Goal: Task Accomplishment & Management: Manage account settings

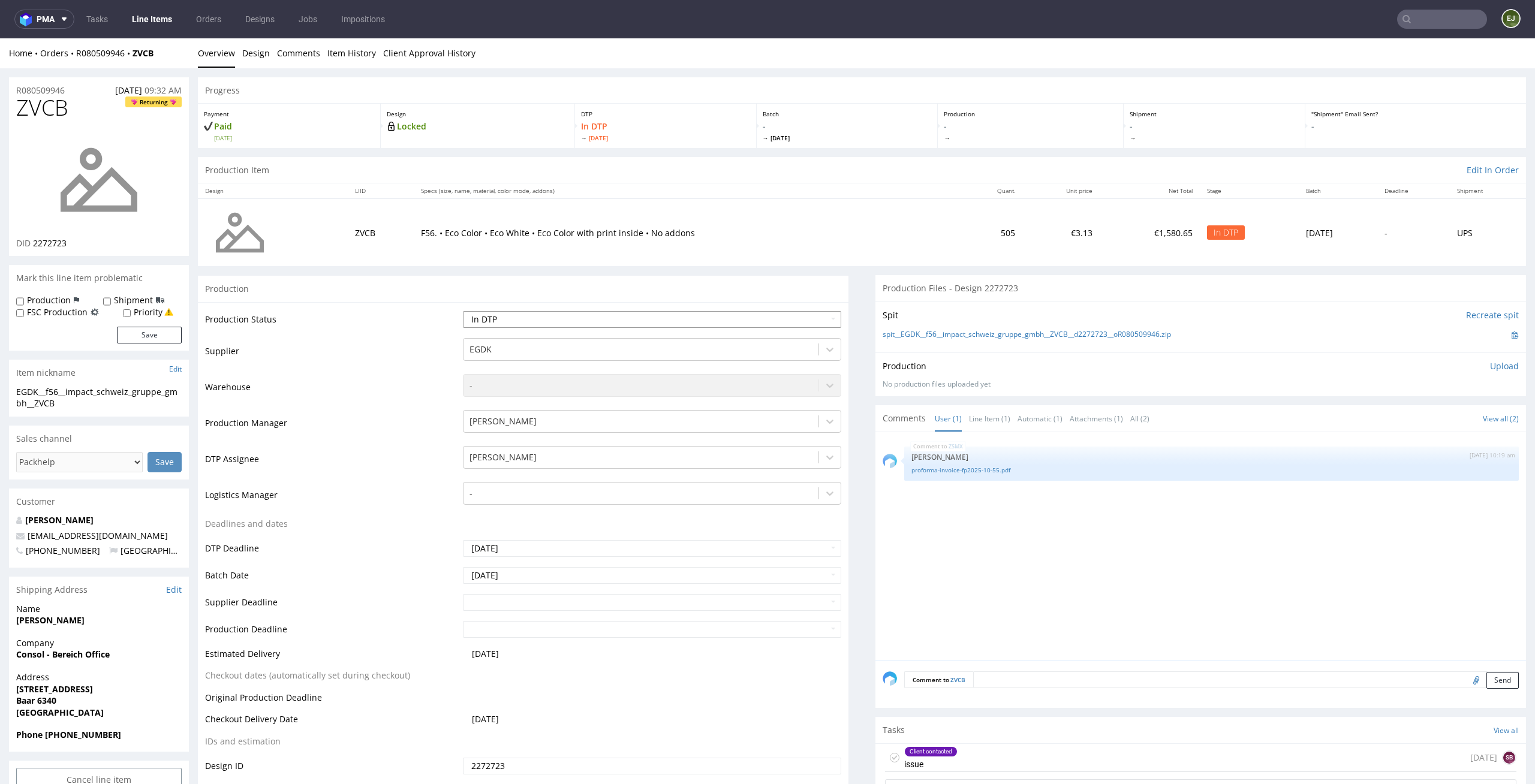
click at [825, 313] on select "Waiting for Artwork Waiting for Diecut Waiting for Mockup Waiting for DTP Waiti…" at bounding box center [653, 320] width 379 height 17
select select "dtp_waiting_for_check"
click at [463, 311] on select "Waiting for Artwork Waiting for Diecut Waiting for Mockup Waiting for DTP Waiti…" at bounding box center [653, 320] width 379 height 17
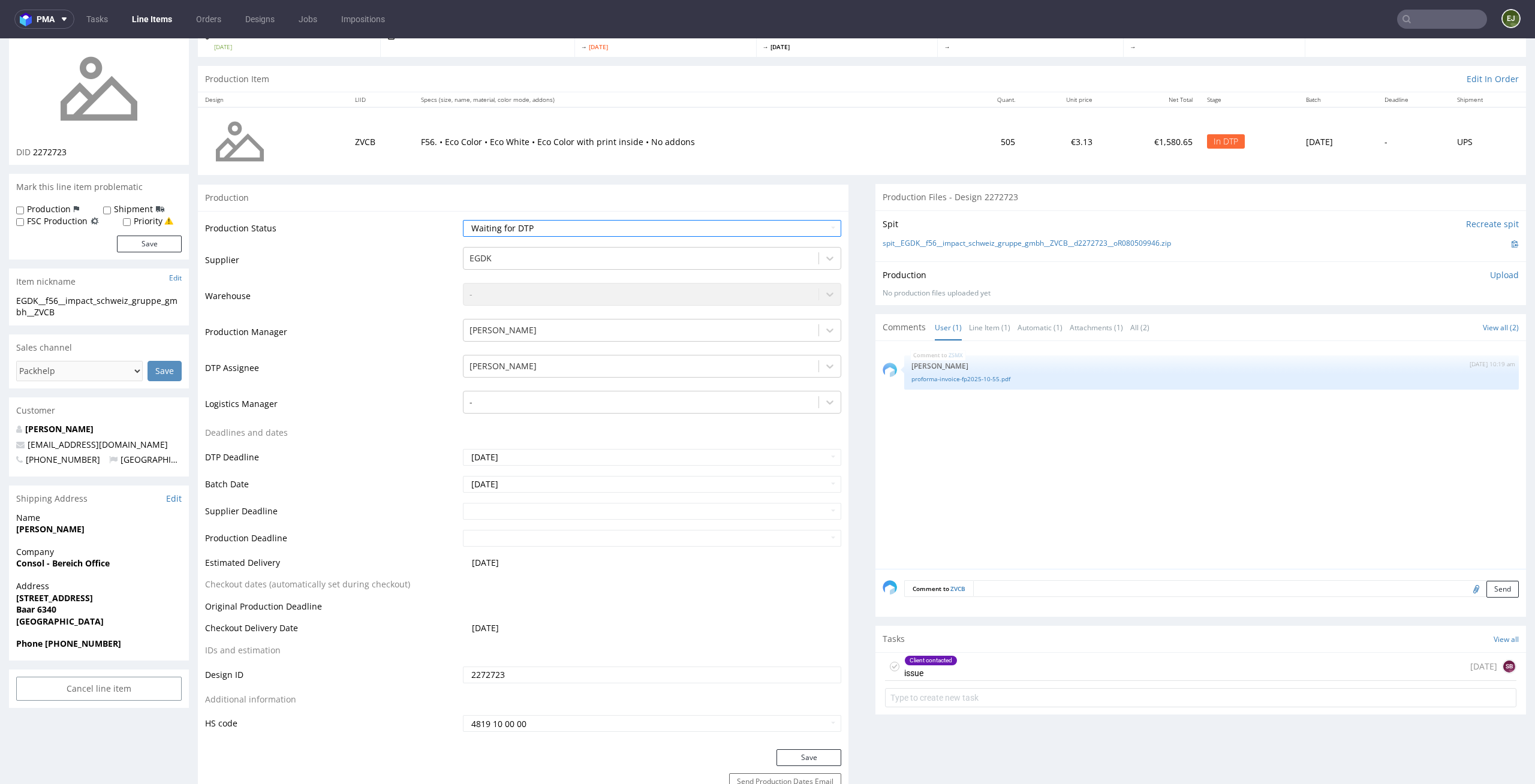
scroll to position [106, 0]
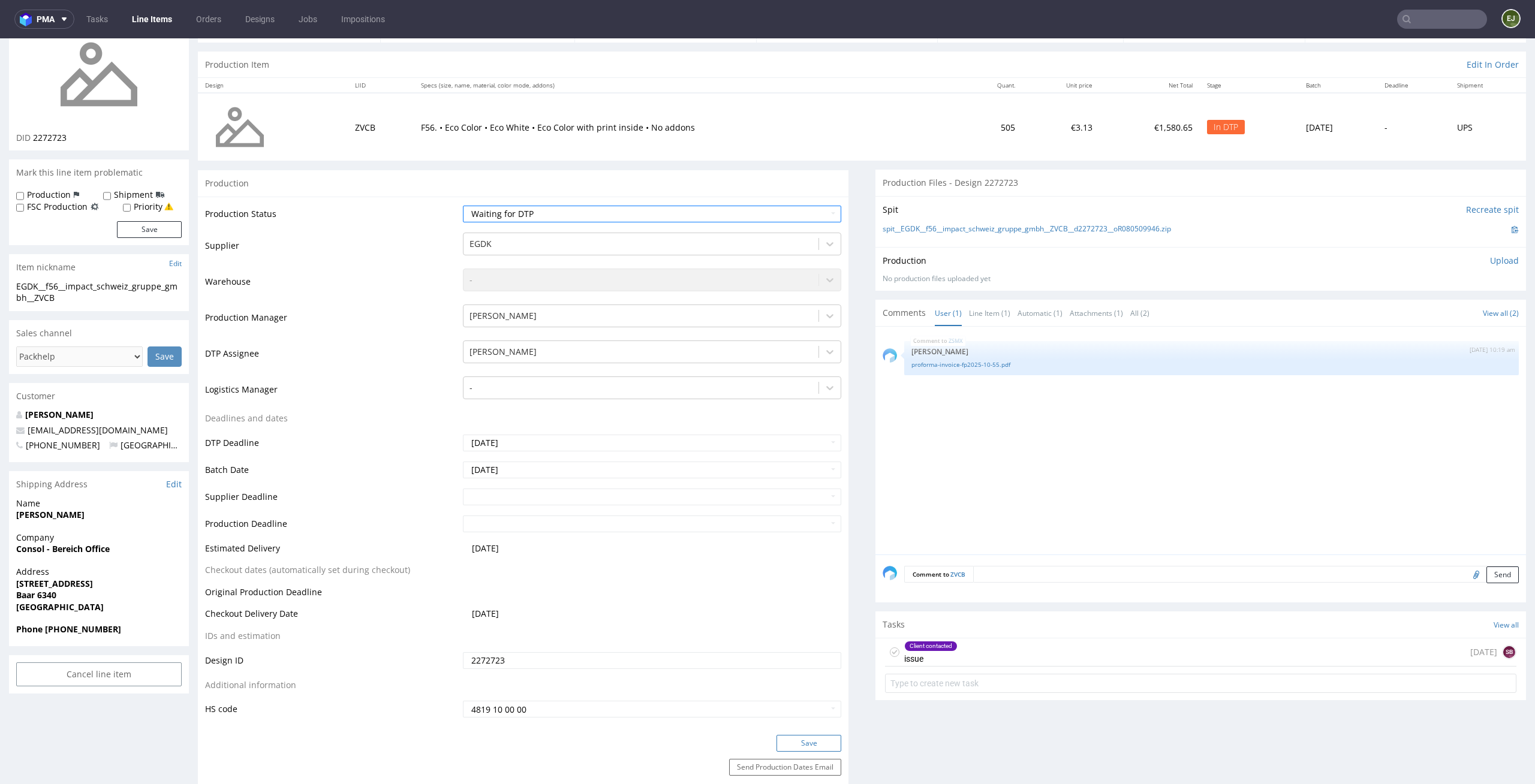
click at [821, 739] on button "Save" at bounding box center [809, 743] width 65 height 17
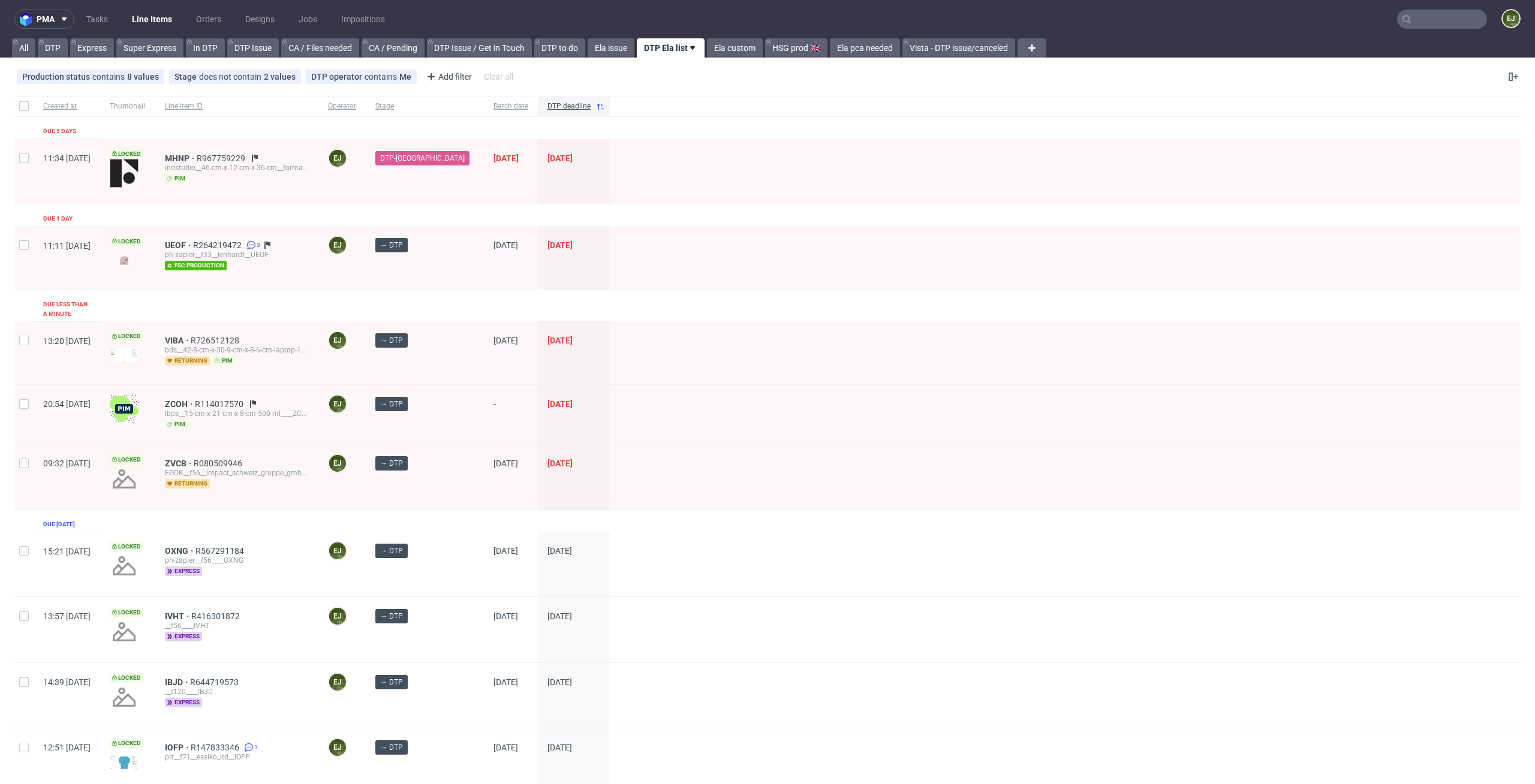
click at [211, 468] on div "EGDK__f56__impact_schweiz_gruppe_gmbh__ZVCB" at bounding box center [237, 473] width 144 height 10
click at [194, 458] on span "ZVCB" at bounding box center [179, 463] width 29 height 10
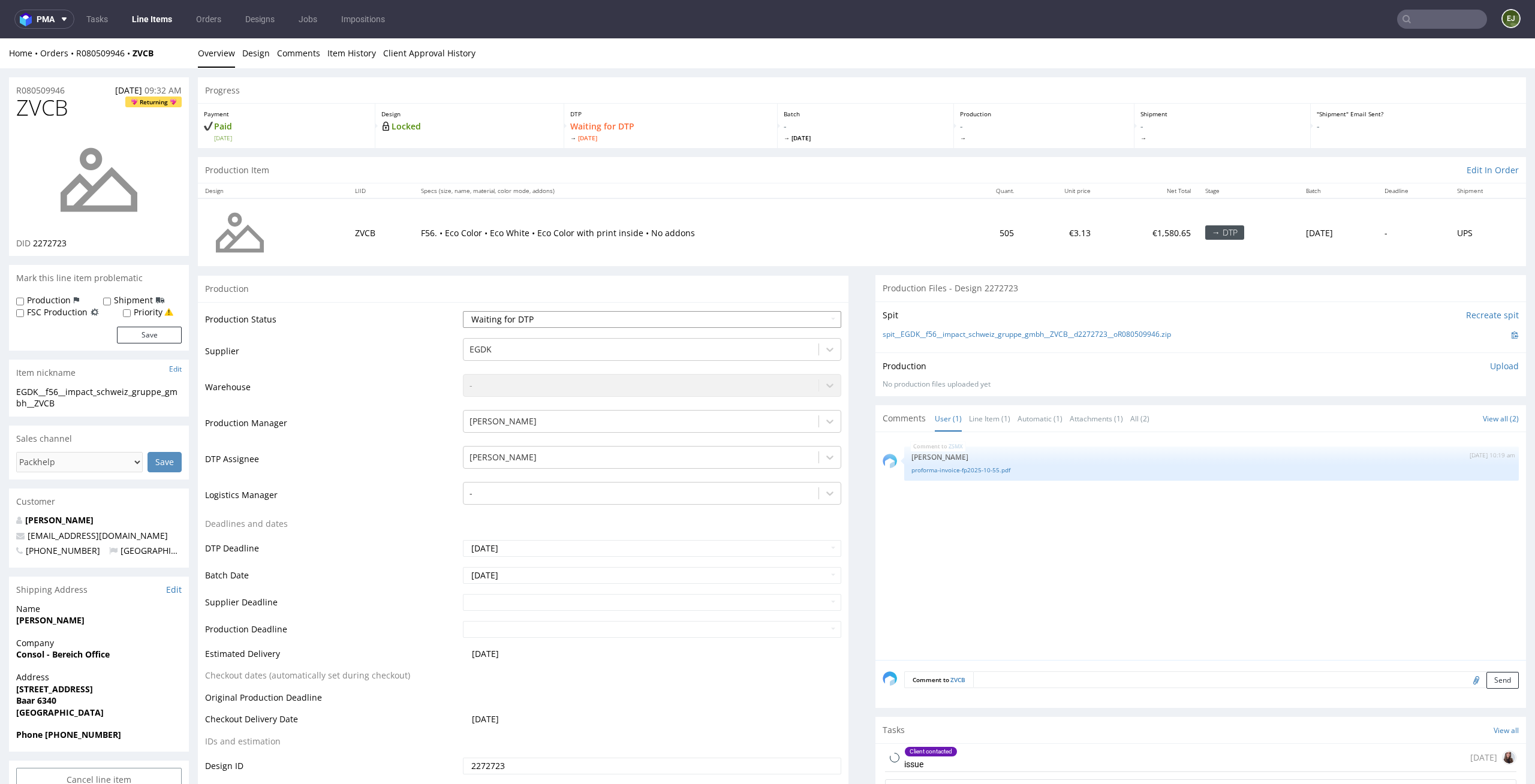
click at [812, 313] on select "Waiting for Artwork Waiting for Diecut Waiting for Mockup Waiting for DTP Waiti…" at bounding box center [653, 320] width 379 height 17
click at [463, 311] on select "Waiting for Artwork Waiting for Diecut Waiting for Mockup Waiting for DTP Waiti…" at bounding box center [653, 320] width 379 height 17
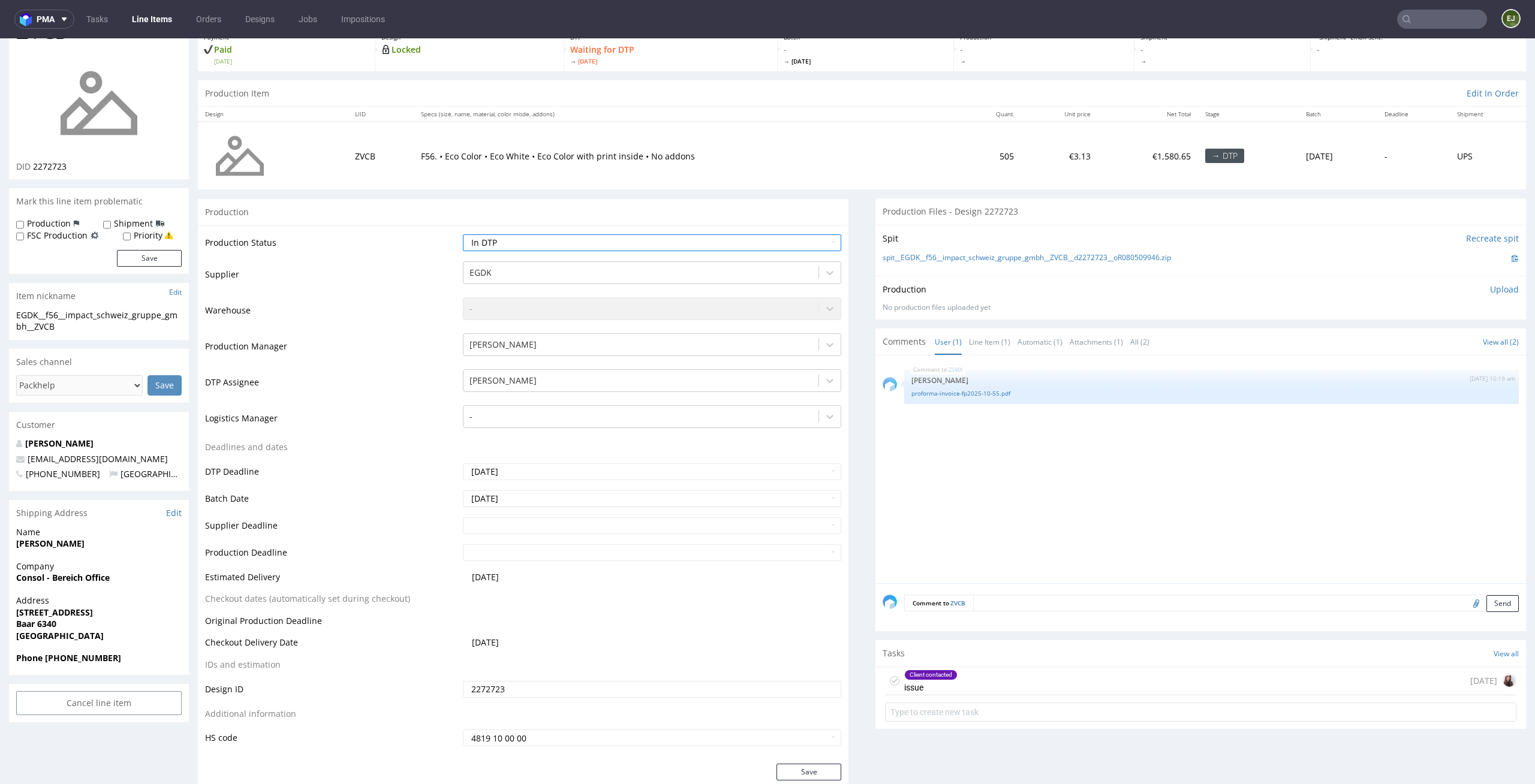
scroll to position [89, 0]
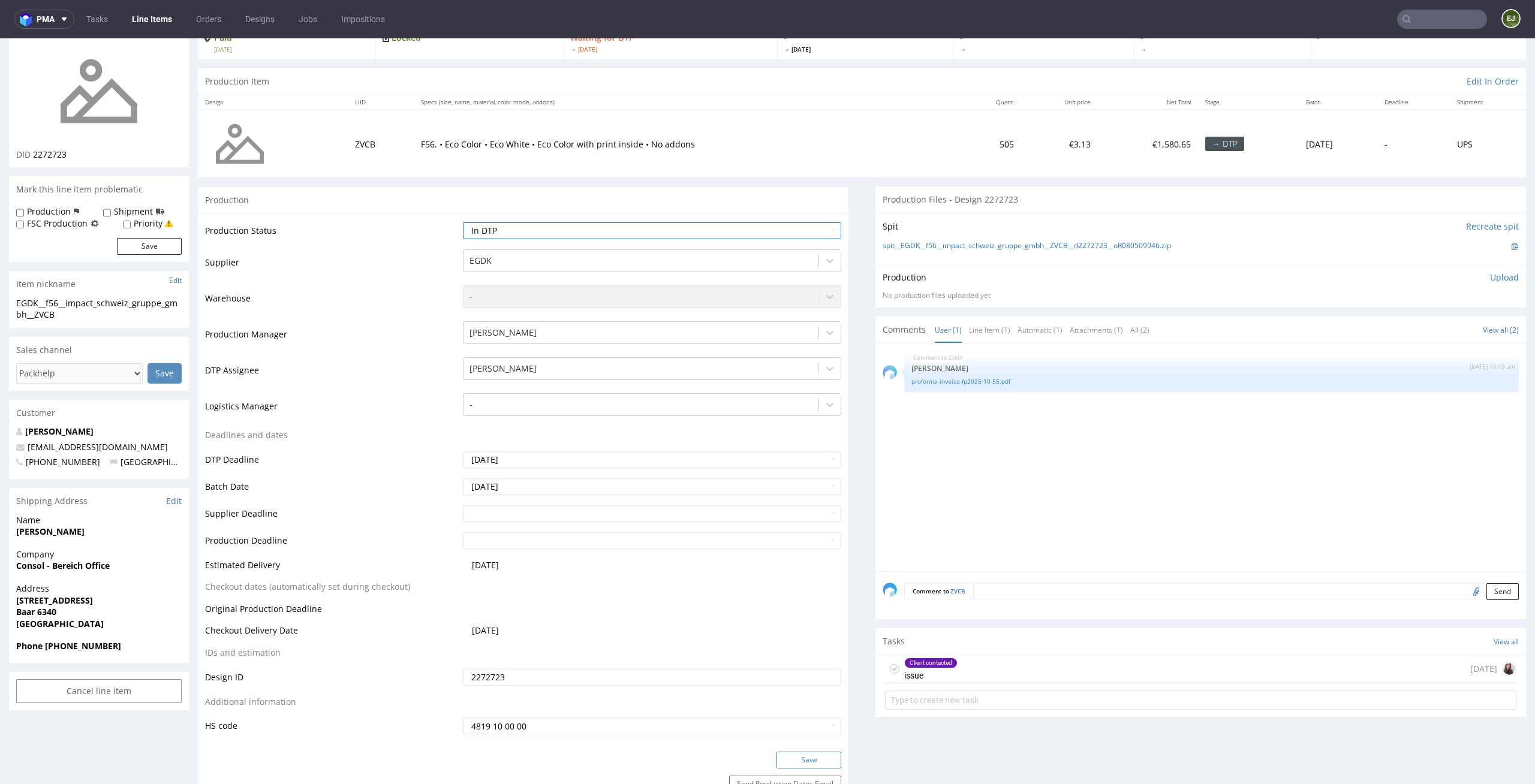
click at [814, 755] on button "Save" at bounding box center [809, 760] width 65 height 17
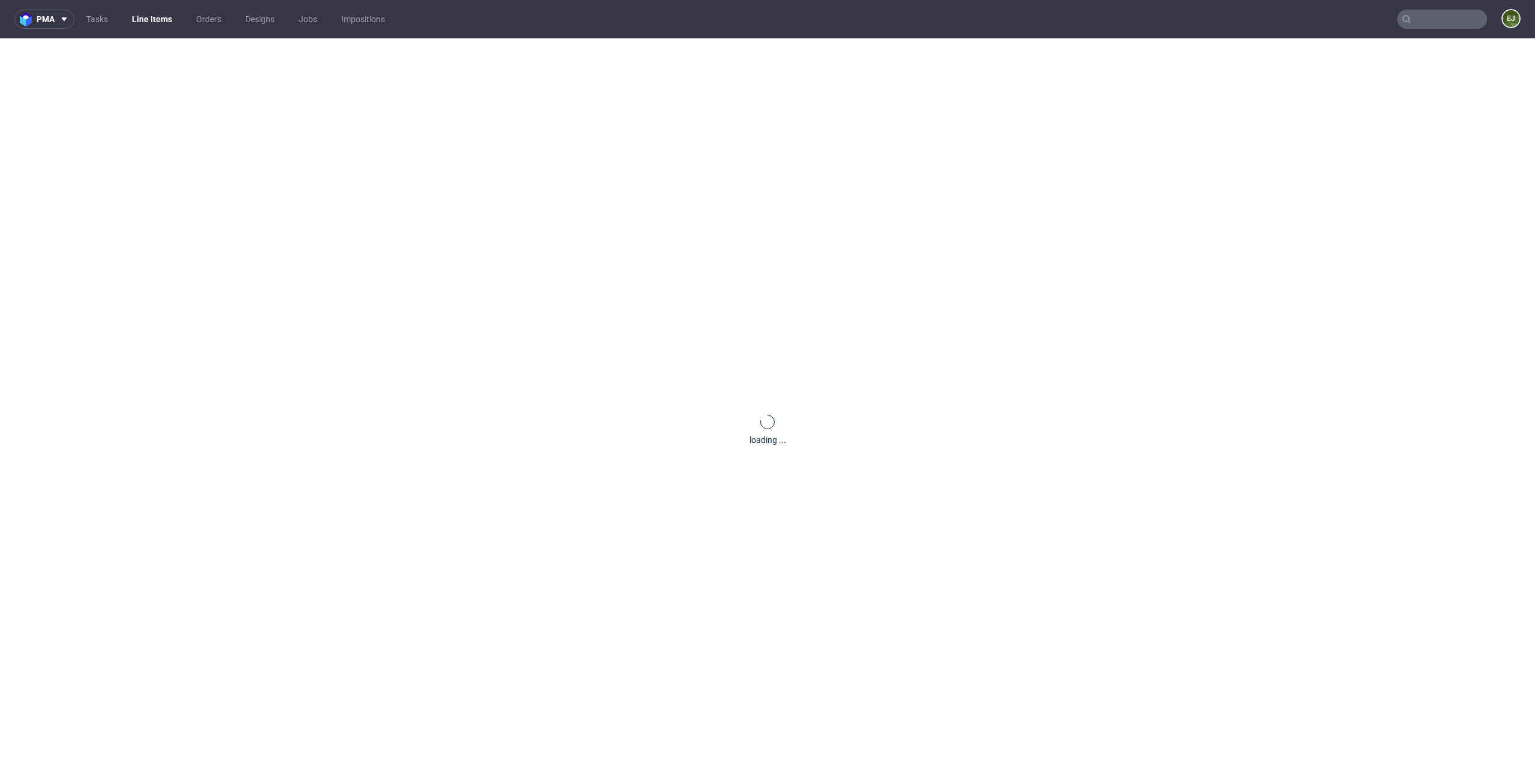
scroll to position [0, 0]
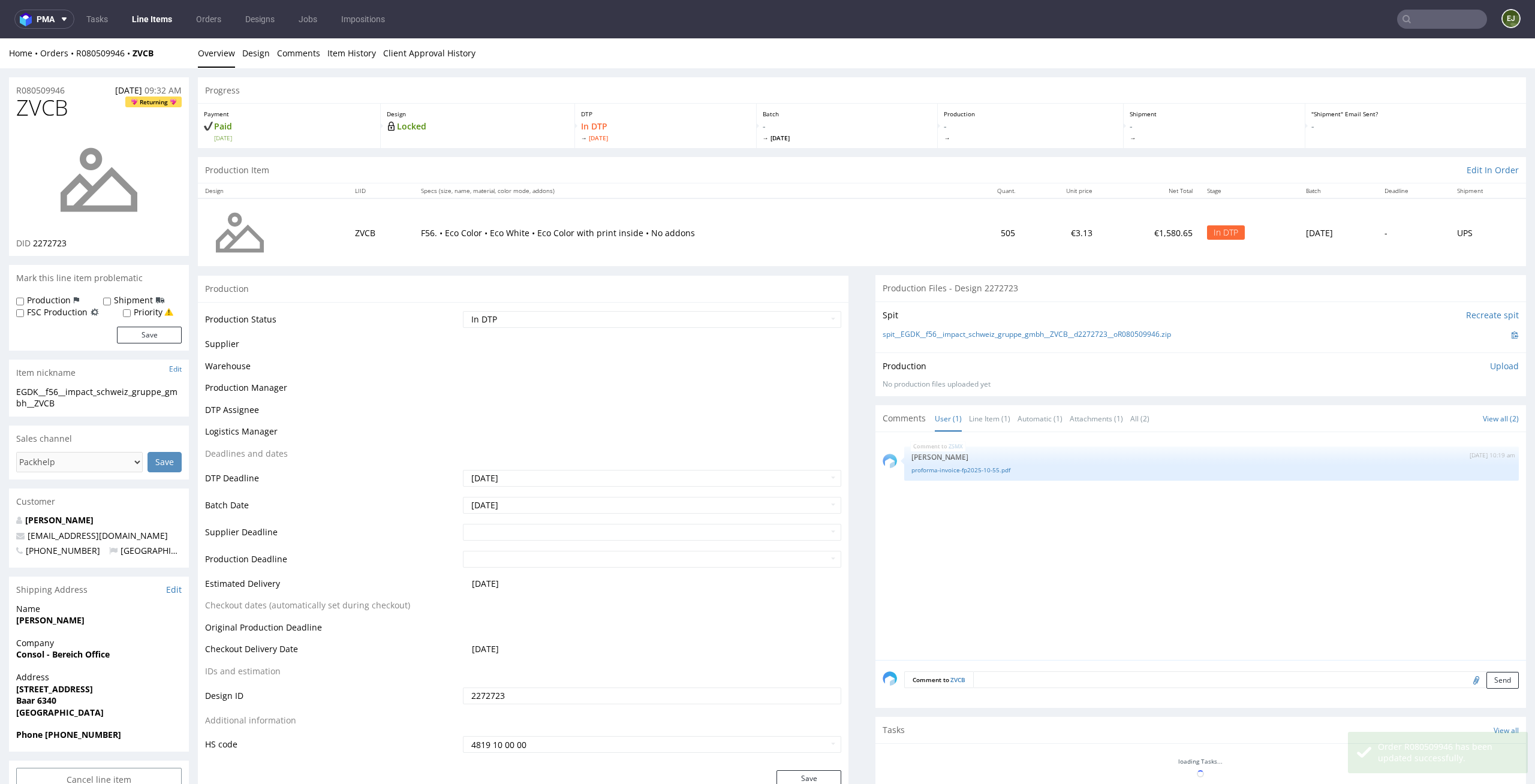
scroll to position [89, 0]
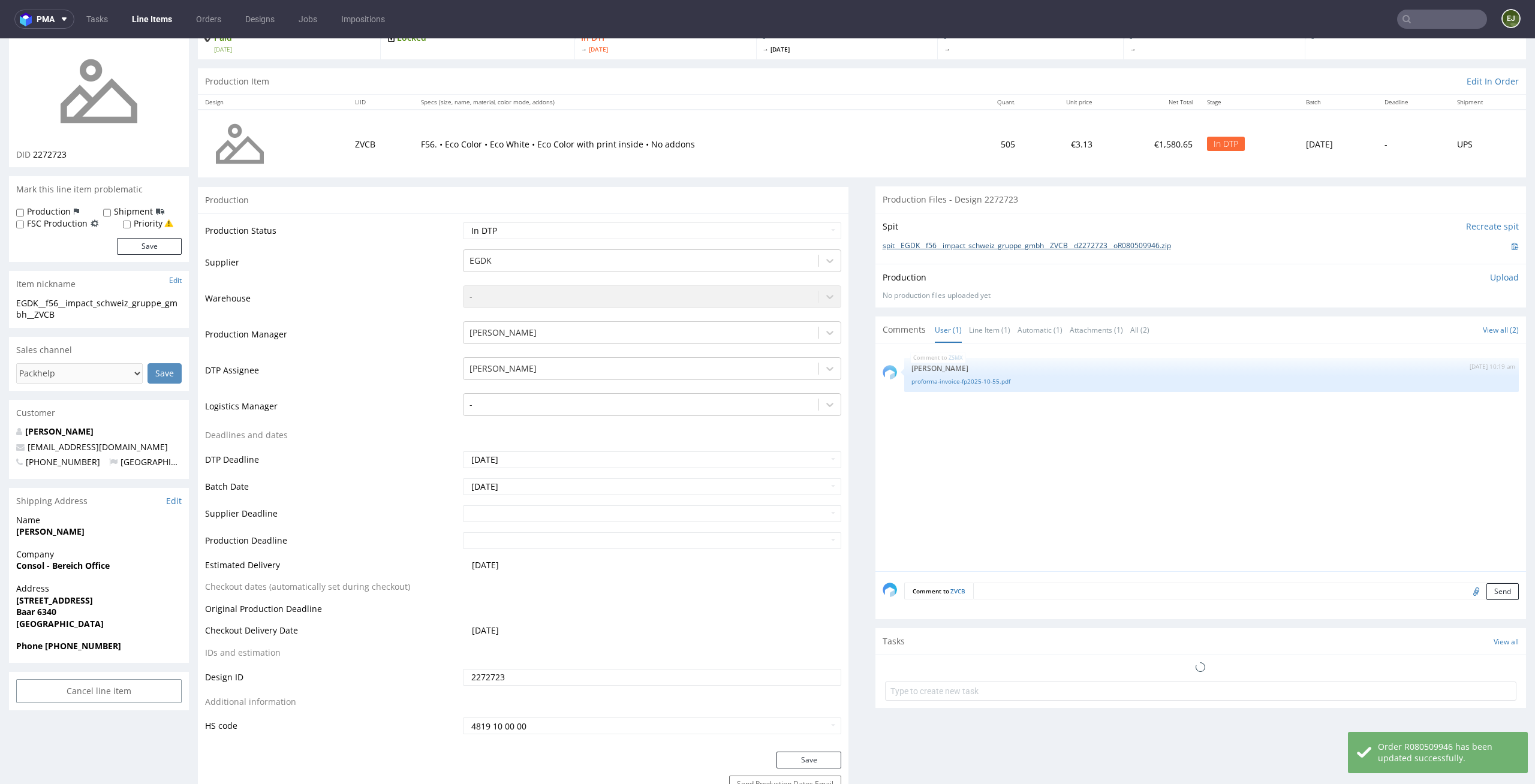
click at [884, 241] on link "spit__EGDK__f56__impact_schweiz_gruppe_gmbh__ZVCB__d2272723__oR080509946.zip" at bounding box center [1027, 246] width 289 height 10
click at [1008, 671] on div "Client contacted issue 4 days ago SB" at bounding box center [1200, 669] width 631 height 28
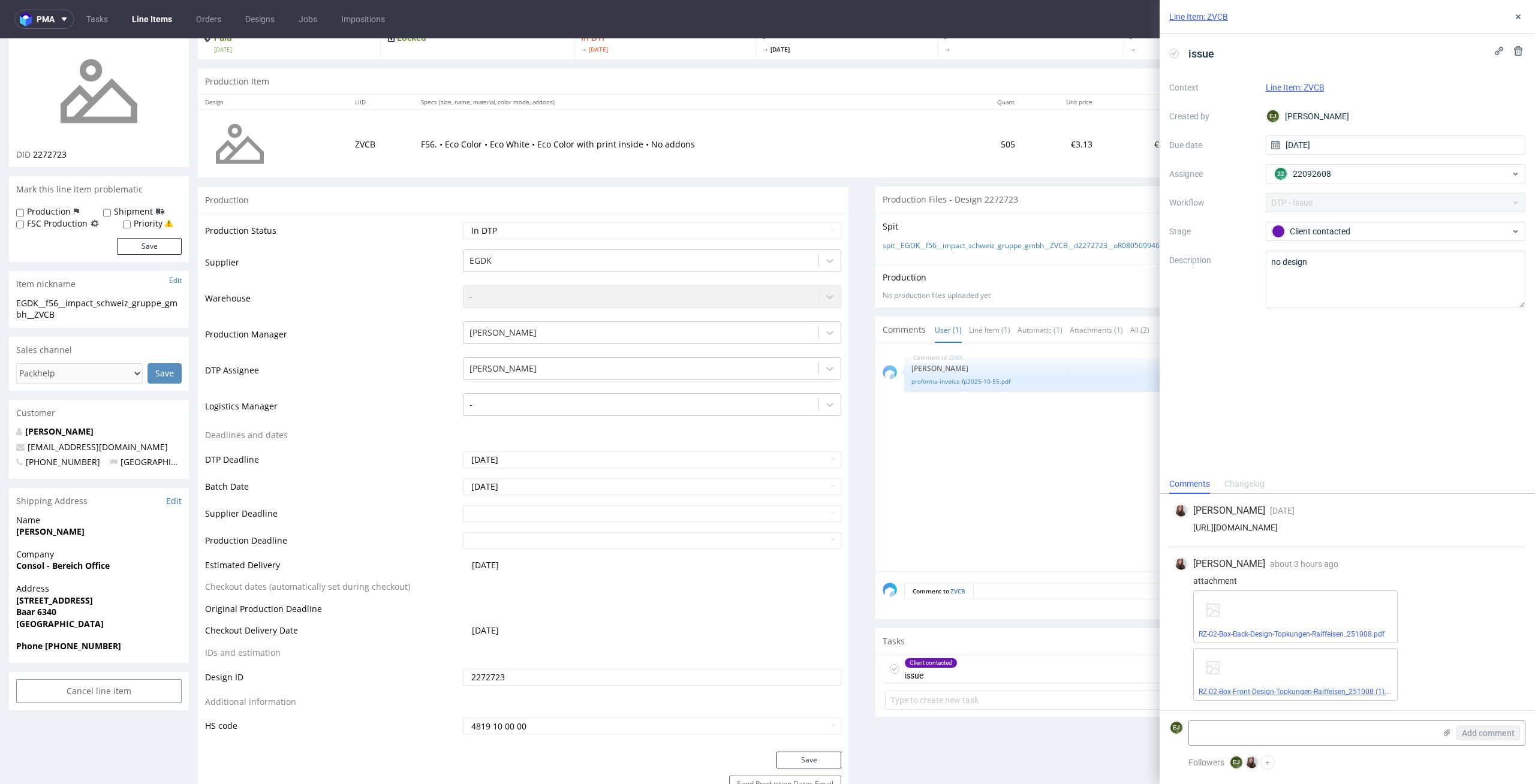
click at [1275, 689] on link "RZ-02-Box-Front-Design-Topkungen-Raiffeisen_251008 (1).pdf" at bounding box center [1298, 691] width 199 height 8
click at [1257, 628] on div "RZ-02-Box-Back-Design-Topkungen-Raiffeisen_251008.pdf" at bounding box center [1295, 616] width 204 height 53
click at [1256, 634] on link "RZ-02-Box-Back-Design-Topkungen-Raiffeisen_251008.pdf" at bounding box center [1292, 634] width 186 height 8
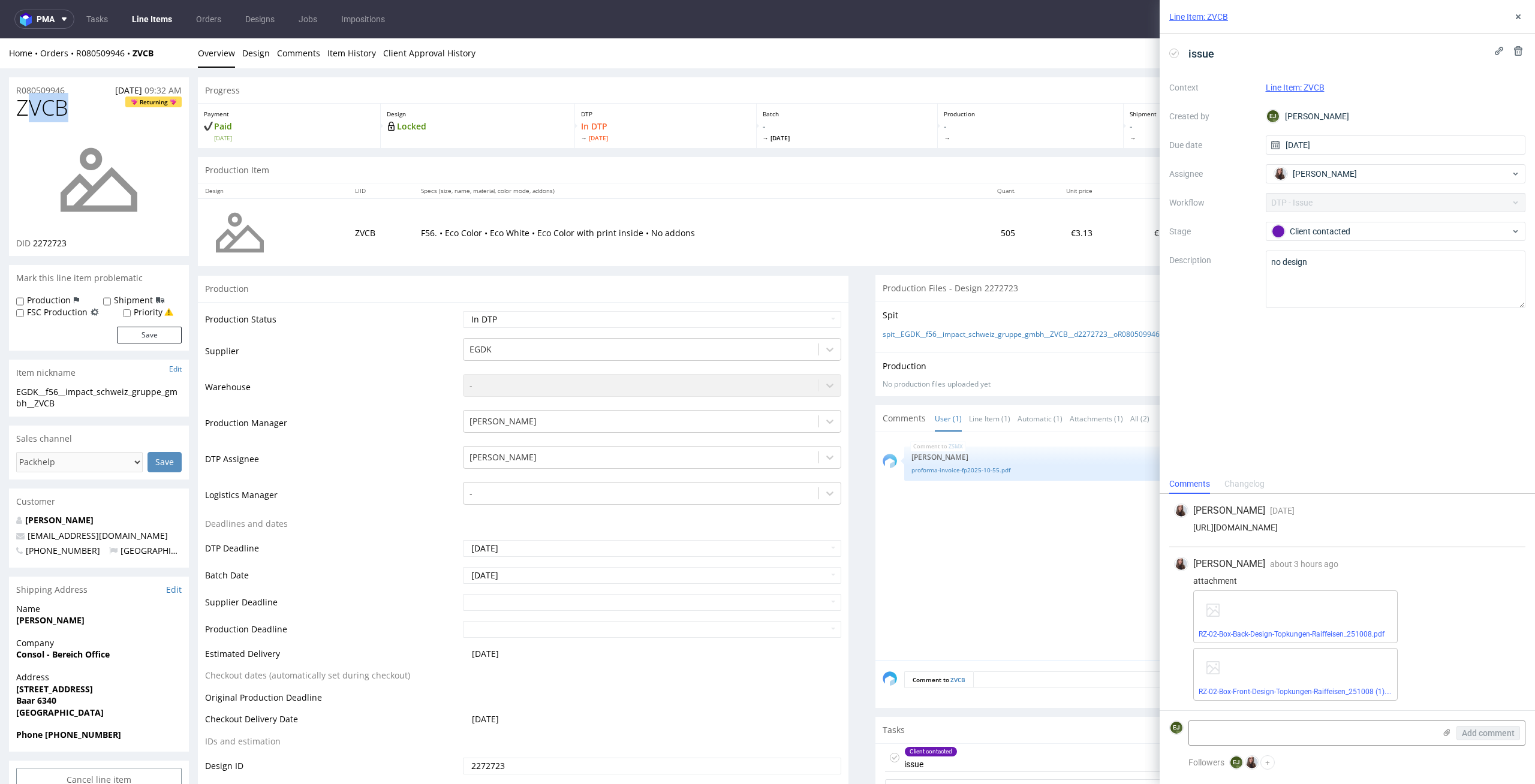
drag, startPoint x: 81, startPoint y: 104, endPoint x: 0, endPoint y: 110, distance: 81.2
copy span "ZVCB"
click at [838, 196] on th "Specs (size, name, material, color mode, addons)" at bounding box center [687, 191] width 547 height 15
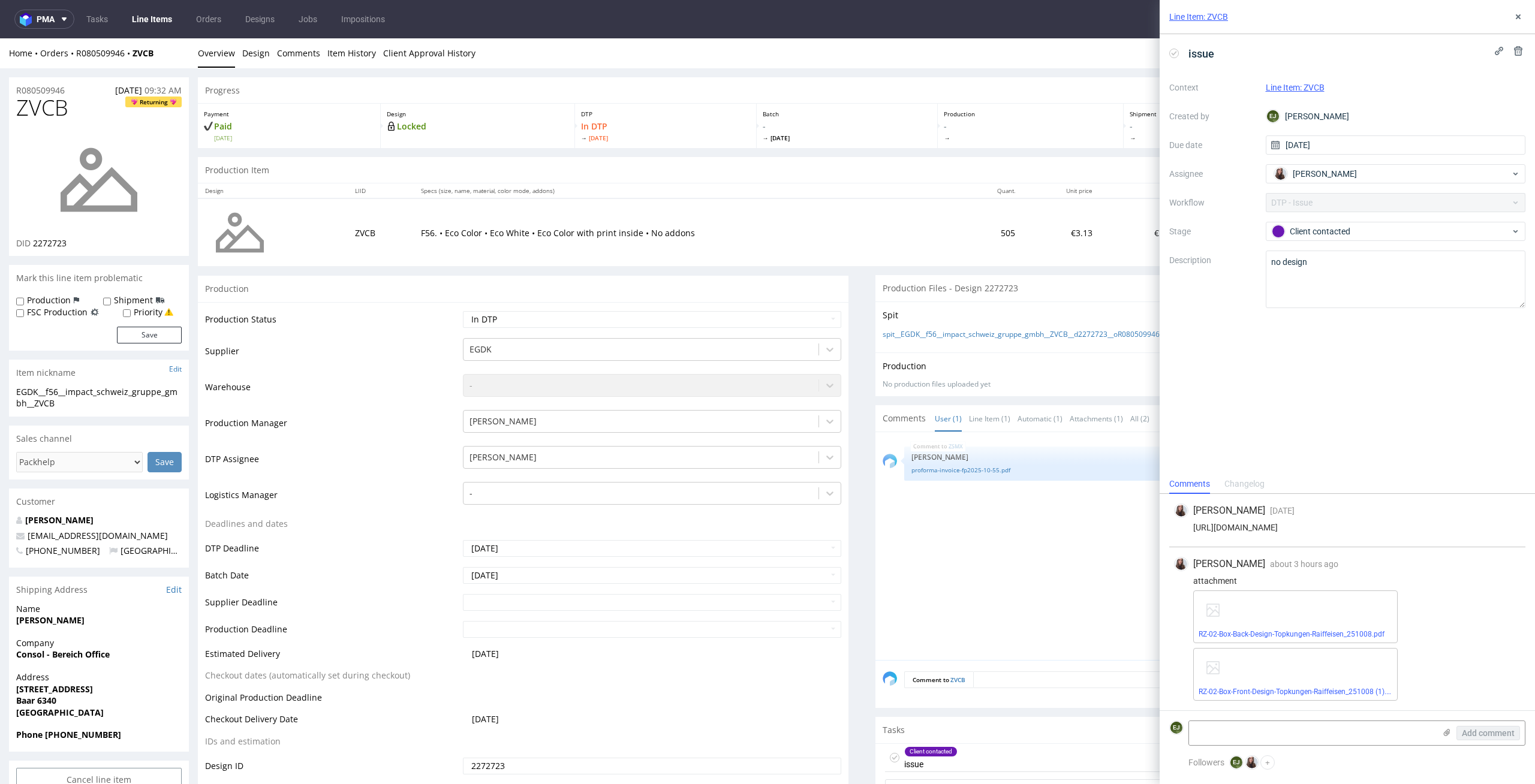
click at [1174, 49] on icon at bounding box center [1174, 53] width 10 height 10
click at [1517, 15] on icon at bounding box center [1518, 16] width 10 height 10
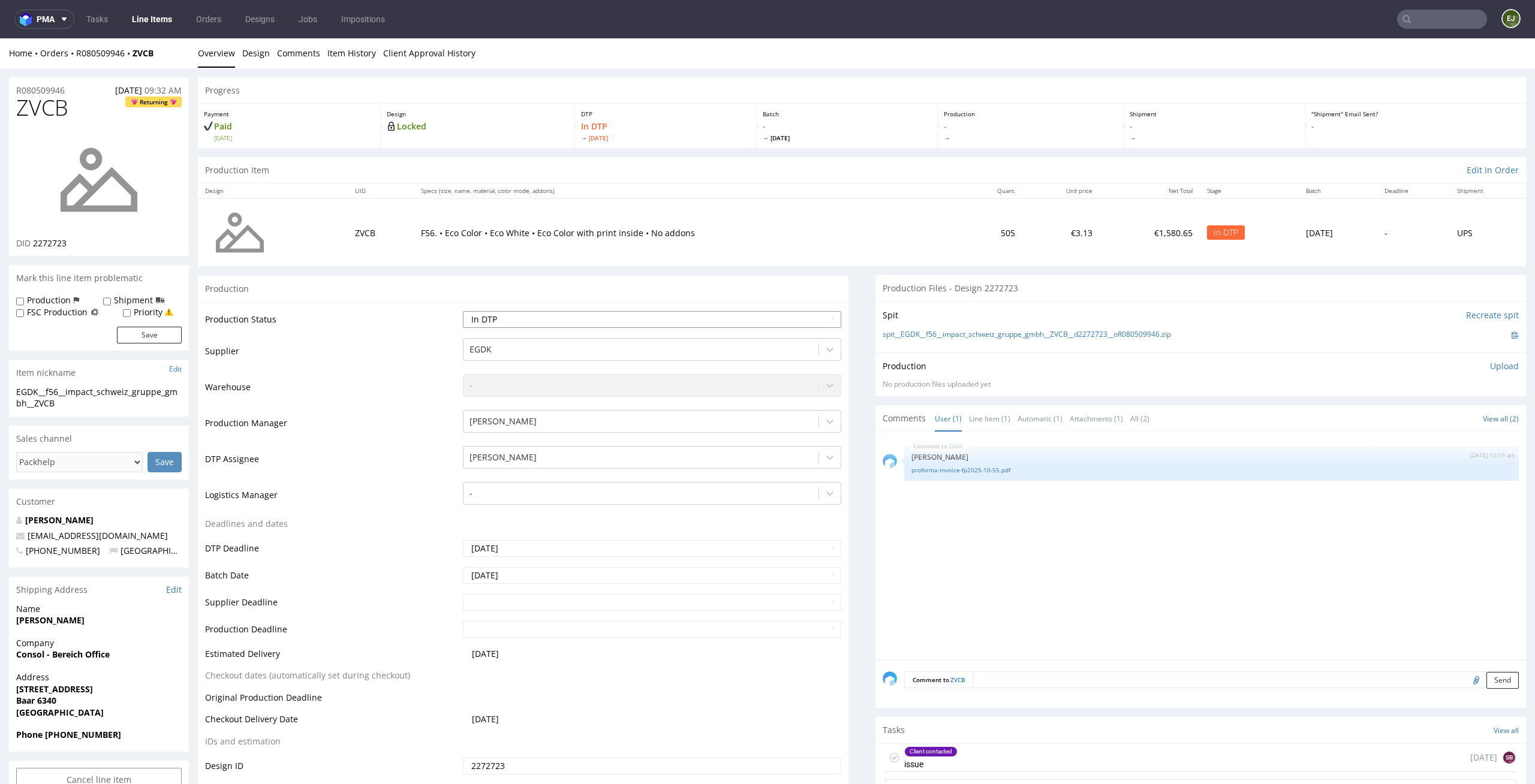
click at [782, 321] on select "Waiting for Artwork Waiting for Diecut Waiting for Mockup Waiting for DTP Waiti…" at bounding box center [653, 320] width 379 height 17
click at [463, 311] on select "Waiting for Artwork Waiting for Diecut Waiting for Mockup Waiting for DTP Waiti…" at bounding box center [653, 320] width 379 height 17
click at [774, 316] on select "Waiting for Artwork Waiting for Diecut Waiting for Mockup Waiting for DTP Waiti…" at bounding box center [653, 320] width 379 height 17
select select "dtp_waiting_for_double_check"
click at [463, 311] on select "Waiting for Artwork Waiting for Diecut Waiting for Mockup Waiting for DTP Waiti…" at bounding box center [653, 320] width 379 height 17
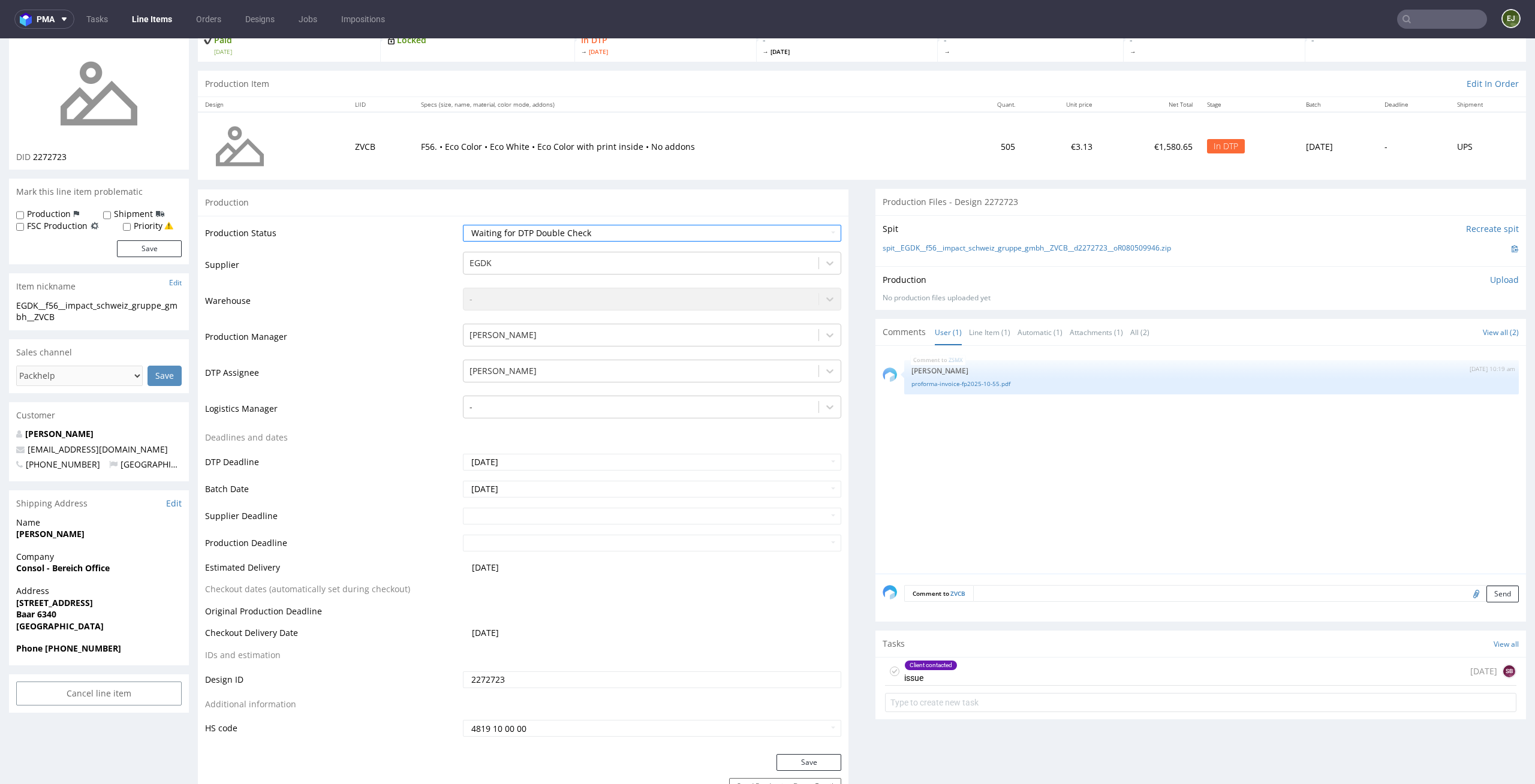
scroll to position [116, 0]
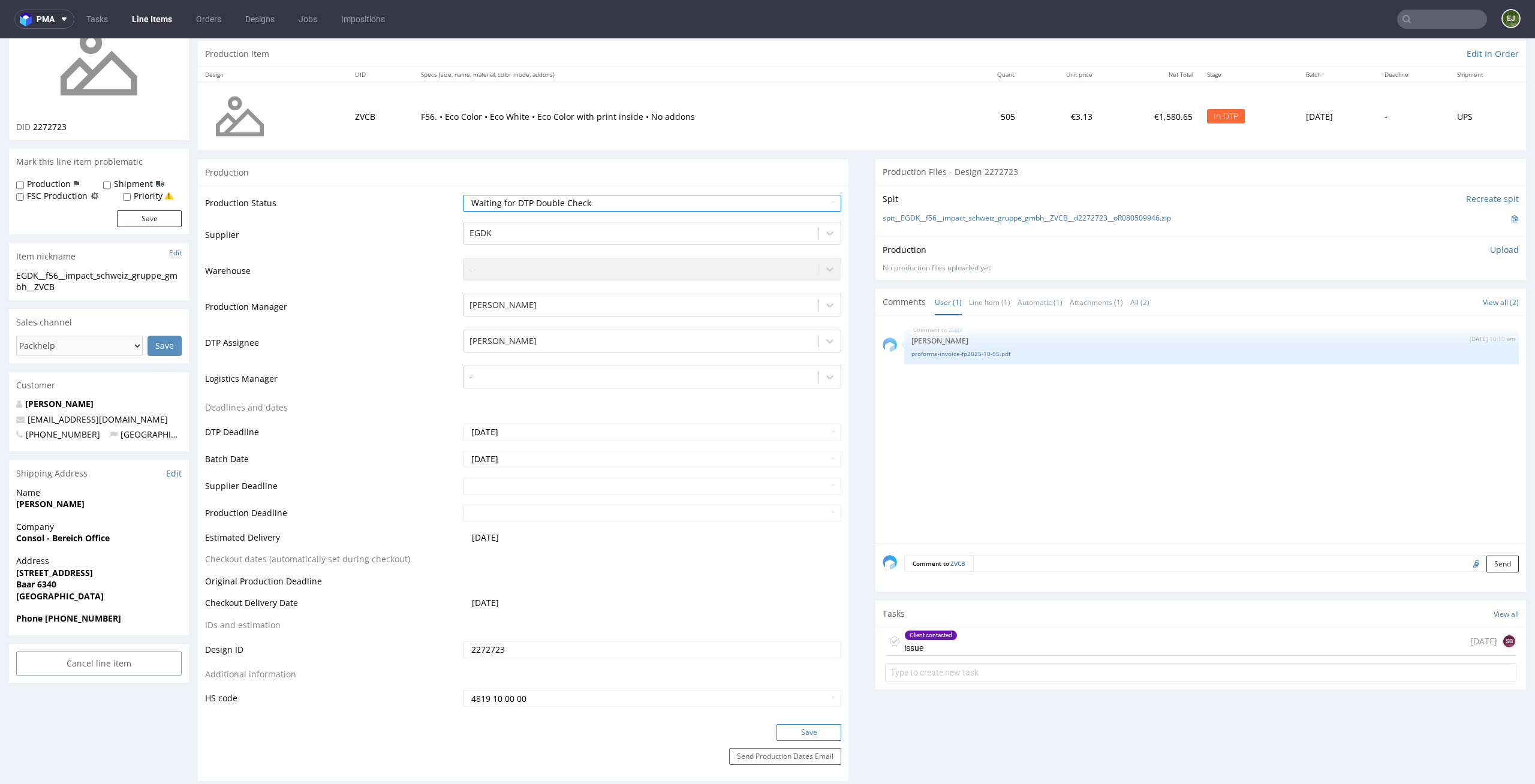
click at [817, 730] on button "Save" at bounding box center [809, 733] width 65 height 17
click at [890, 637] on icon at bounding box center [895, 641] width 10 height 10
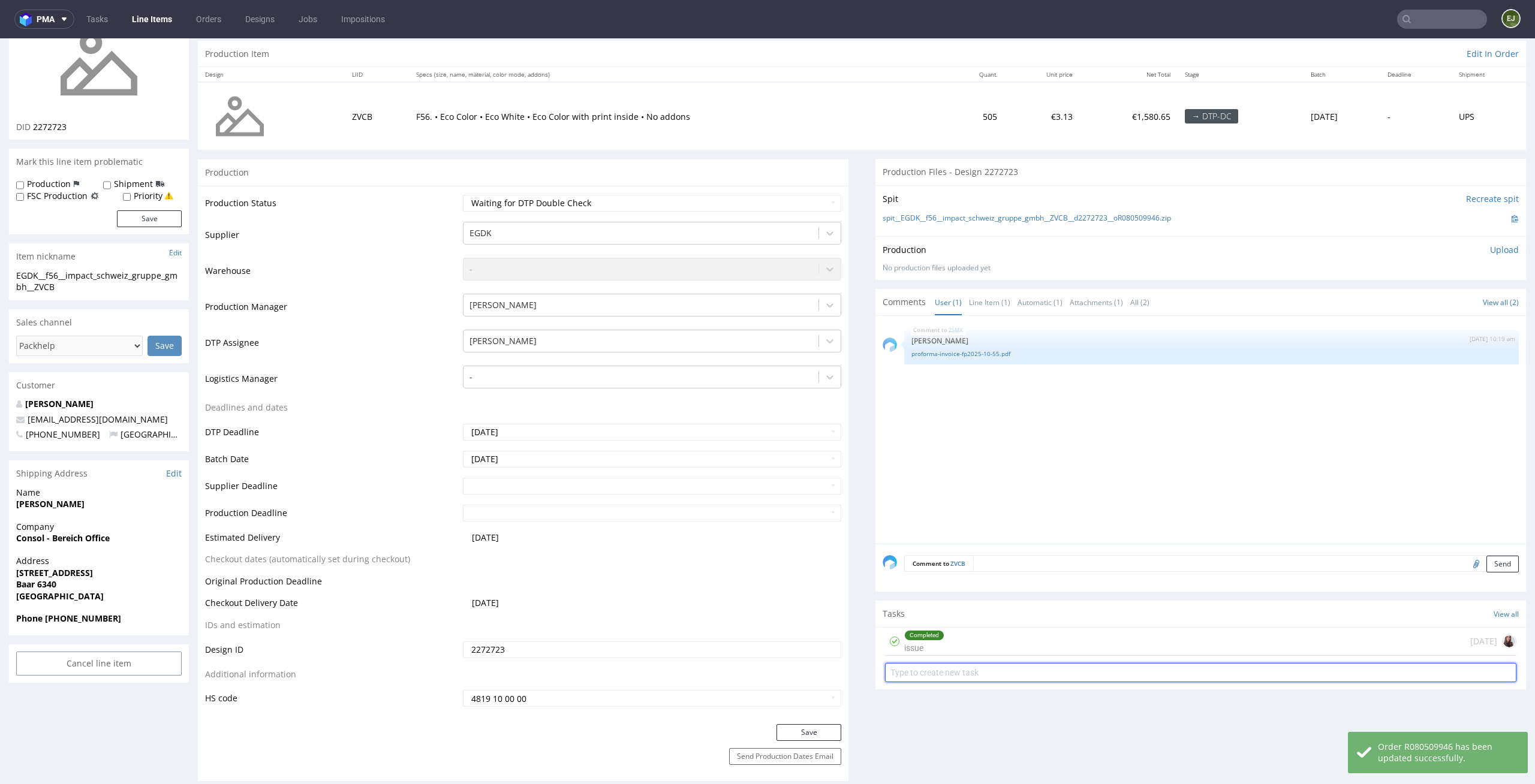
click at [926, 667] on input "text" at bounding box center [1200, 672] width 631 height 19
type input "dc"
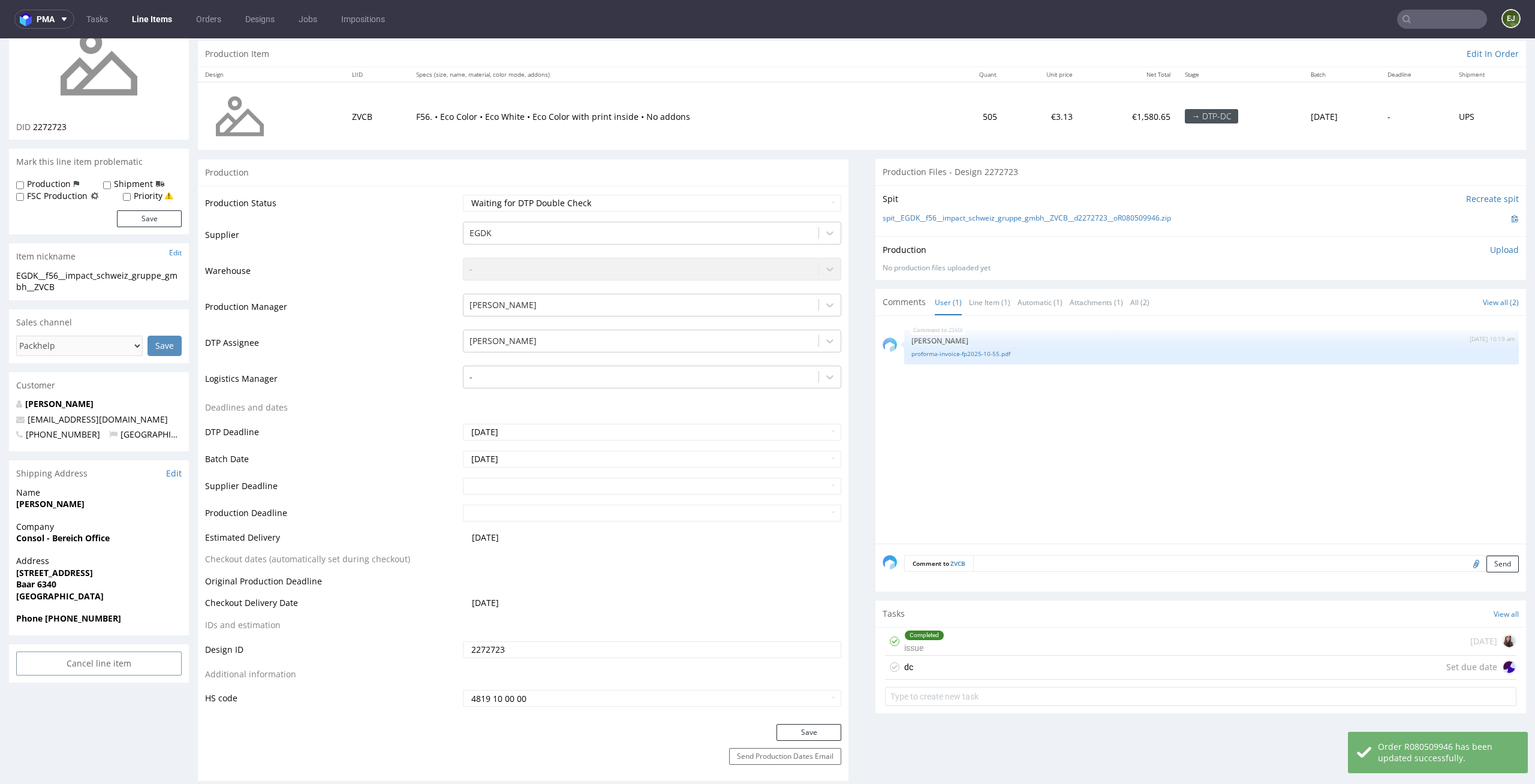
click at [912, 661] on div "dc Set due date" at bounding box center [1200, 667] width 631 height 24
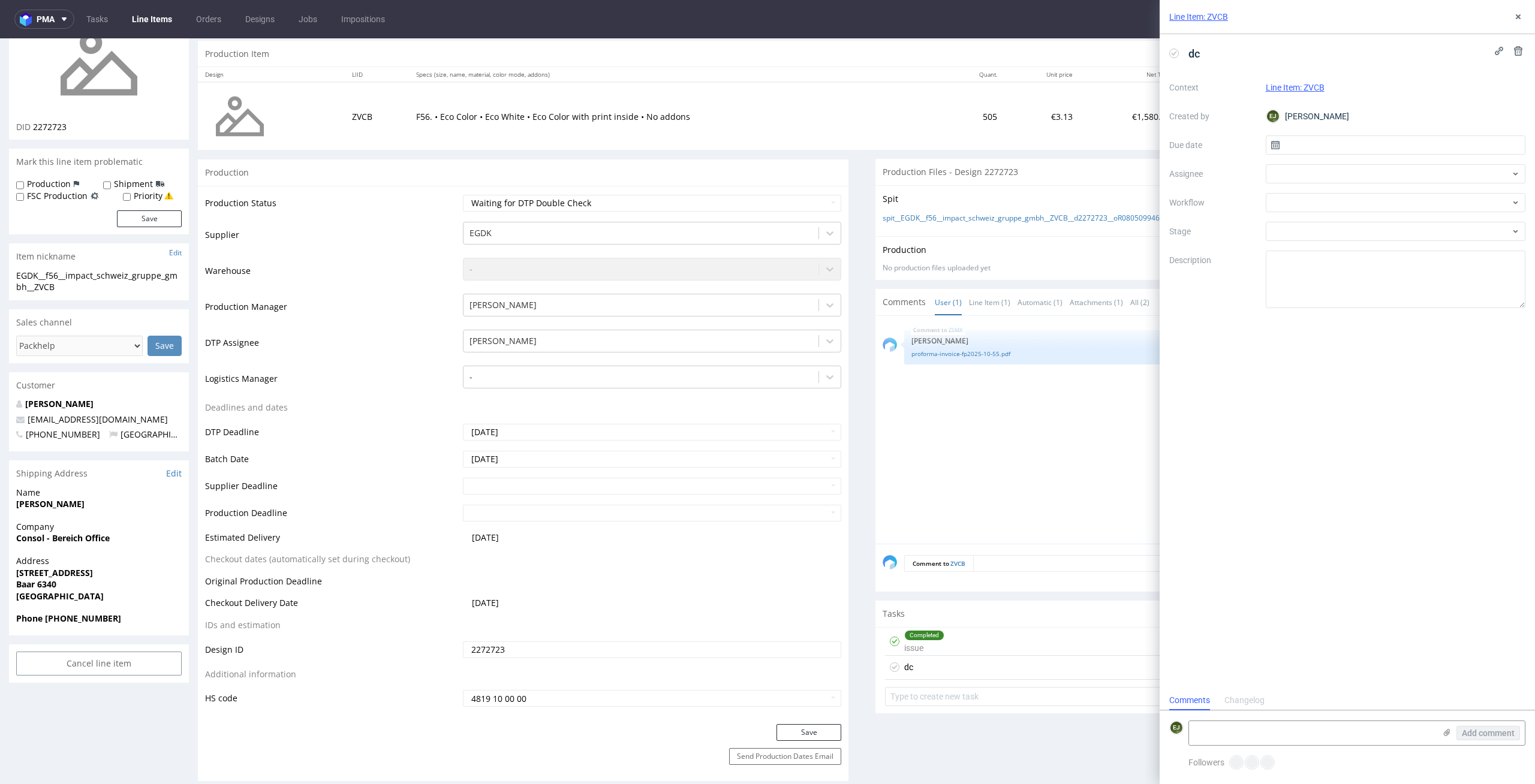
scroll to position [10, 0]
click at [1310, 146] on input "text" at bounding box center [1396, 145] width 260 height 19
click at [1380, 274] on button "14" at bounding box center [1375, 267] width 19 height 19
type input "14/10/2025"
click at [1381, 202] on div at bounding box center [1396, 203] width 260 height 19
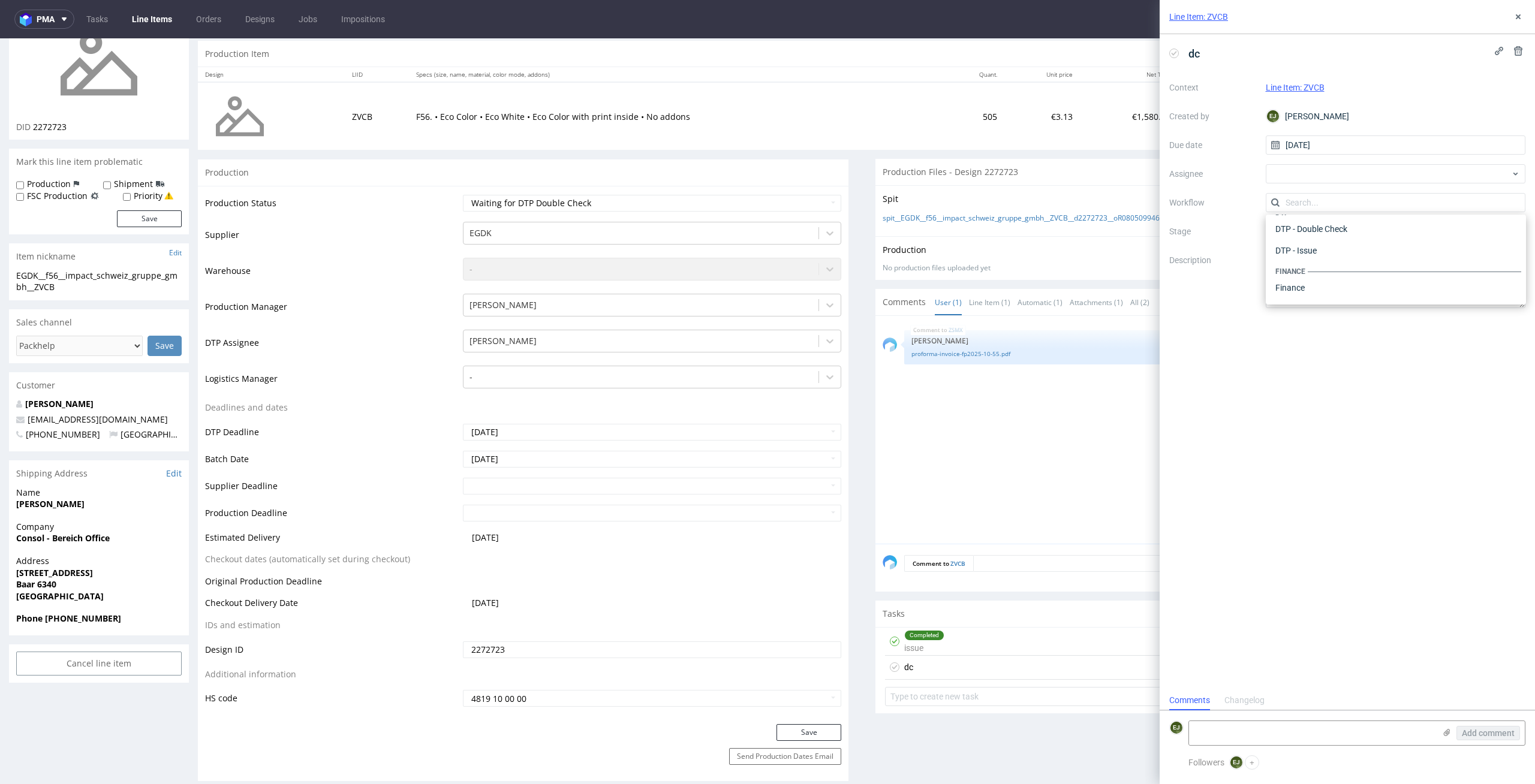
scroll to position [0, 0]
click at [1381, 237] on div "DTP - Double Check" at bounding box center [1396, 245] width 250 height 21
click at [1299, 179] on div at bounding box center [1396, 174] width 260 height 19
type input "dom"
click at [1344, 277] on span "Hapka Dominika" at bounding box center [1324, 277] width 64 height 12
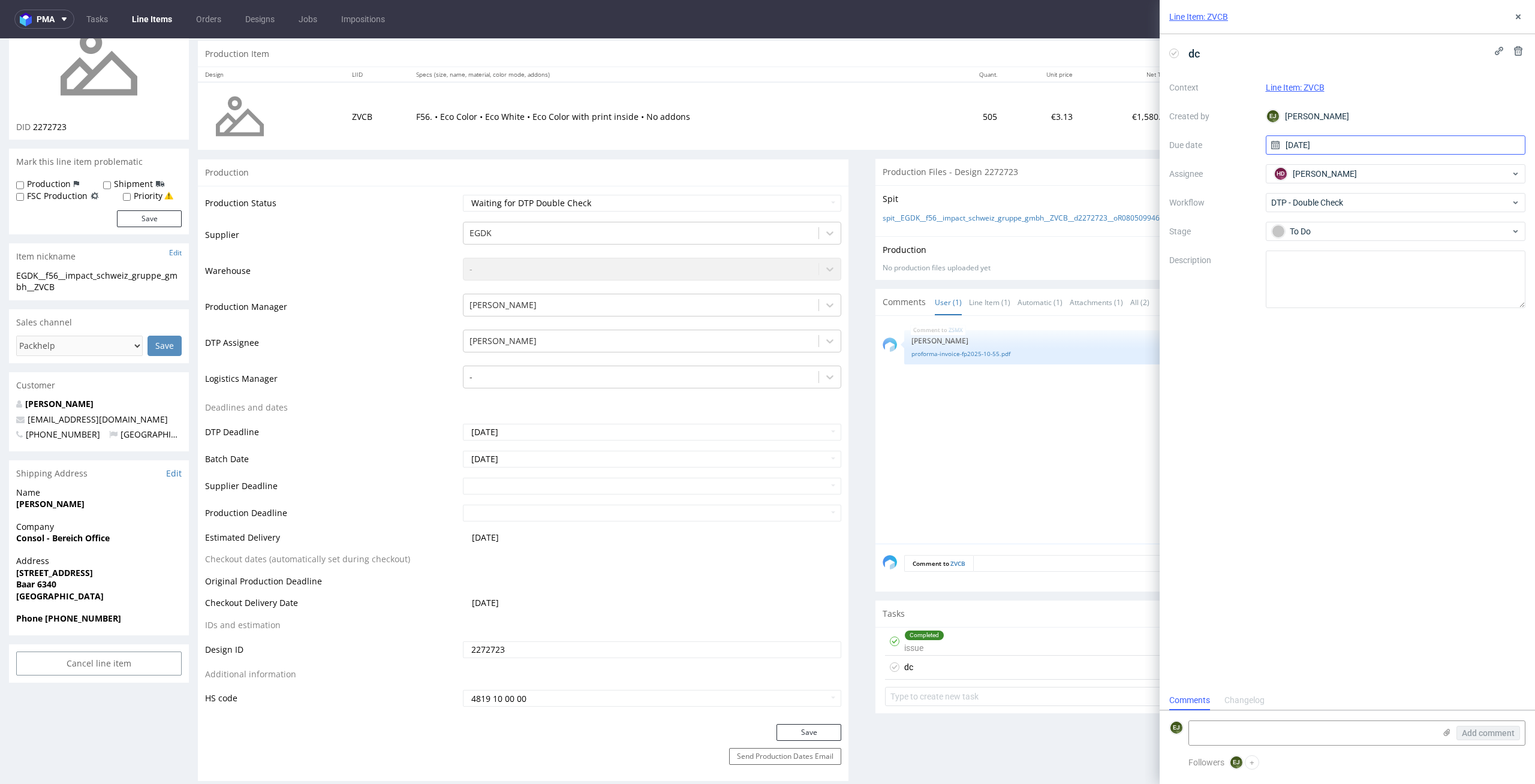
click at [1335, 144] on input "14/10/2025" at bounding box center [1396, 145] width 260 height 19
click at [1396, 270] on span "15" at bounding box center [1395, 266] width 10 height 12
type input "15/10/2025"
click at [1445, 730] on icon at bounding box center [1447, 732] width 10 height 10
click at [0, 0] on input "file" at bounding box center [0, 0] width 0 height 0
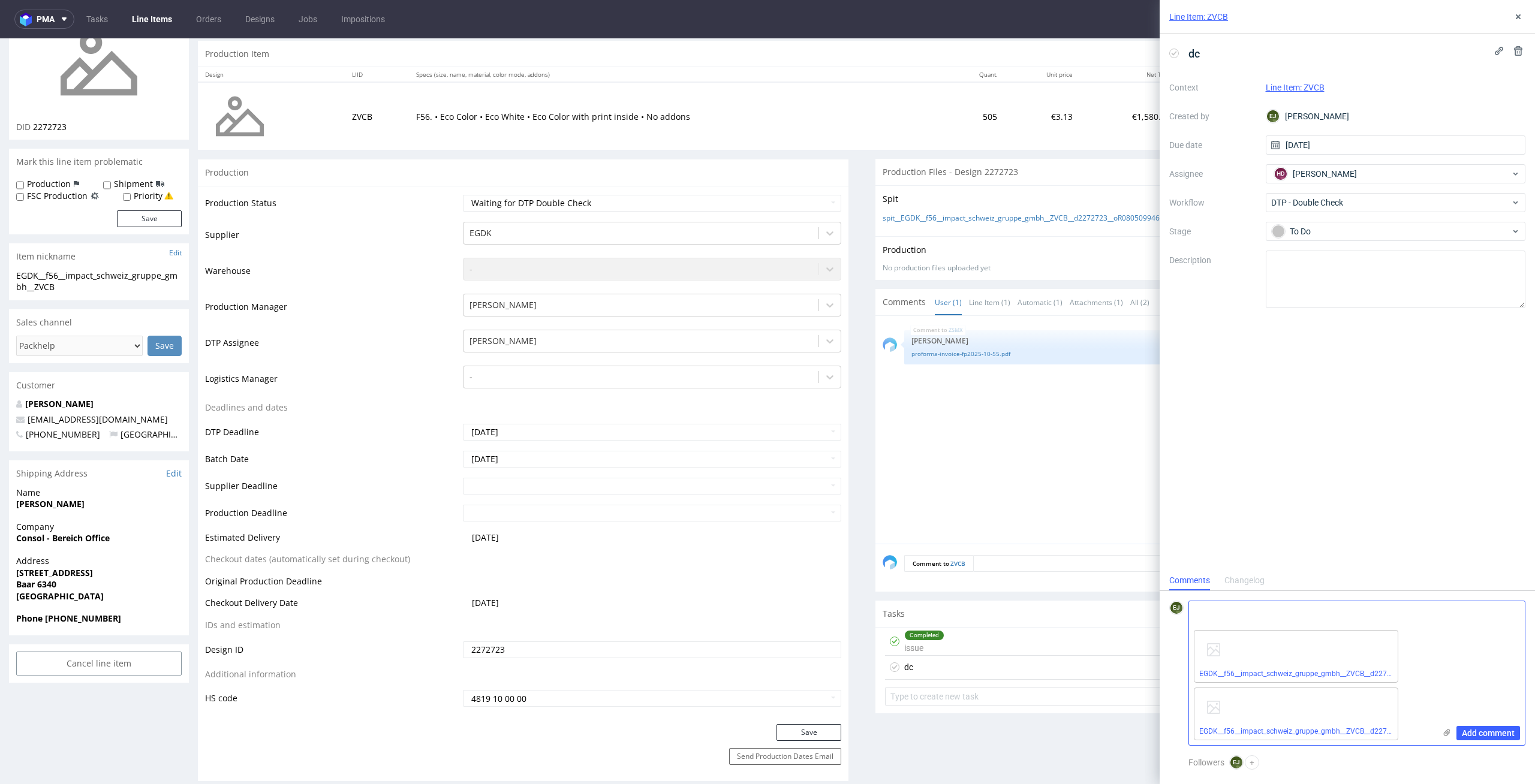
click at [1224, 622] on textarea at bounding box center [1312, 613] width 246 height 24
type textarea "dopasowałam do wykrojnika; zmieniłam kolor spotowy w wykrojniku, żeby było wida…"
click at [1489, 739] on button "Add comment" at bounding box center [1488, 733] width 64 height 14
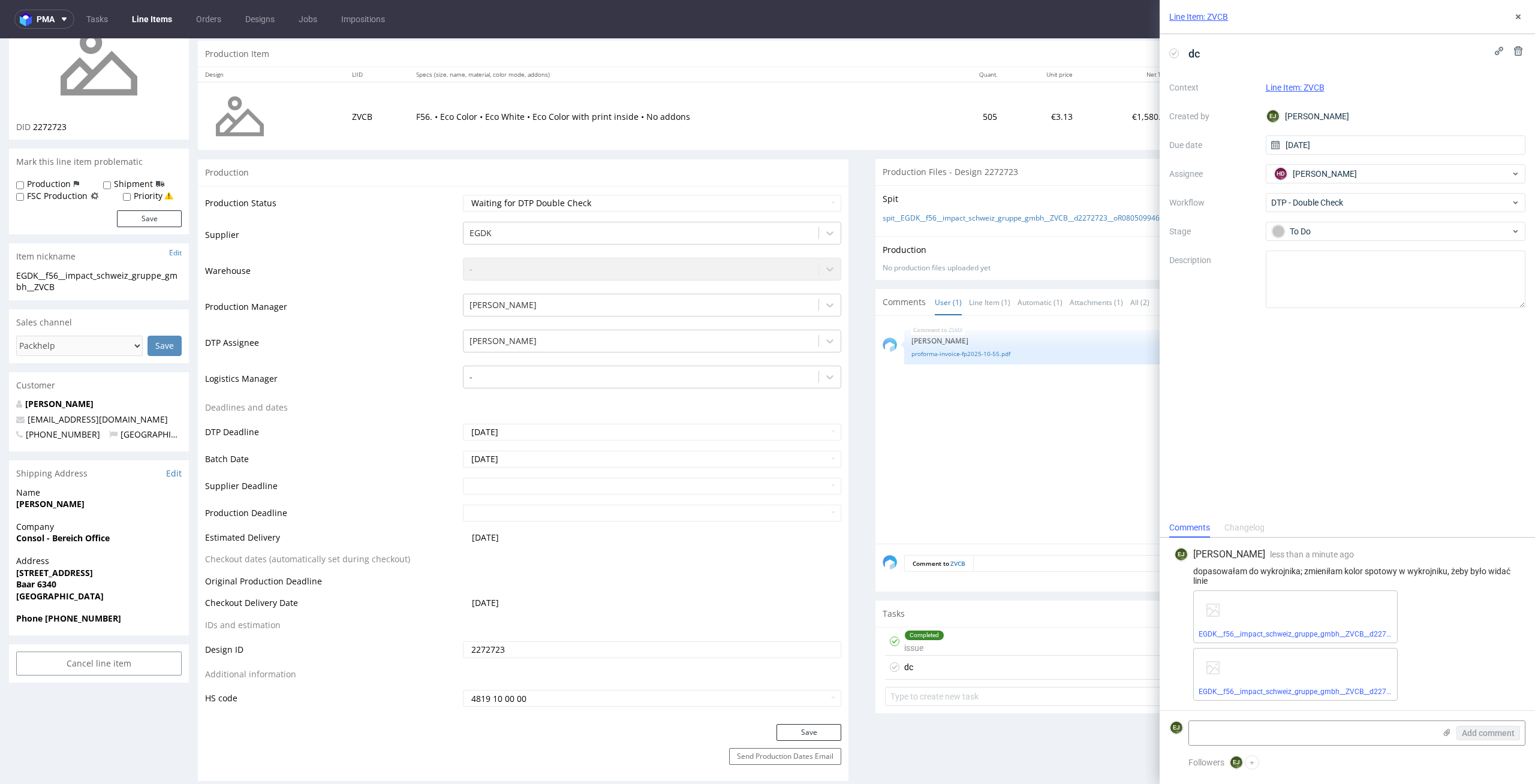
click at [154, 19] on link "Line Items" at bounding box center [152, 19] width 54 height 19
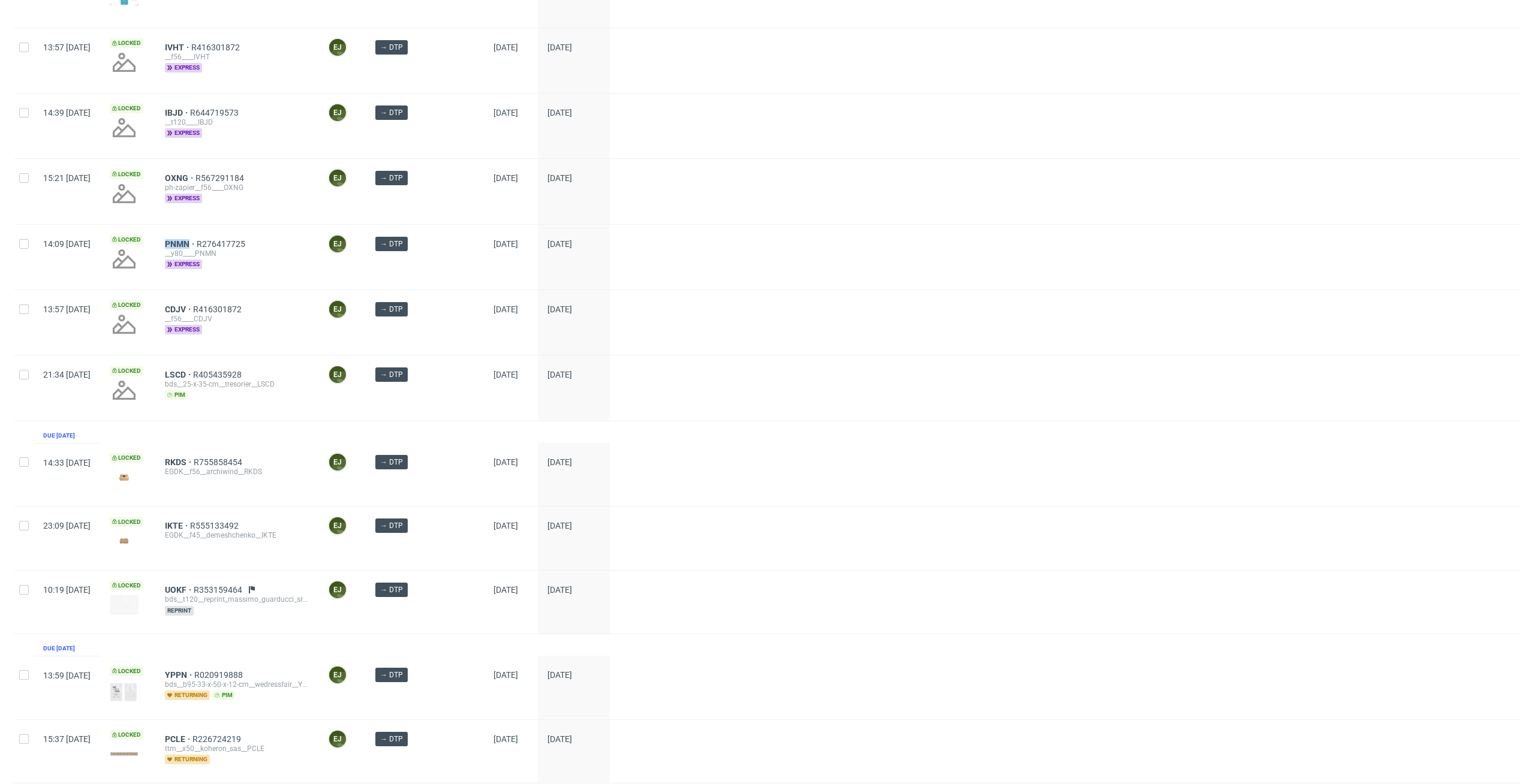
scroll to position [476, 0]
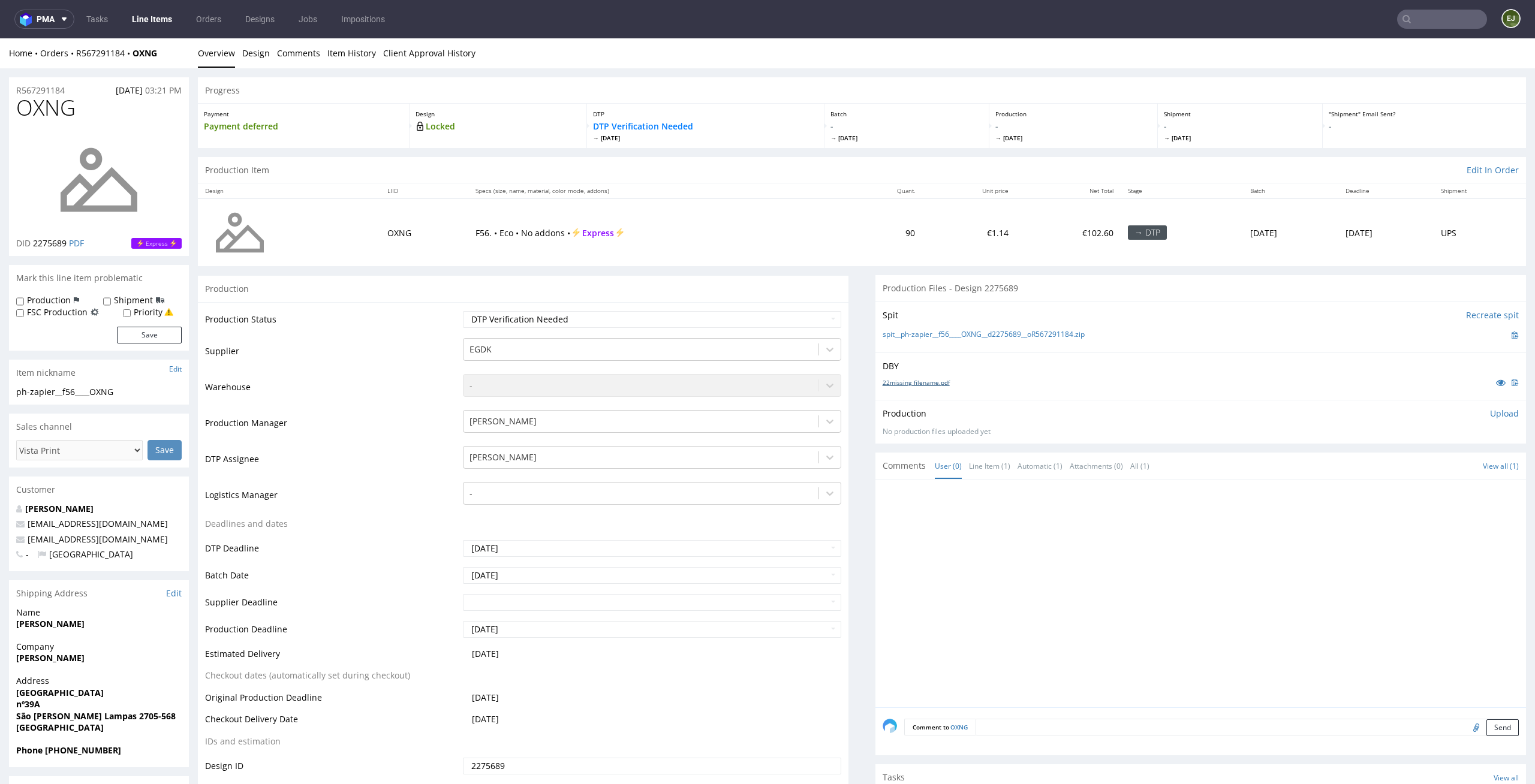
click at [912, 381] on link "22missing_filename.pdf" at bounding box center [917, 382] width 67 height 8
click at [915, 338] on link "spit__ph-zapier__f56____OXNG__d2275689__oR567291184.zip" at bounding box center [984, 335] width 202 height 10
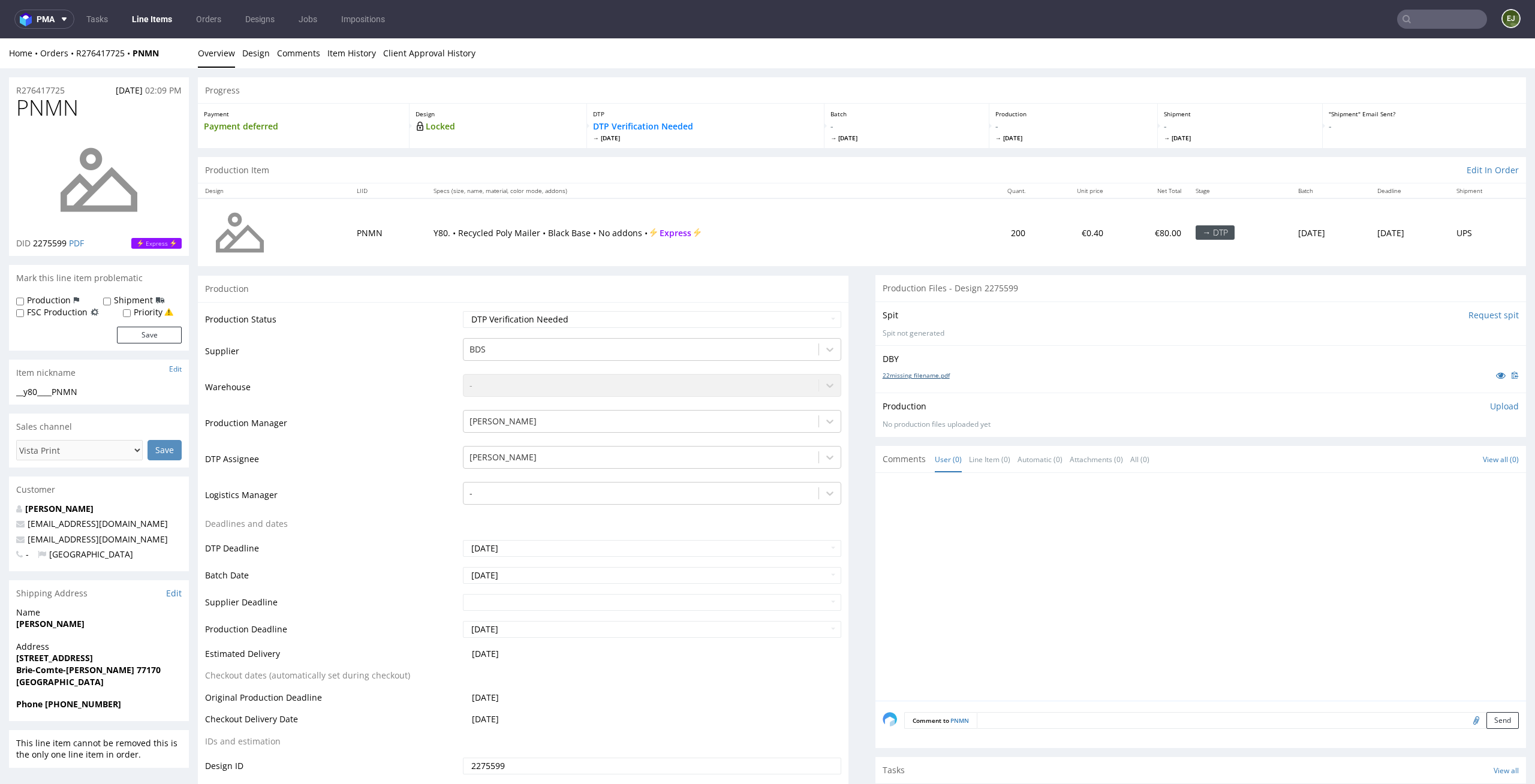
click at [921, 374] on link "22missing_filename.pdf" at bounding box center [917, 375] width 67 height 8
click at [1495, 320] on div "Spit Request spit Spit not generated" at bounding box center [1200, 323] width 651 height 43
click at [1486, 315] on input "Request spit" at bounding box center [1494, 315] width 51 height 12
click at [797, 307] on div "Production Status Waiting for Artwork Waiting for Diecut Waiting for Mockup Wai…" at bounding box center [523, 571] width 651 height 538
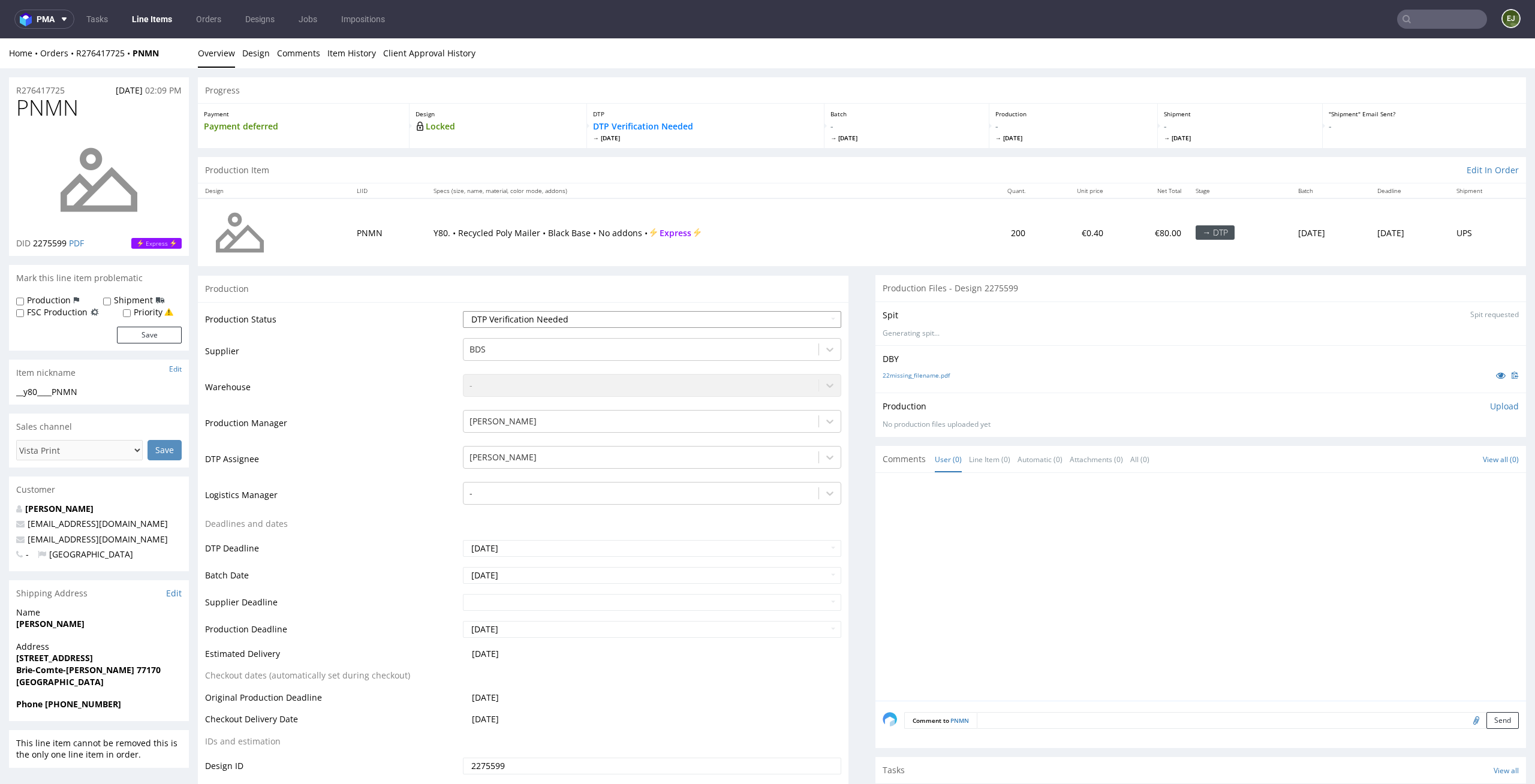
click at [797, 318] on select "Waiting for Artwork Waiting for Diecut Waiting for Mockup Waiting for DTP Waiti…" at bounding box center [653, 320] width 379 height 17
select select "dtp_in_process"
click at [463, 311] on select "Waiting for Artwork Waiting for Diecut Waiting for Mockup Waiting for DTP Waiti…" at bounding box center [653, 320] width 379 height 17
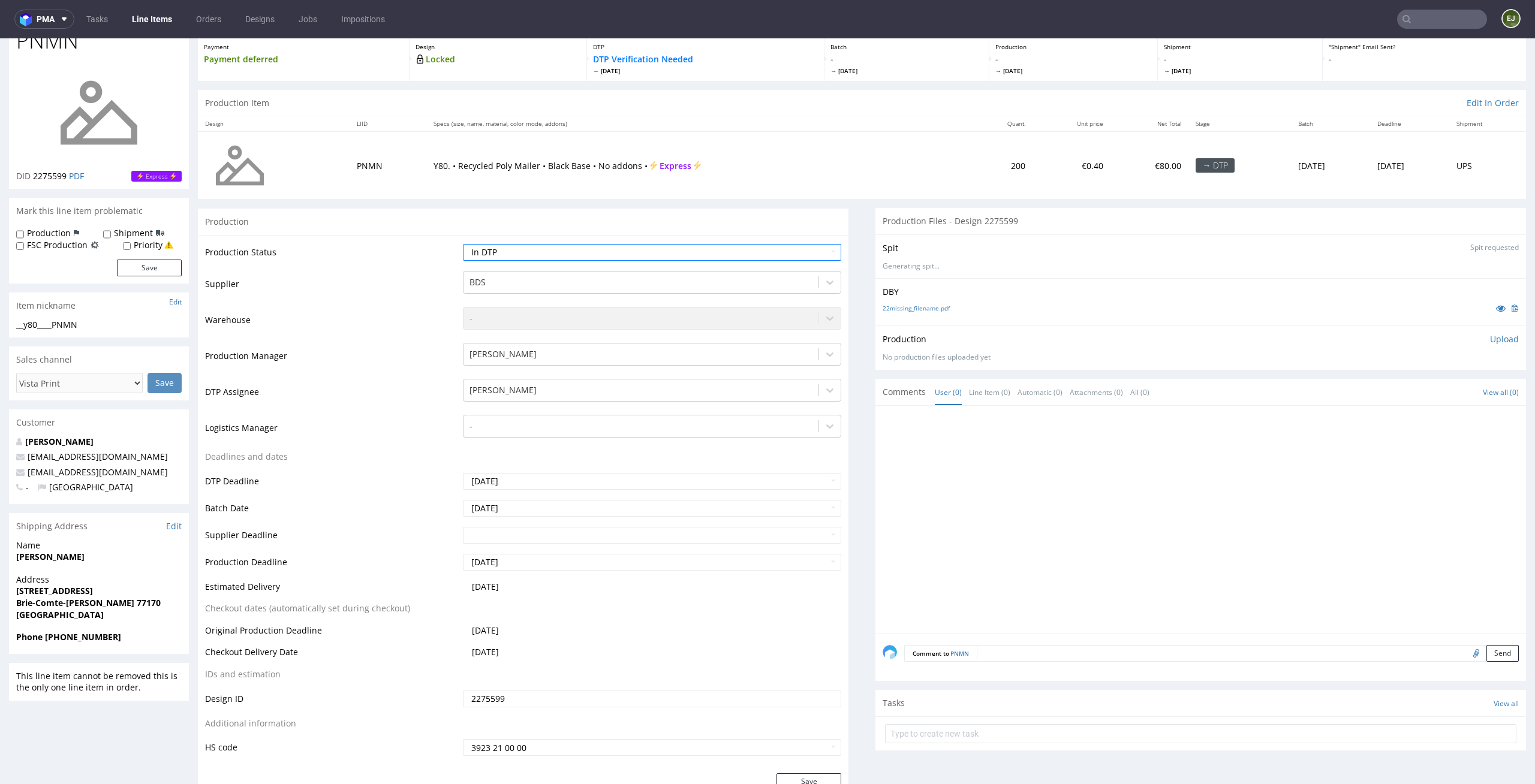
scroll to position [102, 0]
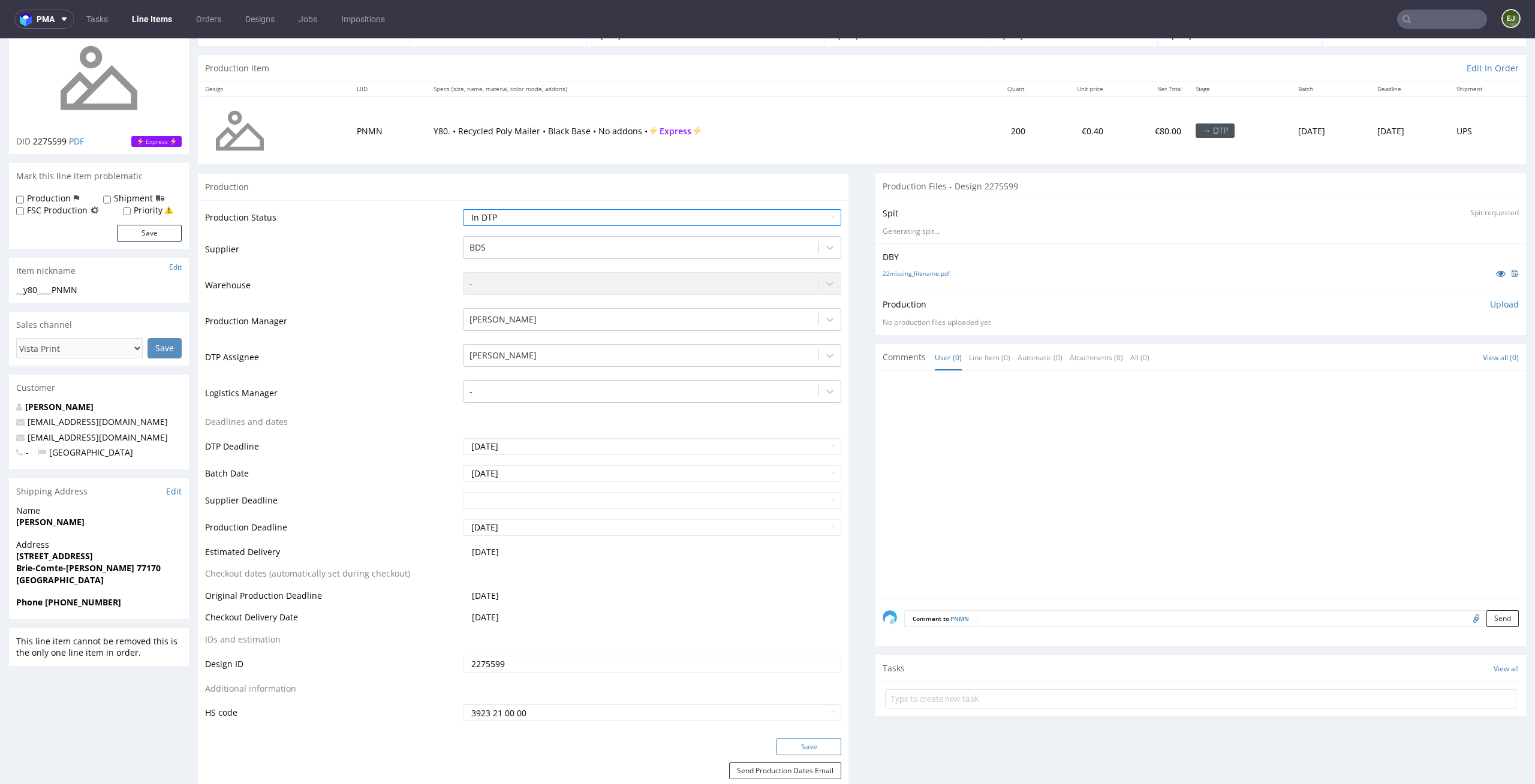
click at [806, 754] on button "Save" at bounding box center [809, 747] width 65 height 17
click at [1457, 218] on p "👉 Spit created, reload 👈" at bounding box center [1466, 213] width 104 height 12
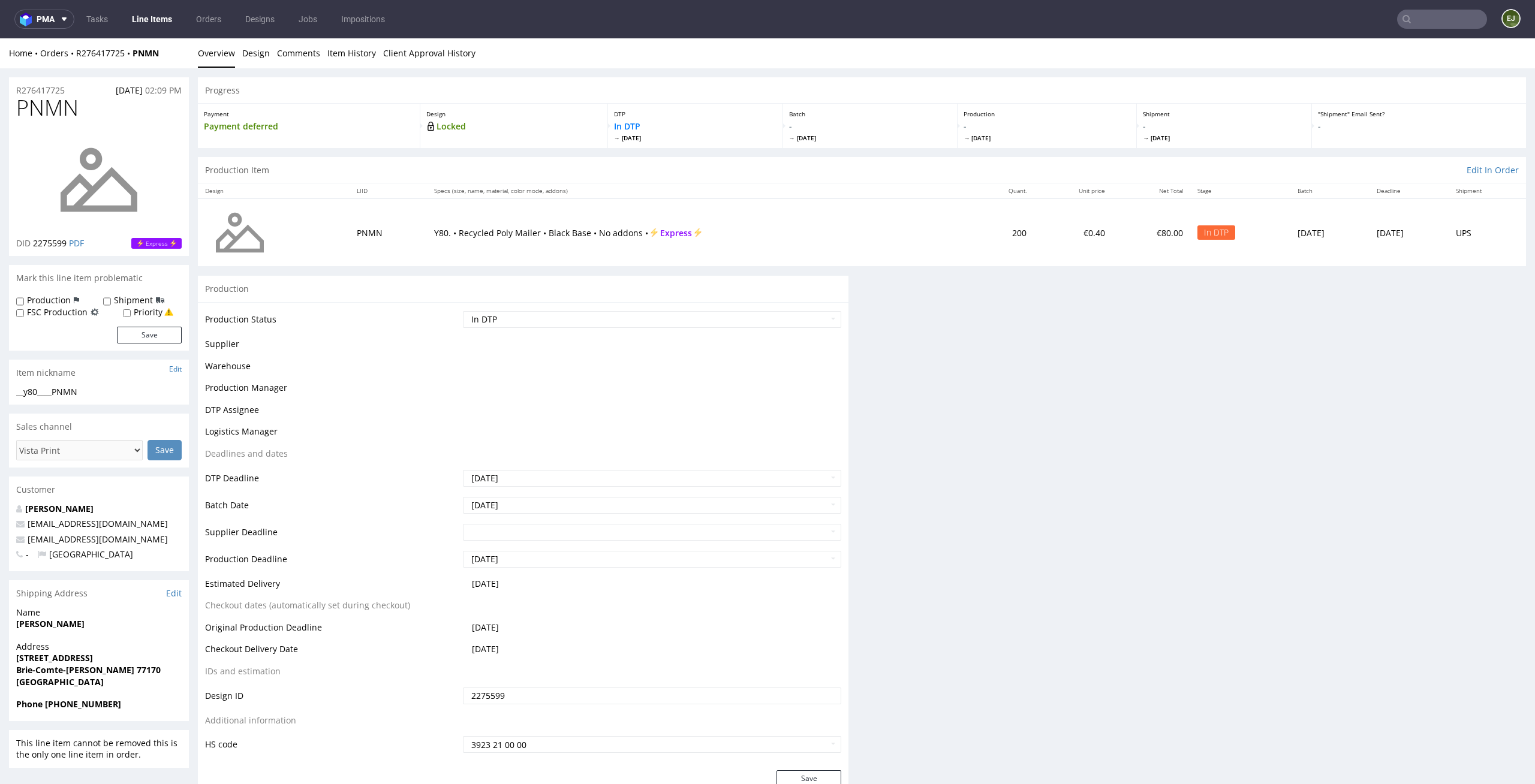
scroll to position [0, 0]
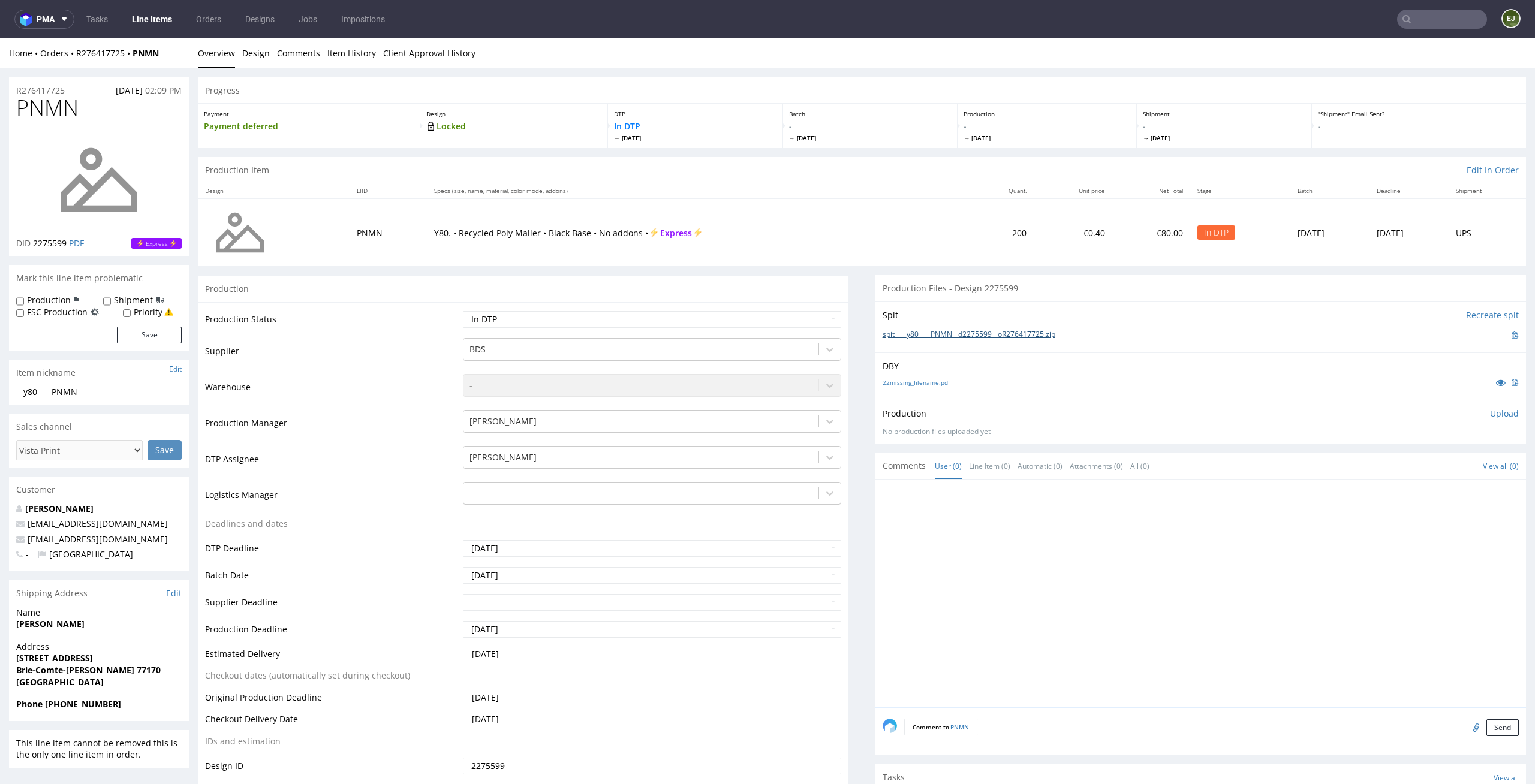
click at [960, 339] on link "spit____y80____PNMN__d2275599__oR276417725.zip" at bounding box center [969, 335] width 173 height 10
click at [904, 381] on link "22missing_filename.pdf" at bounding box center [917, 382] width 67 height 8
click at [251, 51] on link "Design" at bounding box center [256, 53] width 28 height 29
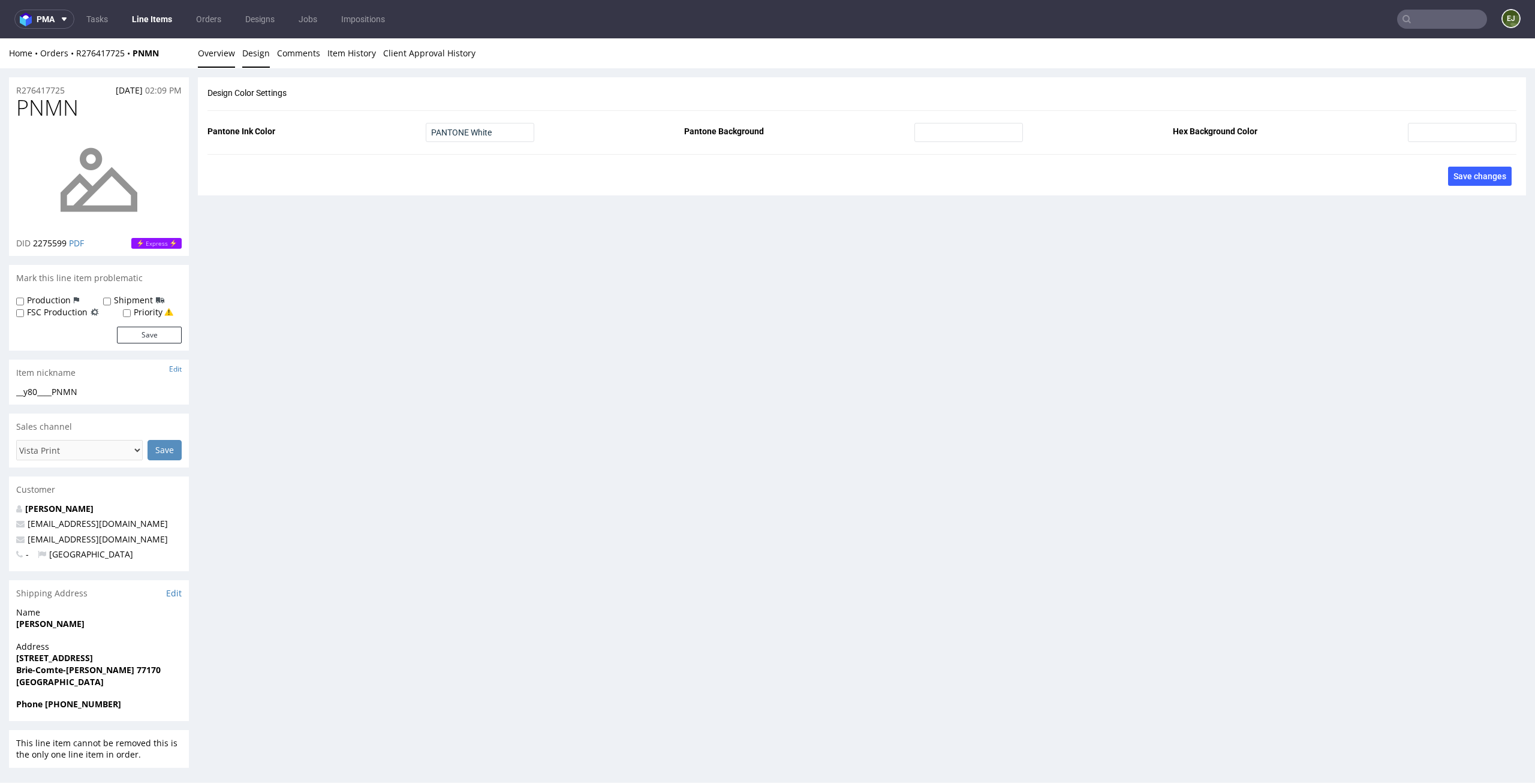
click at [225, 56] on link "Overview" at bounding box center [216, 53] width 37 height 29
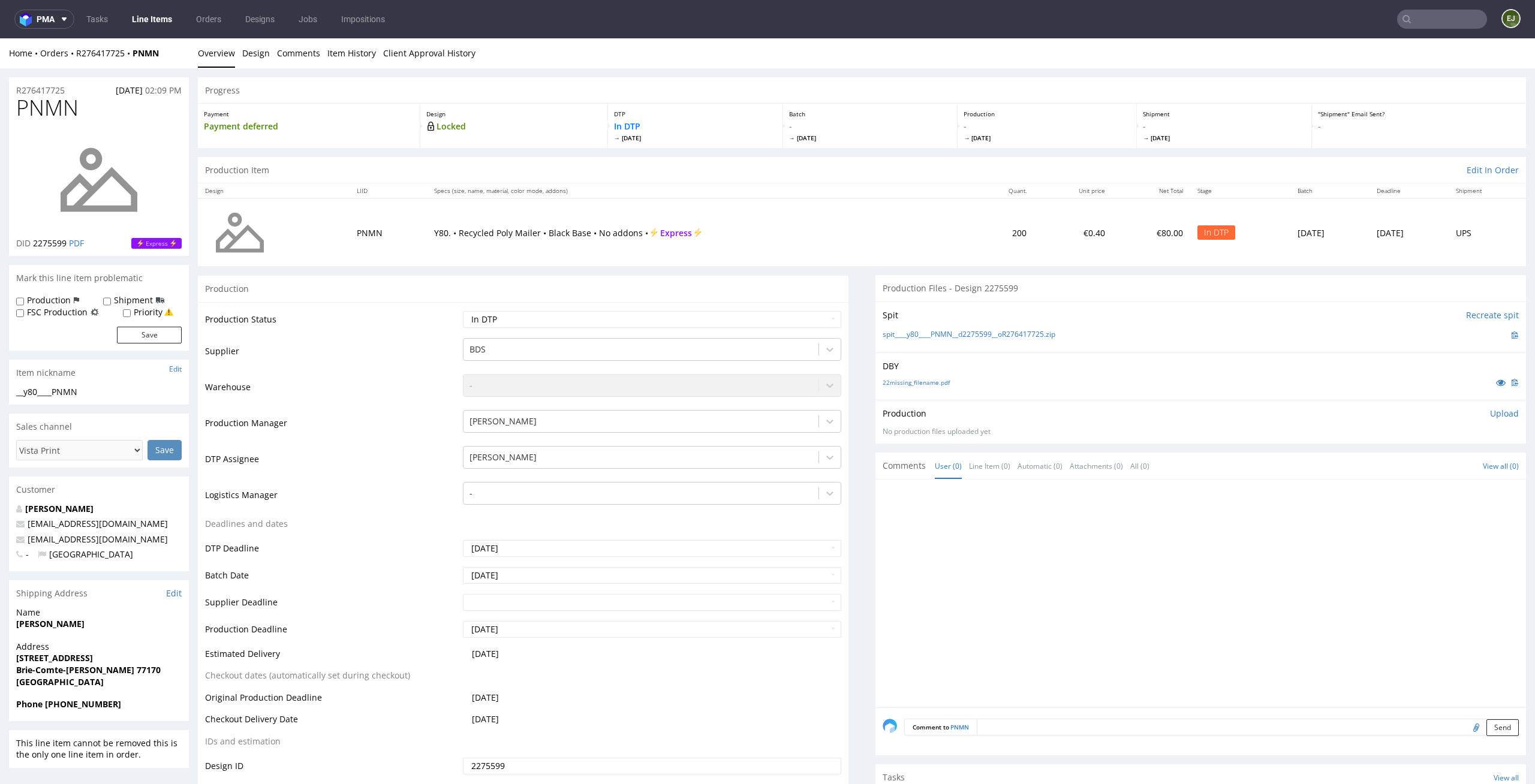
click at [1490, 409] on p "Upload" at bounding box center [1505, 414] width 29 height 12
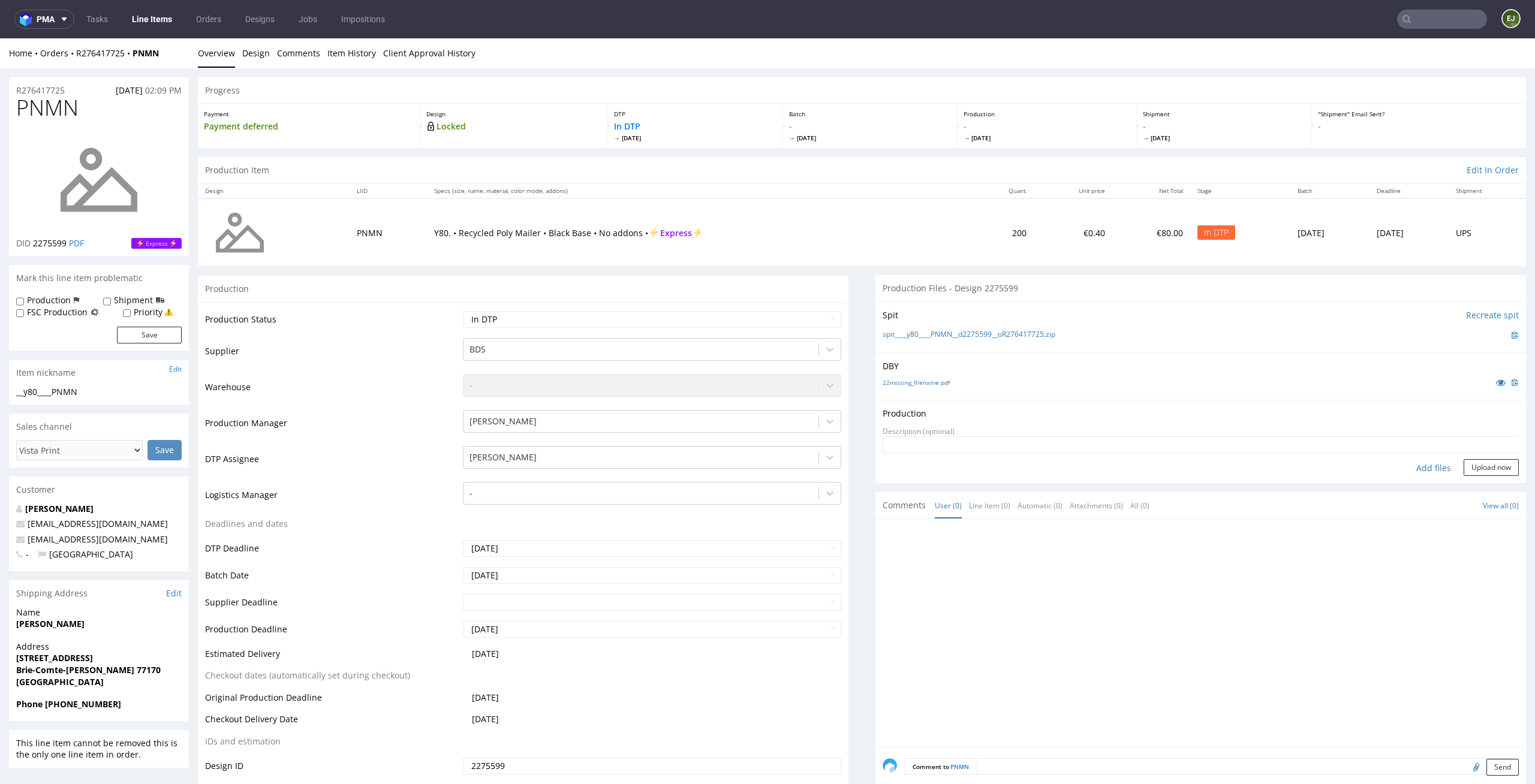
click at [1429, 467] on div "Add files" at bounding box center [1434, 468] width 60 height 18
type input "C:\fakepath\__y80____PNMN__d2275599__oR276417725__latest__front.pdf"
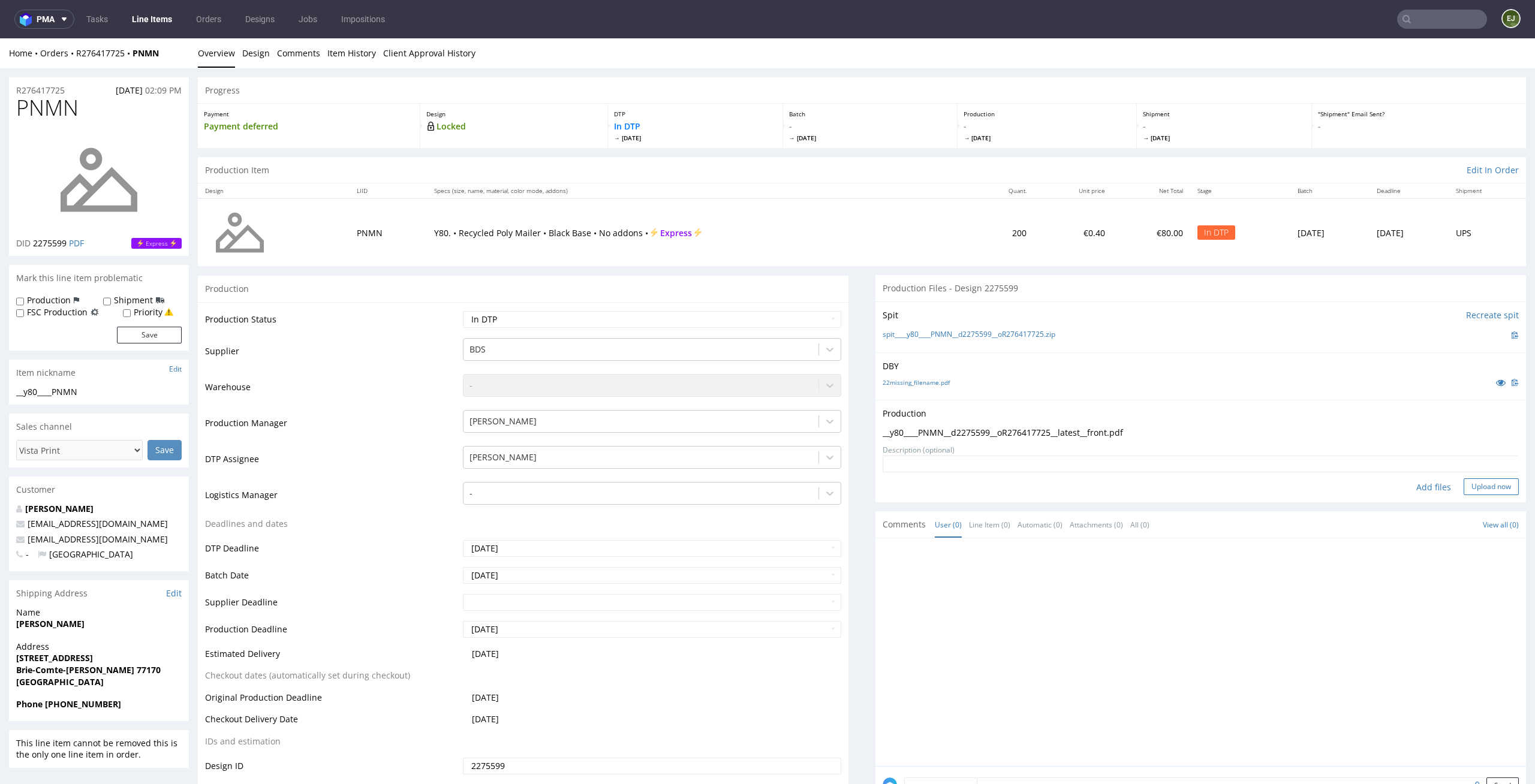
click at [1487, 487] on button "Upload now" at bounding box center [1491, 487] width 55 height 17
click at [809, 316] on select "Waiting for Artwork Waiting for Diecut Waiting for Mockup Waiting for DTP Waiti…" at bounding box center [653, 320] width 379 height 17
select select "dtp_production_ready"
click at [463, 311] on select "Waiting for Artwork Waiting for Diecut Waiting for Mockup Waiting for DTP Waiti…" at bounding box center [653, 320] width 379 height 17
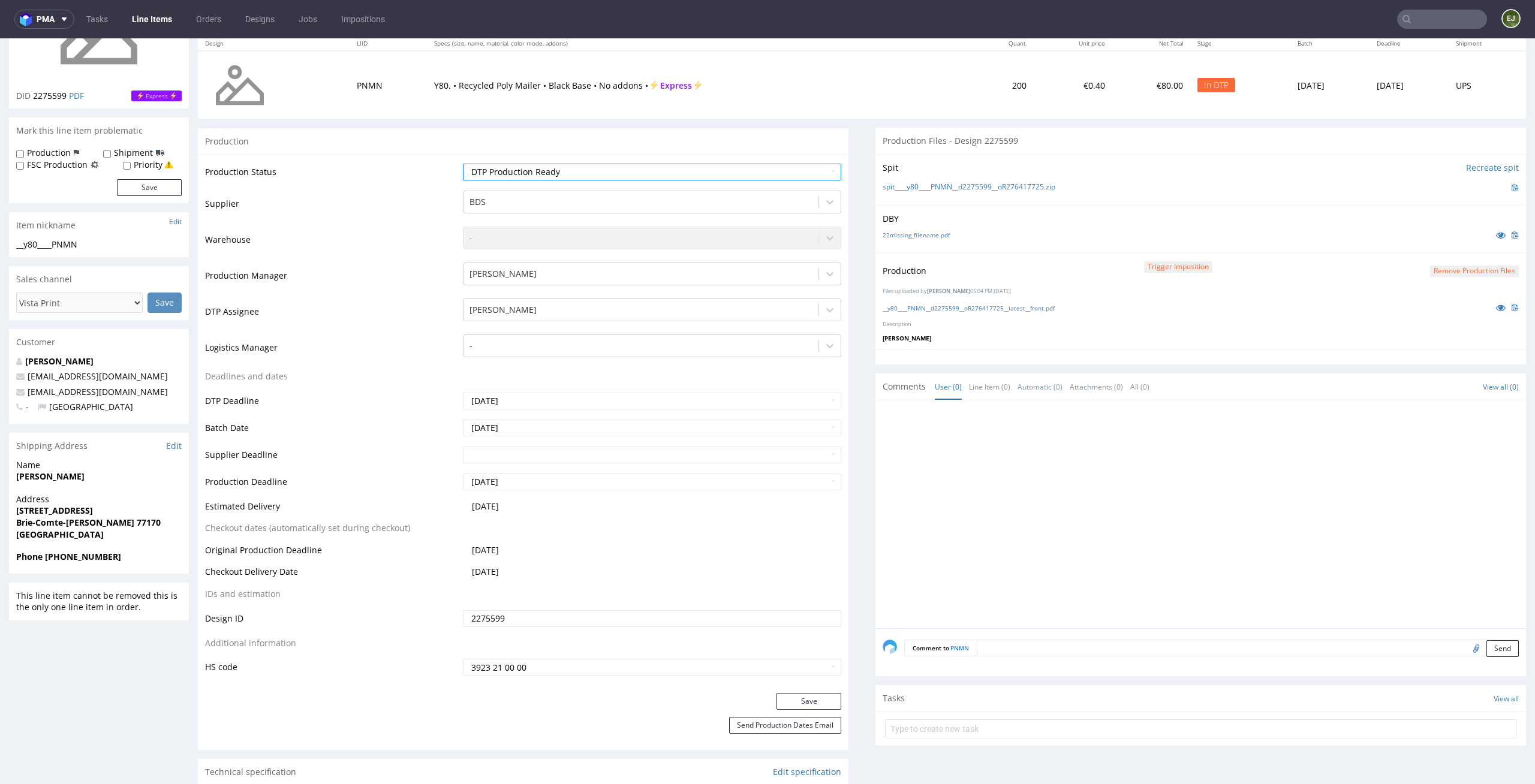
click at [810, 711] on div "Save" at bounding box center [523, 704] width 651 height 24
click at [812, 702] on button "Save" at bounding box center [809, 701] width 65 height 17
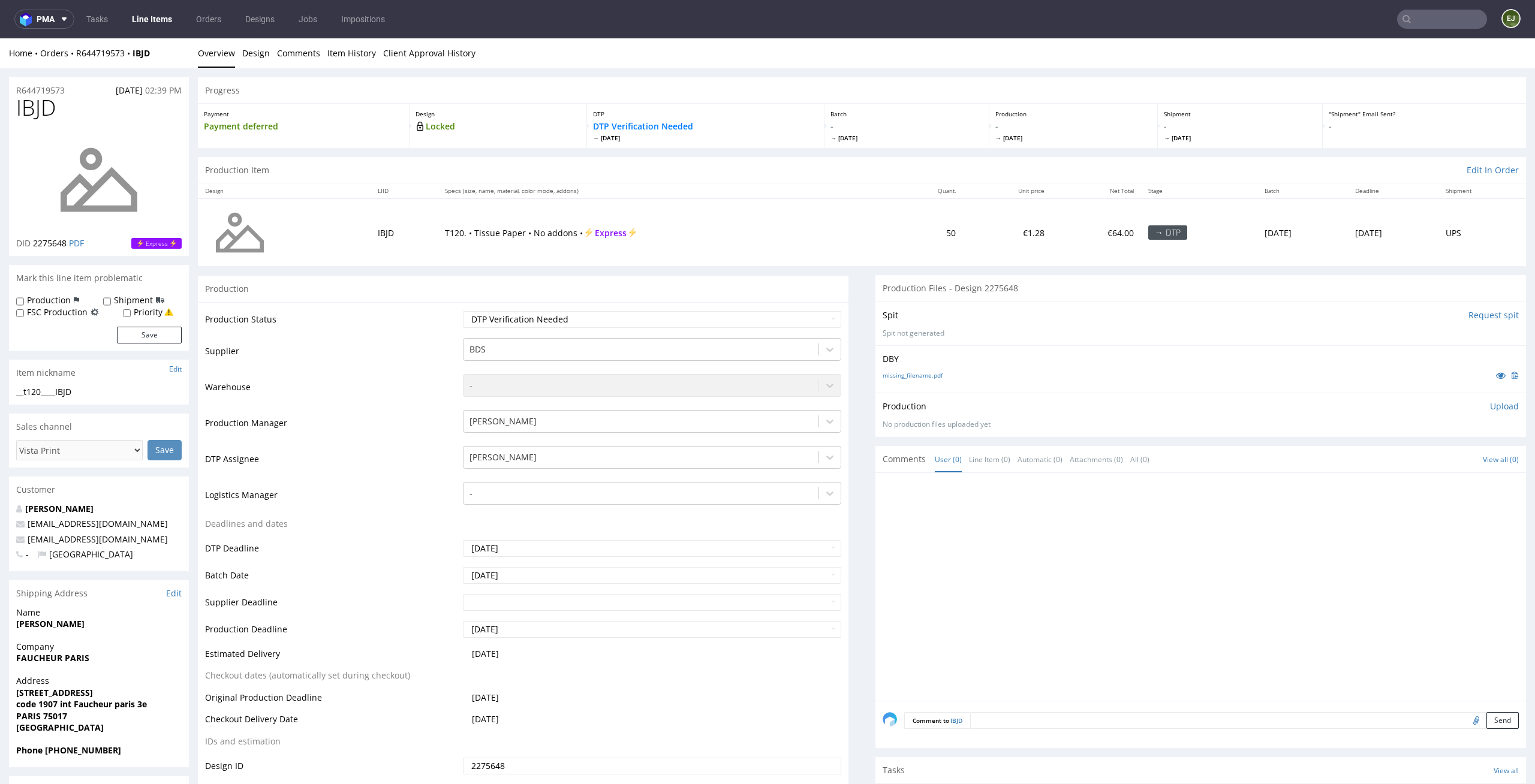
click at [1482, 313] on input "Request spit" at bounding box center [1494, 315] width 51 height 12
click at [819, 315] on select "Waiting for Artwork Waiting for Diecut Waiting for Mockup Waiting for DTP Waiti…" at bounding box center [653, 320] width 379 height 17
select select "dtp_in_process"
click at [463, 311] on select "Waiting for Artwork Waiting for Diecut Waiting for Mockup Waiting for DTP Waiti…" at bounding box center [653, 320] width 379 height 17
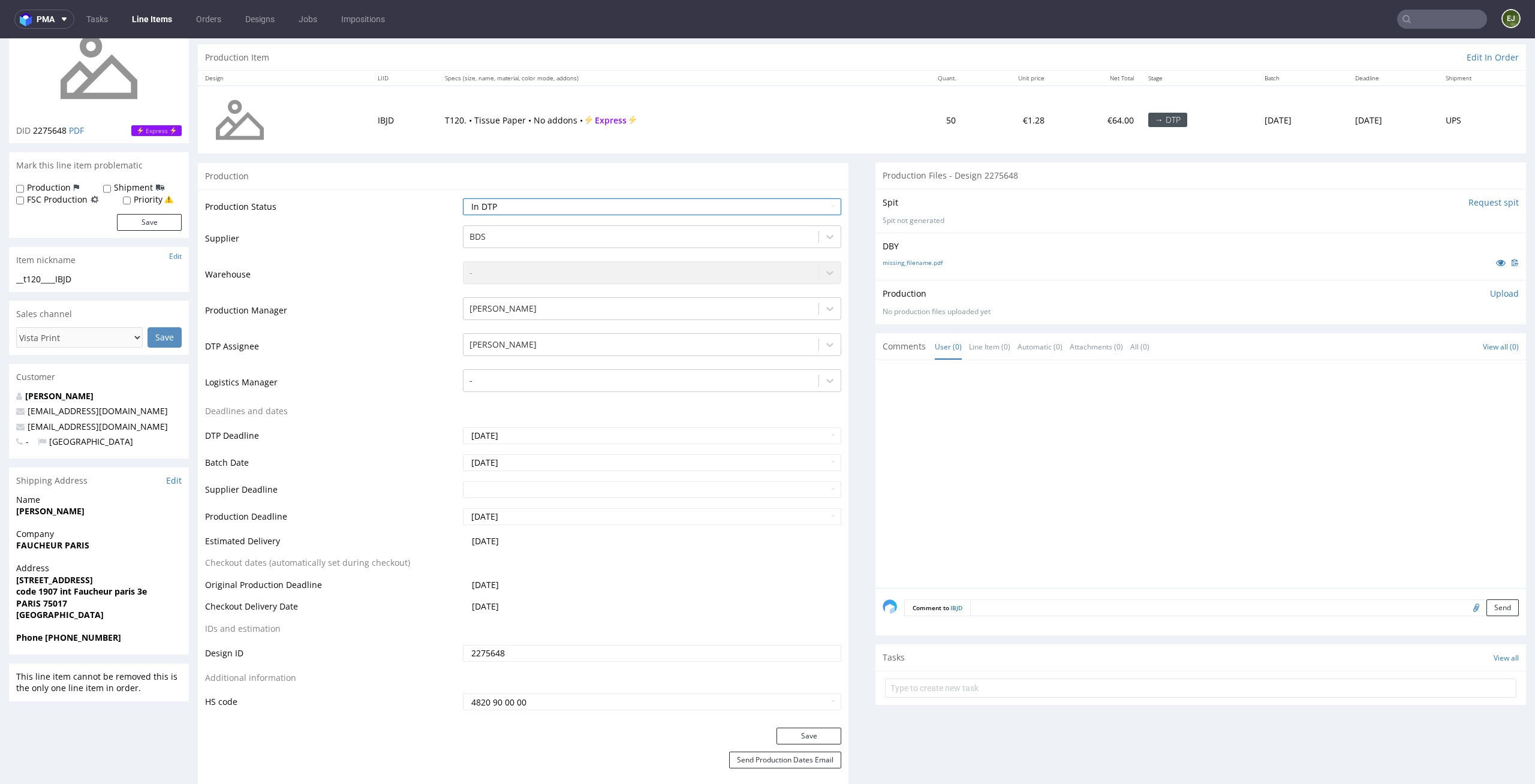
scroll to position [132, 0]
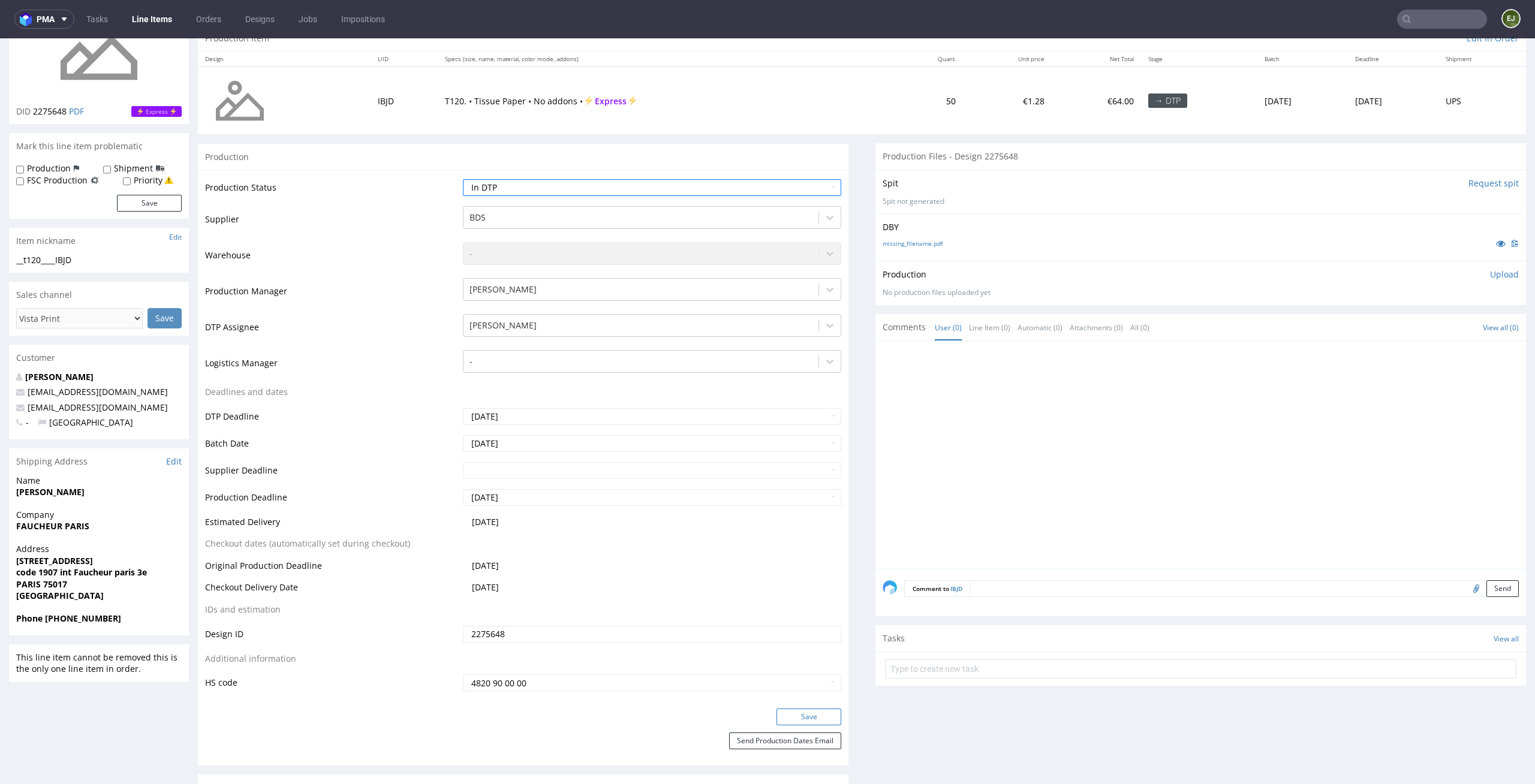
click at [821, 715] on button "Save" at bounding box center [809, 717] width 65 height 17
click at [1469, 180] on input "Request spit" at bounding box center [1494, 184] width 51 height 12
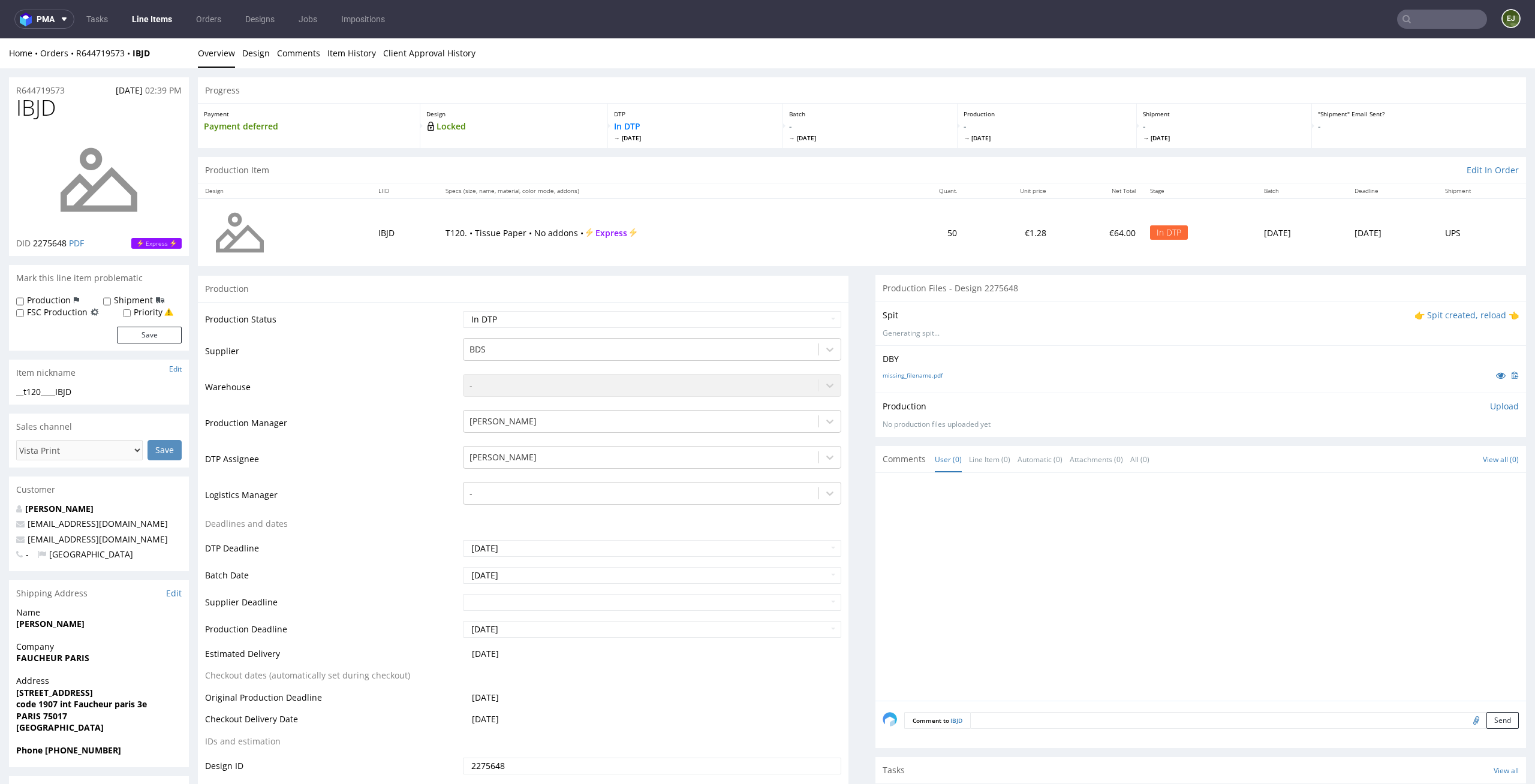
scroll to position [0, 0]
click at [1477, 313] on p "👉 Spit created, reload 👈" at bounding box center [1466, 315] width 104 height 12
click at [911, 385] on link "missing_filename.pdf" at bounding box center [913, 382] width 60 height 8
click at [880, 342] on div "Spit Recreate spit spit____t120____IBJD__d2275648__oR644719573.zip" at bounding box center [1200, 327] width 651 height 51
click at [889, 339] on link "spit____t120____IBJD__d2275648__oR644719573.zip" at bounding box center [967, 335] width 168 height 10
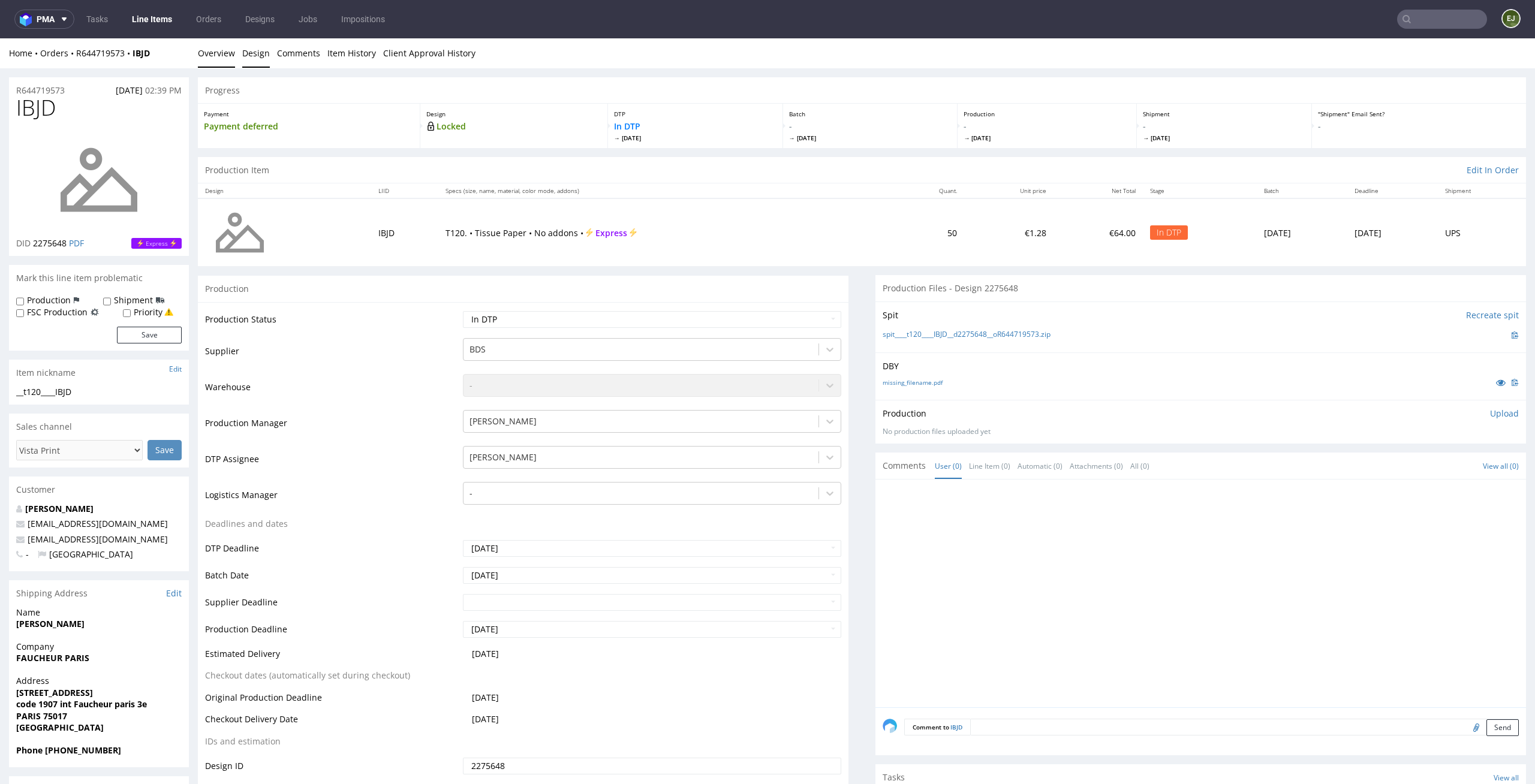
click at [247, 56] on link "Design" at bounding box center [256, 53] width 28 height 29
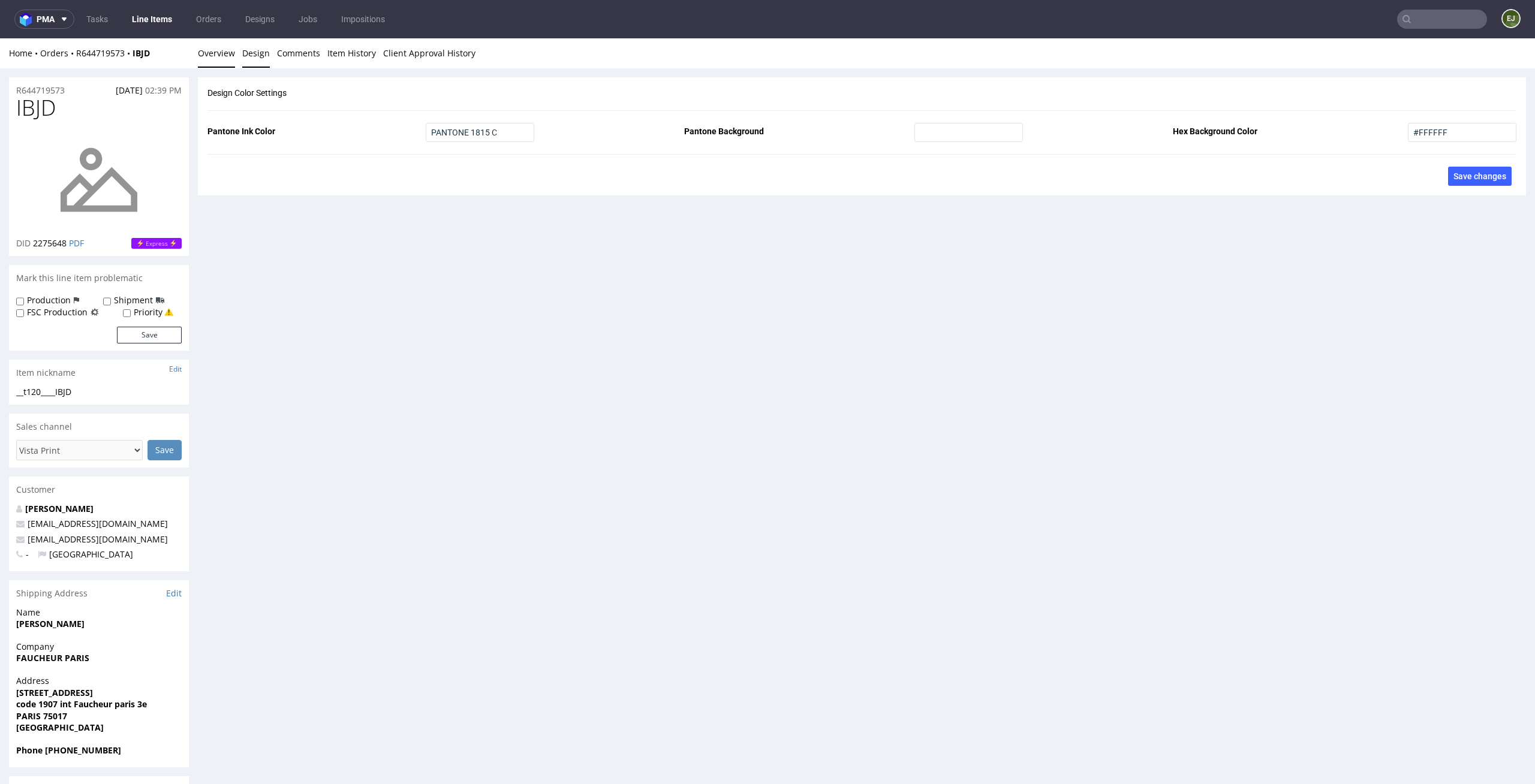
click at [219, 46] on link "Overview" at bounding box center [216, 53] width 37 height 29
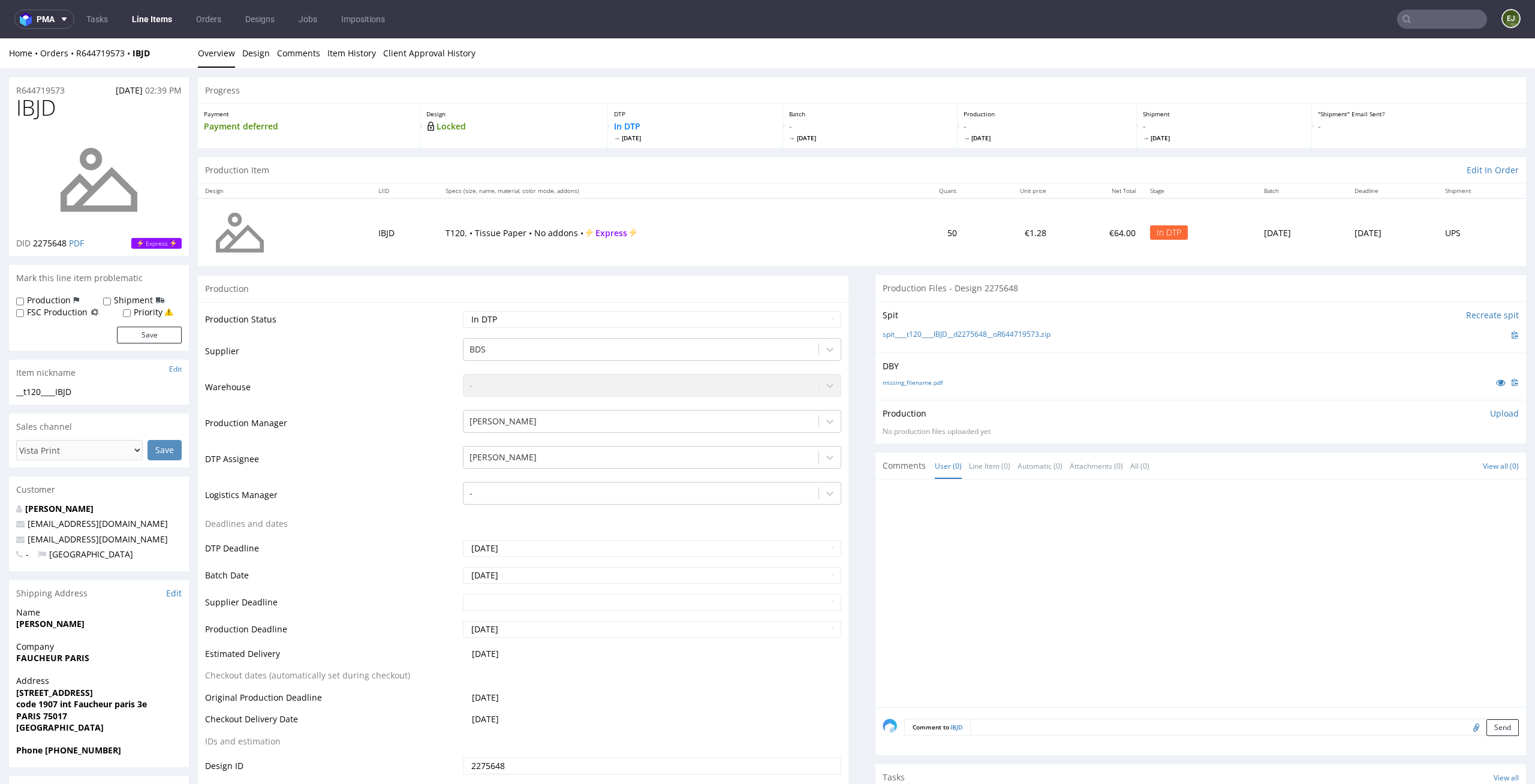
click at [1492, 414] on p "Upload" at bounding box center [1505, 414] width 29 height 12
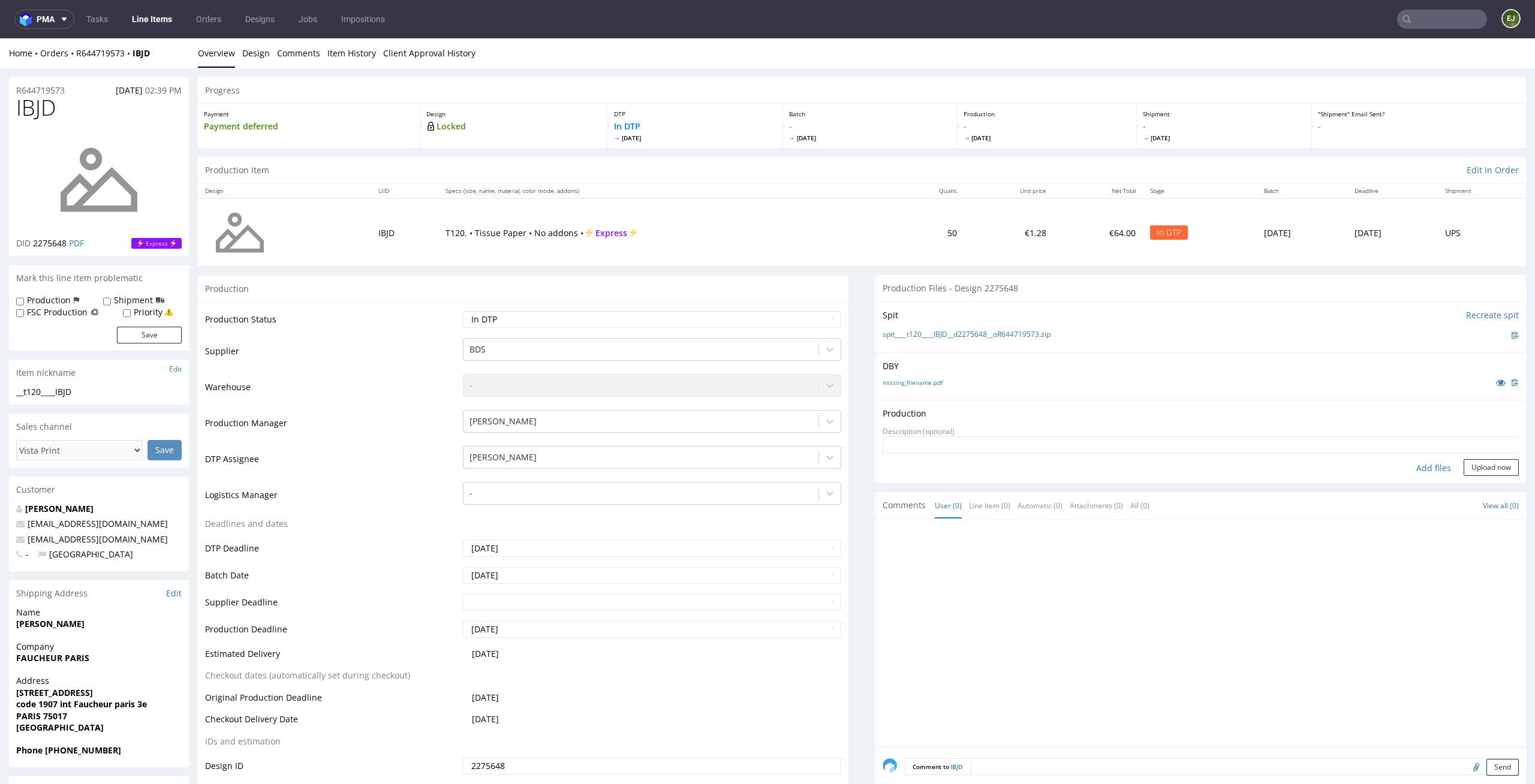
click at [1412, 464] on div "Add files" at bounding box center [1434, 468] width 60 height 18
type input "C:\fakepath\__t120____IBJD__d2275648__oR644719573__latest__front.pdf"
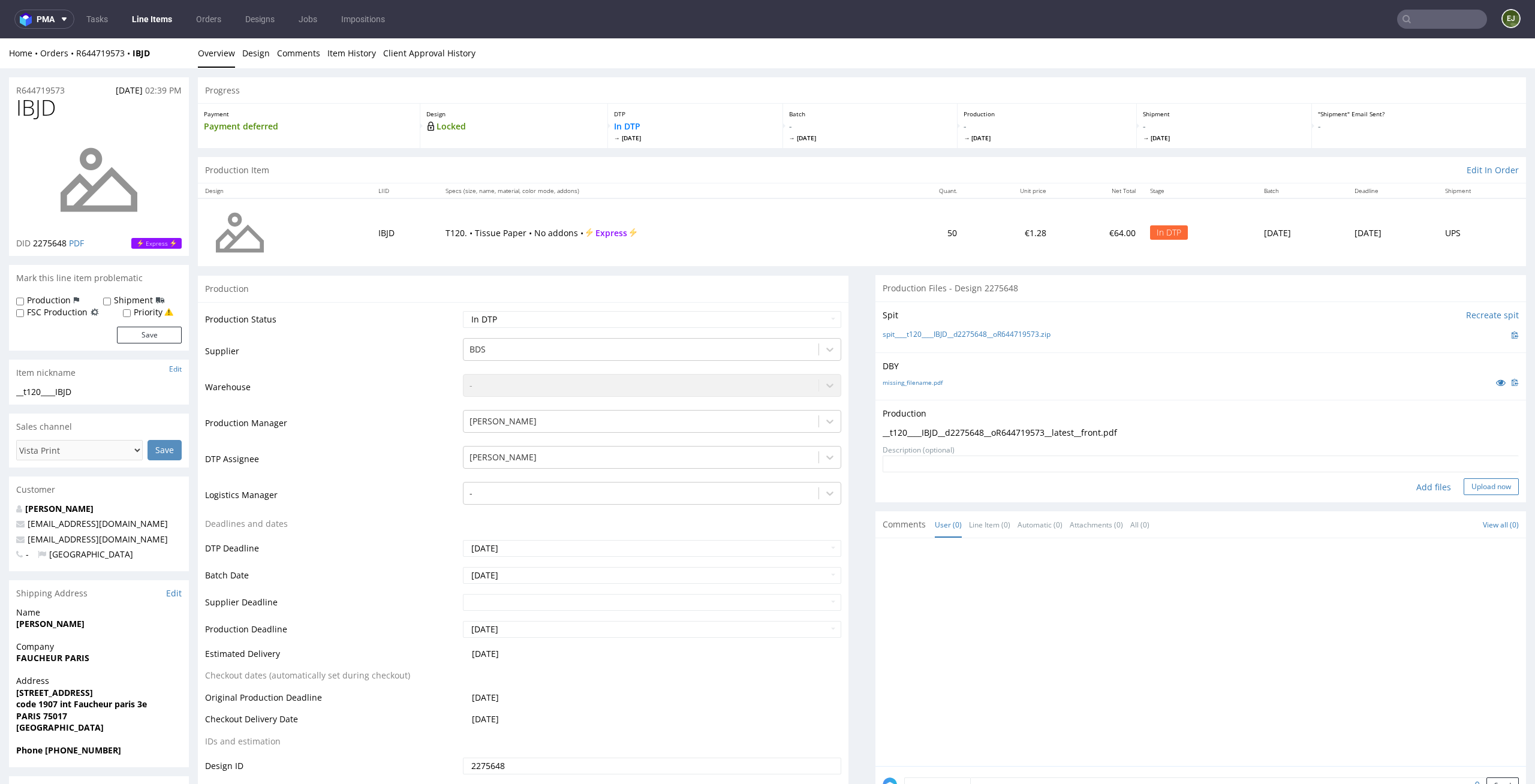
click at [1489, 484] on button "Upload now" at bounding box center [1491, 487] width 55 height 17
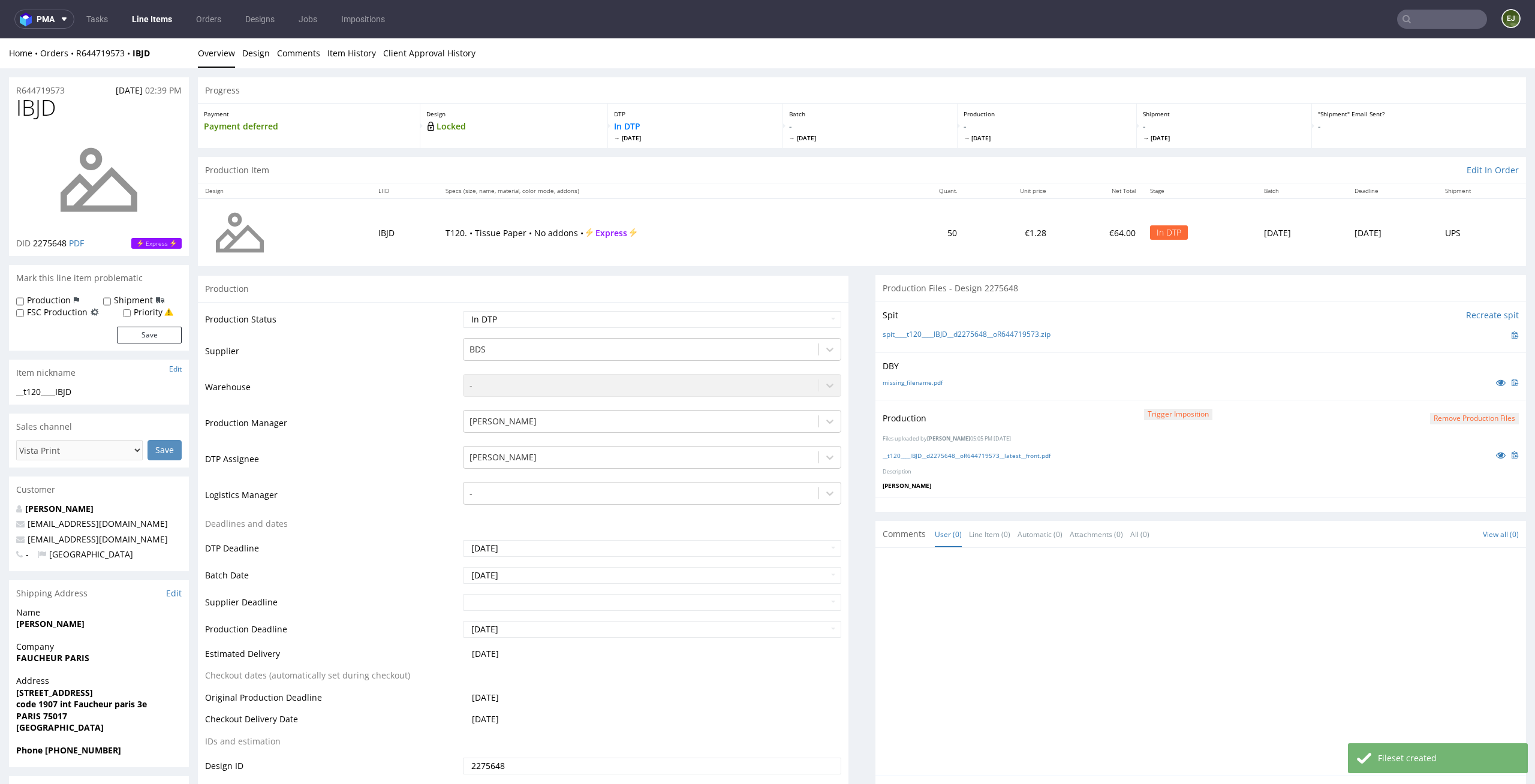
scroll to position [91, 0]
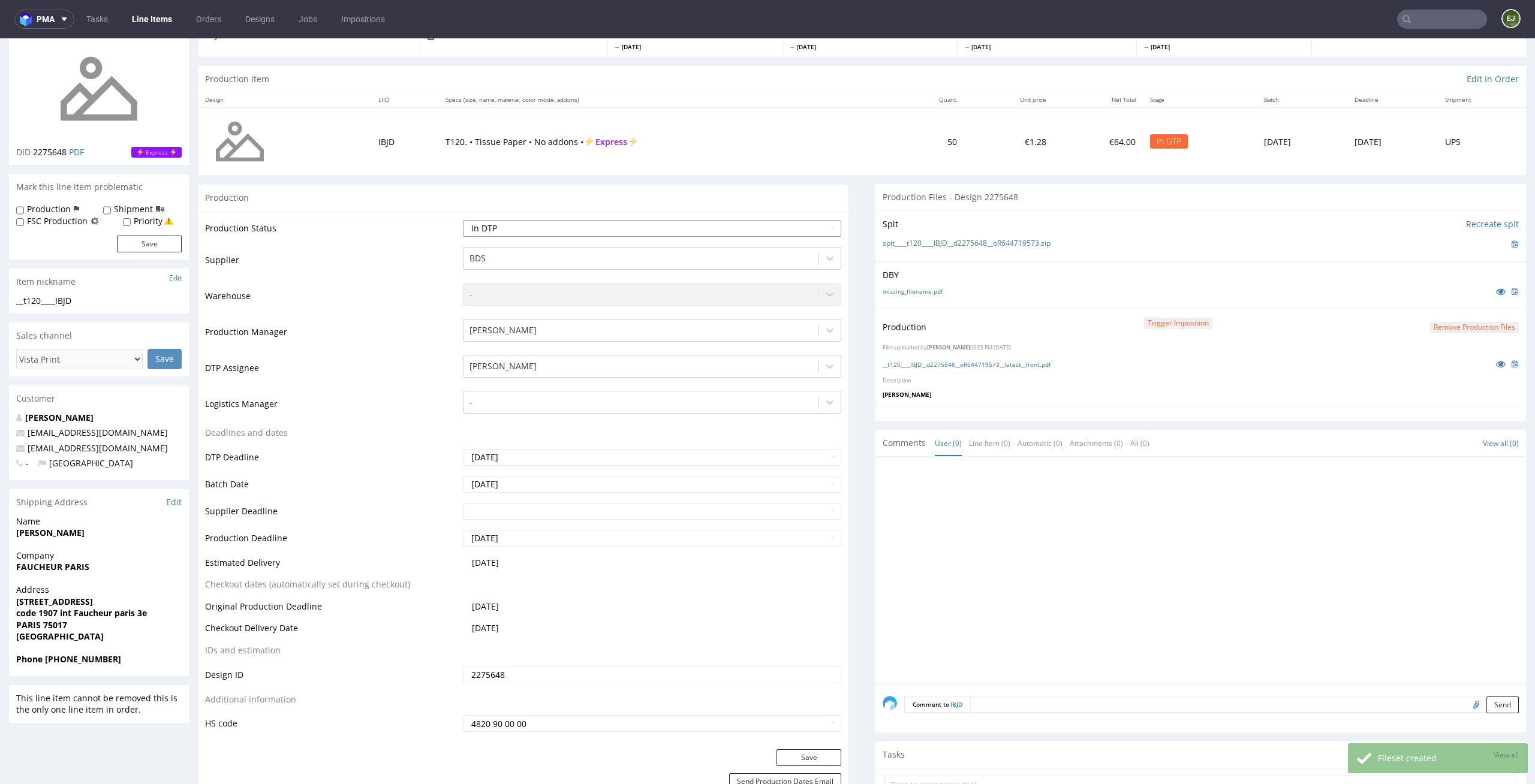
click at [812, 222] on select "Waiting for Artwork Waiting for Diecut Waiting for Mockup Waiting for DTP Waiti…" at bounding box center [653, 228] width 379 height 17
select select "dtp_production_ready"
click at [463, 220] on select "Waiting for Artwork Waiting for Diecut Waiting for Mockup Waiting for DTP Waiti…" at bounding box center [653, 228] width 379 height 17
click at [808, 765] on button "Save" at bounding box center [809, 757] width 65 height 17
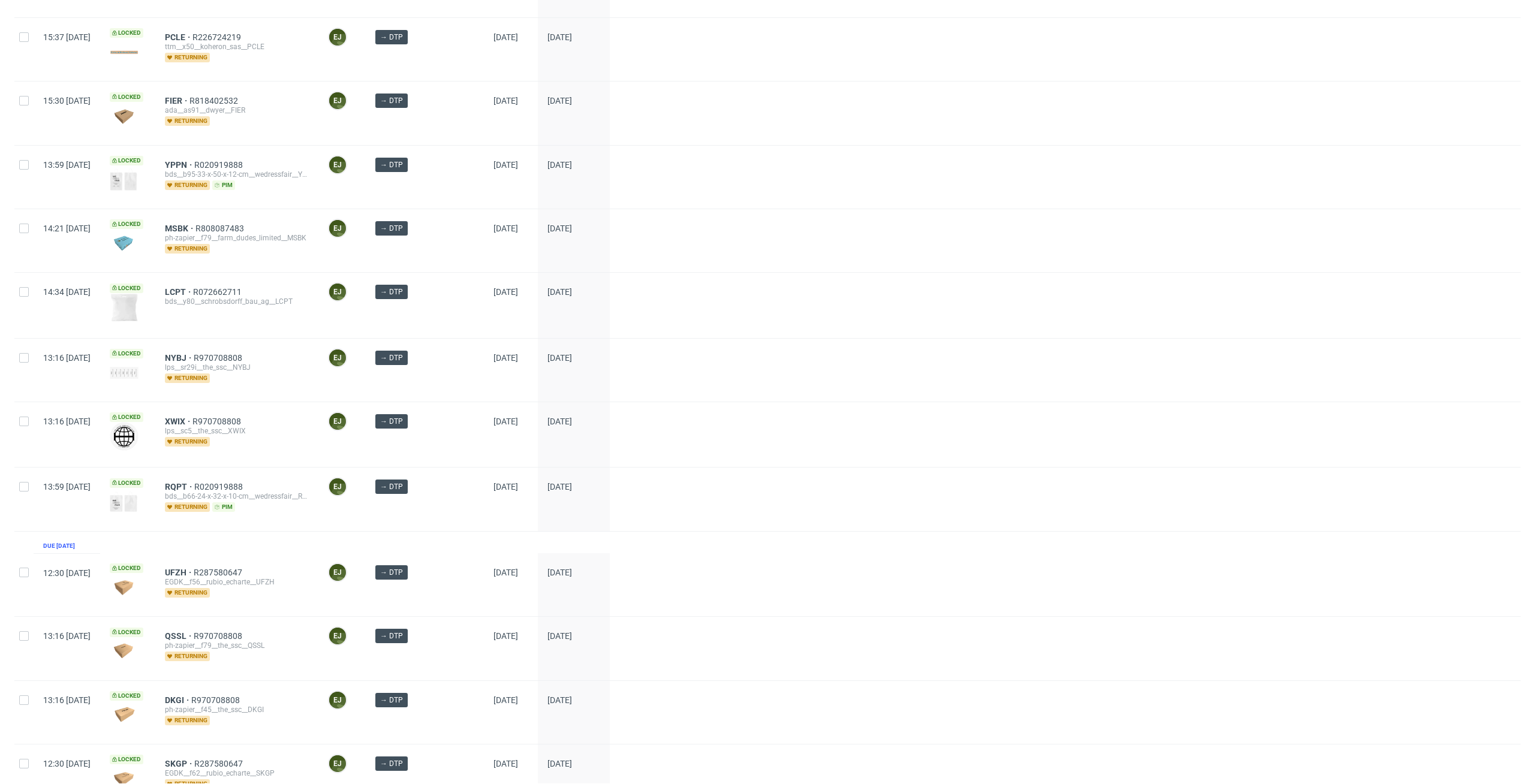
scroll to position [1054, 0]
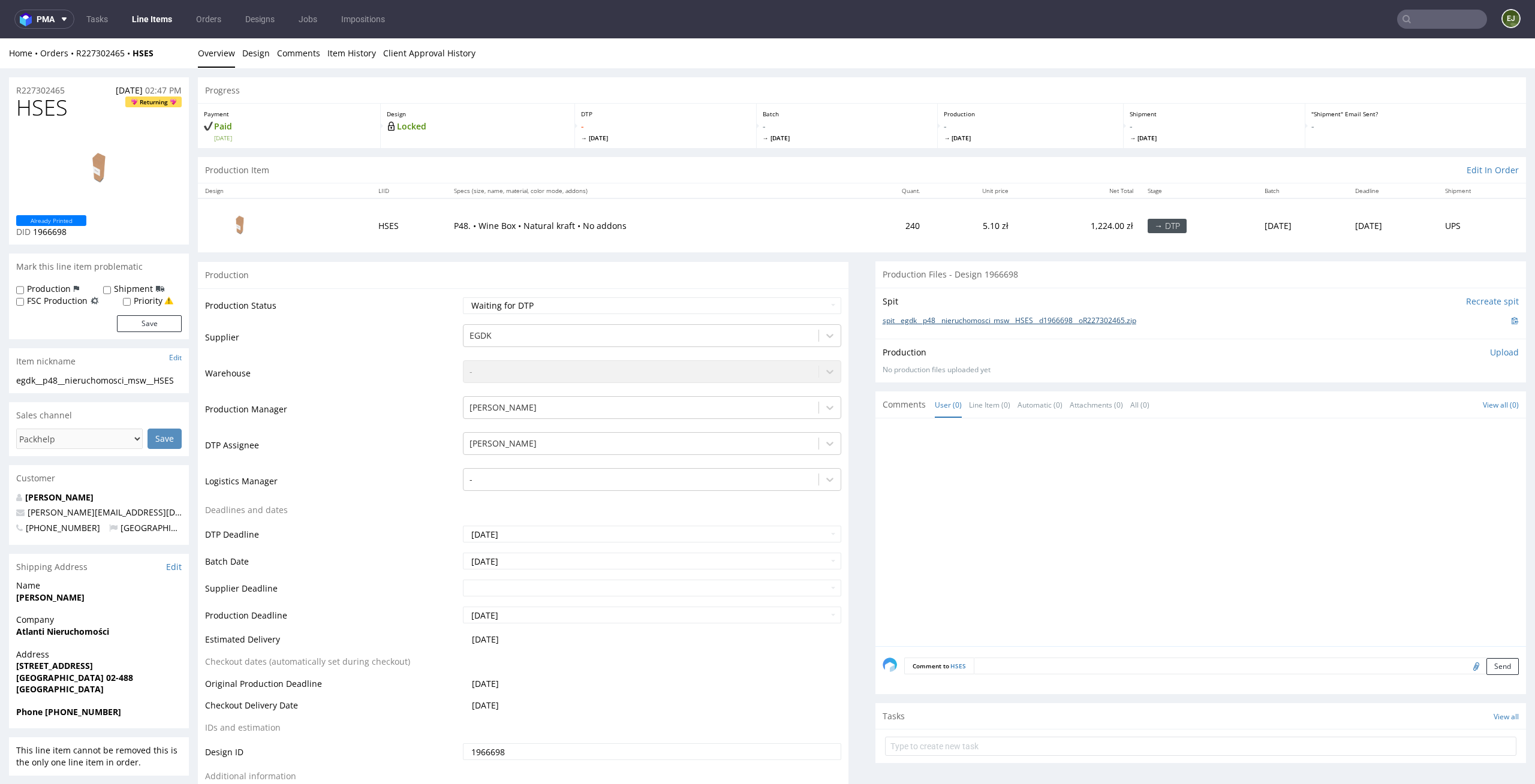
click at [1094, 324] on link "spit__egdk__p48__nieruchomosci_msw__HSES__d1966698__oR227302465.zip" at bounding box center [1009, 321] width 254 height 10
click at [1495, 347] on p "Upload" at bounding box center [1505, 352] width 29 height 12
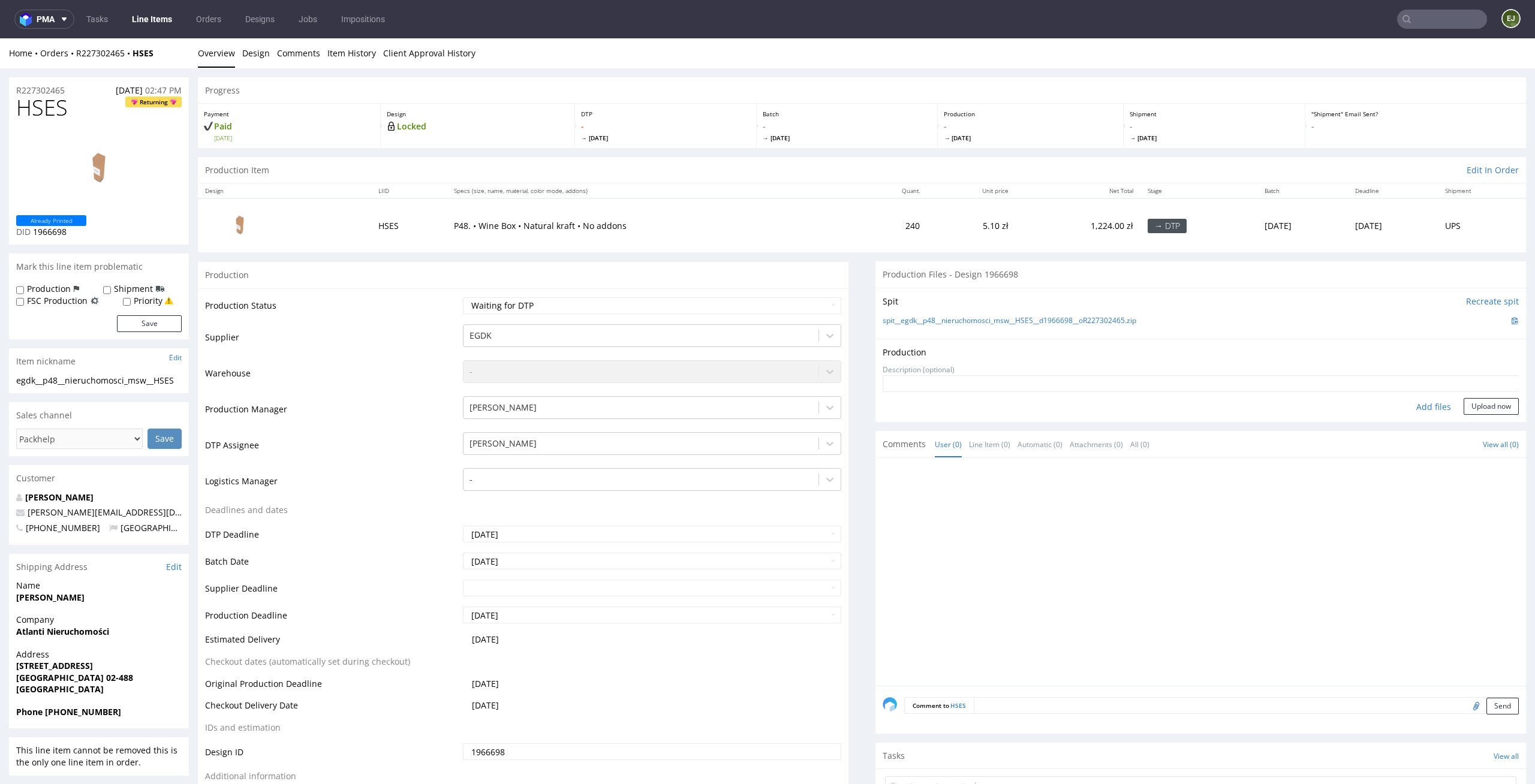
click at [1415, 405] on div "Add files" at bounding box center [1434, 407] width 60 height 18
type input "C:\fakepath\egdk__p48__nieruchomosci_msw__HSES__d1966698__oR227302465__latest__…"
click at [1469, 418] on button "Upload now" at bounding box center [1491, 425] width 55 height 17
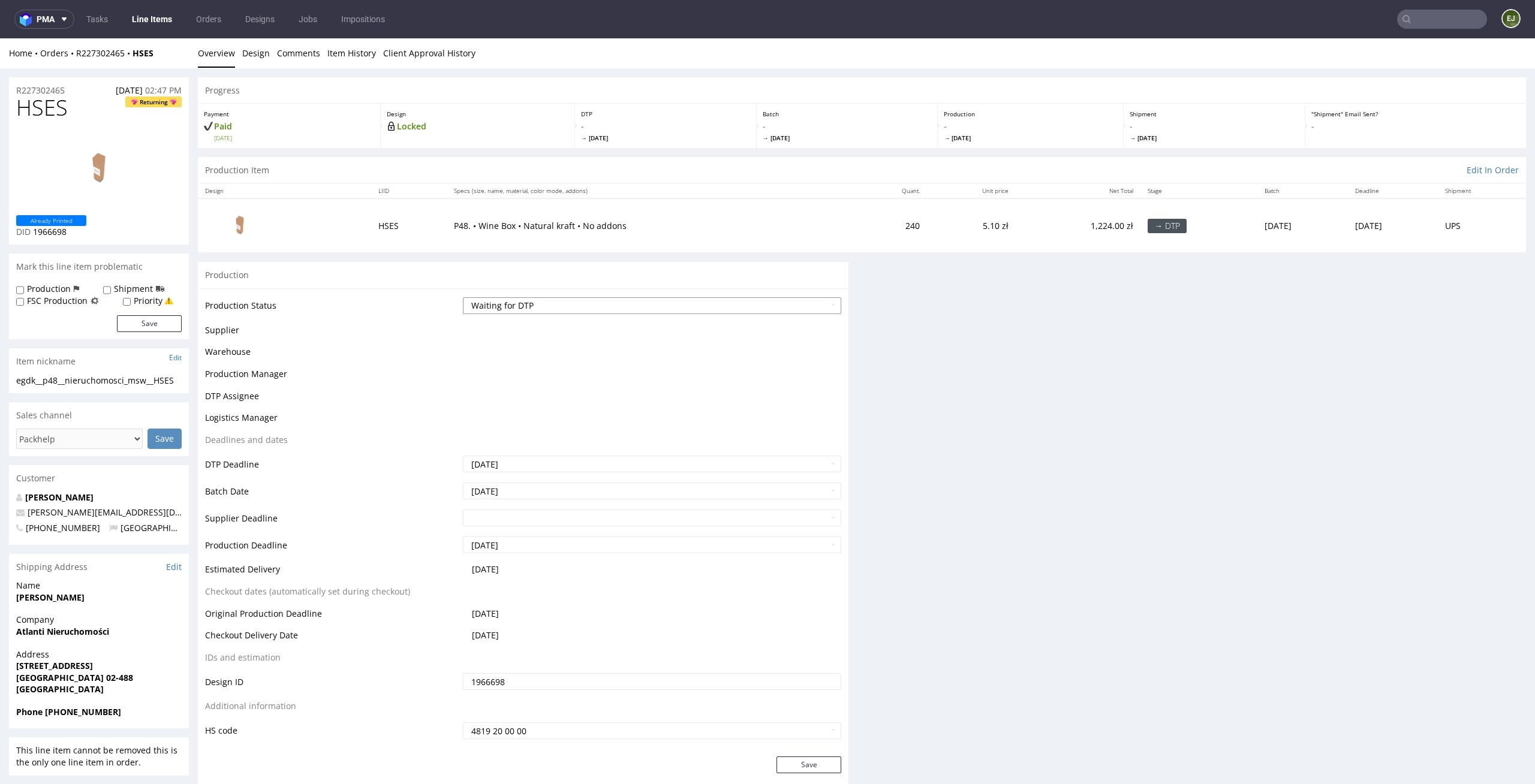
click at [806, 311] on select "Waiting for Artwork Waiting for Diecut Waiting for Mockup Waiting for DTP Waiti…" at bounding box center [653, 305] width 379 height 17
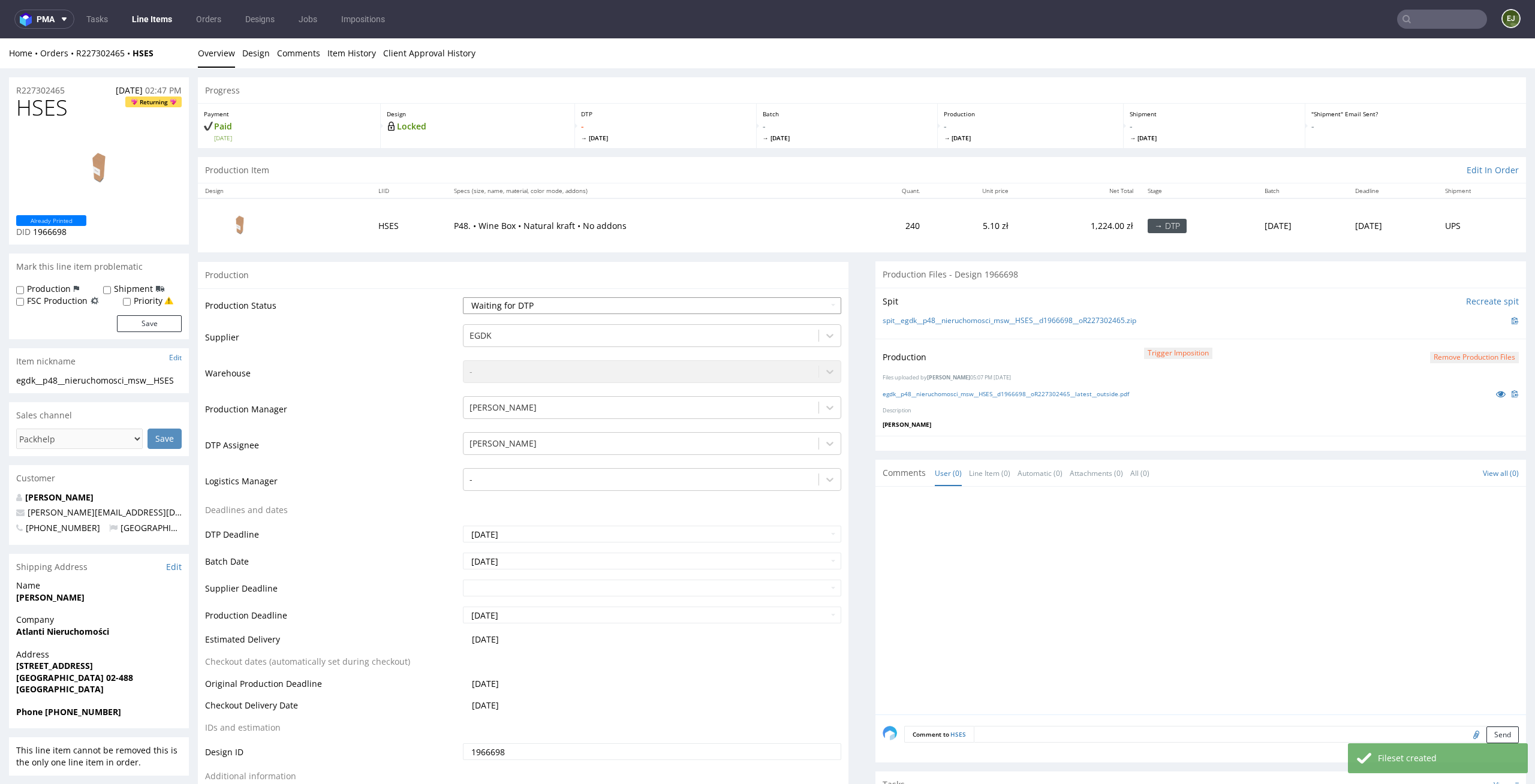
select select "dtp_production_ready"
click at [463, 297] on select "Waiting for Artwork Waiting for Diecut Waiting for Mockup Waiting for DTP Waiti…" at bounding box center [653, 305] width 379 height 17
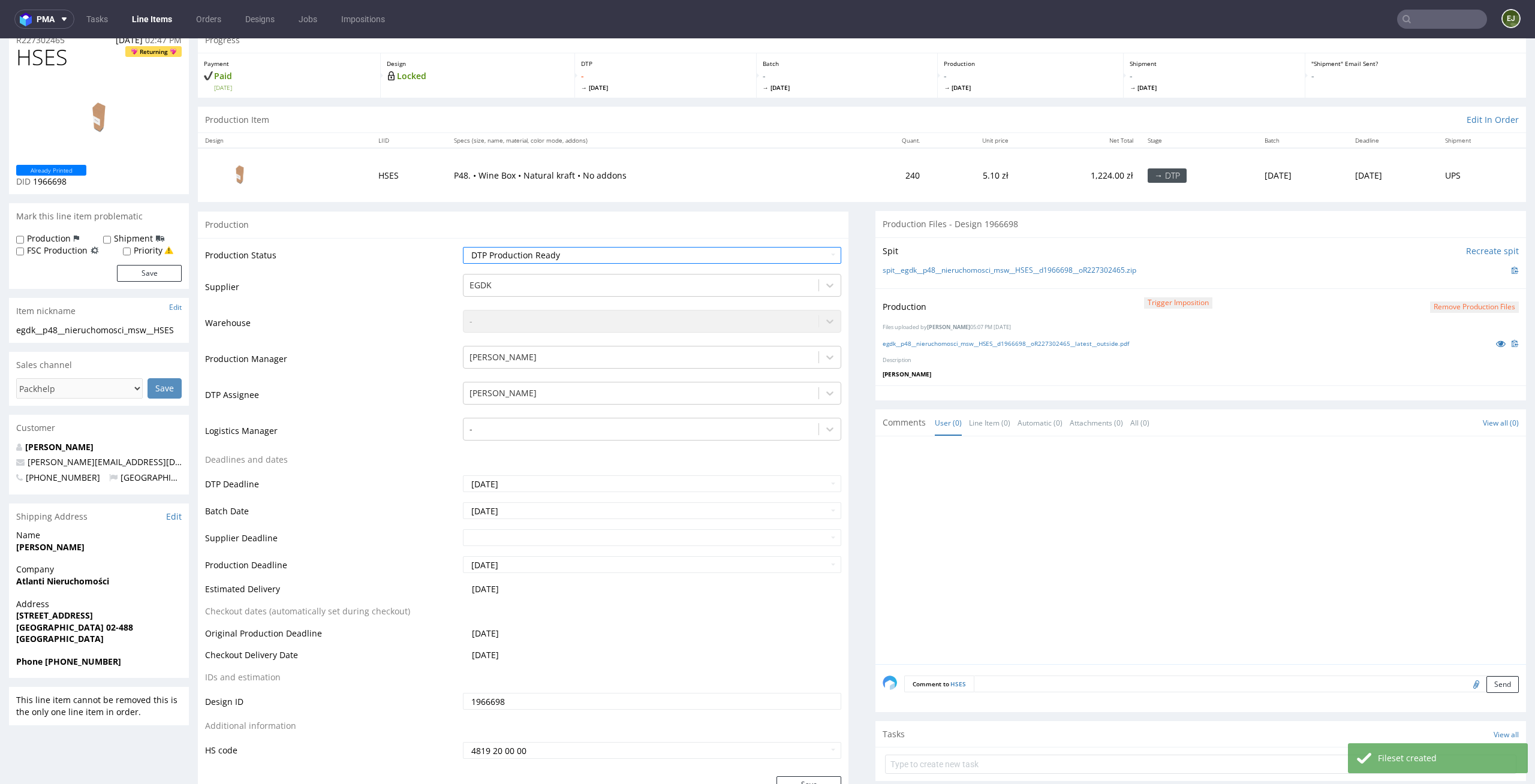
scroll to position [92, 0]
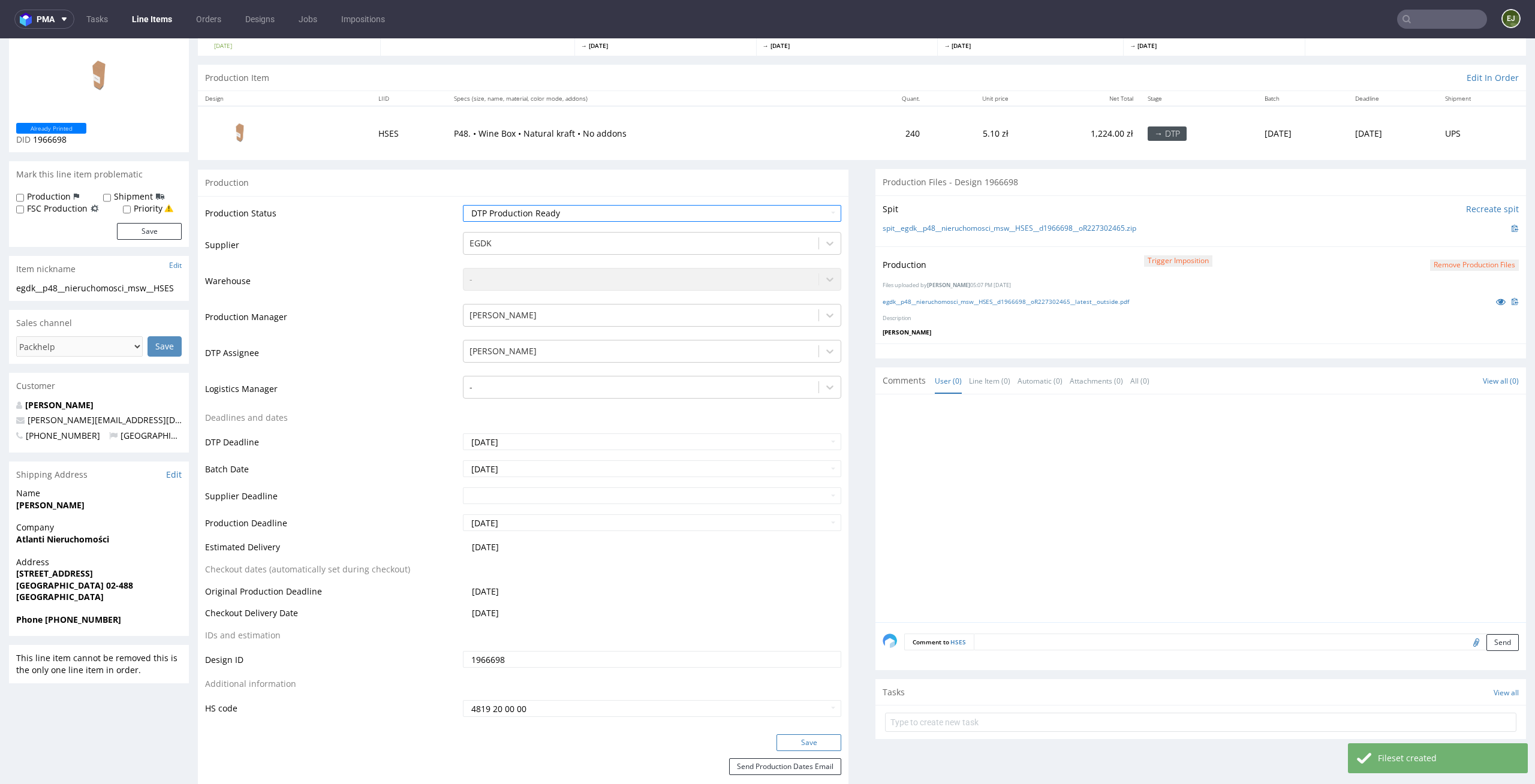
click at [823, 748] on button "Save" at bounding box center [809, 742] width 65 height 17
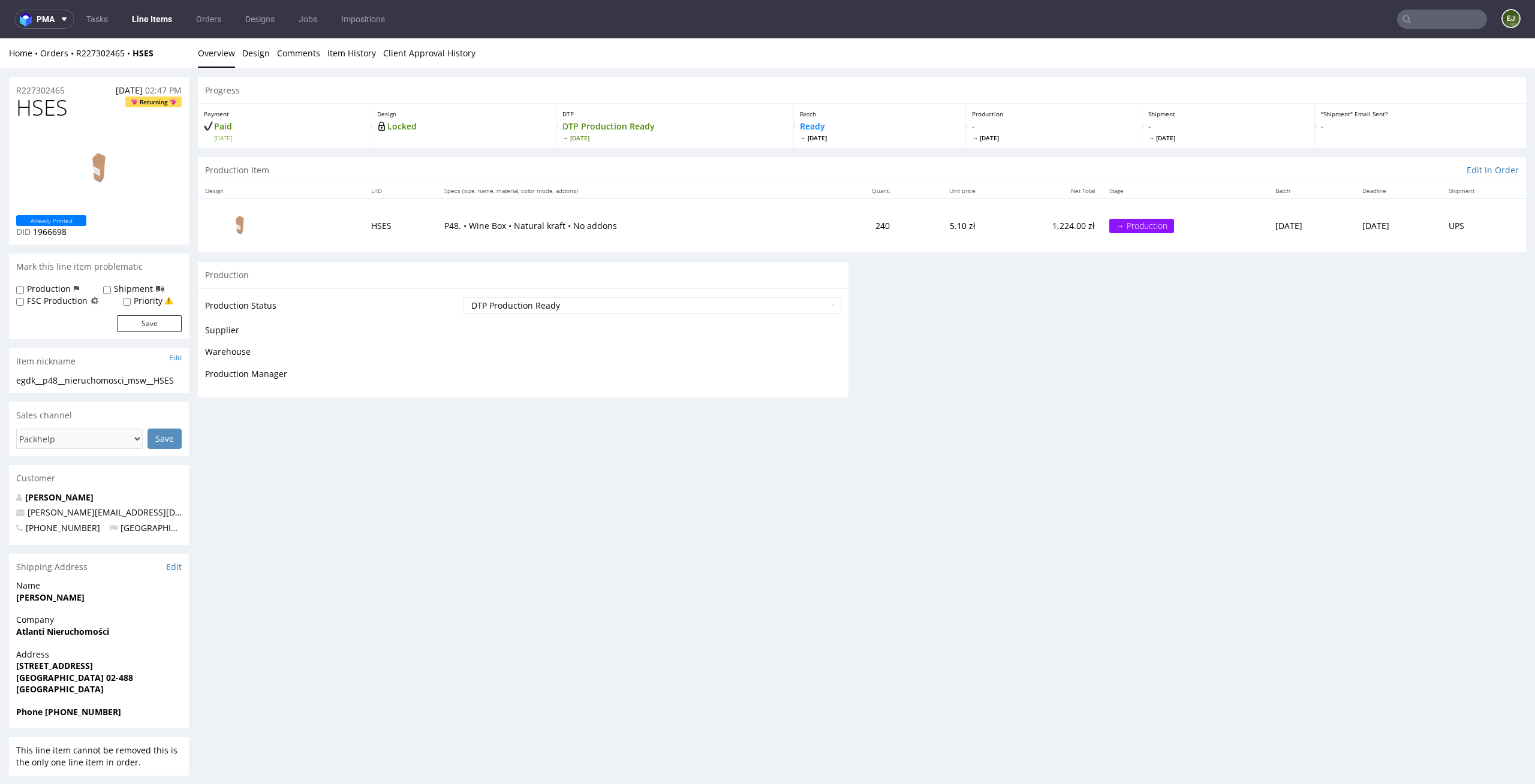
scroll to position [0, 0]
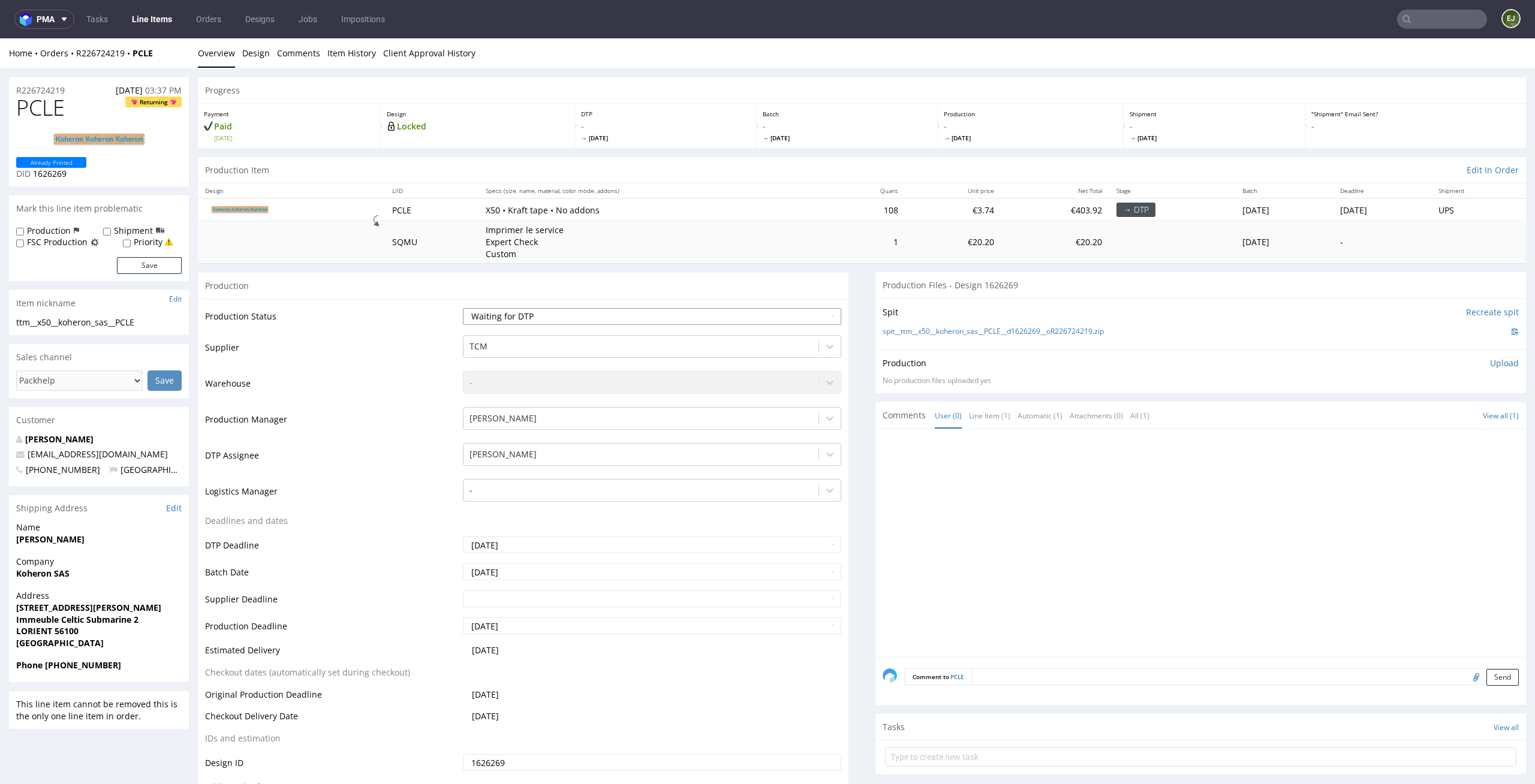
click at [795, 311] on select "Waiting for Artwork Waiting for Diecut Waiting for Mockup Waiting for DTP Waiti…" at bounding box center [653, 316] width 379 height 17
select select "dtp_in_process"
click at [463, 308] on select "Waiting for Artwork Waiting for Diecut Waiting for Mockup Waiting for DTP Waiti…" at bounding box center [653, 316] width 379 height 17
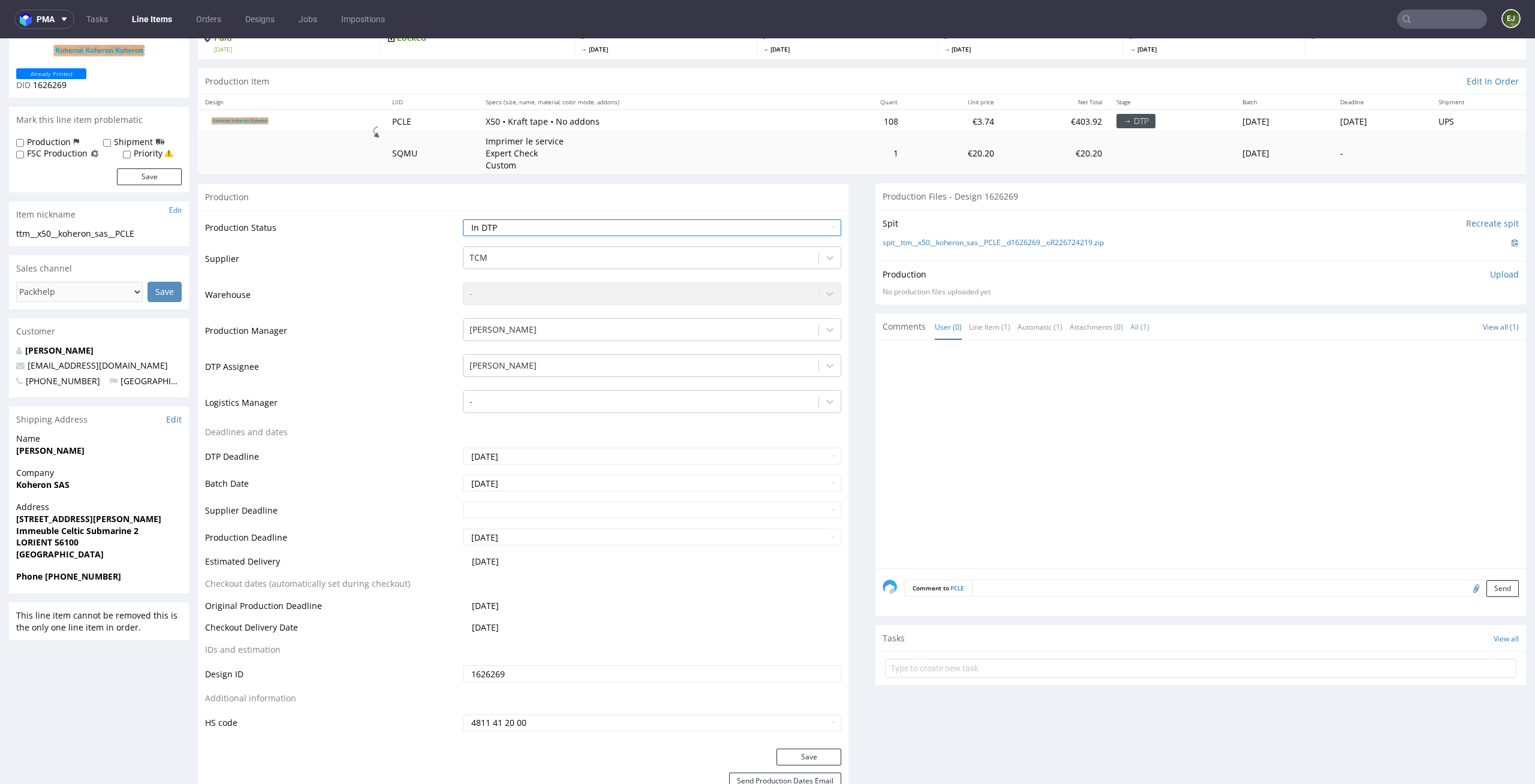
scroll to position [137, 0]
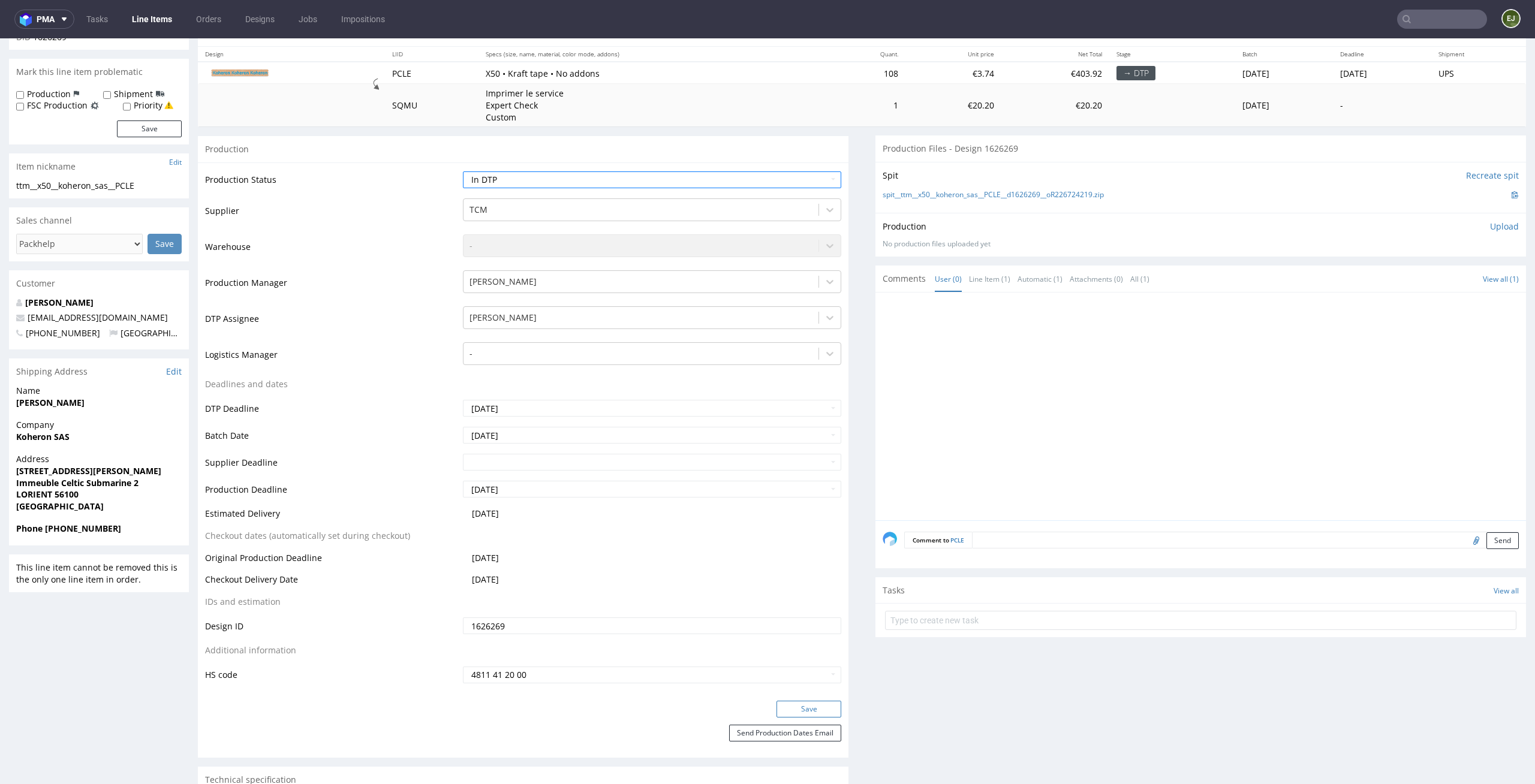
click at [825, 708] on button "Save" at bounding box center [809, 709] width 65 height 17
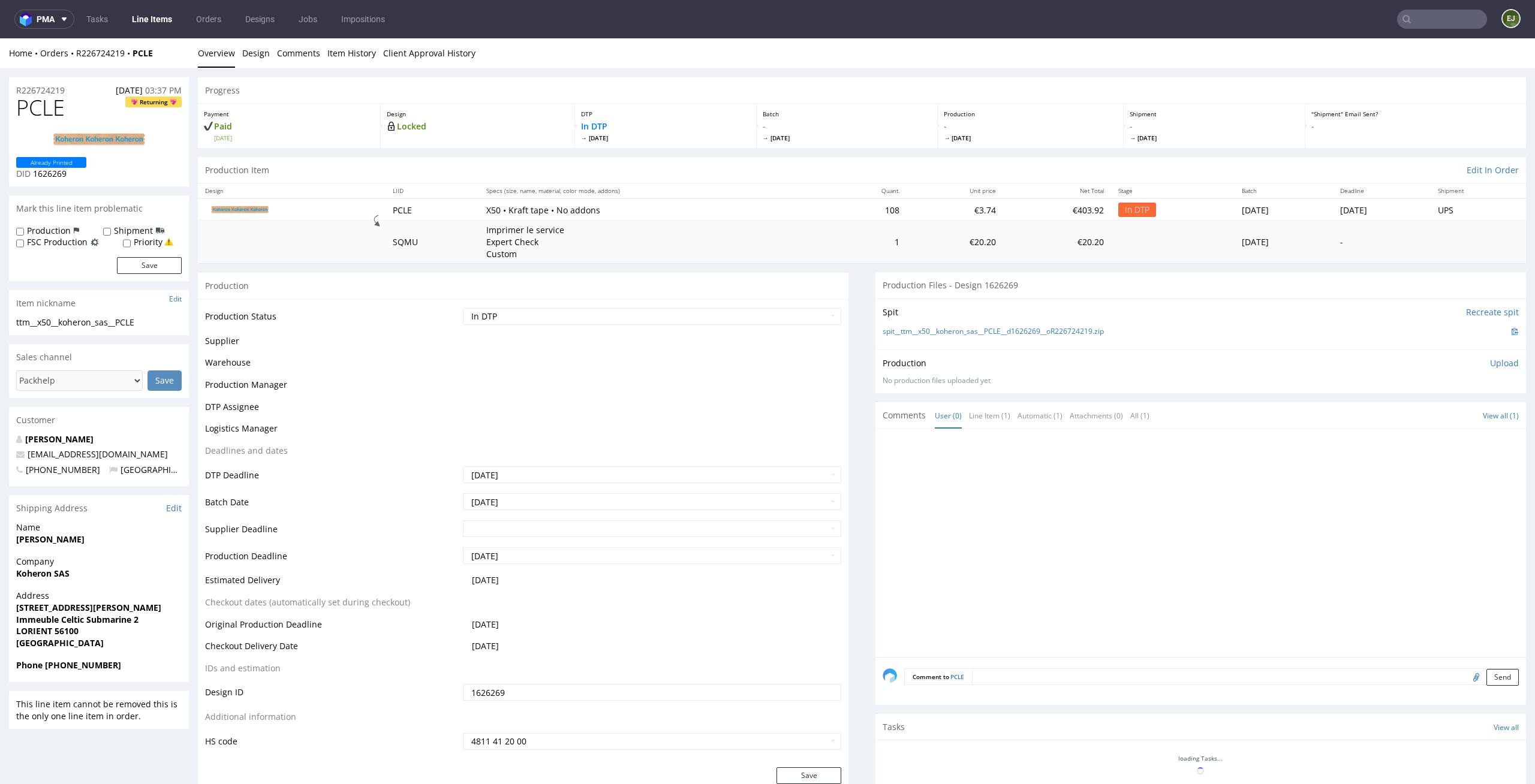
scroll to position [0, 0]
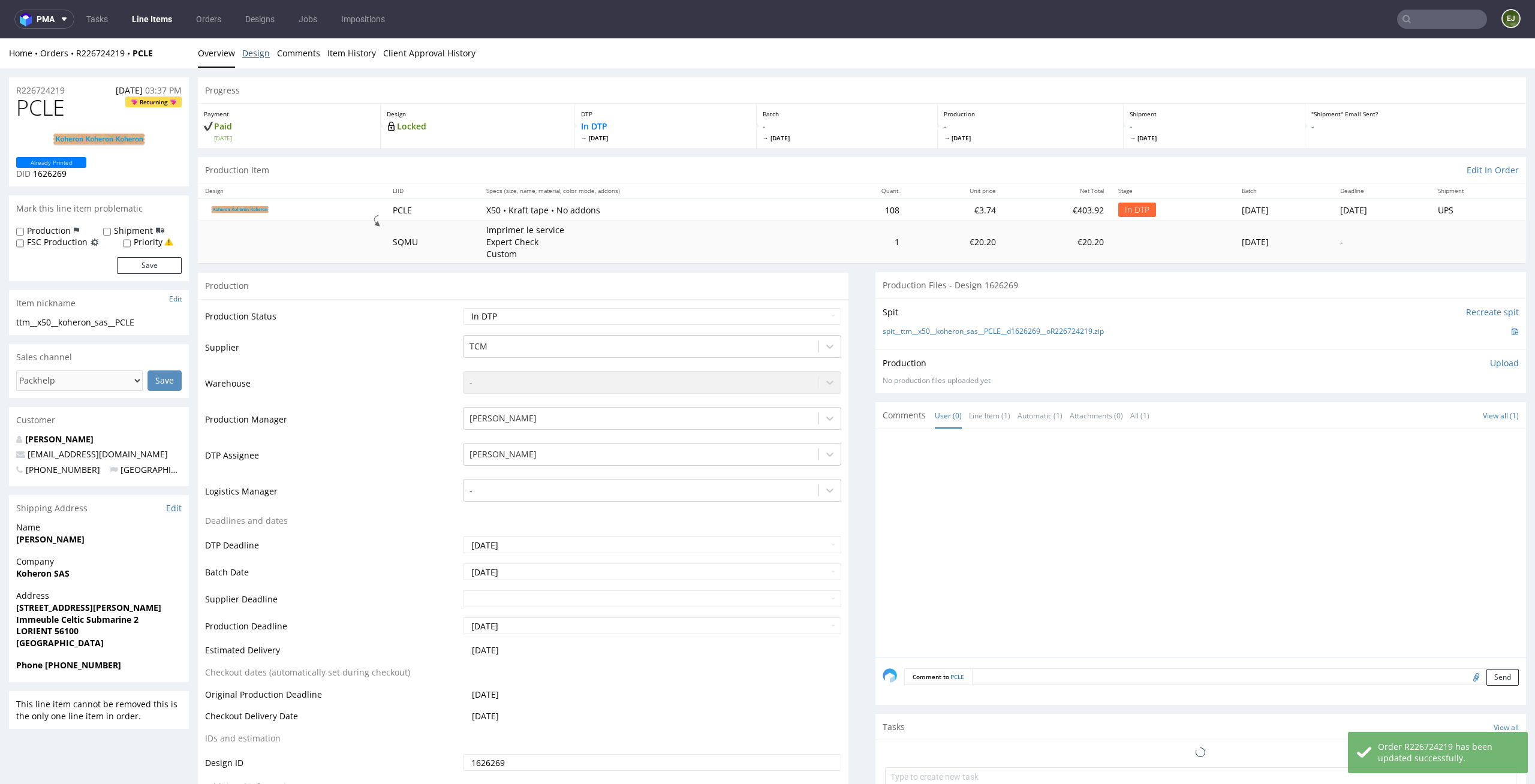
click at [252, 51] on link "Design" at bounding box center [256, 53] width 28 height 29
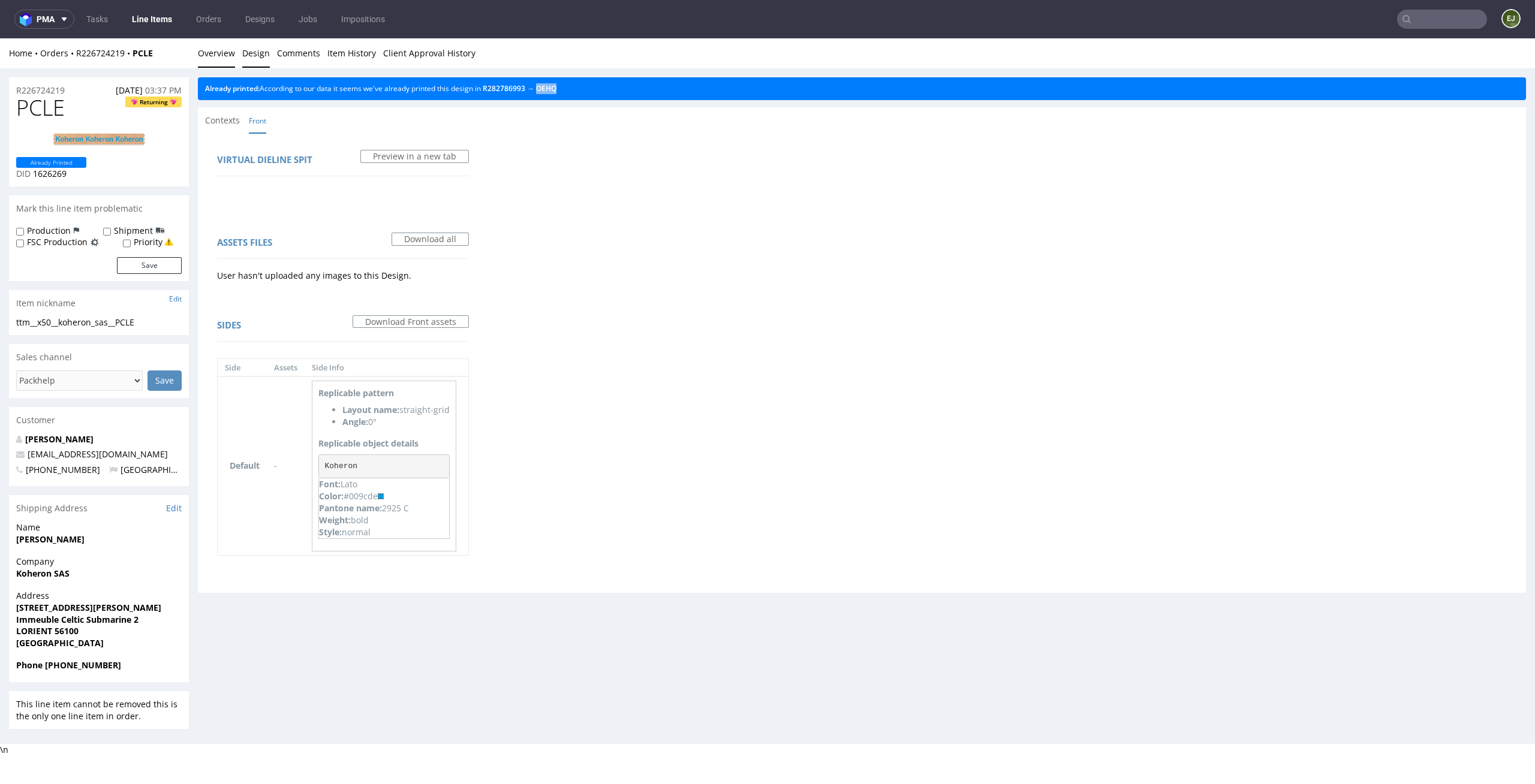
click at [217, 56] on link "Overview" at bounding box center [216, 53] width 37 height 29
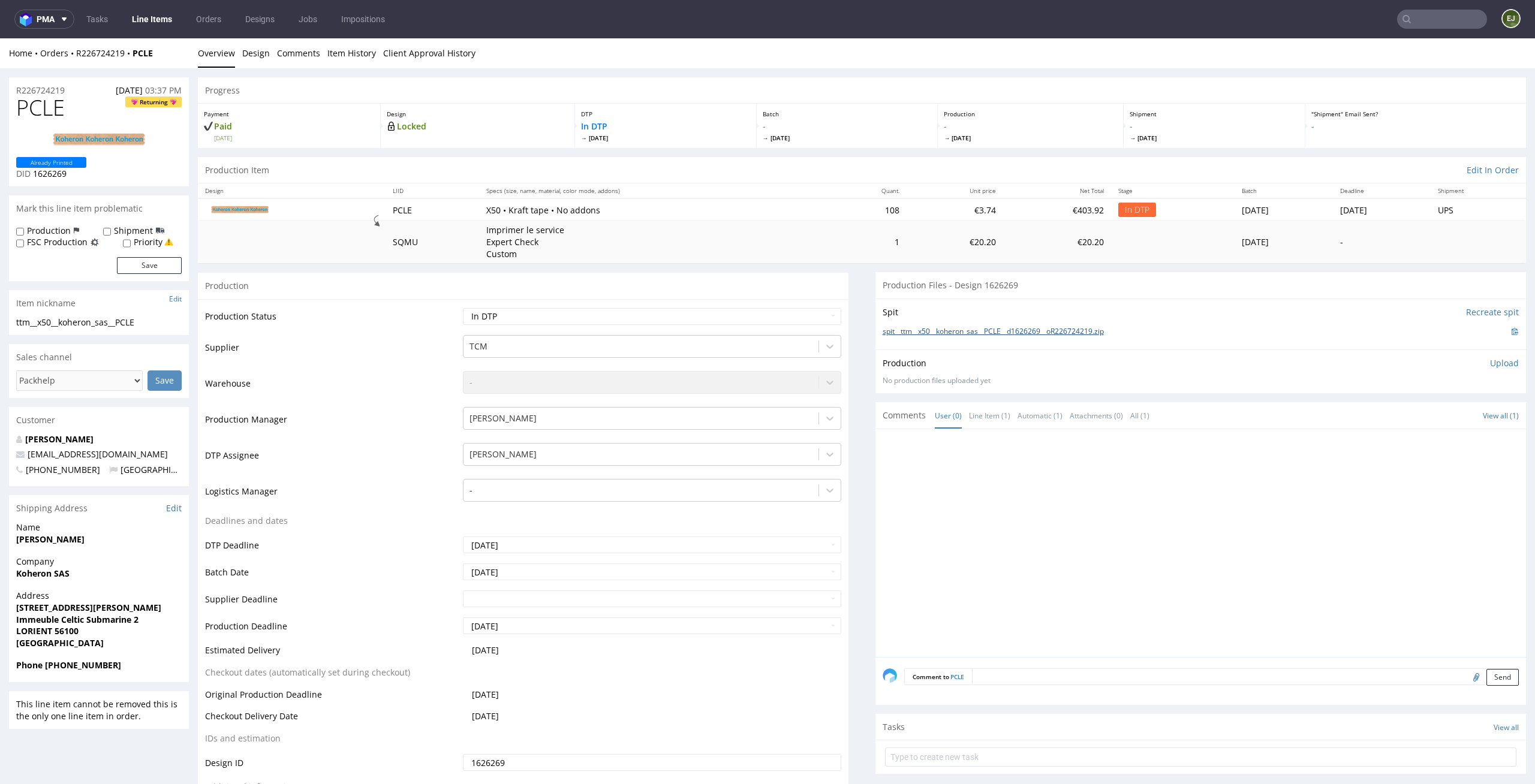
click at [1050, 329] on link "spit__ttm__x50__koheron_sas__PCLE__d1626269__oR226724219.zip" at bounding box center [993, 332] width 221 height 10
click at [1490, 364] on p "Upload" at bounding box center [1505, 363] width 29 height 12
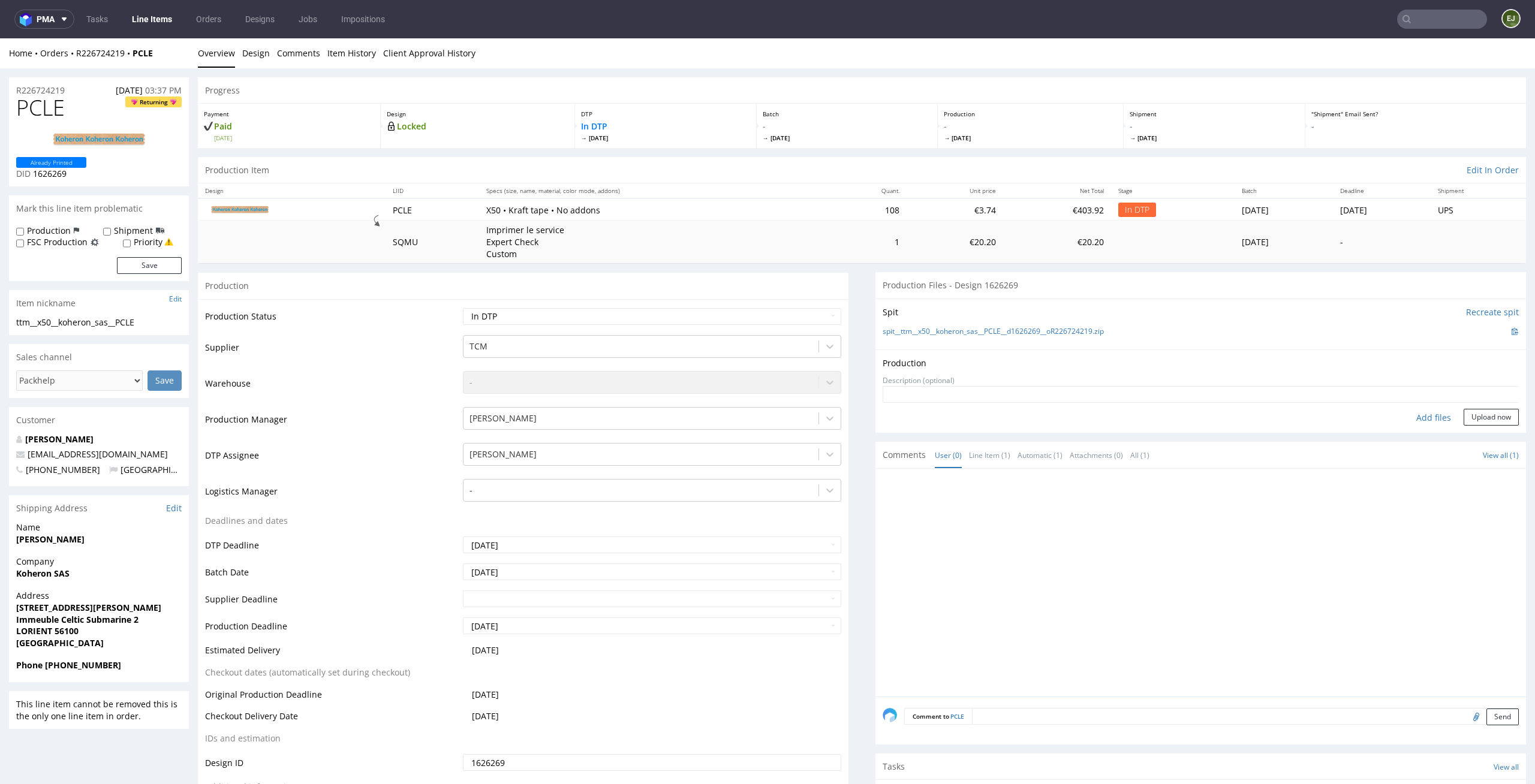
click at [1426, 412] on div "Add files" at bounding box center [1434, 418] width 60 height 18
type input "C:\fakepath\ttm__x50__koheron_sas__PCLE__d1626269__oR226724219__latest__front.p…"
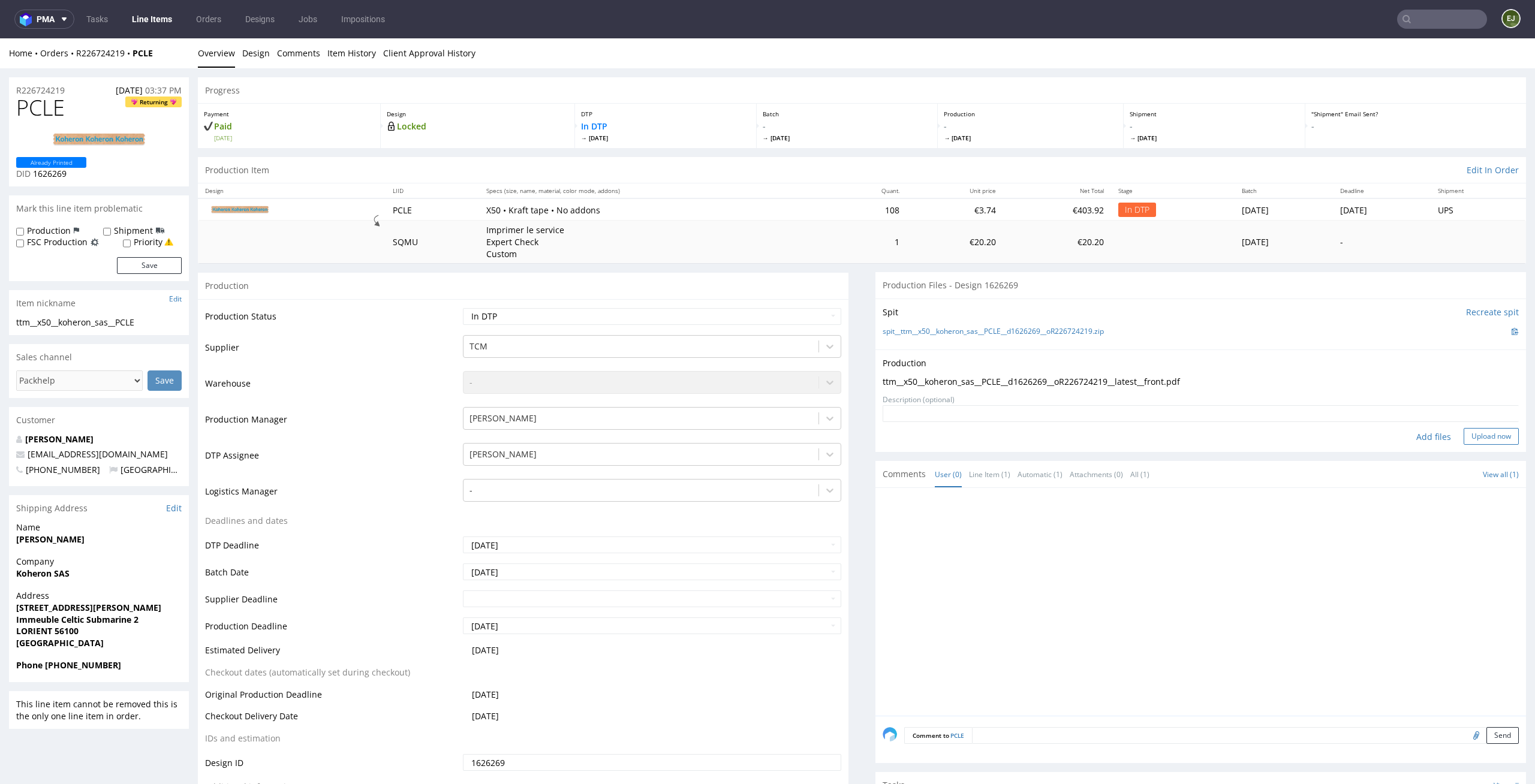
click at [1475, 438] on button "Upload now" at bounding box center [1491, 436] width 55 height 17
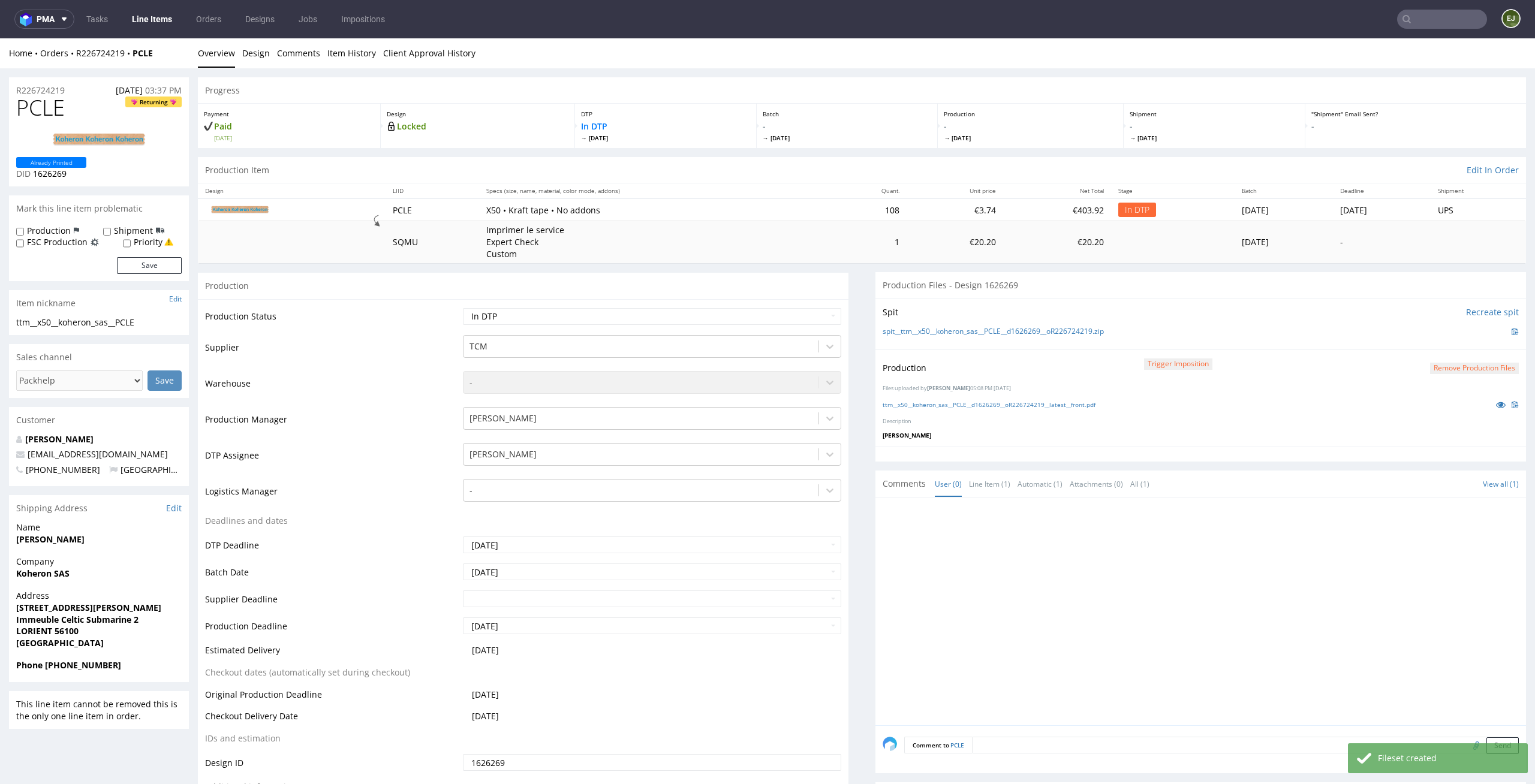
click at [801, 302] on div "Production Status Waiting for Artwork Waiting for Diecut Waiting for Mockup Wai…" at bounding box center [523, 568] width 651 height 538
click at [801, 318] on select "Waiting for Artwork Waiting for Diecut Waiting for Mockup Waiting for DTP Waiti…" at bounding box center [653, 316] width 379 height 17
select select "dtp_production_ready"
click at [463, 308] on select "Waiting for Artwork Waiting for Diecut Waiting for Mockup Waiting for DTP Waiti…" at bounding box center [653, 316] width 379 height 17
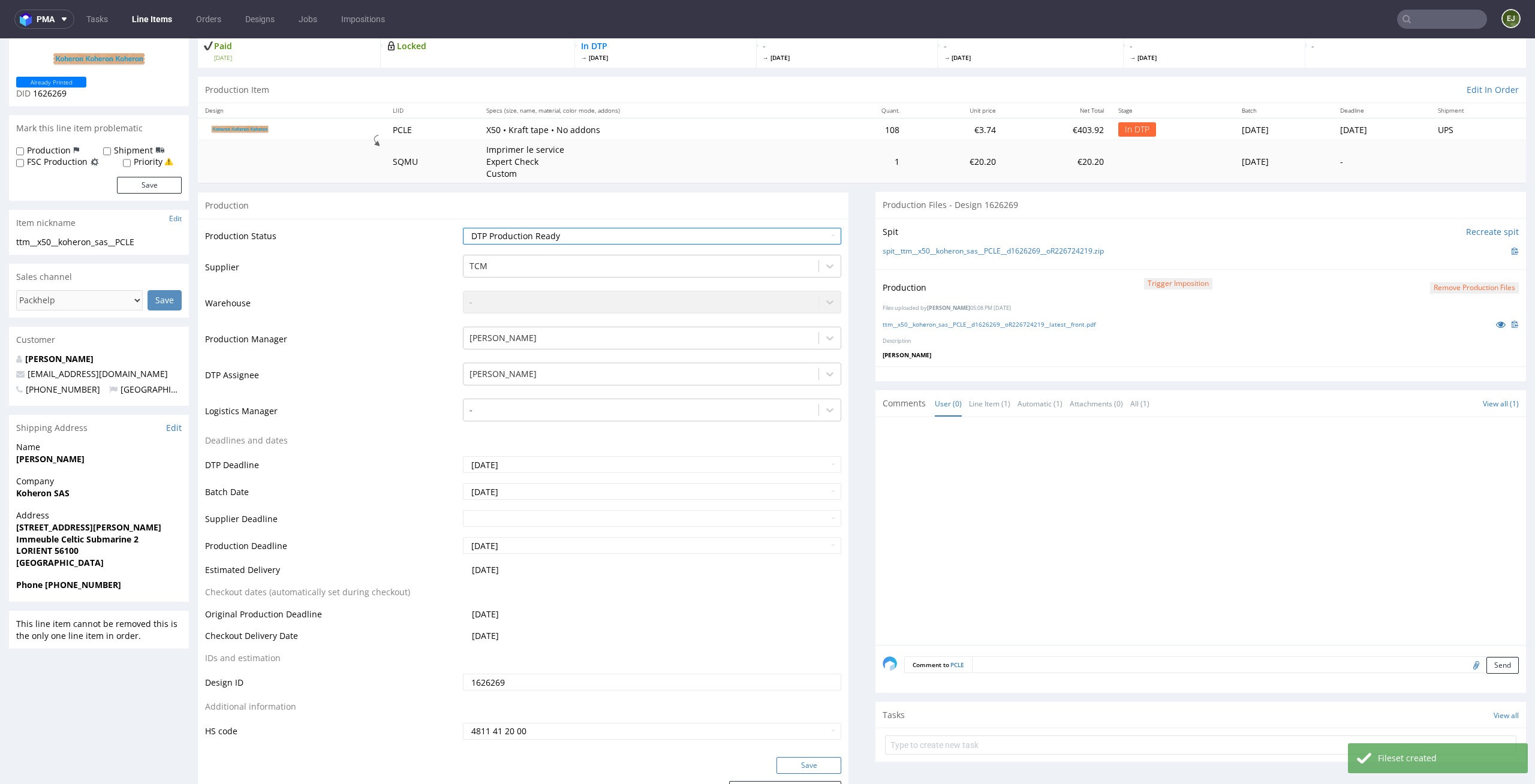
scroll to position [86, 0]
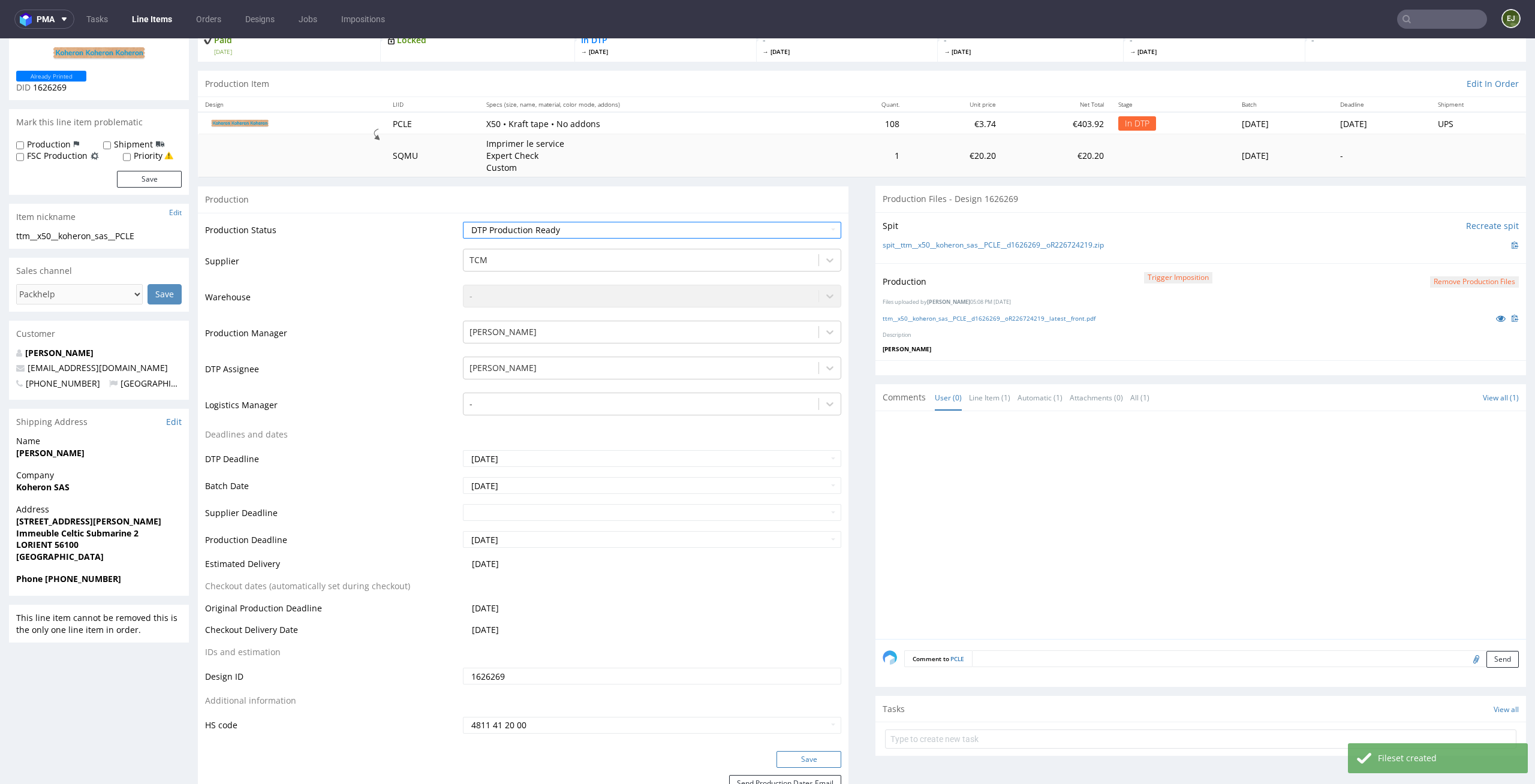
click at [801, 752] on button "Save" at bounding box center [809, 759] width 65 height 17
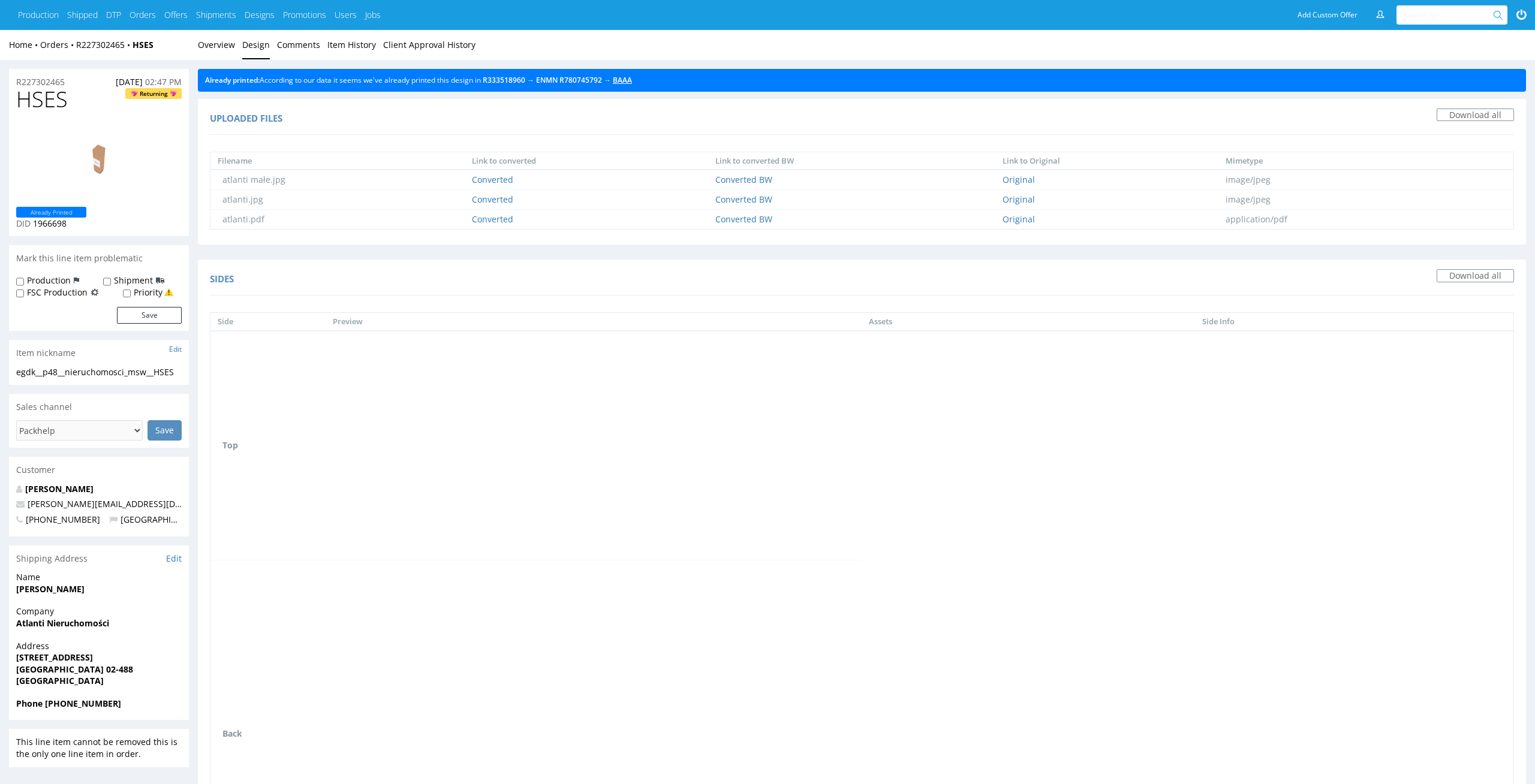
click at [632, 83] on link "BAAA" at bounding box center [623, 80] width 19 height 10
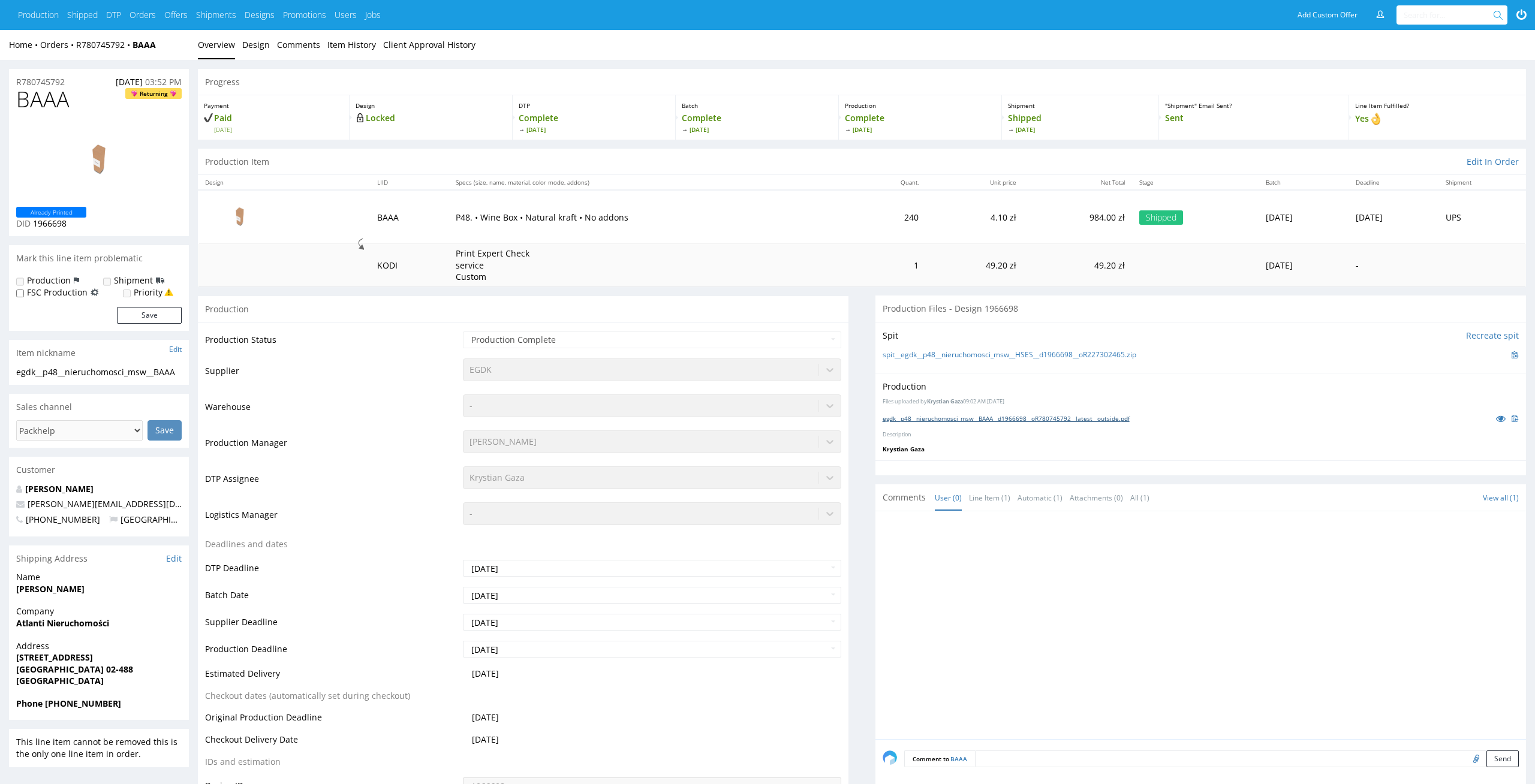
click at [968, 422] on link "egdk__p48__nieruchomosci_msw__BAAA__d1966698__oR780745792__latest__outside.pdf" at bounding box center [1006, 418] width 247 height 8
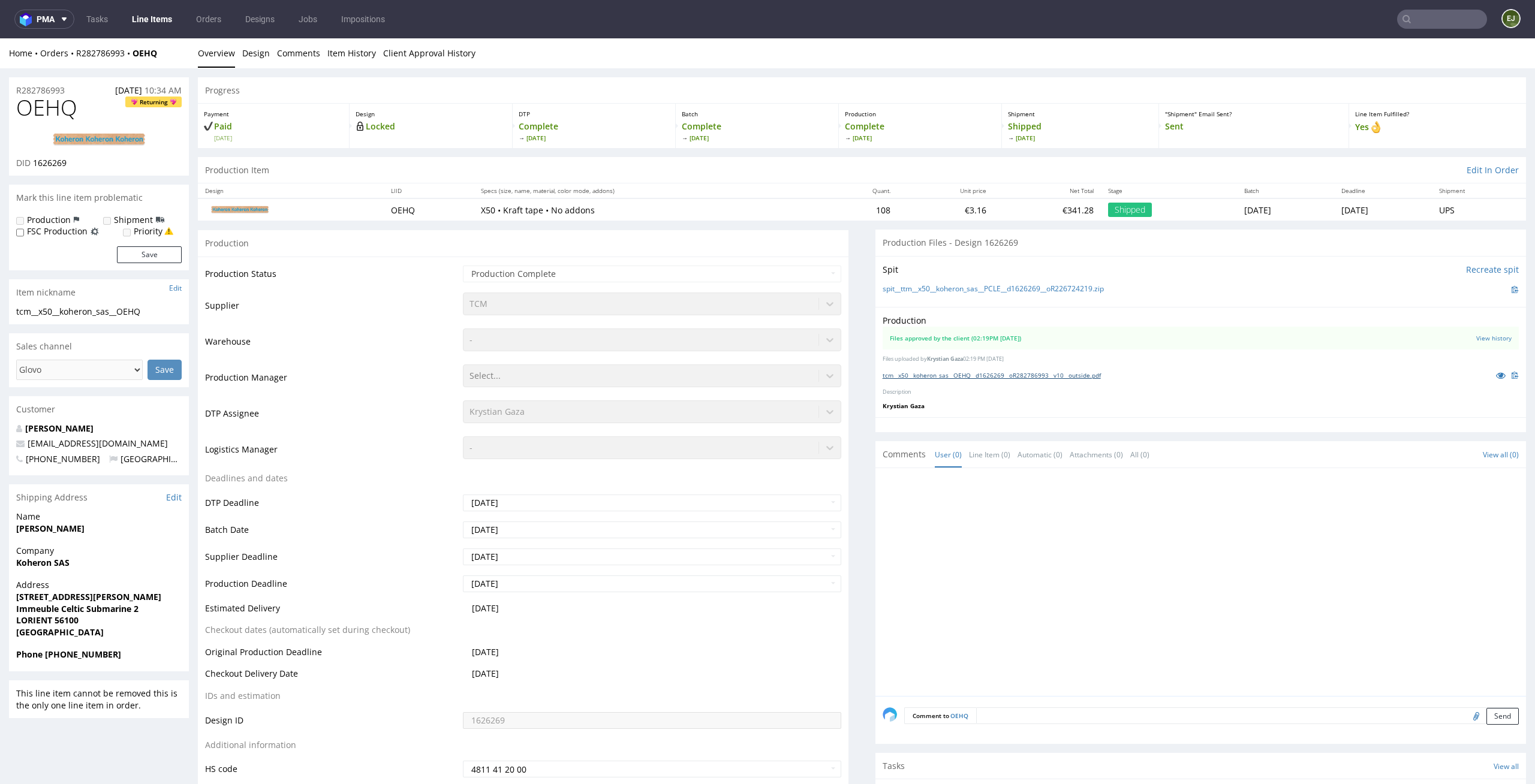
click at [995, 374] on link "tcm__x50__koheron_sas__OEHQ__d1626269__oR282786993__v10__outside.pdf" at bounding box center [992, 375] width 218 height 8
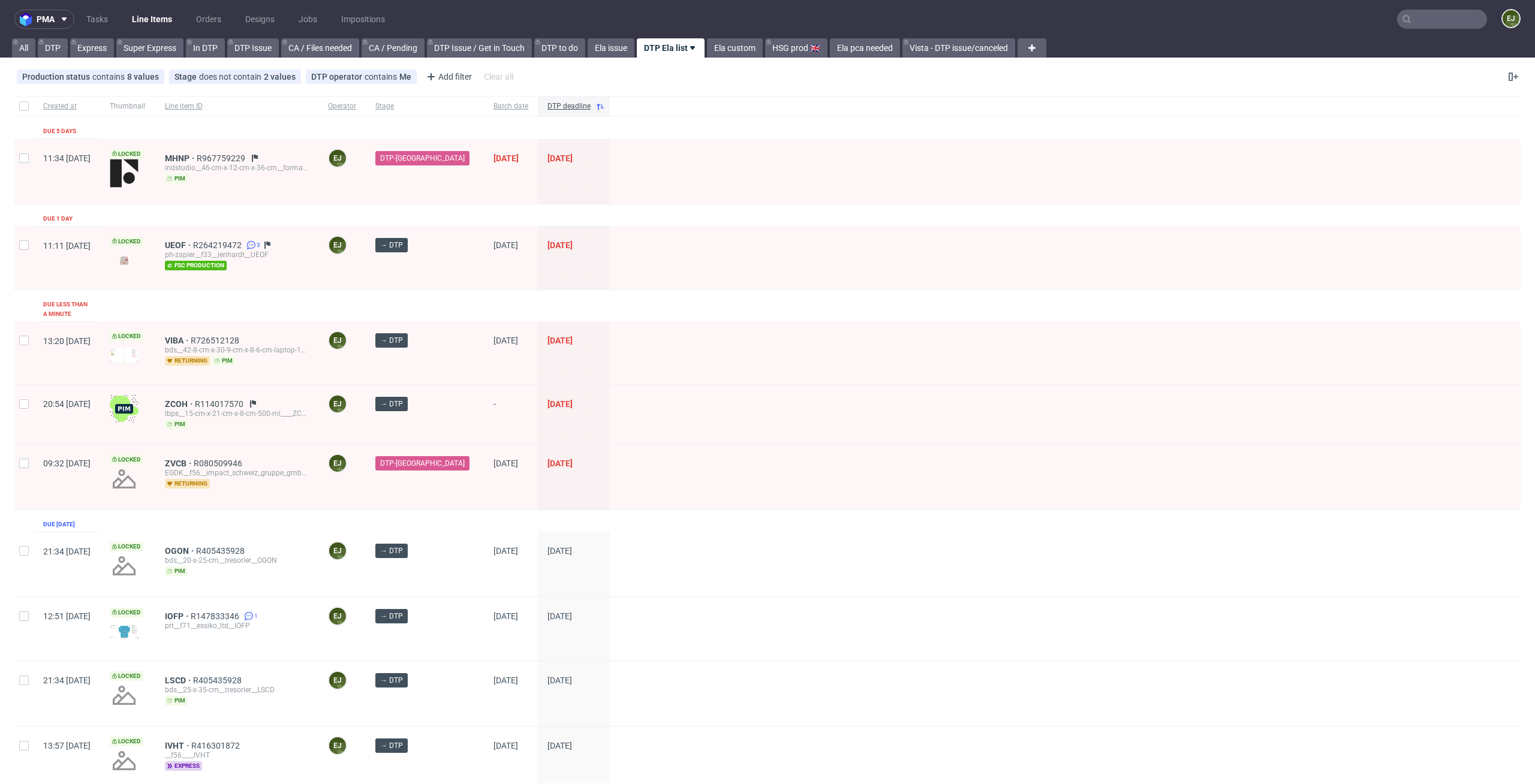
scroll to position [1270, 0]
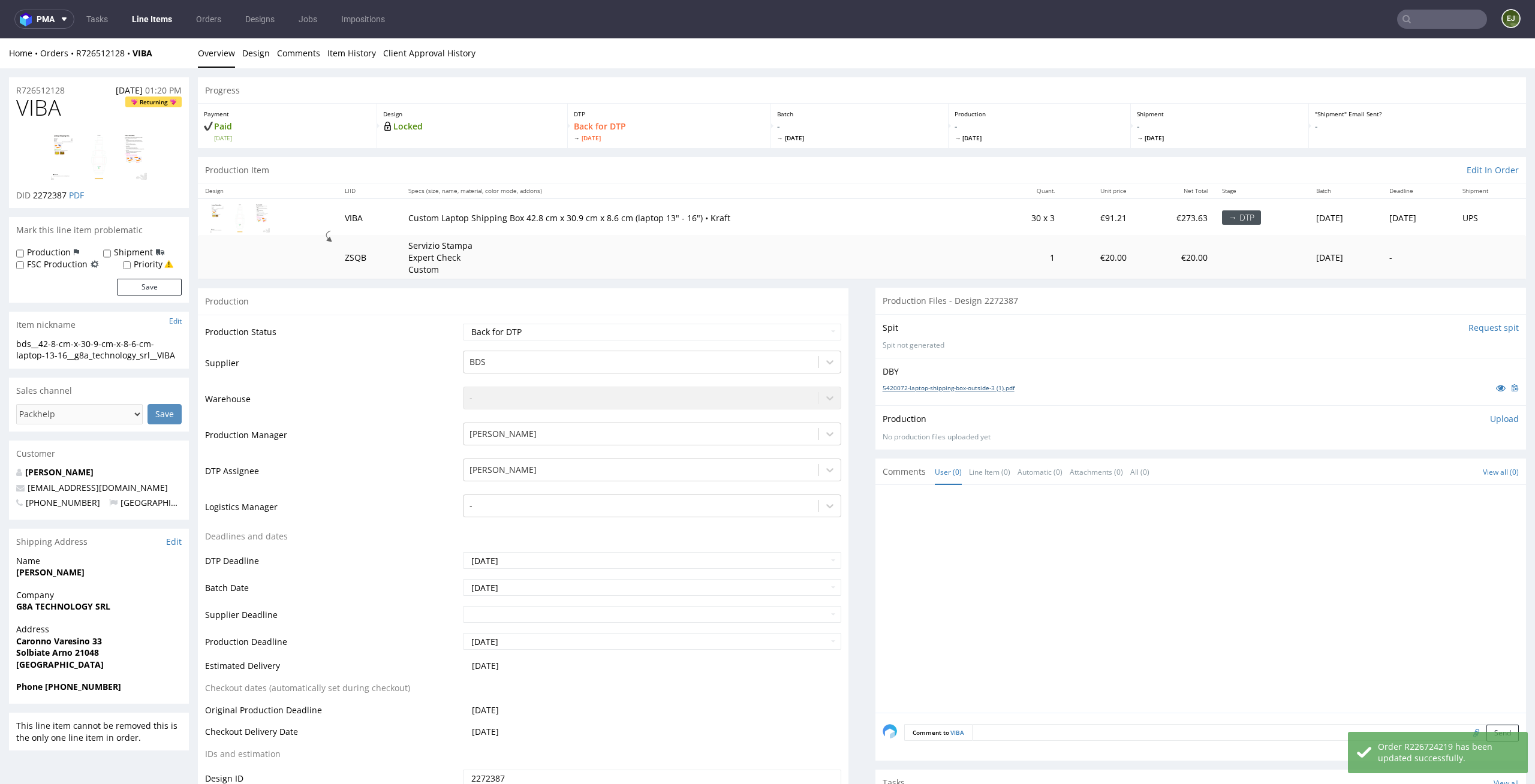
click at [952, 388] on link "5420072-laptop-shipping-box-outside-3 (1).pdf" at bounding box center [949, 388] width 132 height 8
click at [617, 320] on div "Production Status Waiting for Artwork Waiting for Diecut Waiting for Mockup Wai…" at bounding box center [523, 584] width 651 height 538
click at [617, 338] on select "Waiting for Artwork Waiting for Diecut Waiting for Mockup Waiting for DTP Waiti…" at bounding box center [653, 332] width 379 height 17
select select "dtp_in_process"
click at [463, 324] on select "Waiting for Artwork Waiting for Diecut Waiting for Mockup Waiting for DTP Waiti…" at bounding box center [653, 332] width 379 height 17
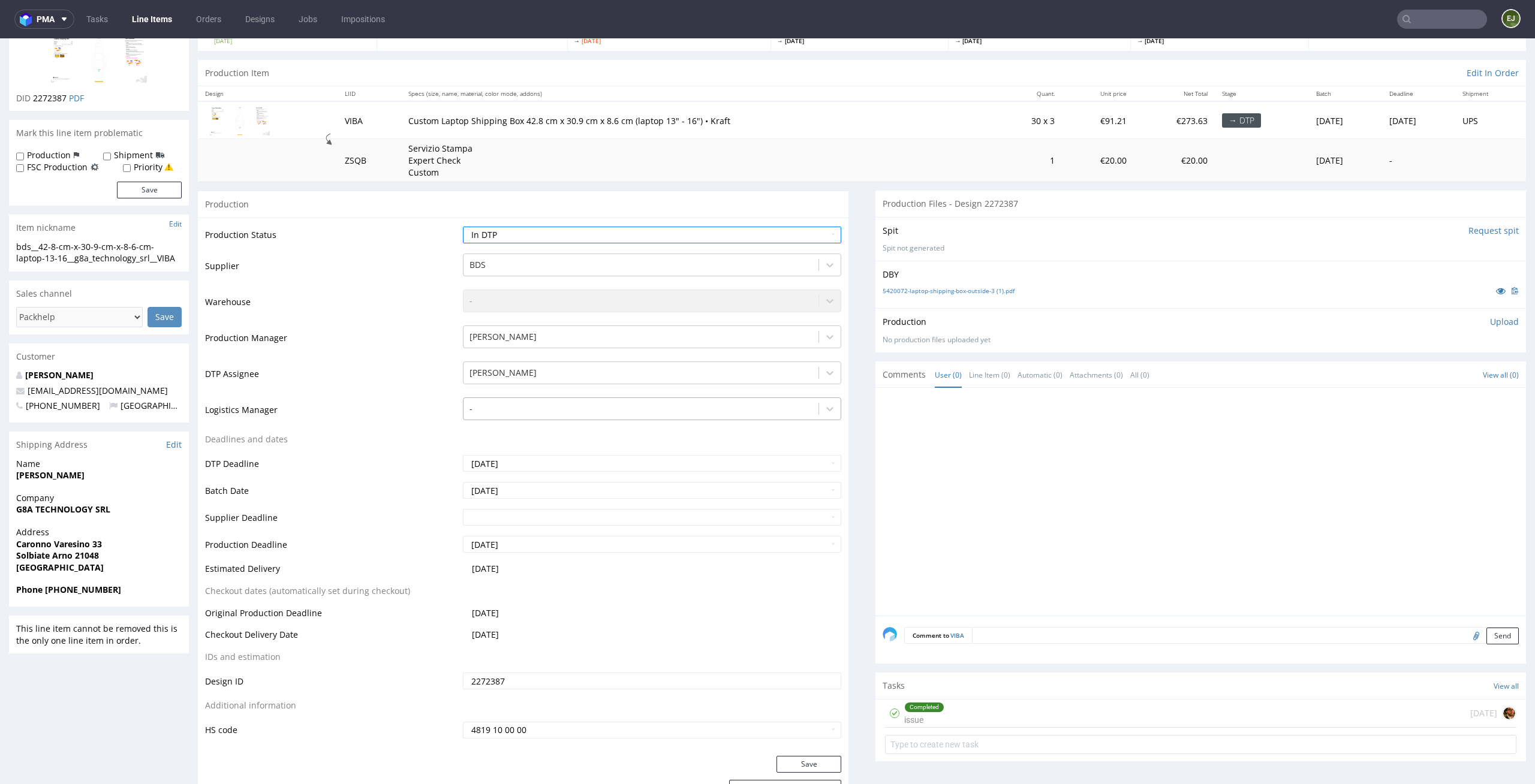
scroll to position [178, 0]
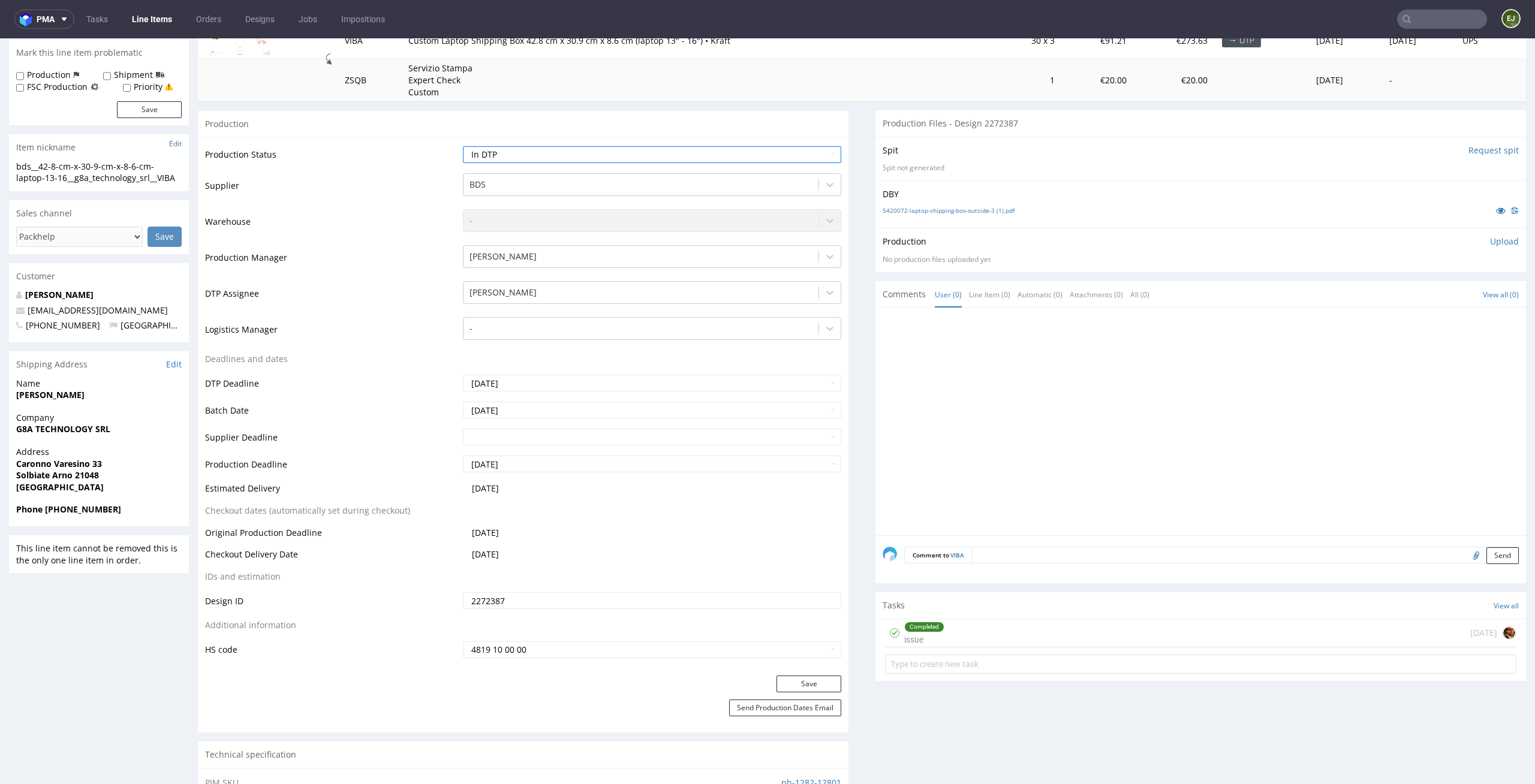
click at [825, 674] on div "Production Status Waiting for Artwork Waiting for Diecut Waiting for Mockup Wai…" at bounding box center [523, 407] width 651 height 538
click at [819, 676] on button "Save" at bounding box center [809, 684] width 65 height 17
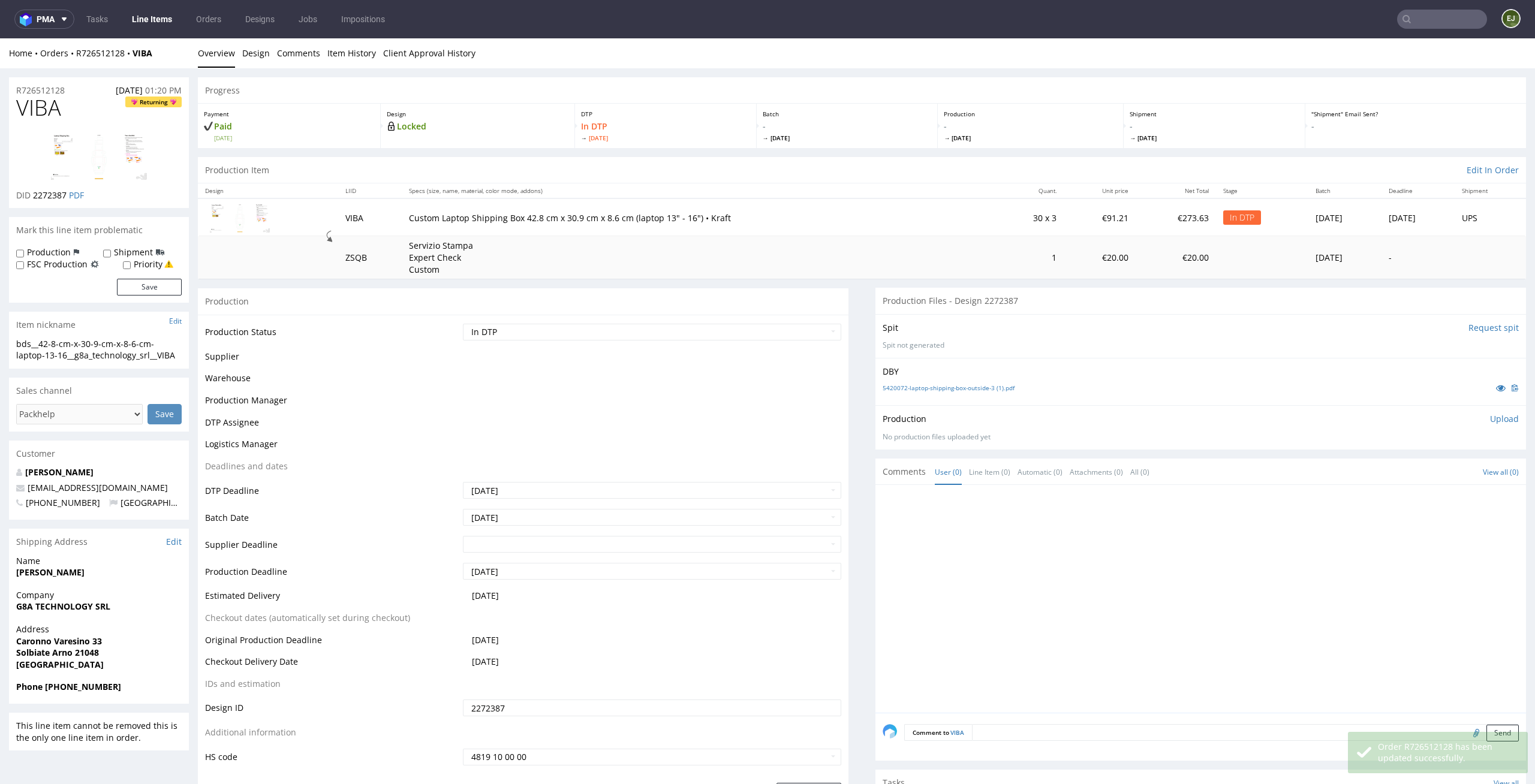
scroll to position [0, 0]
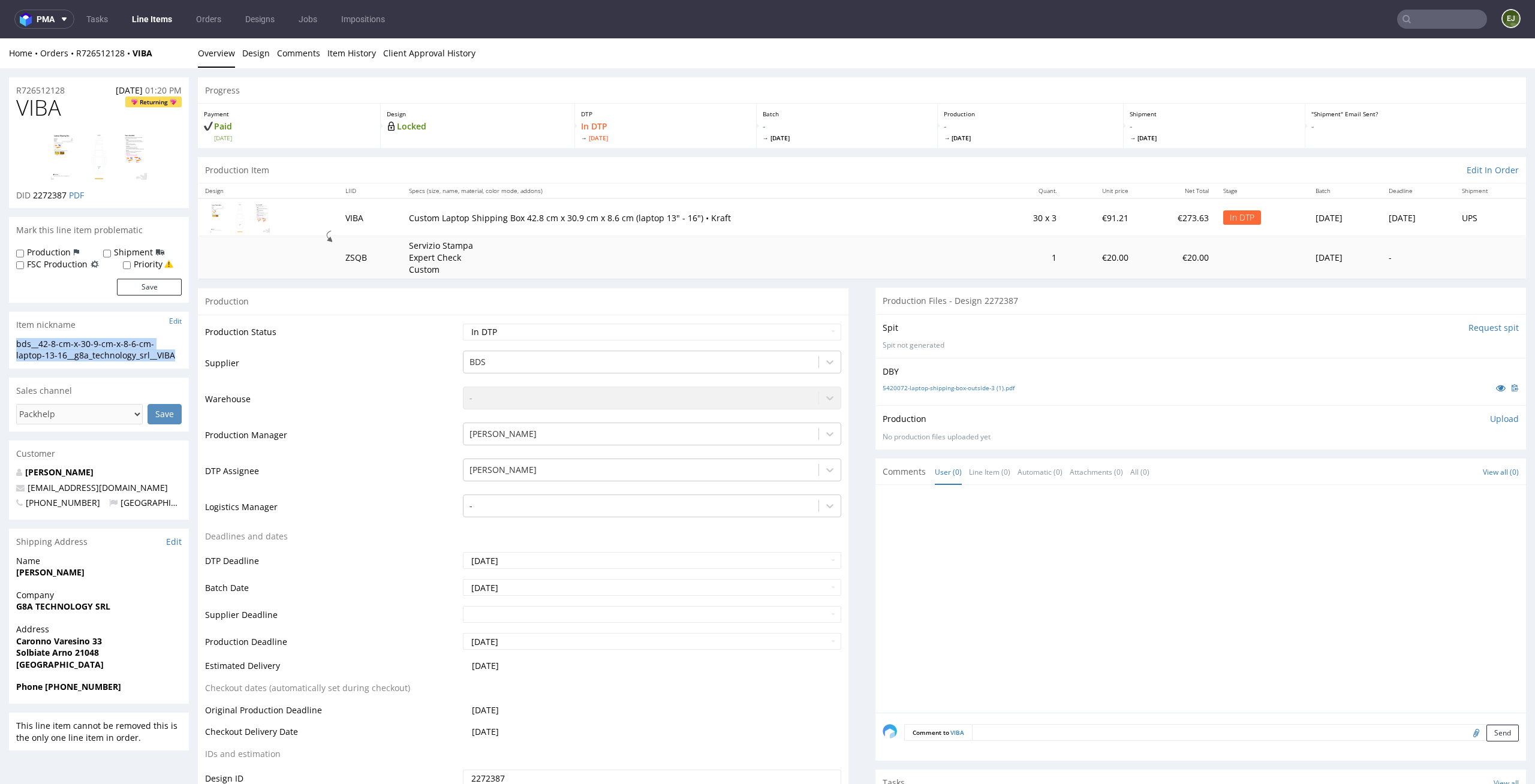
drag, startPoint x: 193, startPoint y: 353, endPoint x: 0, endPoint y: 347, distance: 193.1
copy div "bds__42-8-cm-x-30-9-cm-x-8-6-cm-laptop-13-16__g8a_technology_srl__VIBA"
drag, startPoint x: 67, startPoint y: 195, endPoint x: 32, endPoint y: 198, distance: 35.1
click at [32, 198] on p "DID 2272387 PDF" at bounding box center [50, 195] width 67 height 12
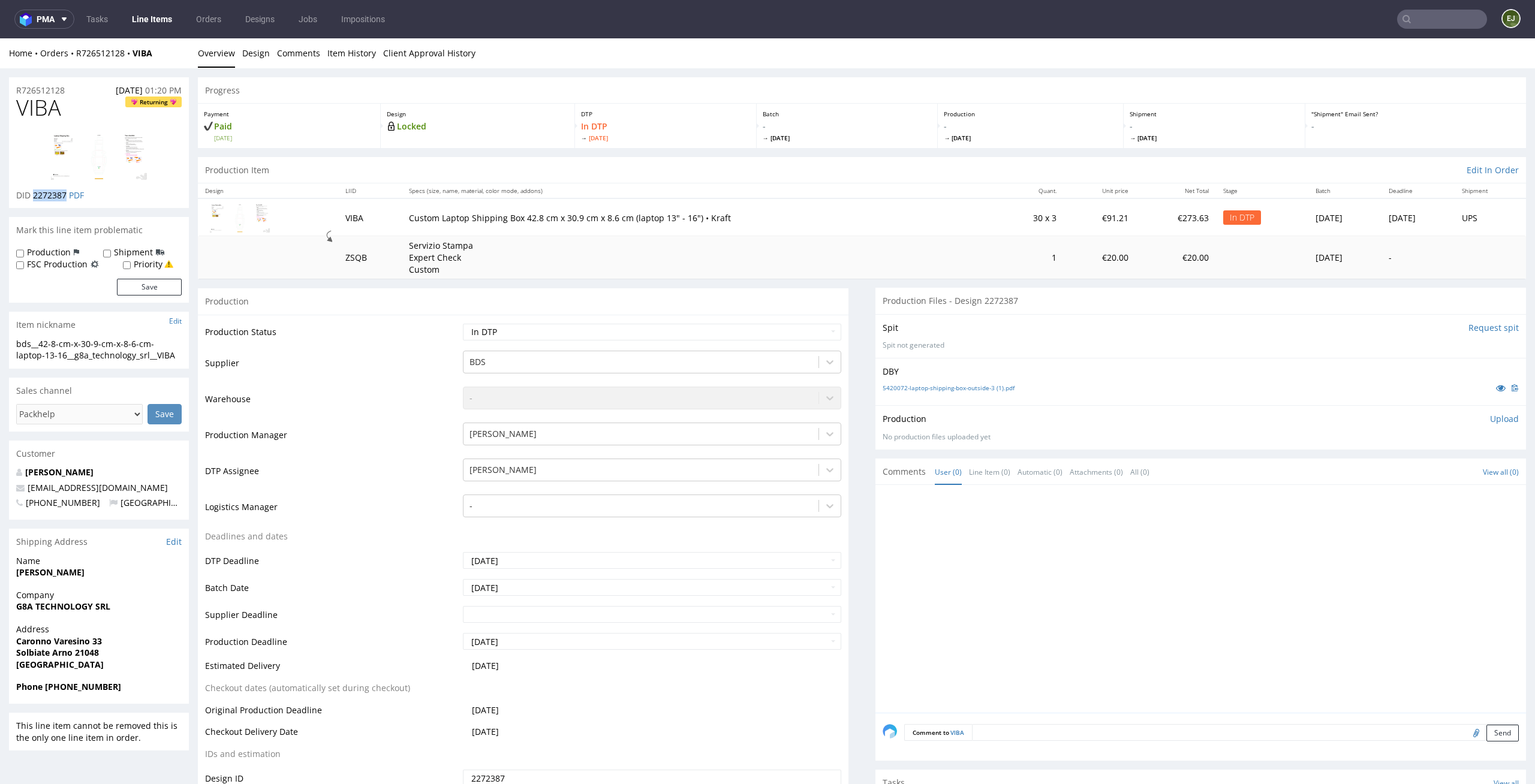
copy span "2272387"
drag, startPoint x: 73, startPoint y: 86, endPoint x: 0, endPoint y: 80, distance: 73.2
copy p "R726512128"
click at [787, 328] on select "Waiting for Artwork Waiting for Diecut Waiting for Mockup Waiting for DTP Waiti…" at bounding box center [653, 332] width 379 height 17
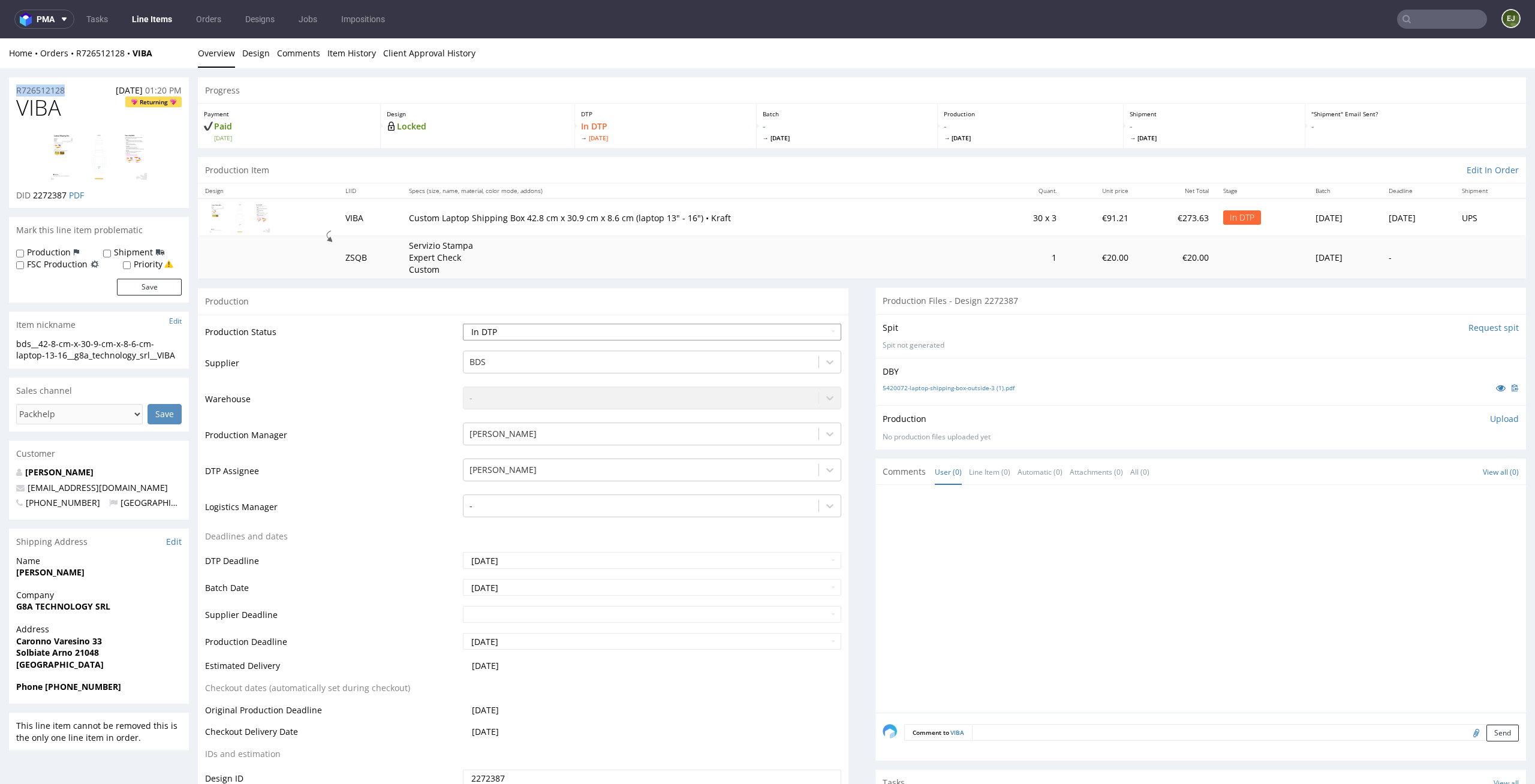
select select "dtp_ca_needed"
click at [463, 324] on select "Waiting for Artwork Waiting for Diecut Waiting for Mockup Waiting for DTP Waiti…" at bounding box center [653, 332] width 379 height 17
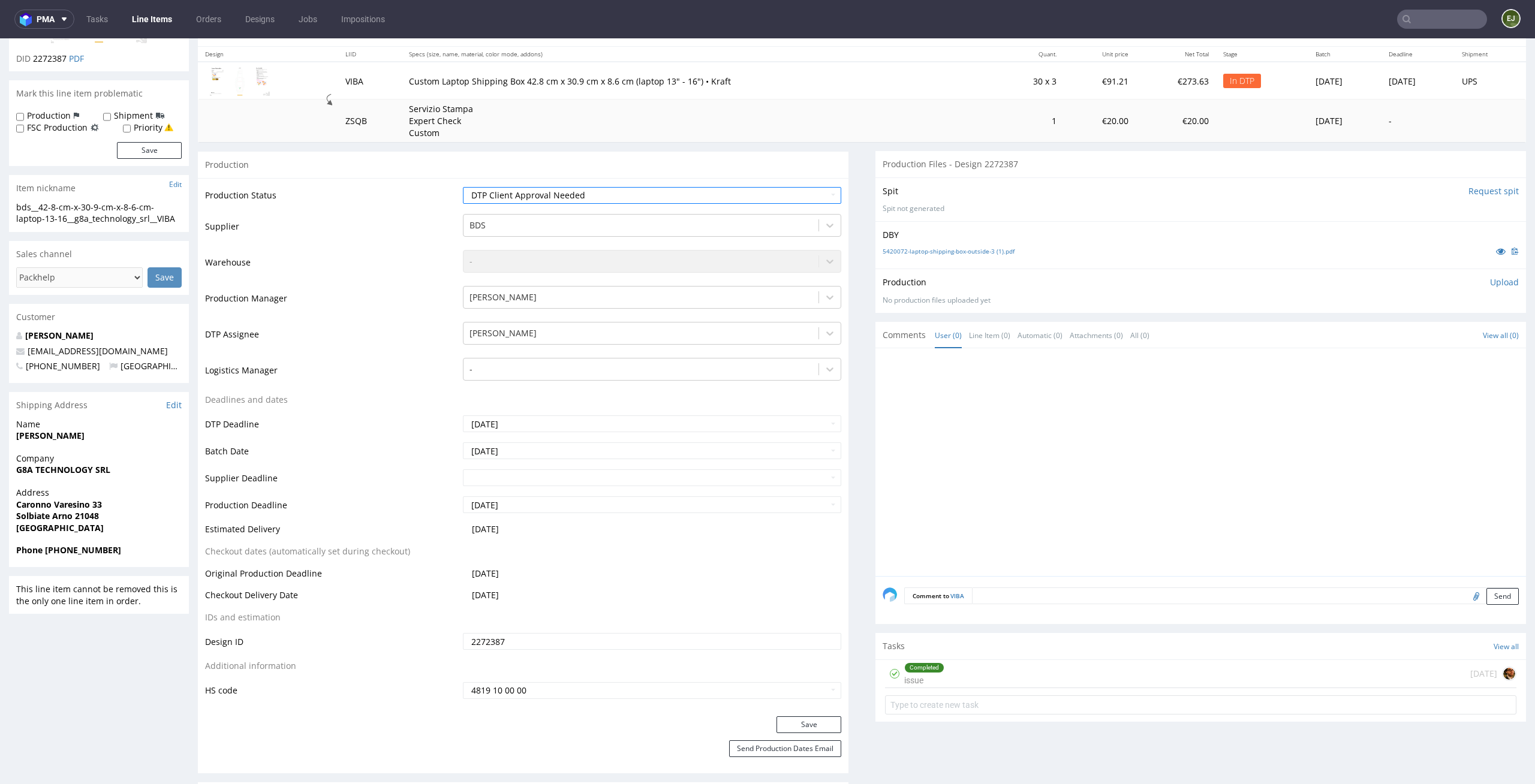
scroll to position [215, 0]
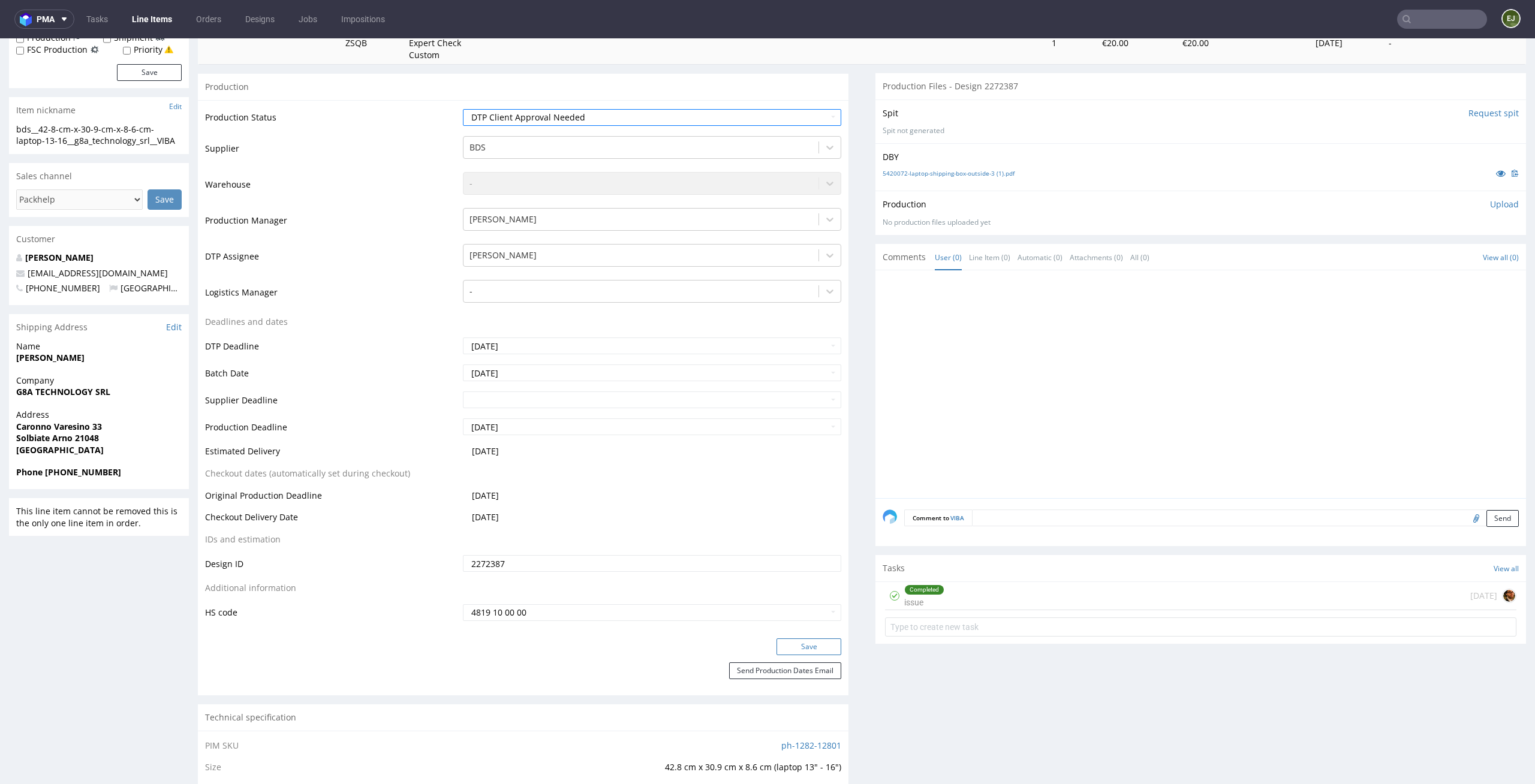
click at [792, 649] on button "Save" at bounding box center [809, 647] width 65 height 17
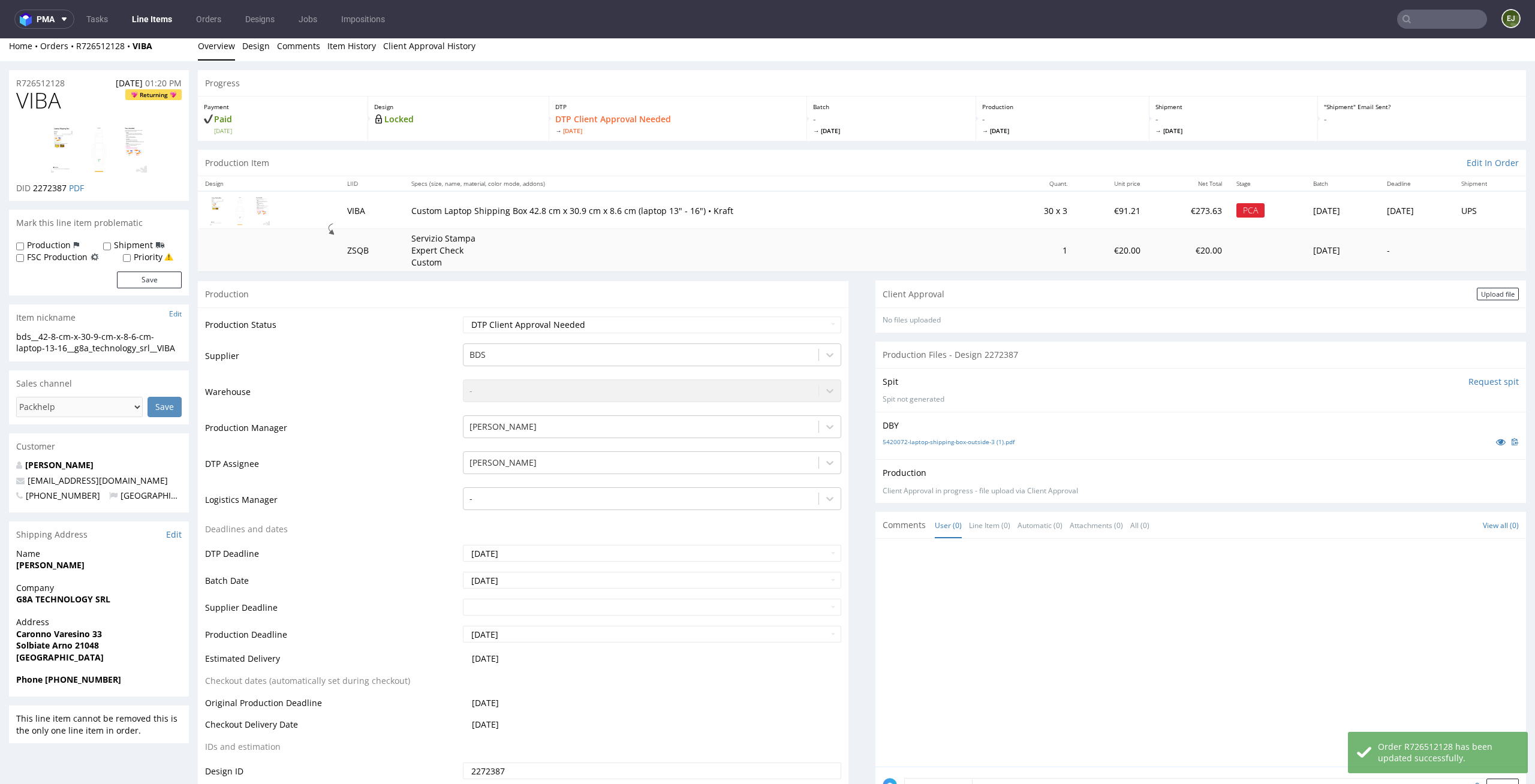
scroll to position [0, 0]
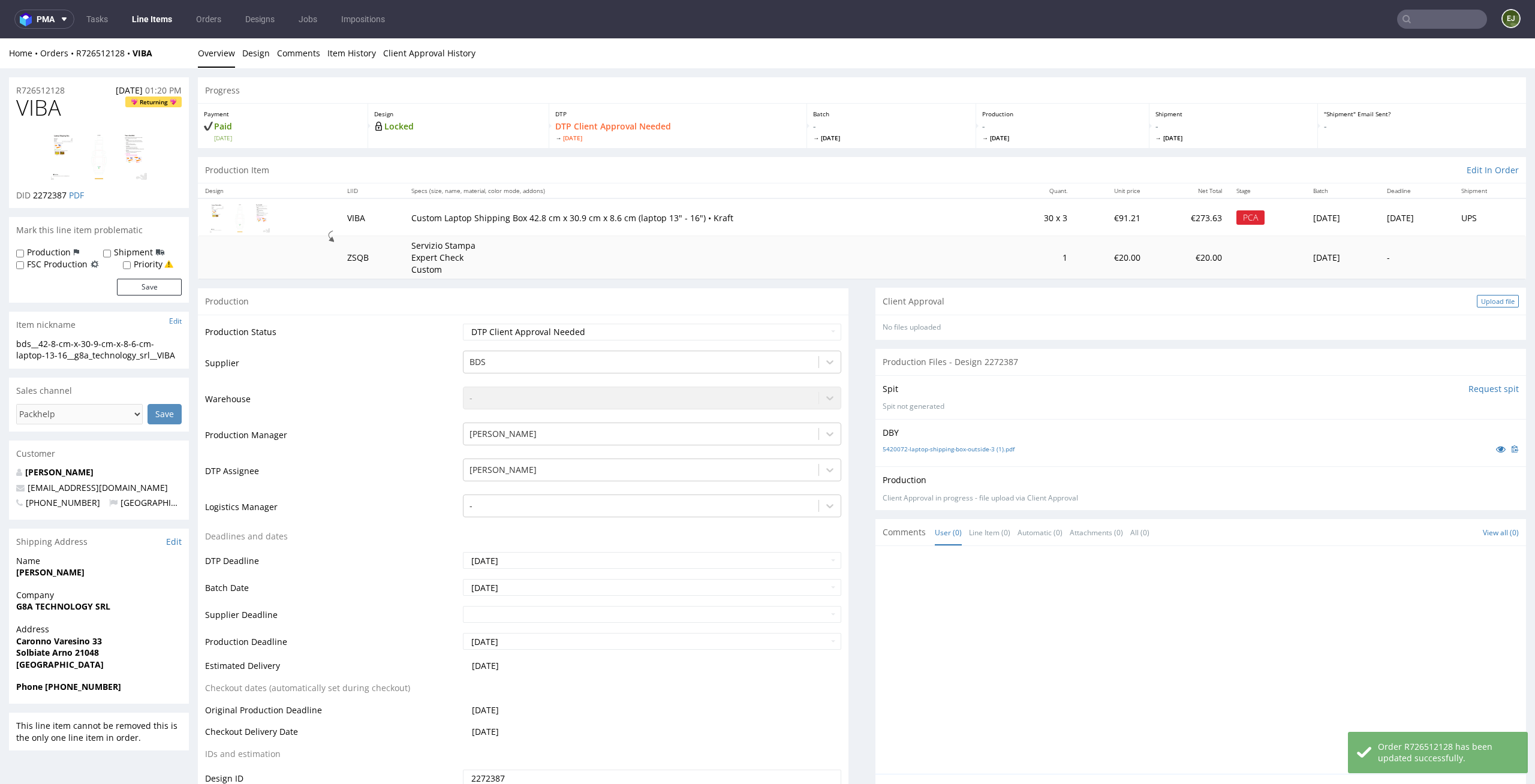
click at [1477, 302] on div "Upload file" at bounding box center [1497, 301] width 42 height 12
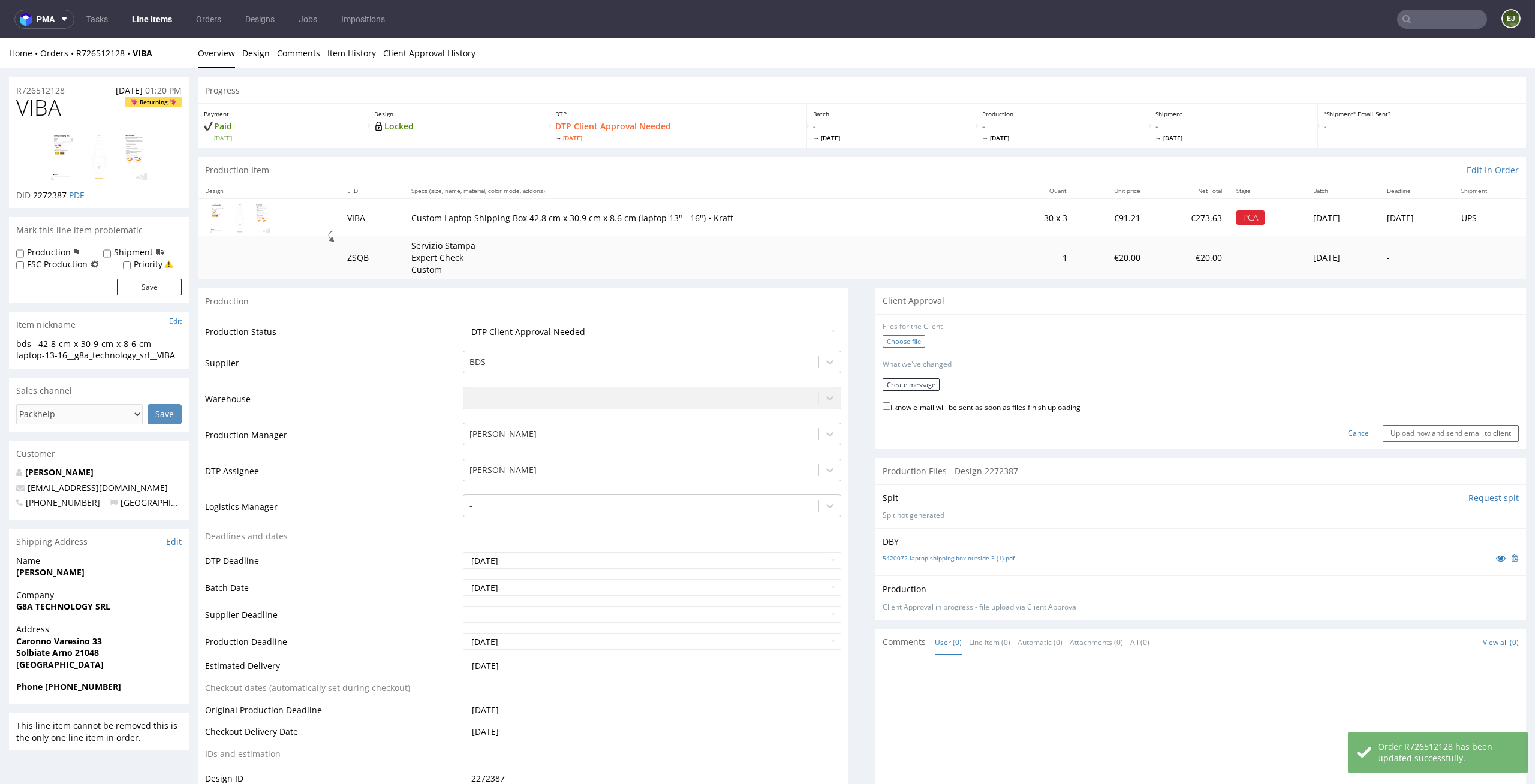
click at [892, 340] on label "Choose file" at bounding box center [904, 341] width 43 height 12
click at [0, 38] on input "Choose file" at bounding box center [0, 38] width 0 height 0
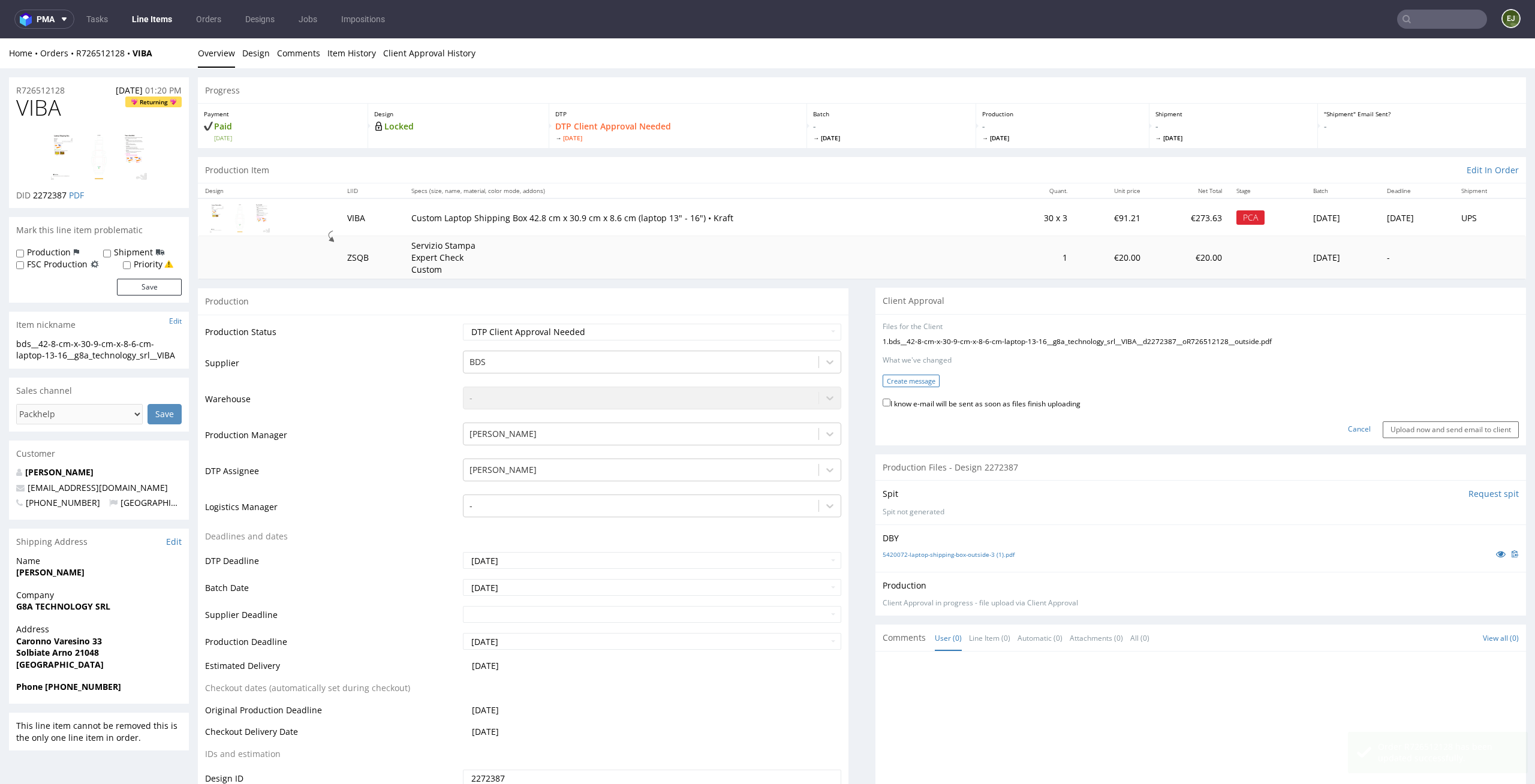
click at [895, 378] on button "Create message" at bounding box center [912, 381] width 57 height 12
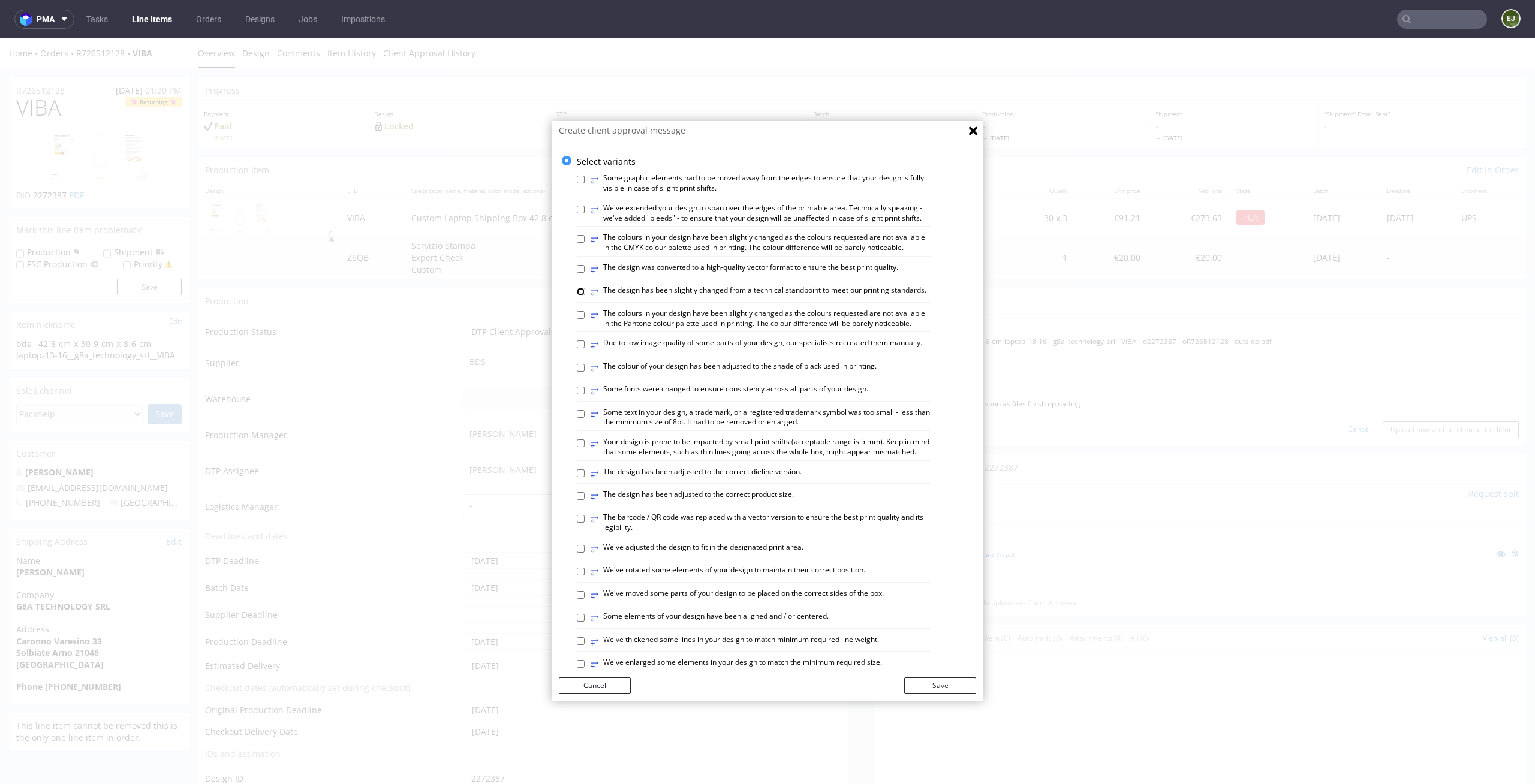
click at [577, 296] on input "⥂ The design has been slightly changed from a technical standpoint to meet our …" at bounding box center [581, 292] width 8 height 8
checkbox input "true"
click at [577, 372] on input "⥂ The colour of your design has been adjusted to the shade of black used in pri…" at bounding box center [581, 368] width 8 height 8
checkbox input "true"
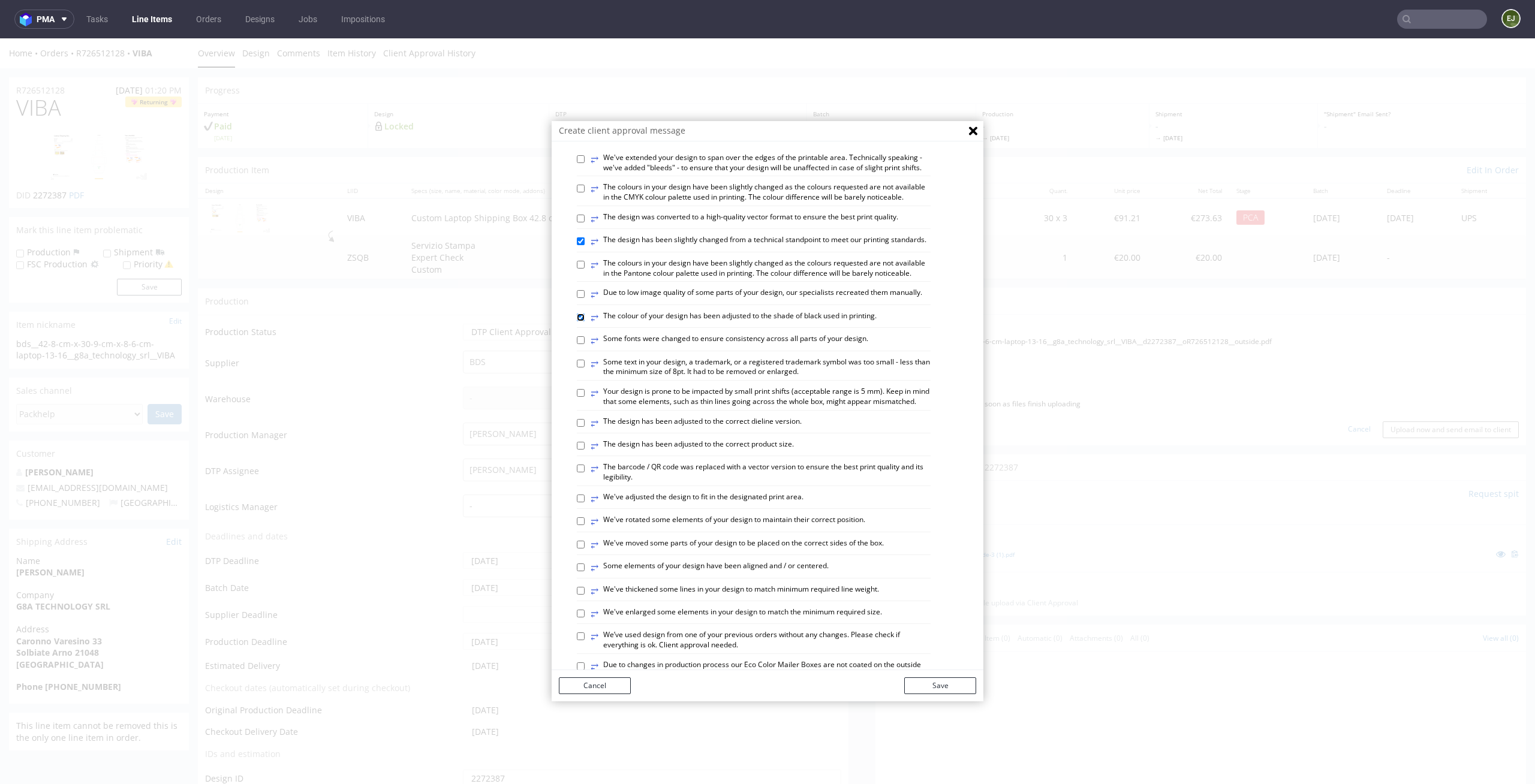
scroll to position [60, 0]
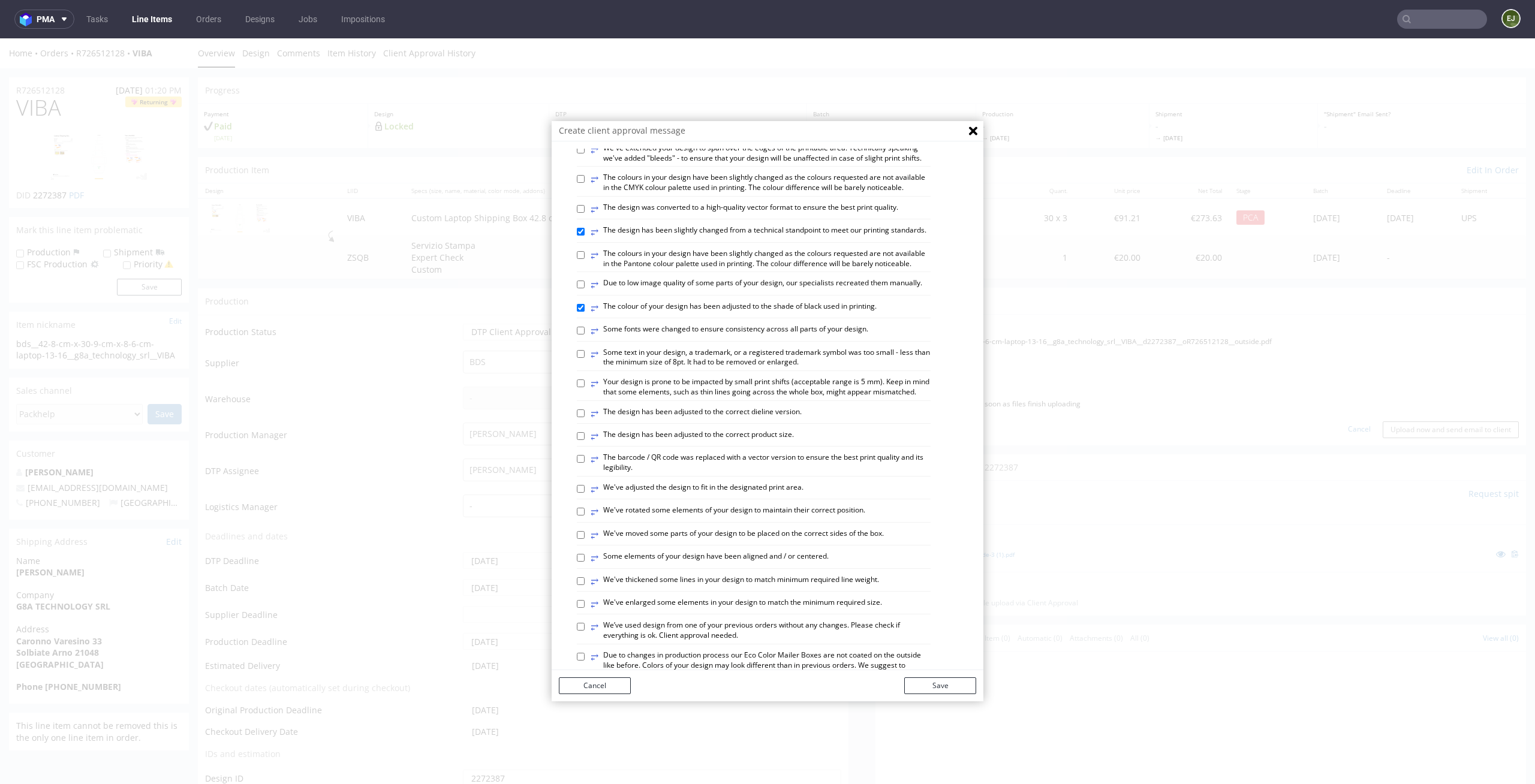
click at [648, 518] on label "⥂ We've rotated some elements of your design to maintain their correct position." at bounding box center [727, 512] width 274 height 13
click at [585, 516] on input "⥂ We've rotated some elements of your design to maintain their correct position." at bounding box center [581, 512] width 8 height 8
checkbox input "true"
click at [648, 565] on label "⥂ Some elements of your design have been aligned and / or centered." at bounding box center [709, 558] width 238 height 13
click at [585, 562] on input "⥂ Some elements of your design have been aligned and / or centered." at bounding box center [581, 558] width 8 height 8
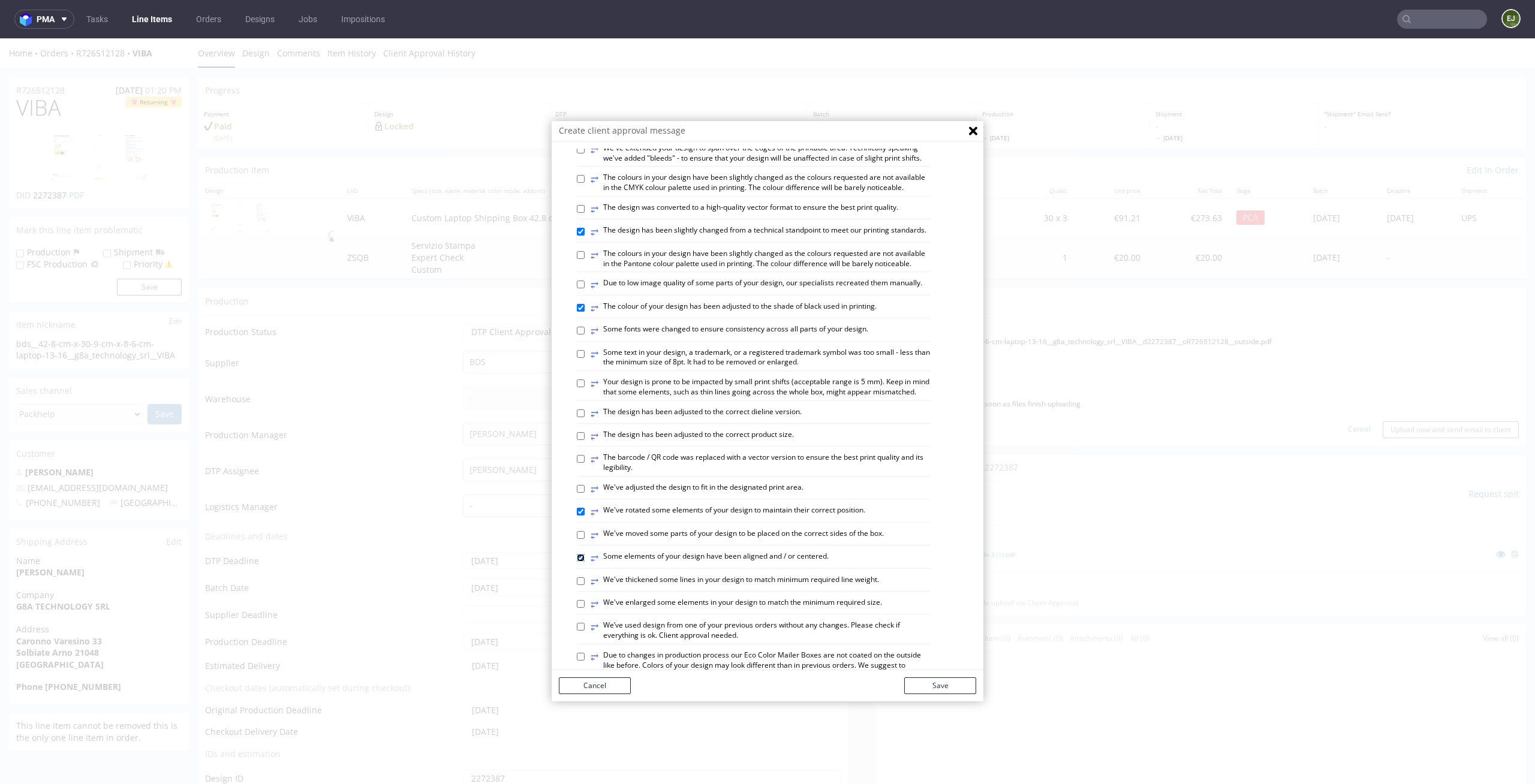
checkbox input "true"
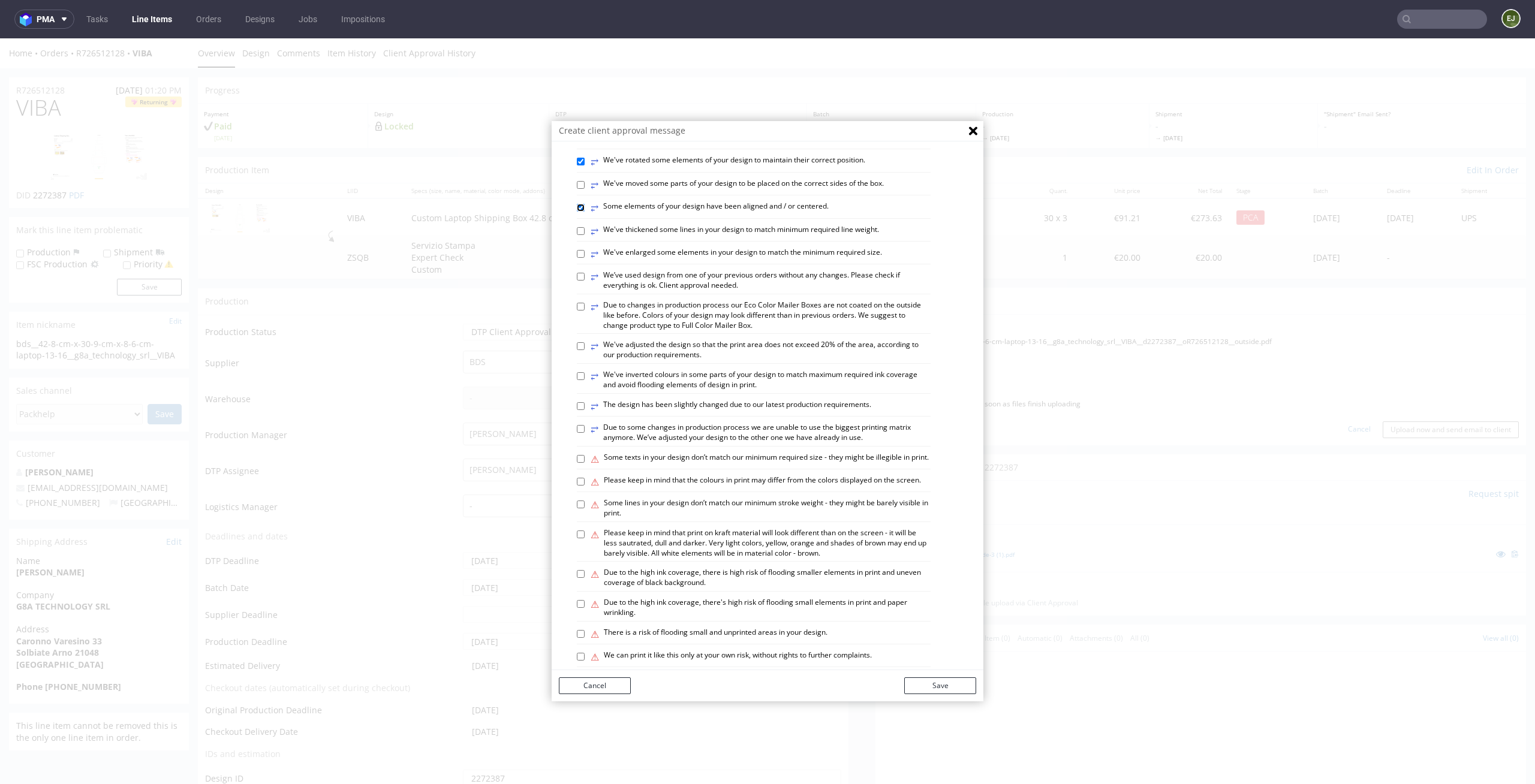
scroll to position [490, 0]
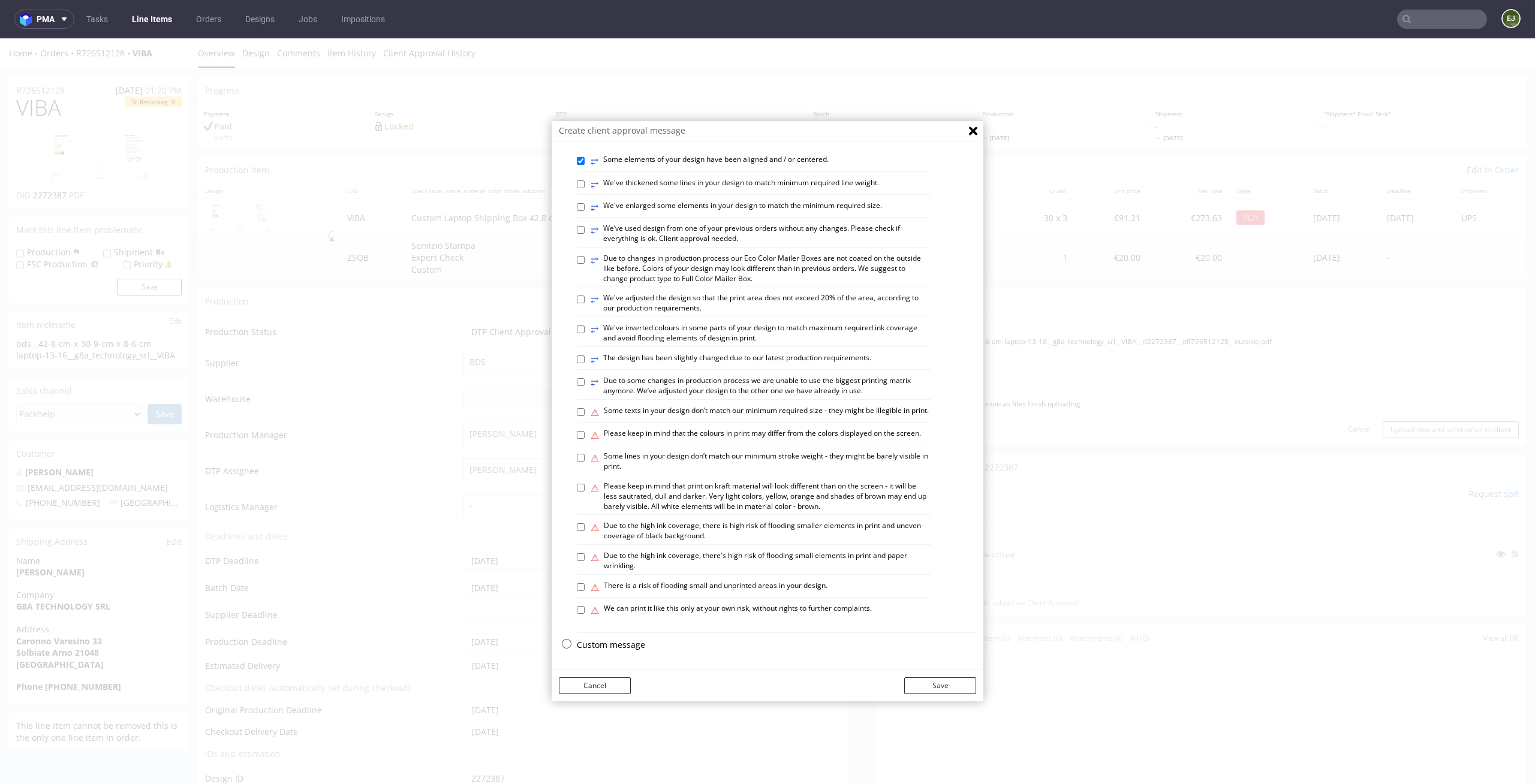
click at [620, 493] on label "⚠ Please keep in mind that print on kraft material will look different than on …" at bounding box center [760, 496] width 340 height 30
click at [585, 492] on input "⚠ Please keep in mind that print on kraft material will look different than on …" at bounding box center [581, 488] width 8 height 8
checkbox input "true"
click at [954, 679] on button "Save" at bounding box center [940, 685] width 72 height 17
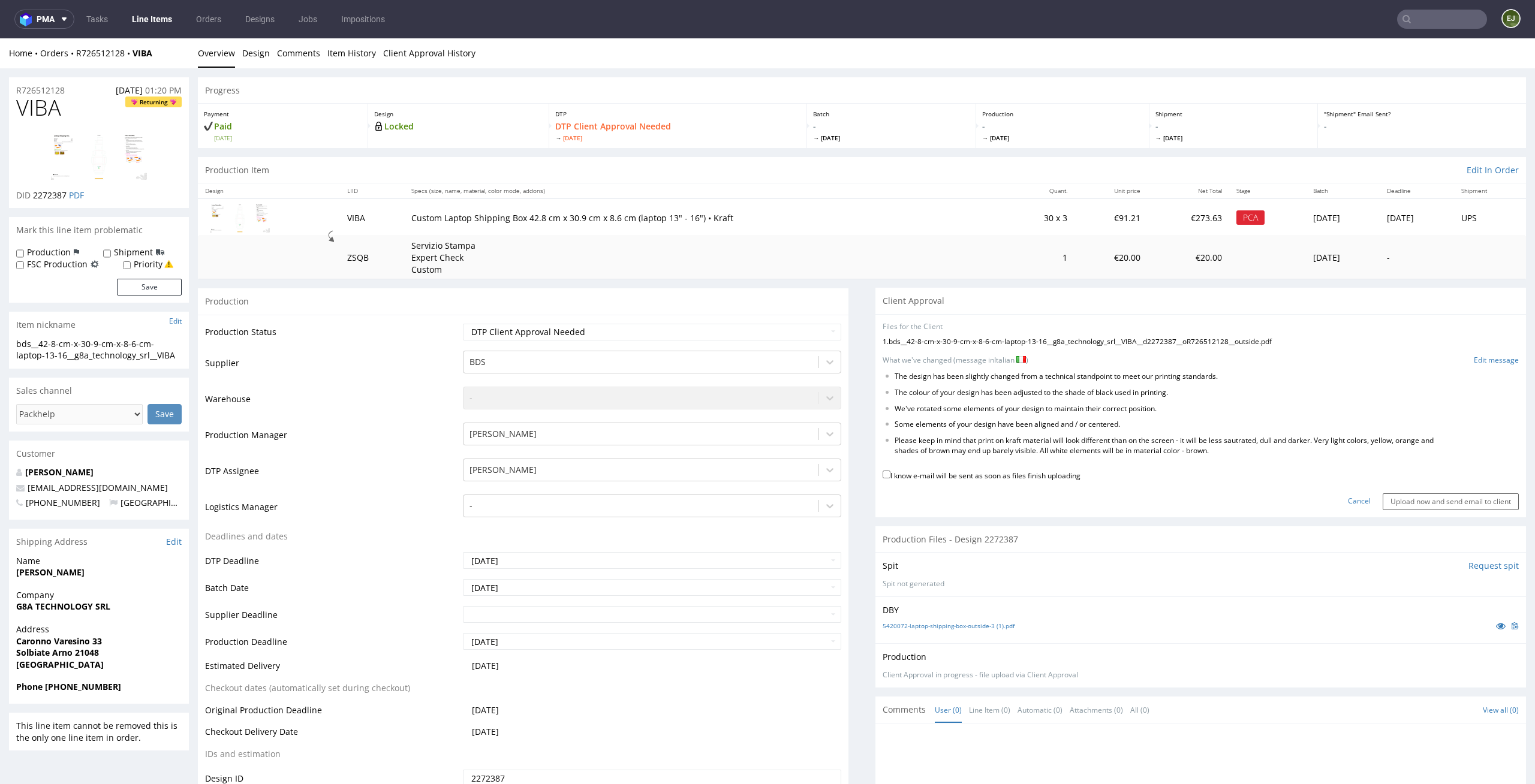
click at [1040, 471] on label "I know e-mail will be sent as soon as files finish uploading" at bounding box center [982, 475] width 198 height 13
click at [891, 471] on input "I know e-mail will be sent as soon as files finish uploading" at bounding box center [887, 475] width 8 height 8
checkbox input "true"
click at [1440, 503] on input "Upload now and send email to client" at bounding box center [1451, 502] width 136 height 17
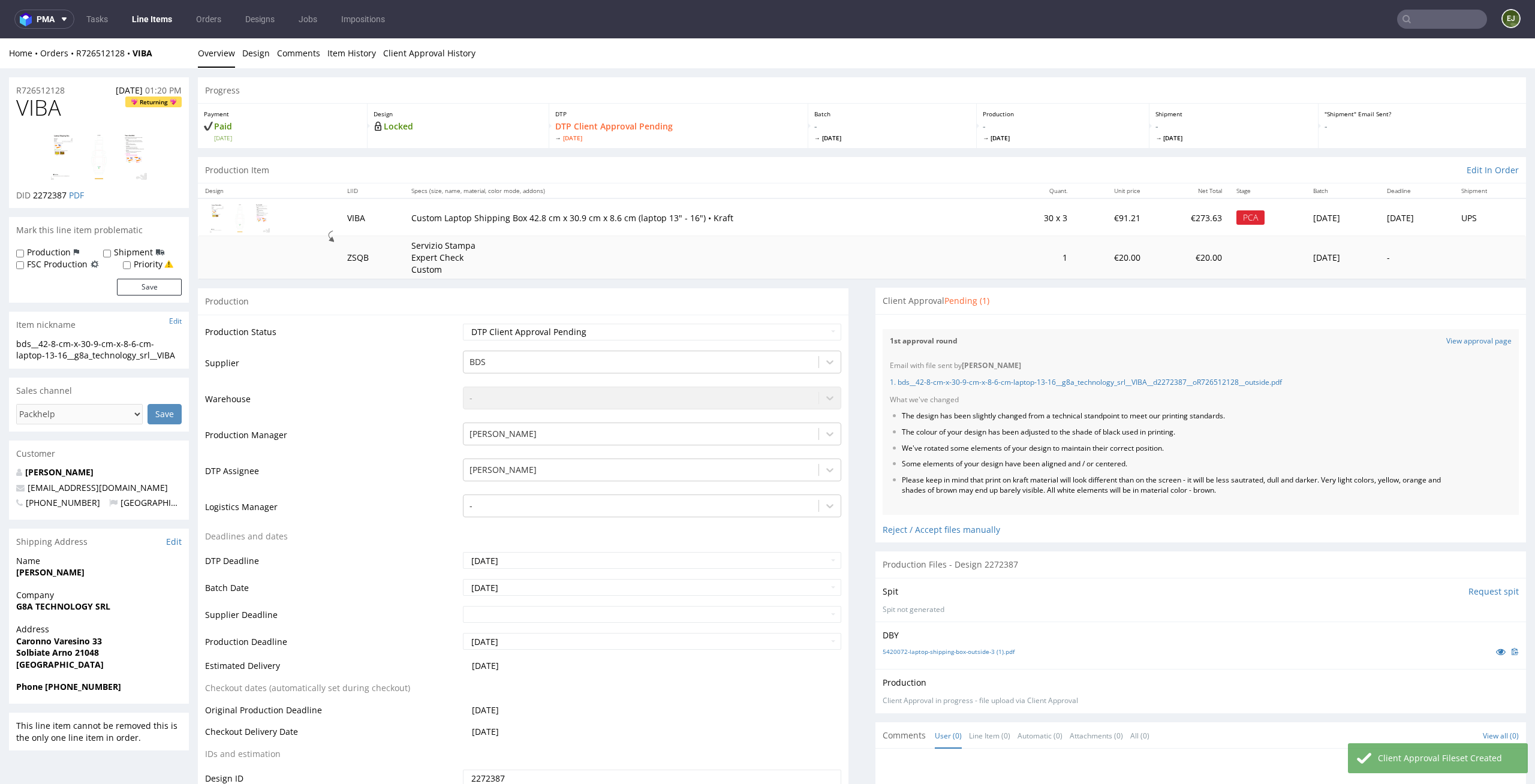
scroll to position [0, 0]
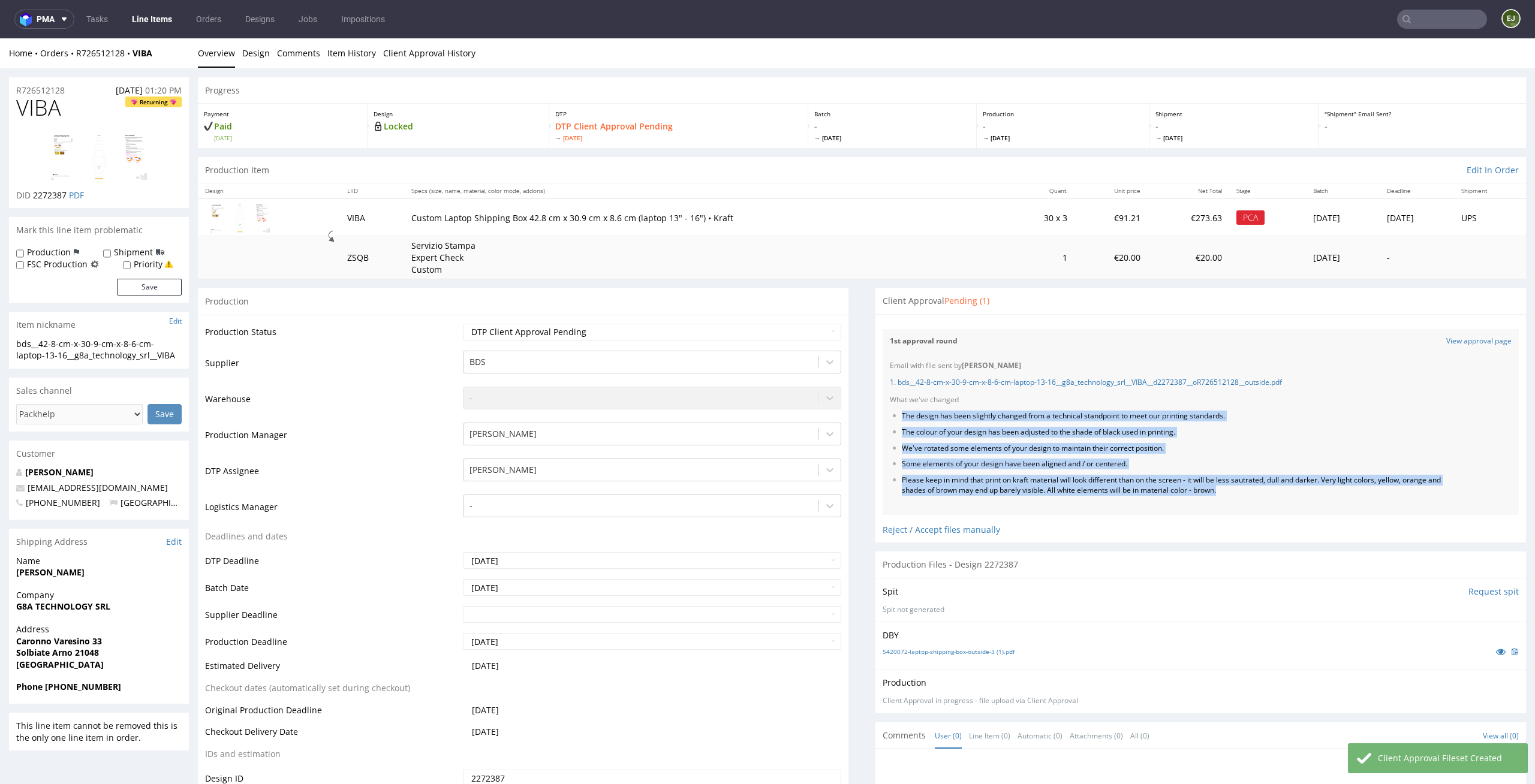
drag, startPoint x: 1245, startPoint y: 496, endPoint x: 888, endPoint y: 410, distance: 367.2
click at [888, 410] on div "Email with file sent by Elżbieta Jelińska 1. bds__42-8-cm-x-30-9-cm-x-8-6-cm-la…" at bounding box center [1201, 434] width 636 height 161
copy ul "The design has been slightly changed from a technical standpoint to meet our pr…"
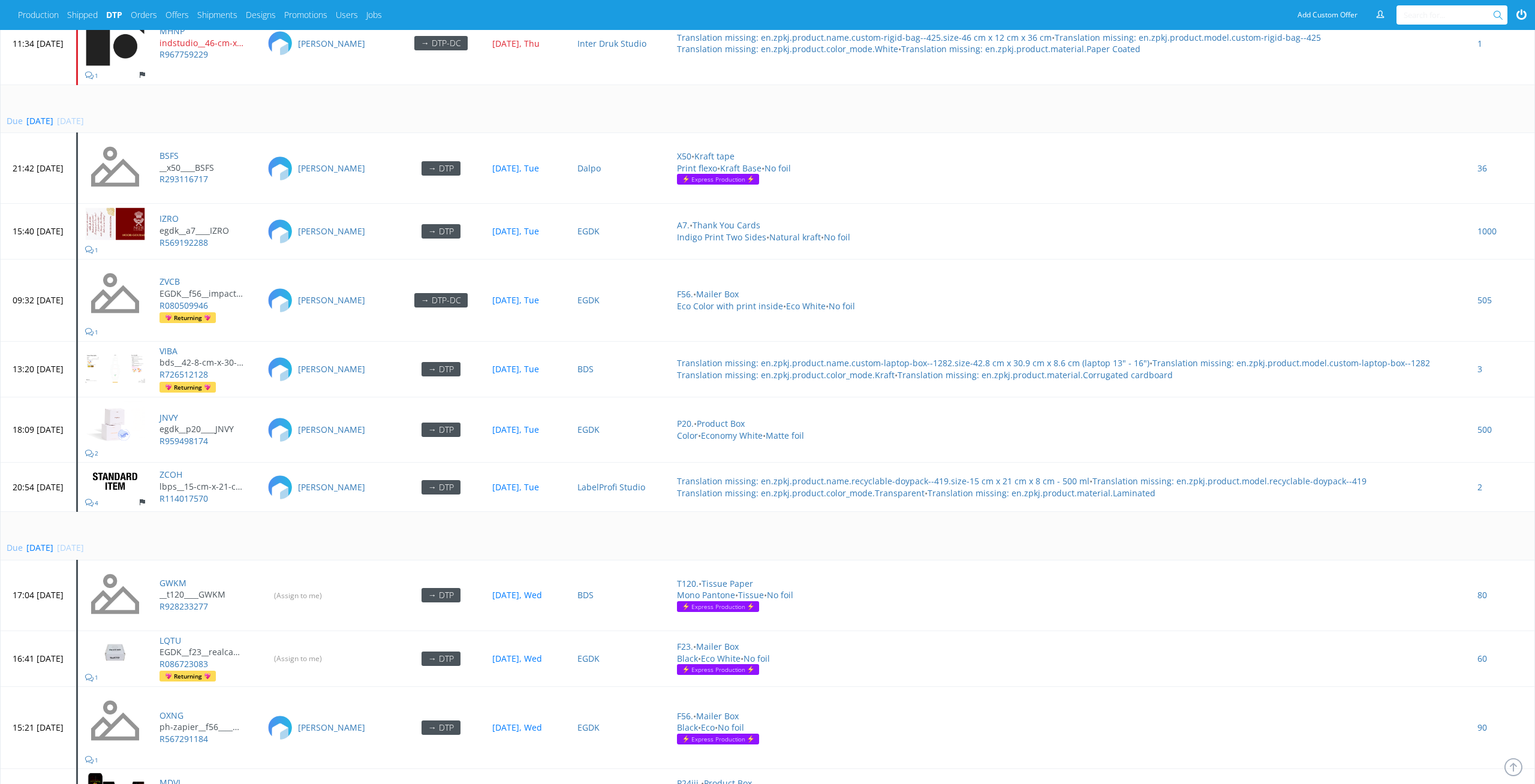
scroll to position [3565, 0]
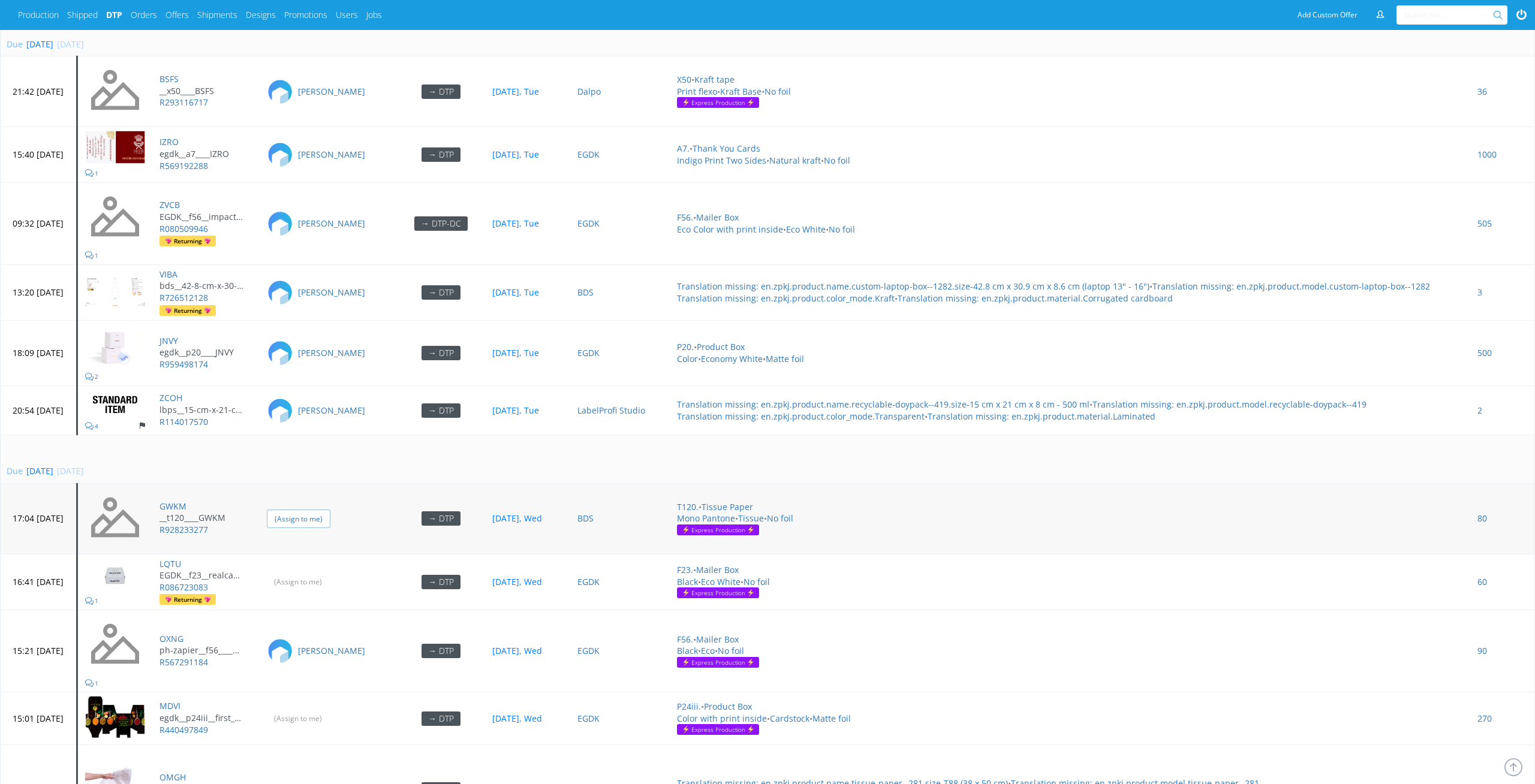
click at [330, 355] on input "(Assign to me)" at bounding box center [298, 519] width 64 height 19
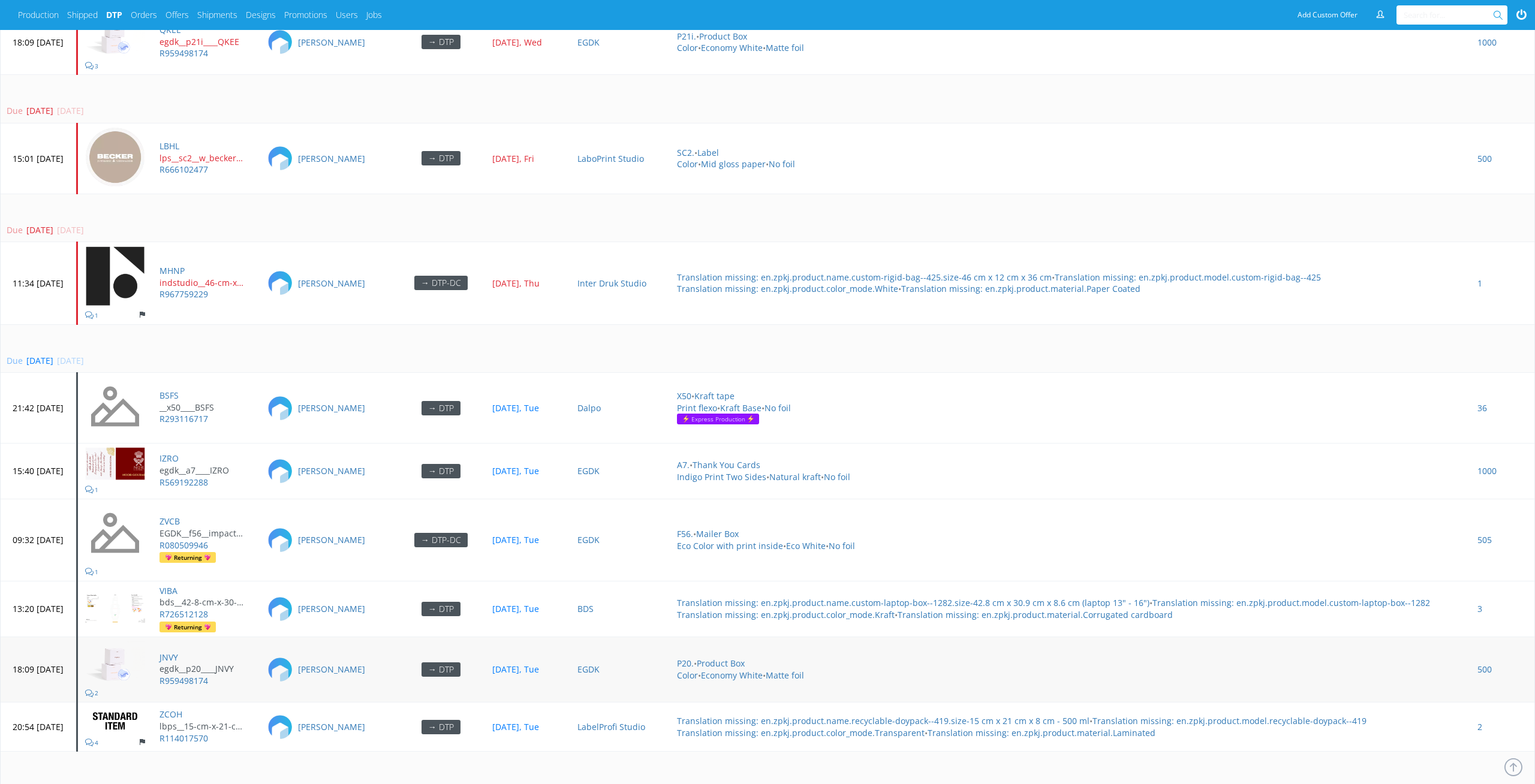
scroll to position [3336, 0]
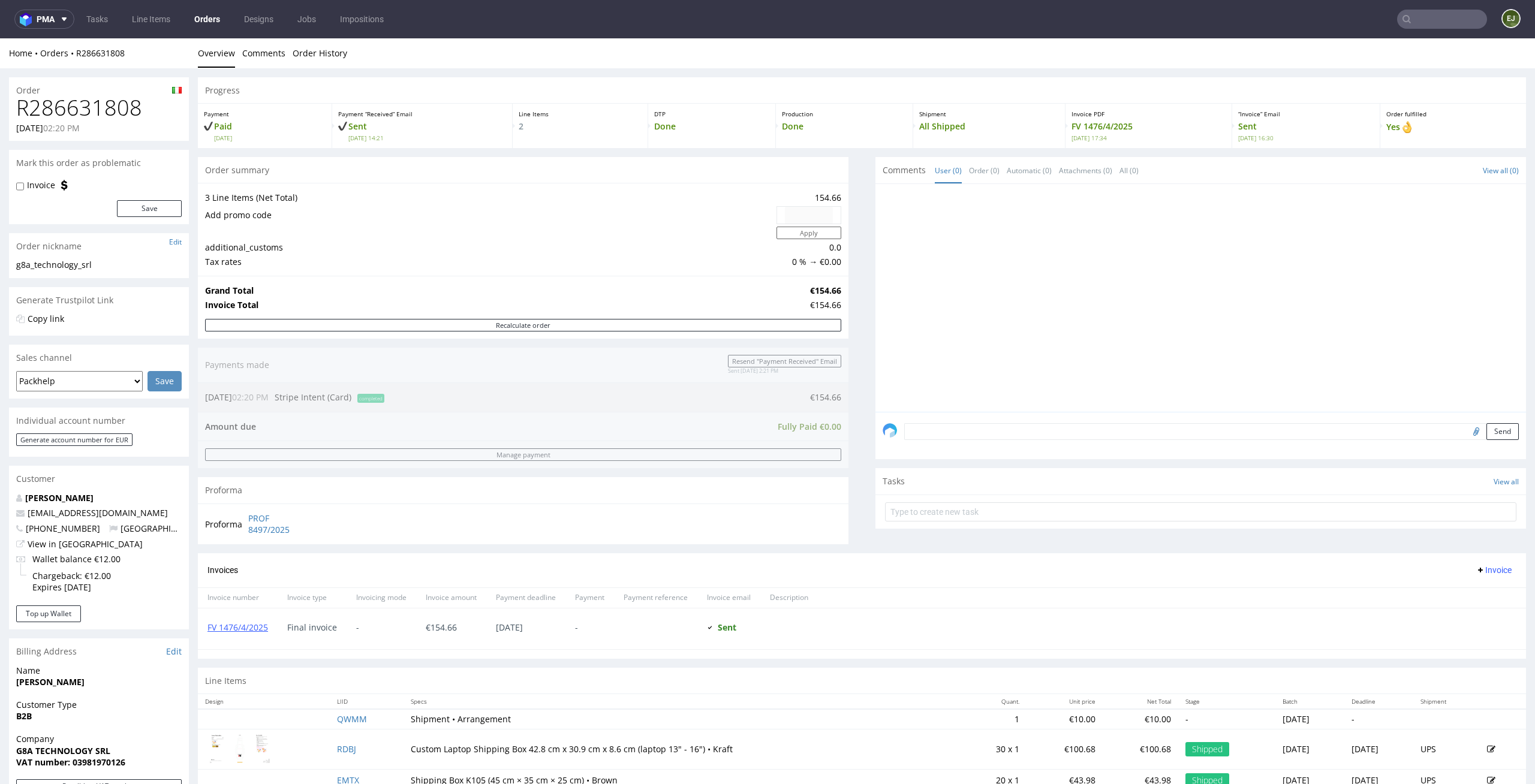
scroll to position [263, 0]
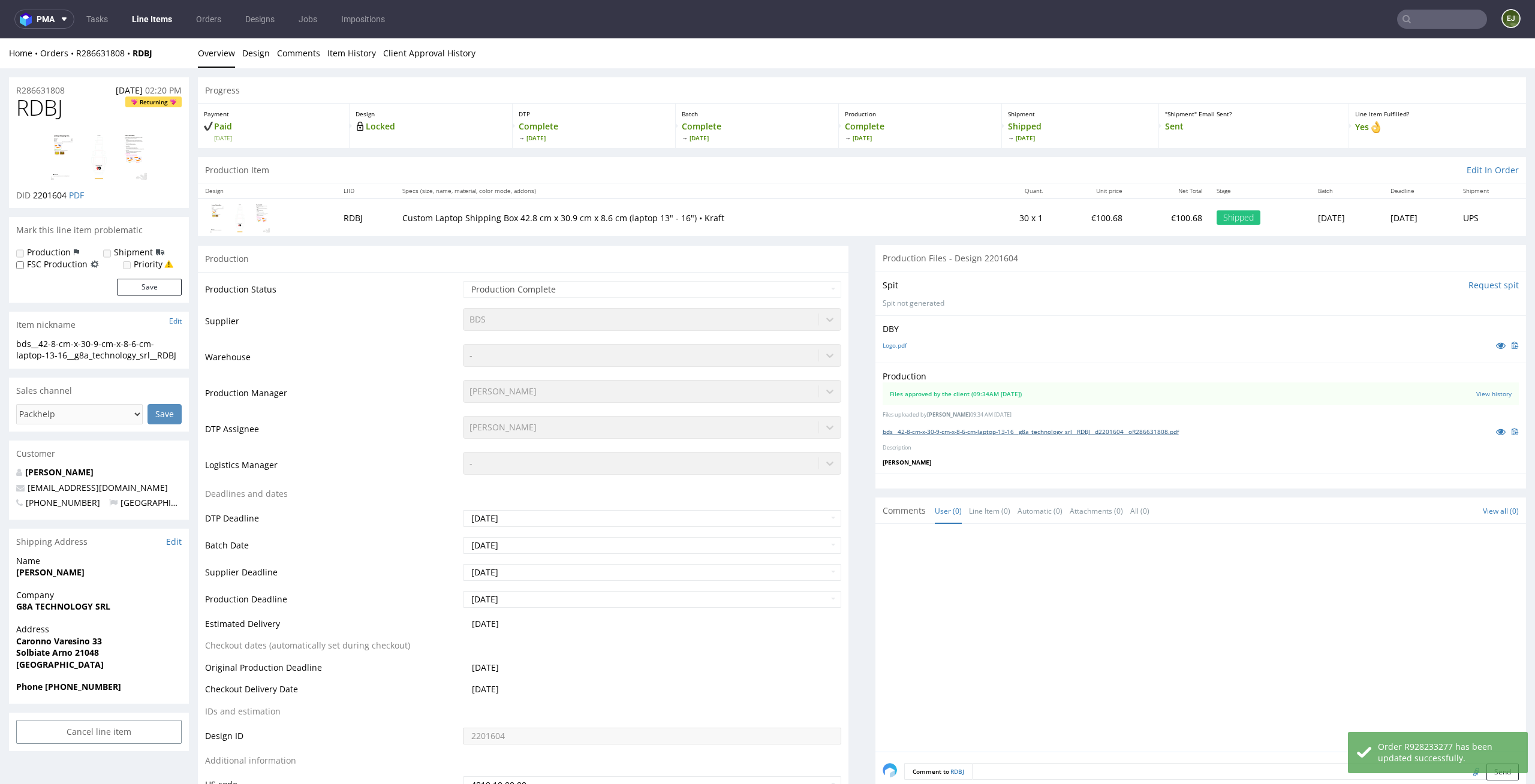
click at [932, 430] on link "bds__42-8-cm-x-30-9-cm-x-8-6-cm-laptop-13-16__g8a_technology_srl__RDBJ__d220160…" at bounding box center [1031, 431] width 296 height 8
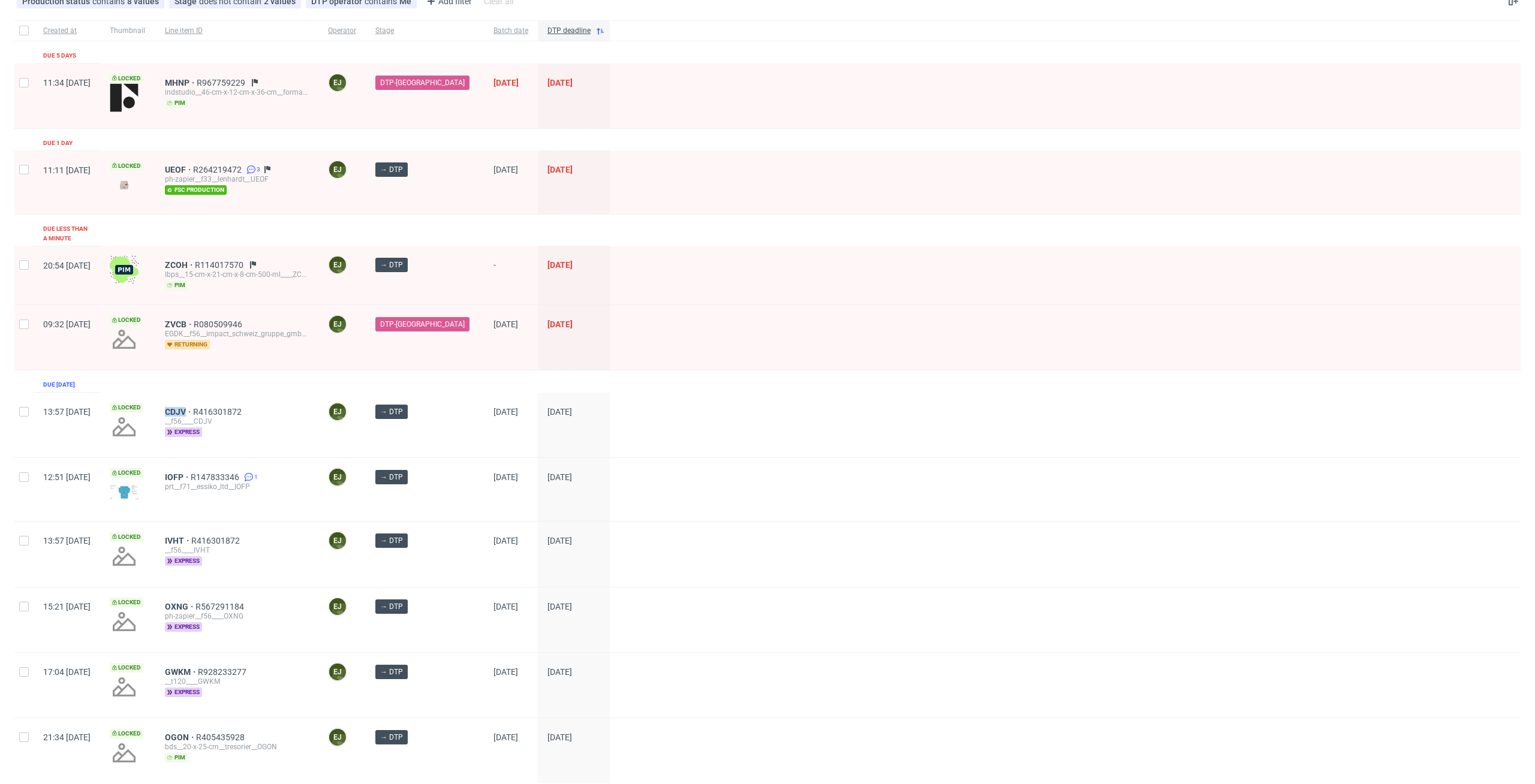
scroll to position [138, 0]
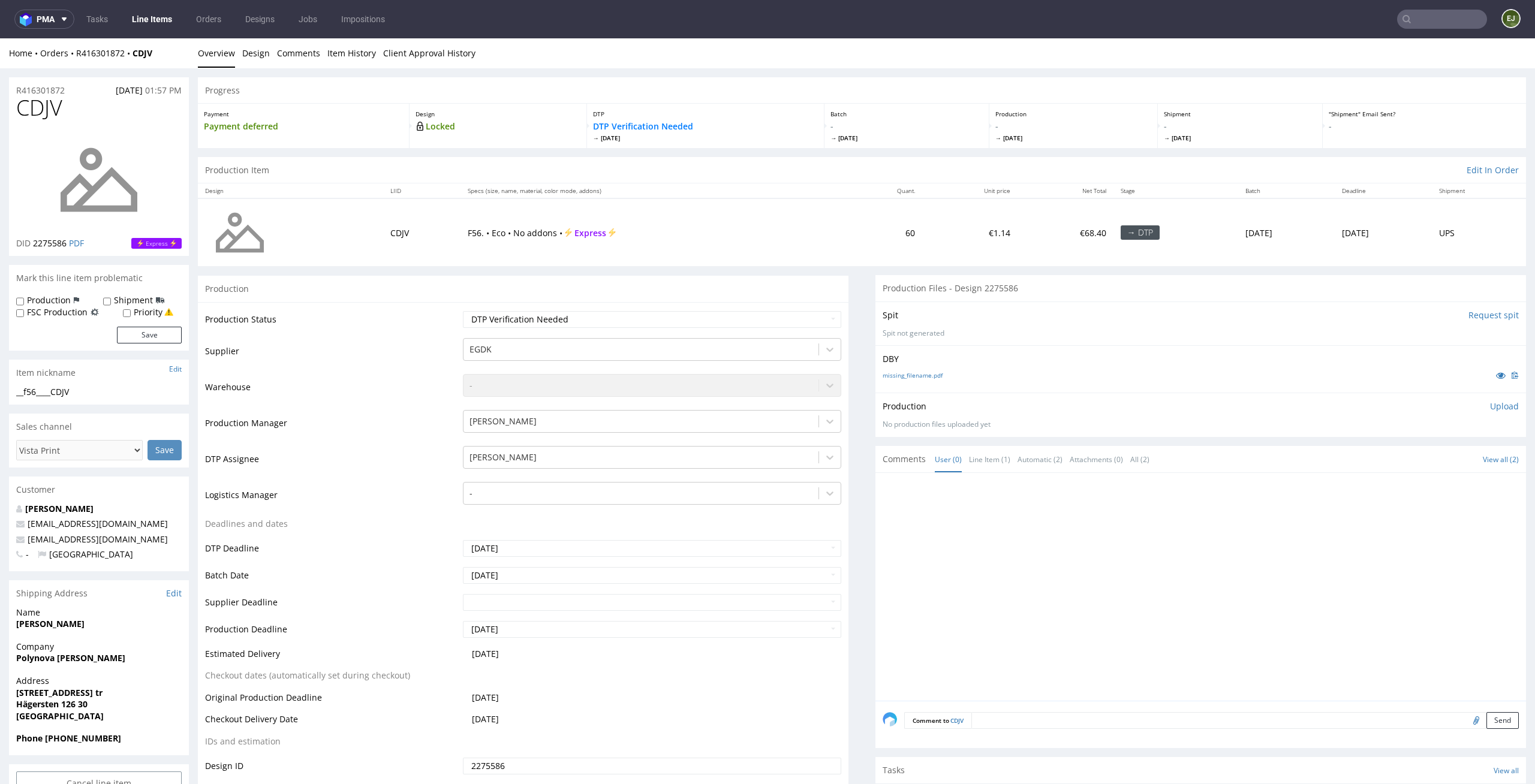
click at [923, 366] on div "DBY missing_filename.pdf" at bounding box center [1200, 368] width 651 height 47
click at [923, 374] on link "missing_filename.pdf" at bounding box center [913, 375] width 60 height 8
click at [1477, 309] on input "Request spit" at bounding box center [1494, 315] width 51 height 12
click at [779, 316] on select "Waiting for Artwork Waiting for Diecut Waiting for Mockup Waiting for DTP Waiti…" at bounding box center [653, 320] width 379 height 17
select select "dtp_in_process"
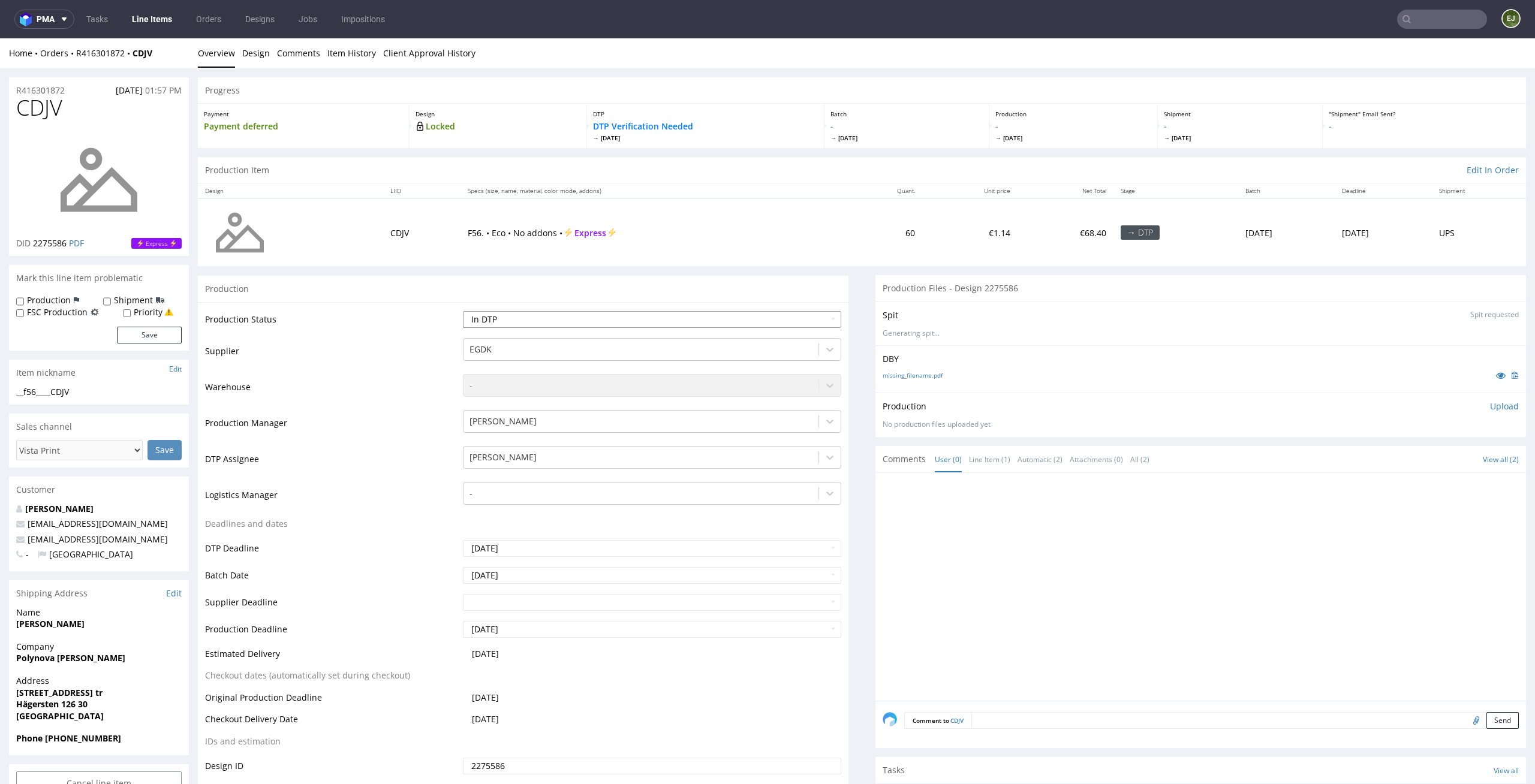
click at [463, 311] on select "Waiting for Artwork Waiting for Diecut Waiting for Mockup Waiting for DTP Waiti…" at bounding box center [653, 320] width 379 height 17
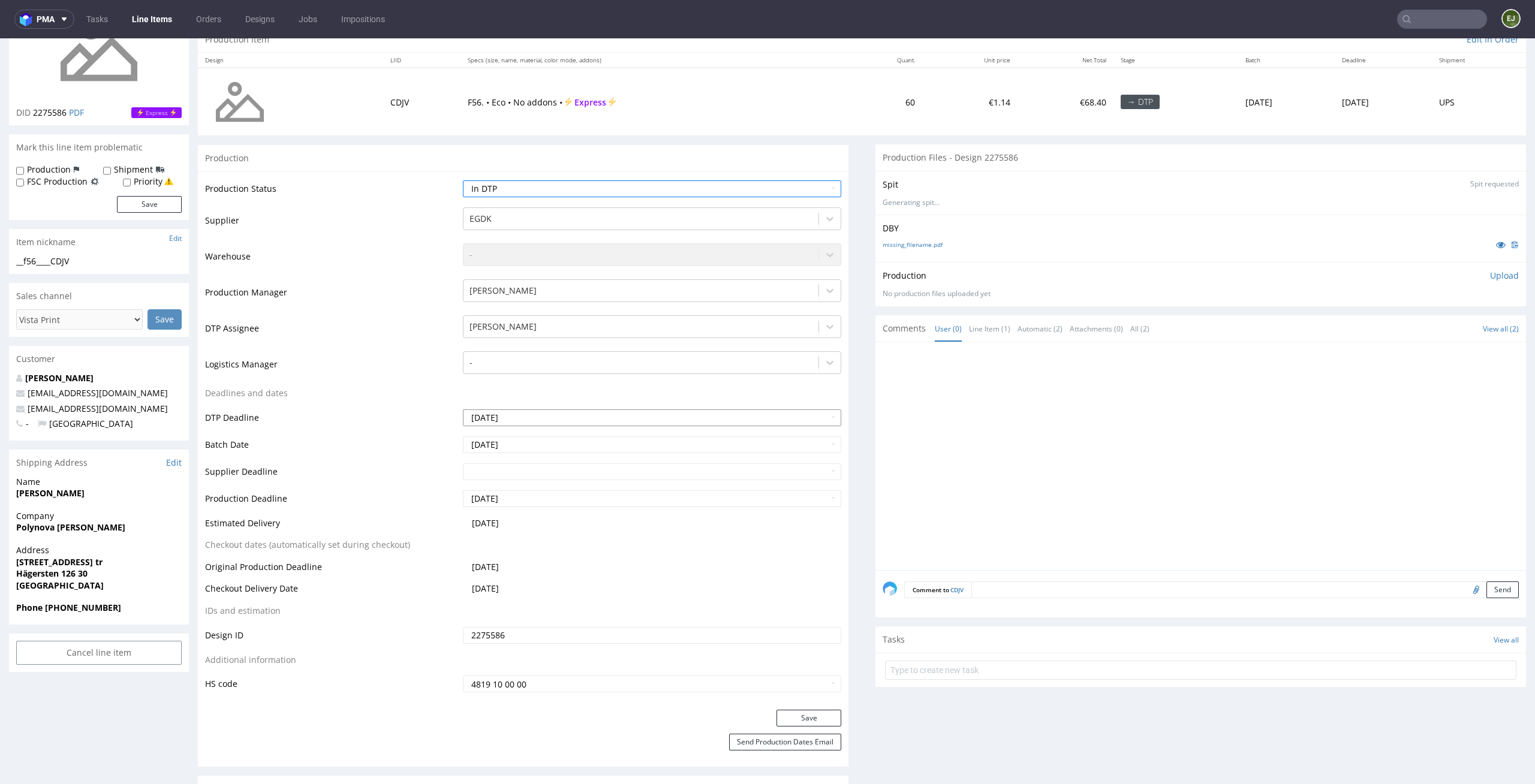
scroll to position [189, 0]
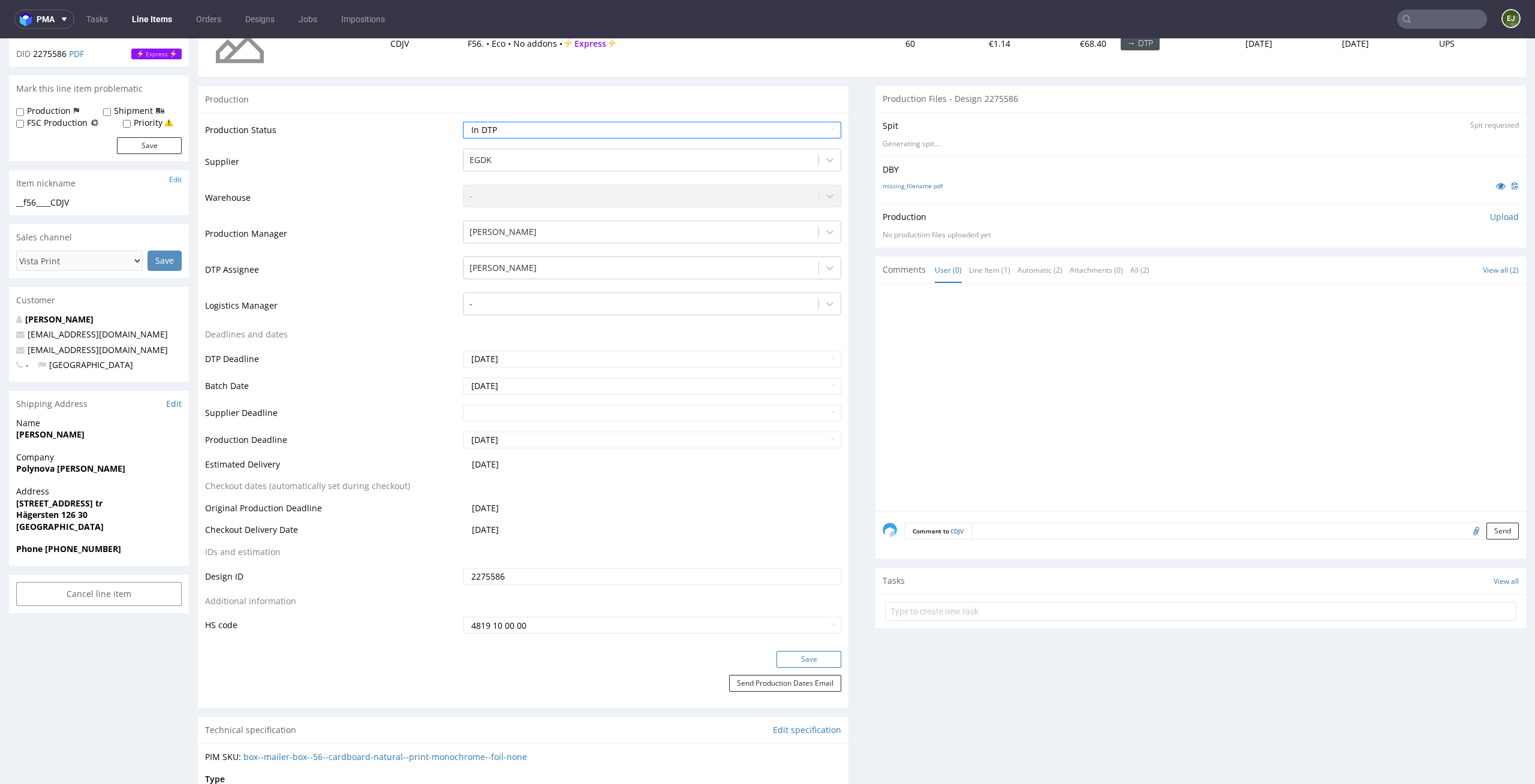
click at [807, 667] on button "Save" at bounding box center [809, 659] width 65 height 17
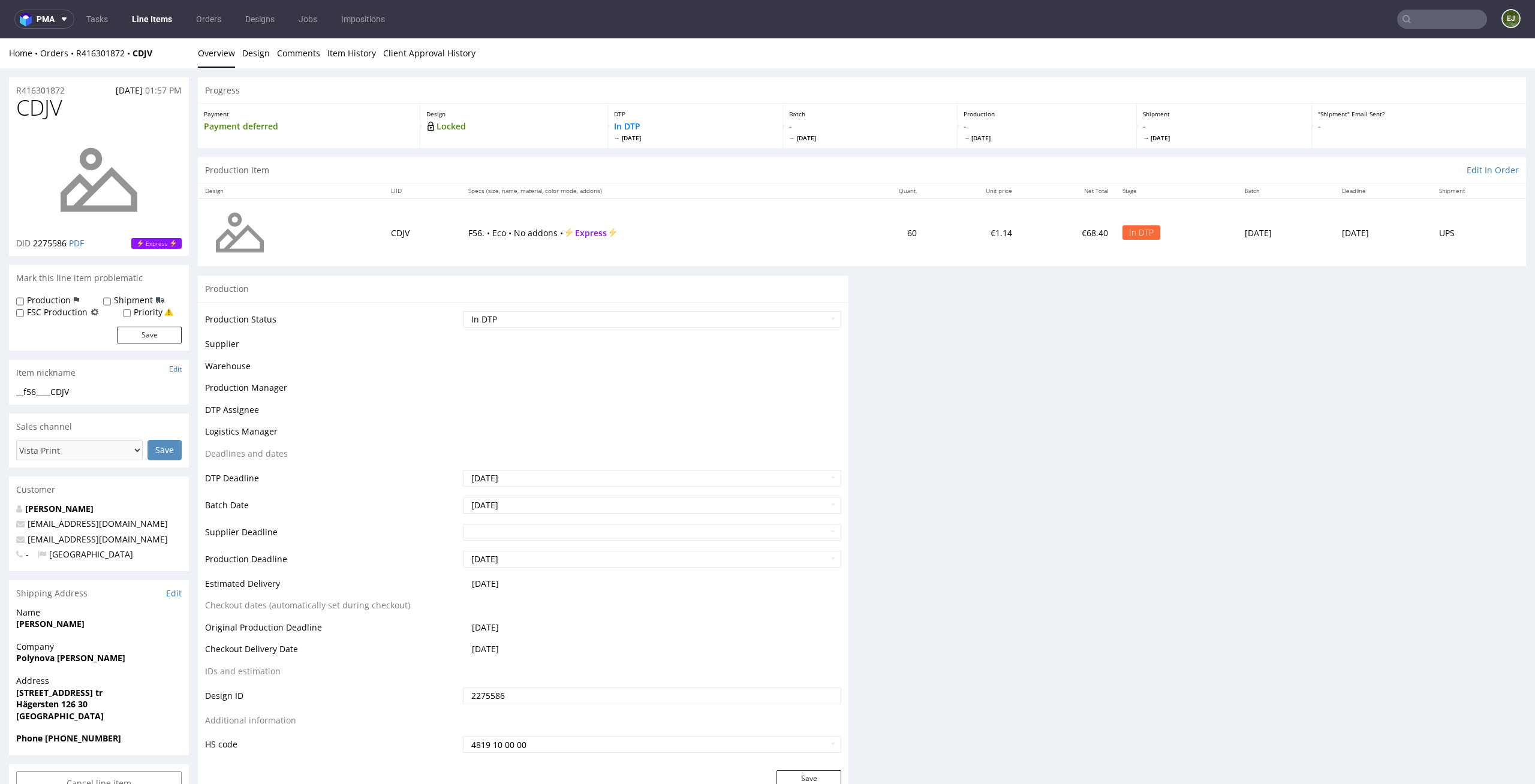
scroll to position [0, 0]
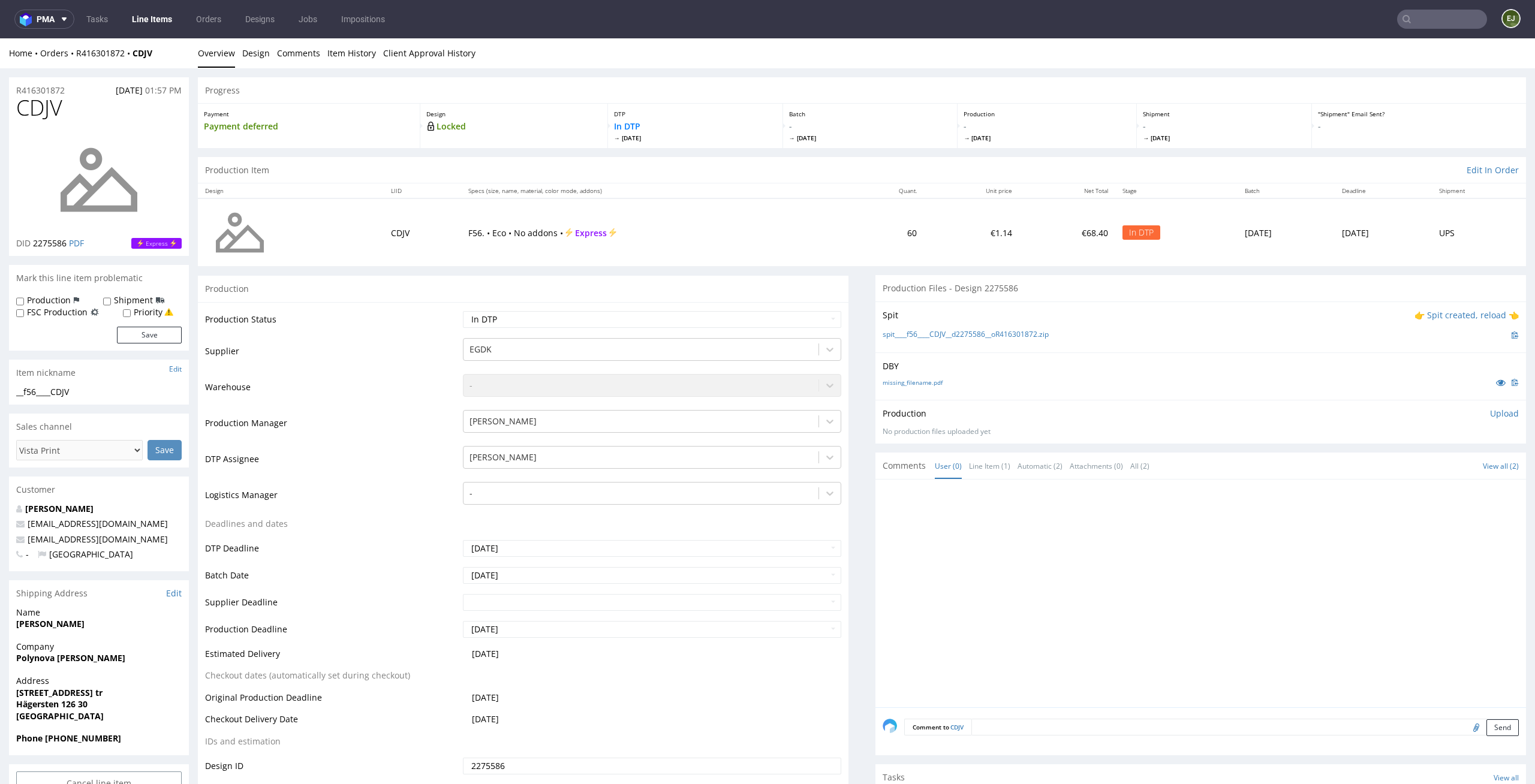
click at [914, 392] on div "DBY missing_filename.pdf" at bounding box center [1200, 375] width 651 height 47
click at [918, 377] on div "missing_filename.pdf" at bounding box center [1201, 383] width 636 height 13
click at [916, 380] on link "missing_filename.pdf" at bounding box center [913, 382] width 60 height 8
click at [889, 335] on link "spit____f56____CDJV__d2275586__oR416301872.zip" at bounding box center [966, 335] width 166 height 10
click at [1494, 415] on p "Upload" at bounding box center [1505, 414] width 29 height 12
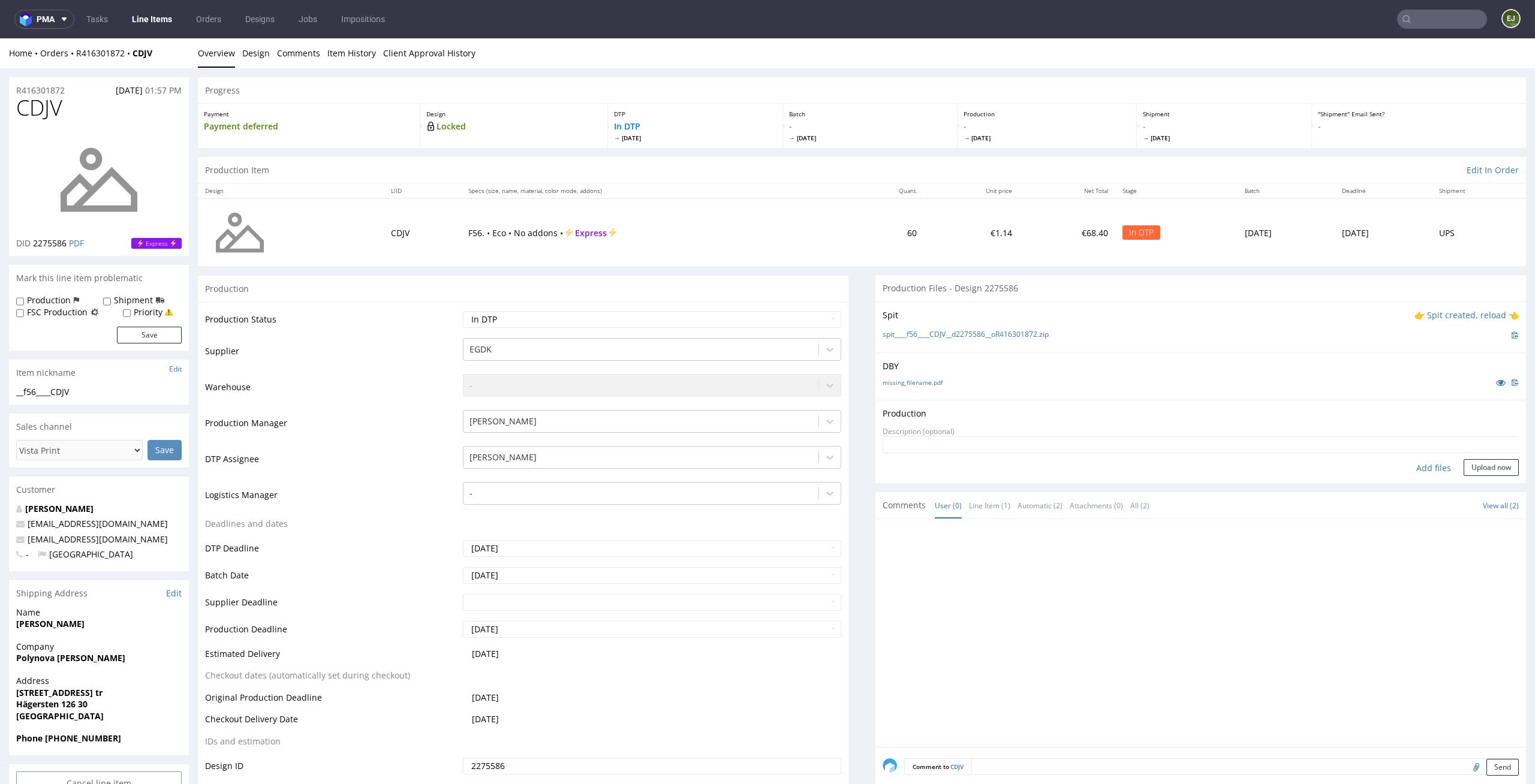
click at [1414, 471] on div "Add files" at bounding box center [1434, 468] width 60 height 18
type input "C:\fakepath\EGDK__f56____CDJV__d2275586__oR416301872__latest__outside.pdf"
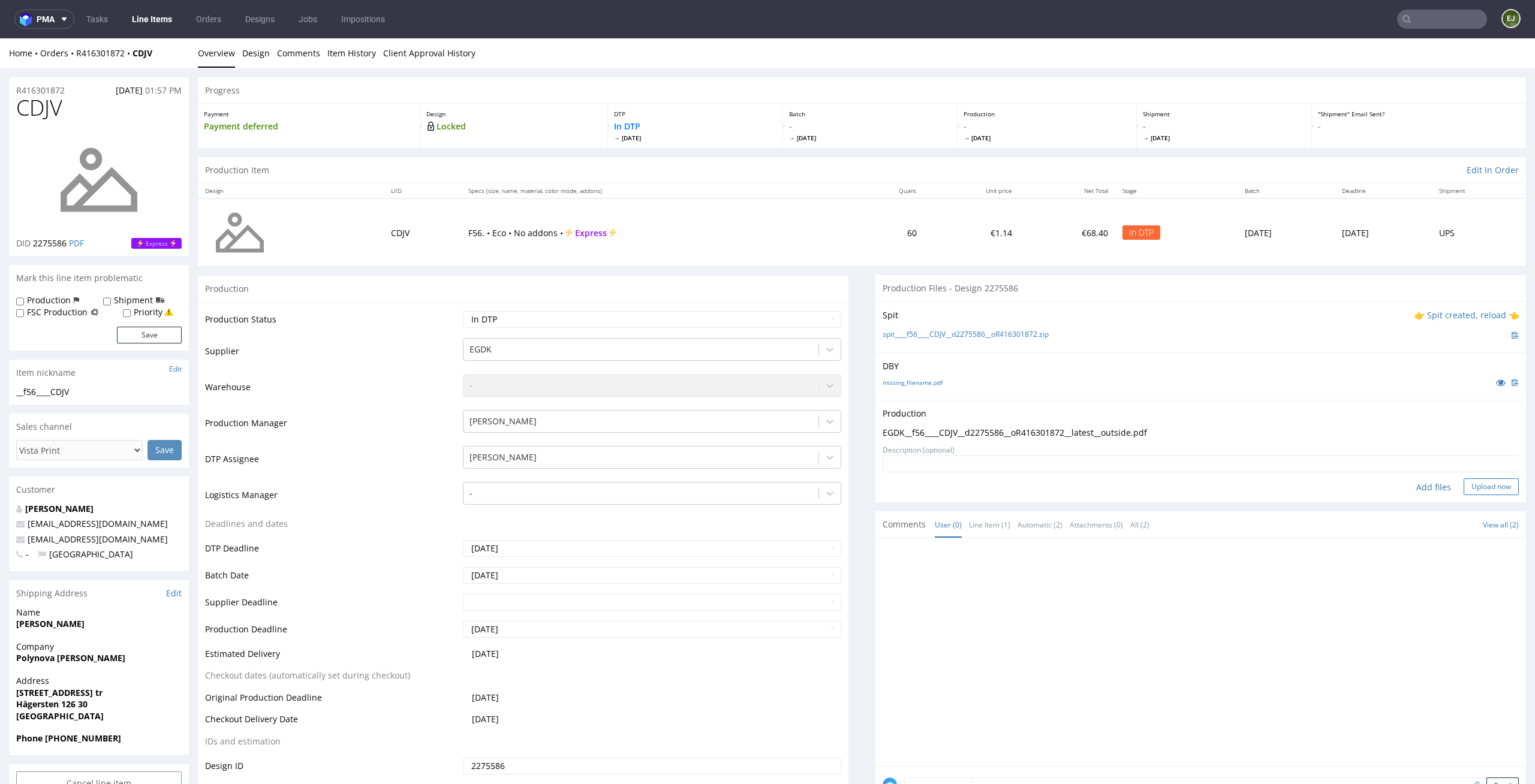
click at [1479, 487] on button "Upload now" at bounding box center [1491, 487] width 55 height 17
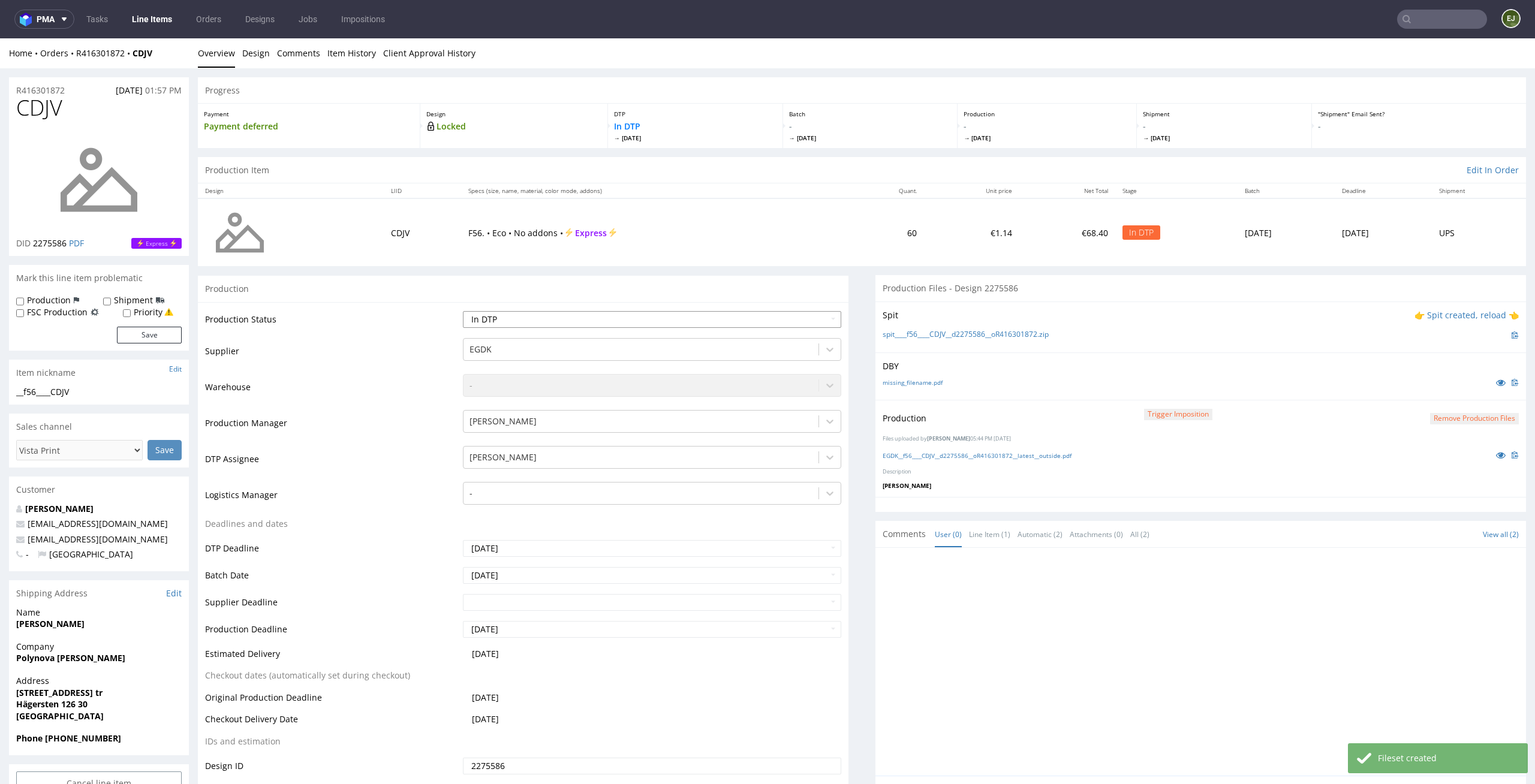
click at [791, 316] on select "Waiting for Artwork Waiting for Diecut Waiting for Mockup Waiting for DTP Waiti…" at bounding box center [653, 320] width 379 height 17
select select "dtp_production_ready"
click at [463, 311] on select "Waiting for Artwork Waiting for Diecut Waiting for Mockup Waiting for DTP Waiti…" at bounding box center [653, 320] width 379 height 17
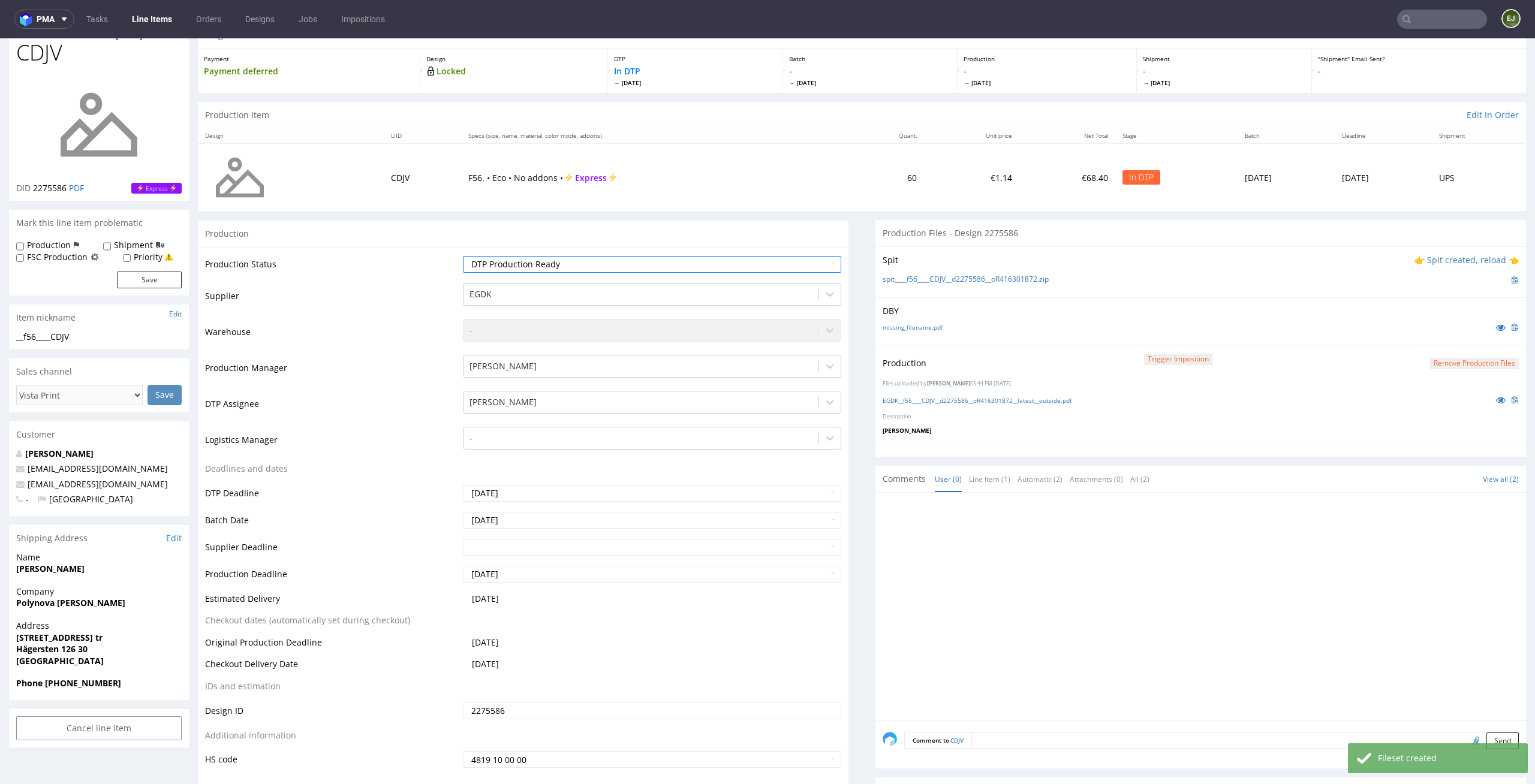
scroll to position [151, 0]
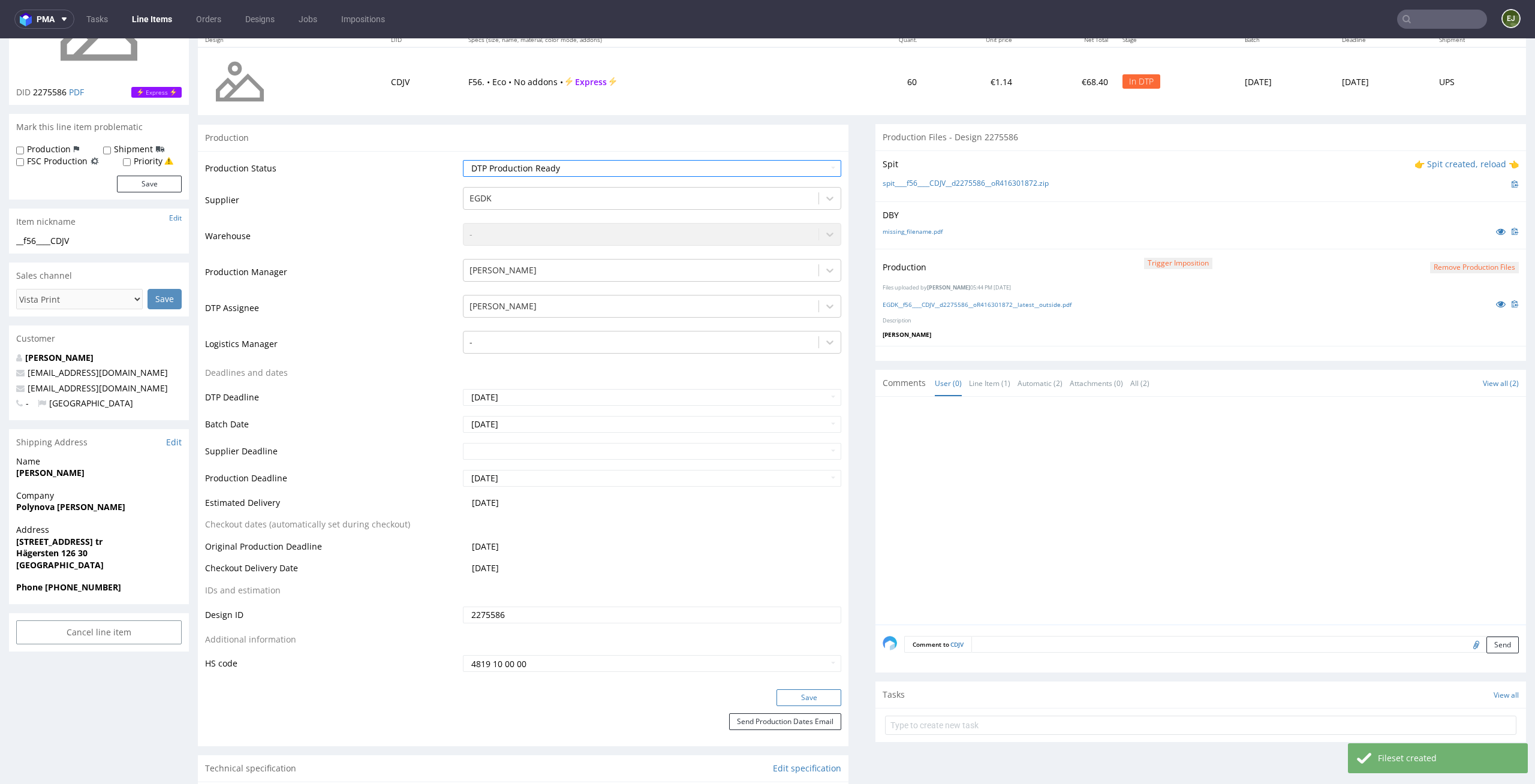
click at [825, 696] on button "Save" at bounding box center [809, 698] width 65 height 17
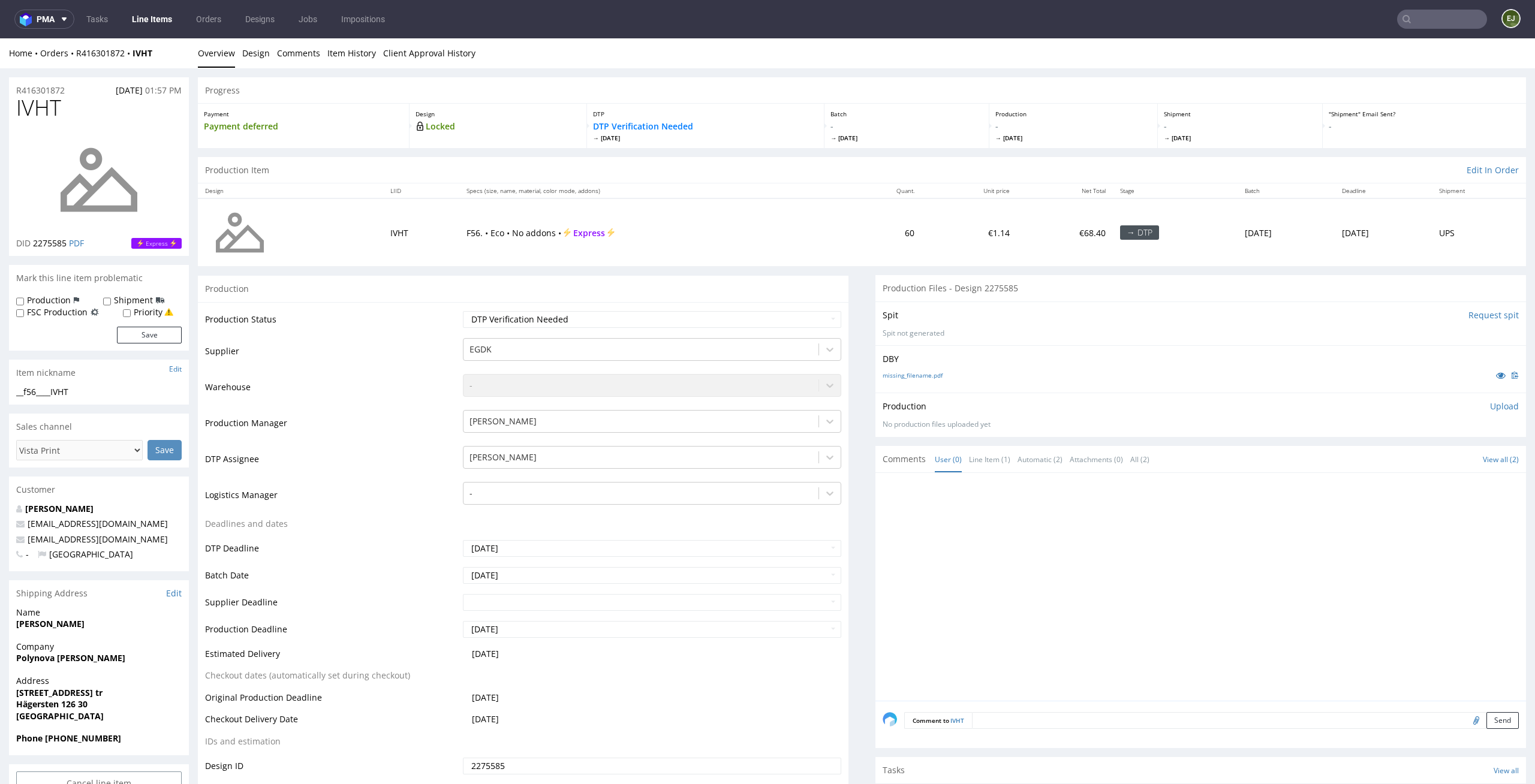
click at [790, 331] on td "Waiting for Artwork Waiting for Diecut Waiting for Mockup Waiting for DTP Waiti…" at bounding box center [651, 324] width 382 height 27
click at [792, 315] on select "Waiting for Artwork Waiting for Diecut Waiting for Mockup Waiting for DTP Waiti…" at bounding box center [653, 320] width 379 height 17
select select "dtp_in_process"
click at [463, 311] on select "Waiting for Artwork Waiting for Diecut Waiting for Mockup Waiting for DTP Waiti…" at bounding box center [653, 320] width 379 height 17
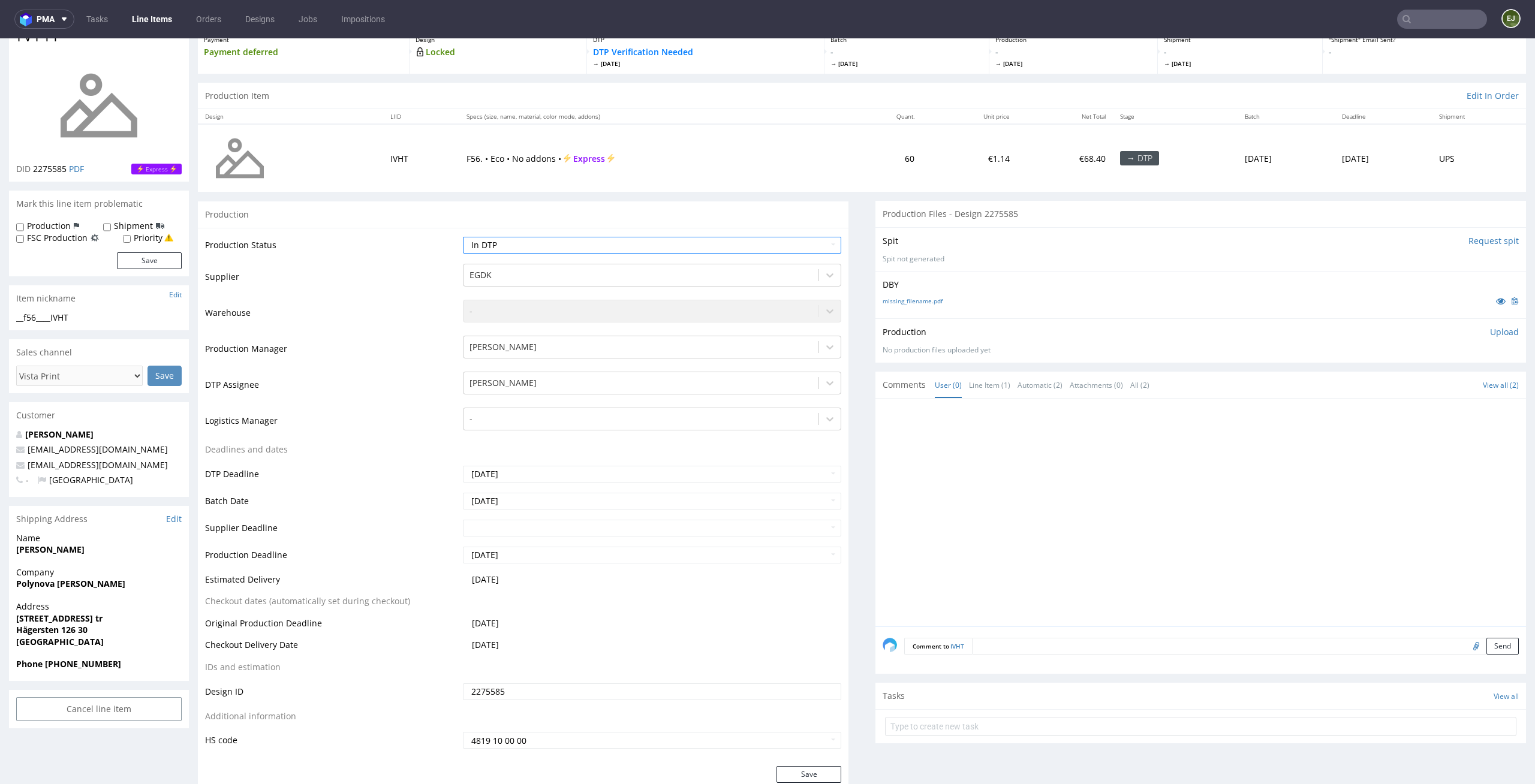
scroll to position [86, 0]
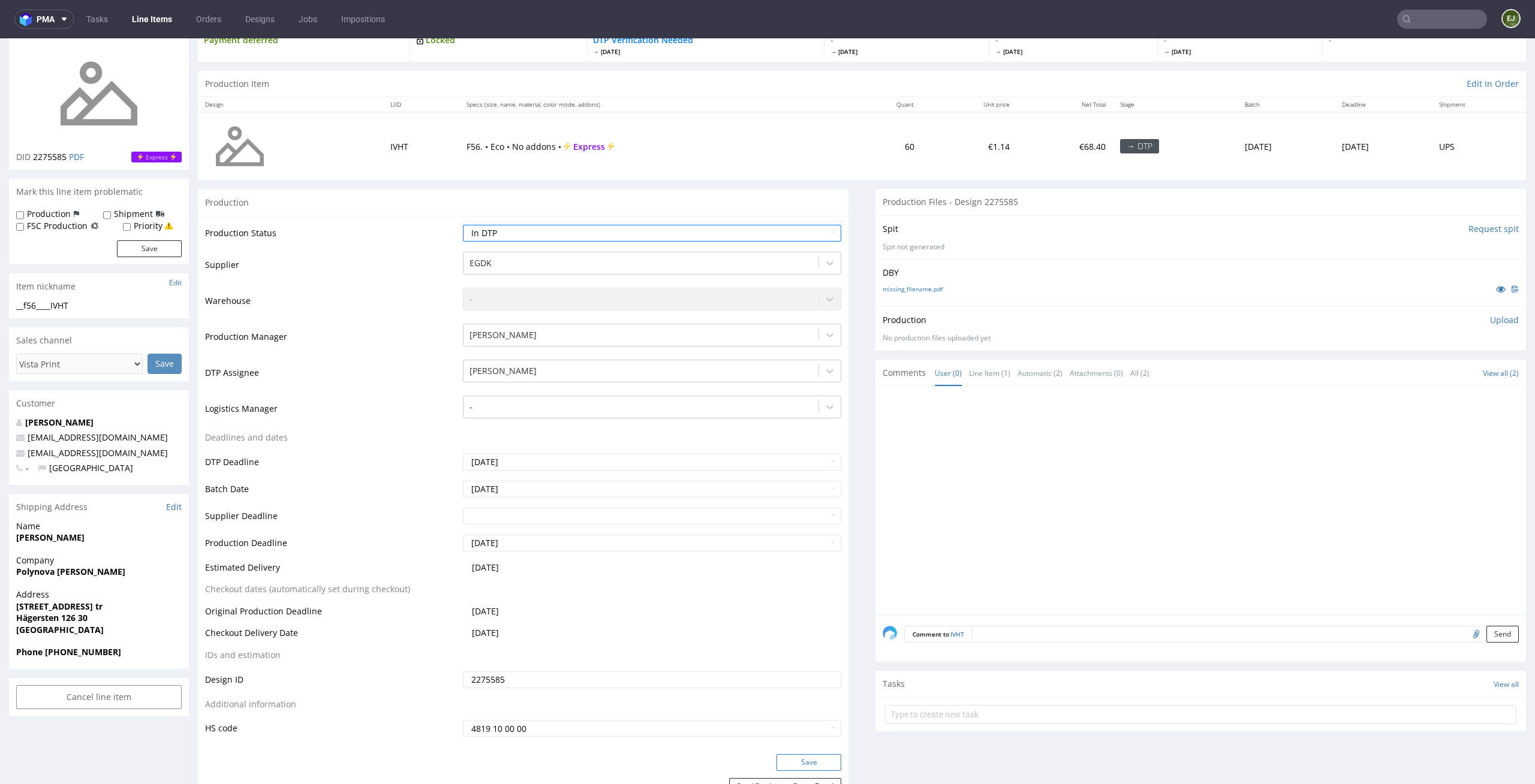
click at [828, 758] on button "Save" at bounding box center [809, 763] width 65 height 17
click at [1490, 224] on input "Request spit" at bounding box center [1494, 229] width 51 height 12
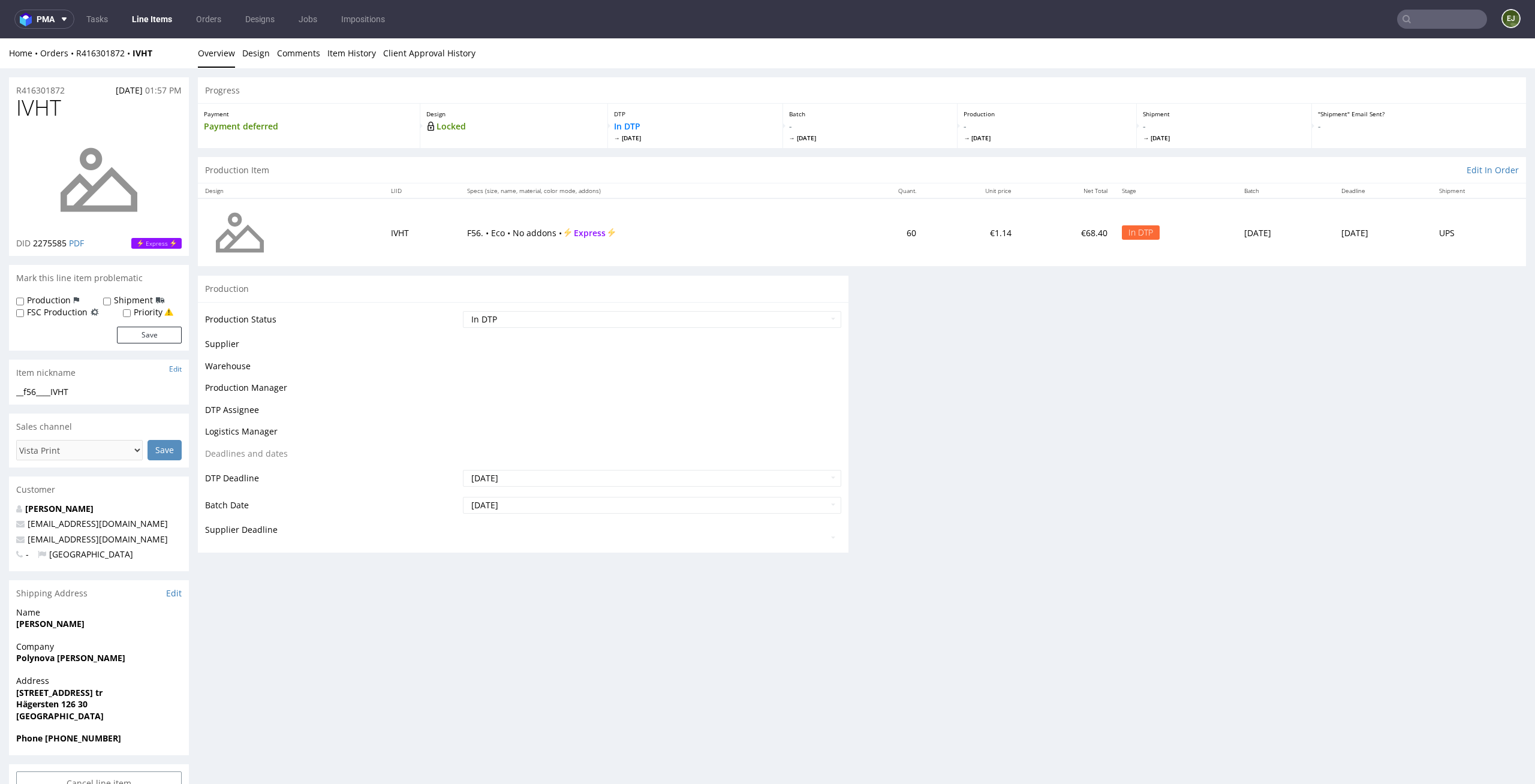
scroll to position [0, 0]
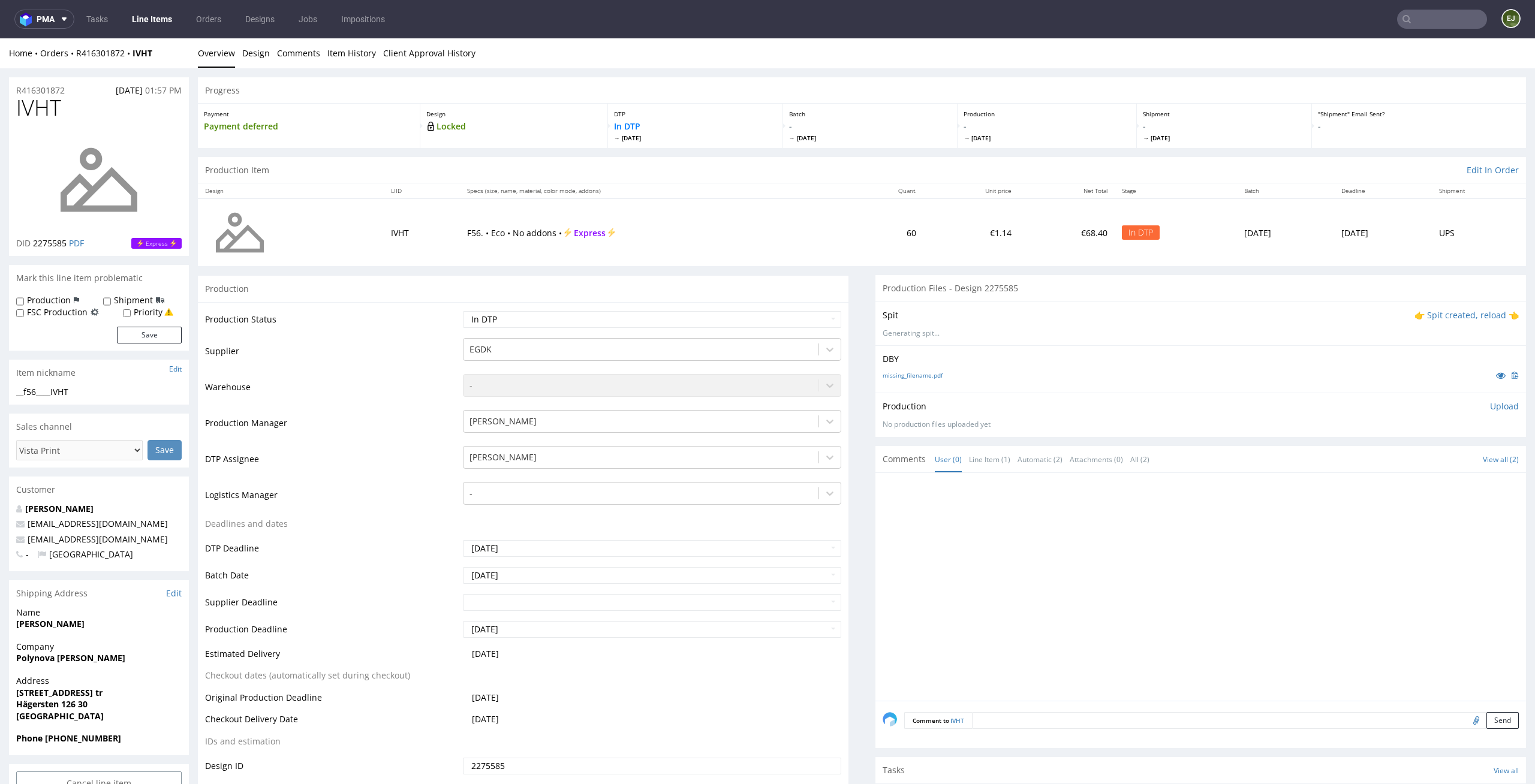
click at [1453, 323] on div "Spit 👉 Spit created, reload 👈 Generating spit..." at bounding box center [1200, 323] width 651 height 43
click at [1468, 315] on p "👉 Spit created, reload 👈" at bounding box center [1466, 315] width 104 height 12
click at [1027, 335] on link "spit____f56____IVHT__d2275585__oR416301872.zip" at bounding box center [965, 335] width 165 height 10
click at [888, 378] on link "missing_filename.pdf" at bounding box center [913, 382] width 60 height 8
click at [1497, 413] on p "Upload" at bounding box center [1505, 414] width 29 height 12
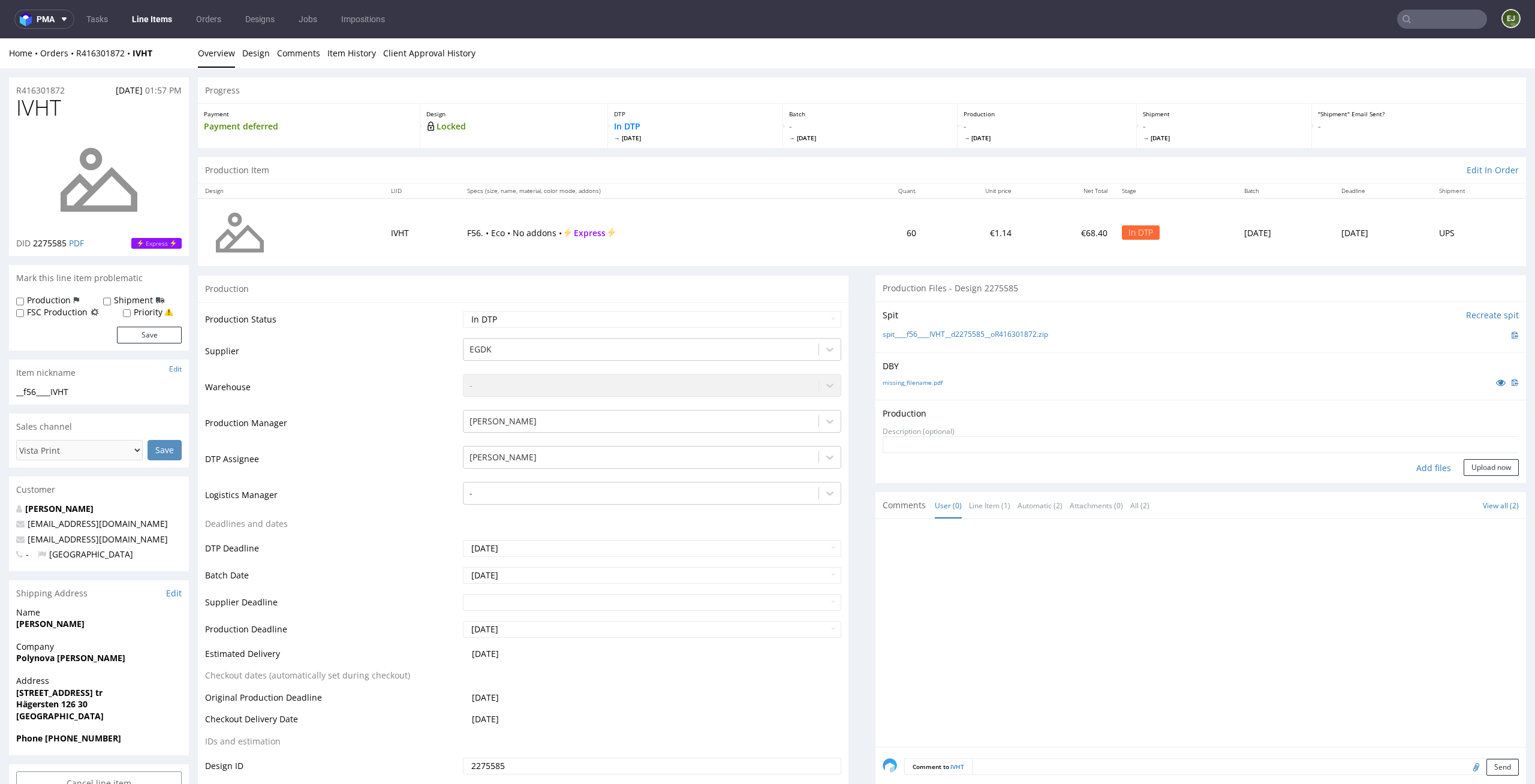
click at [1418, 463] on div "Add files" at bounding box center [1434, 468] width 60 height 18
type input "C:\fakepath\EGDK__f56____IVHT__d2275585__oR416301872__latest__outside.pdf"
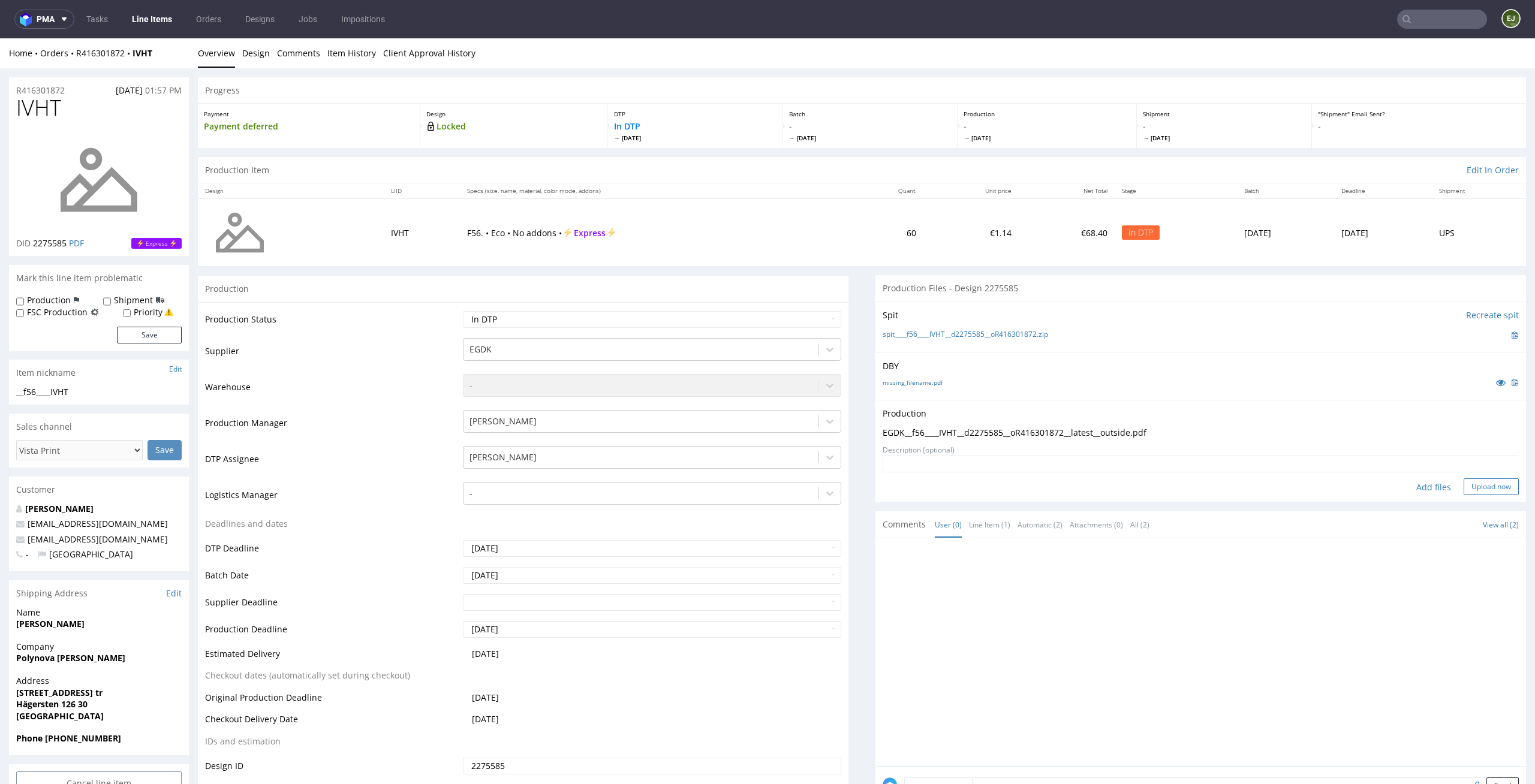
click at [1497, 484] on button "Upload now" at bounding box center [1491, 487] width 55 height 17
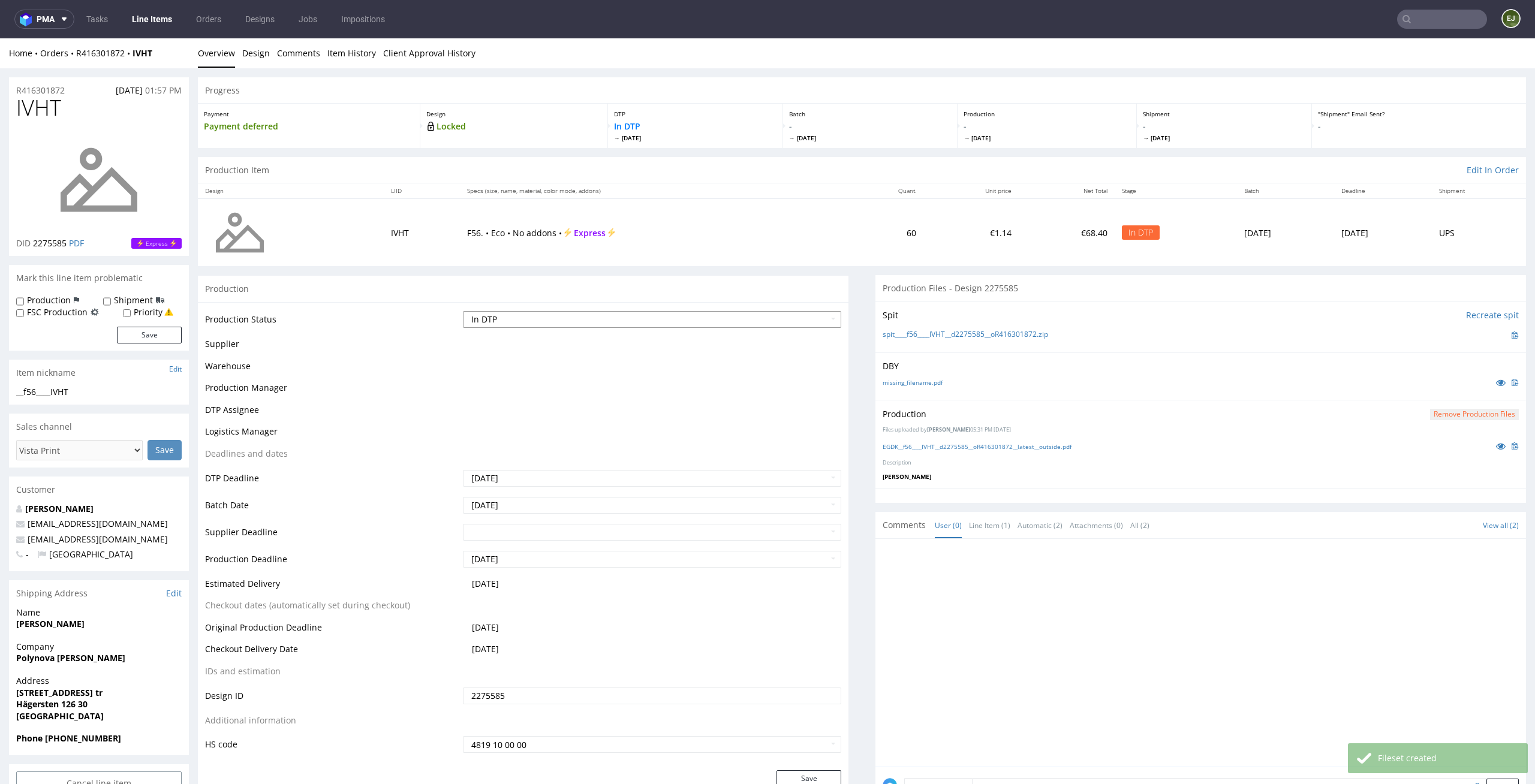
click at [789, 323] on select "Waiting for Artwork Waiting for Diecut Waiting for Mockup Waiting for DTP Waiti…" at bounding box center [653, 320] width 379 height 17
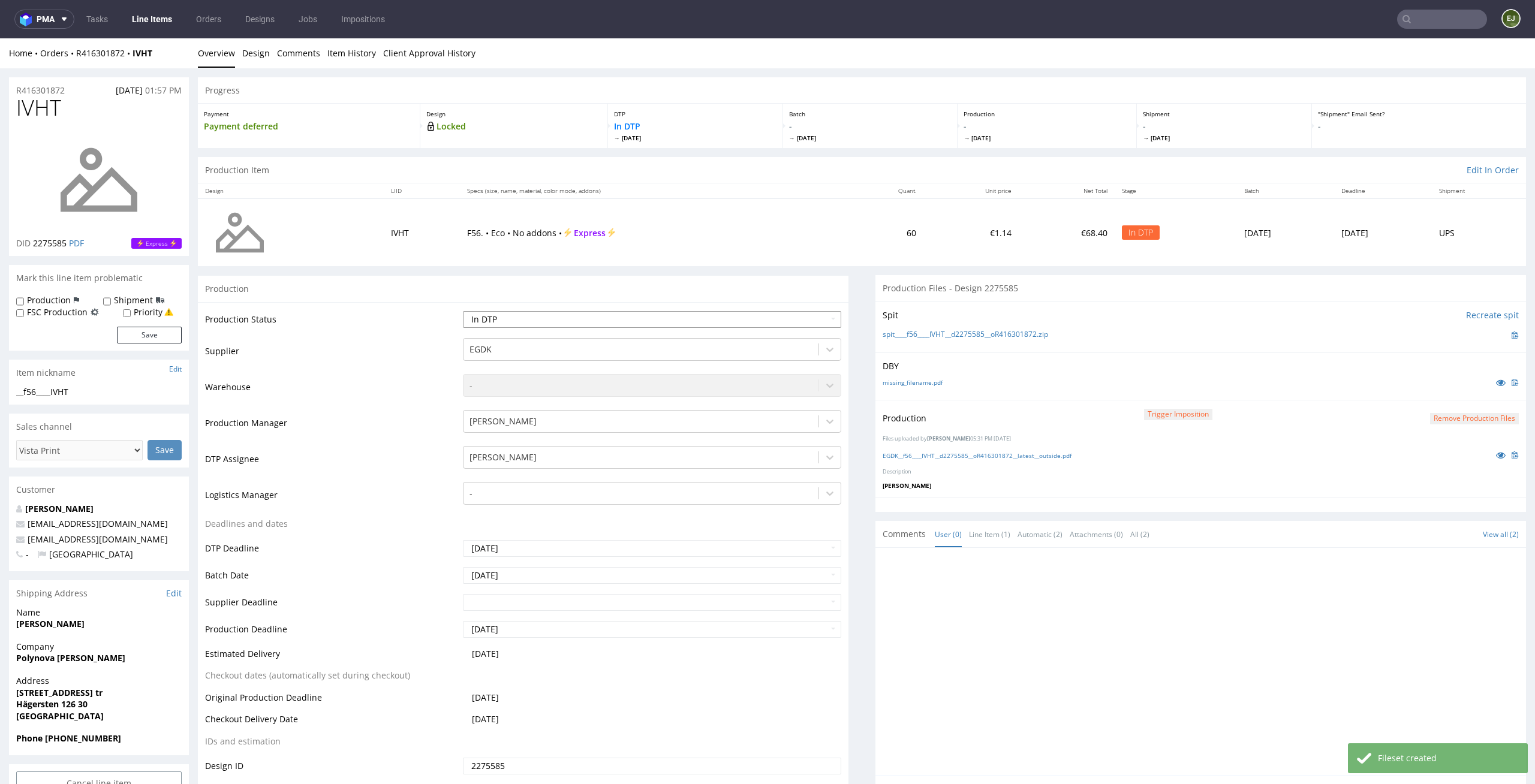
select select "dtp_production_ready"
click at [463, 311] on select "Waiting for Artwork Waiting for Diecut Waiting for Mockup Waiting for DTP Waiti…" at bounding box center [653, 320] width 379 height 17
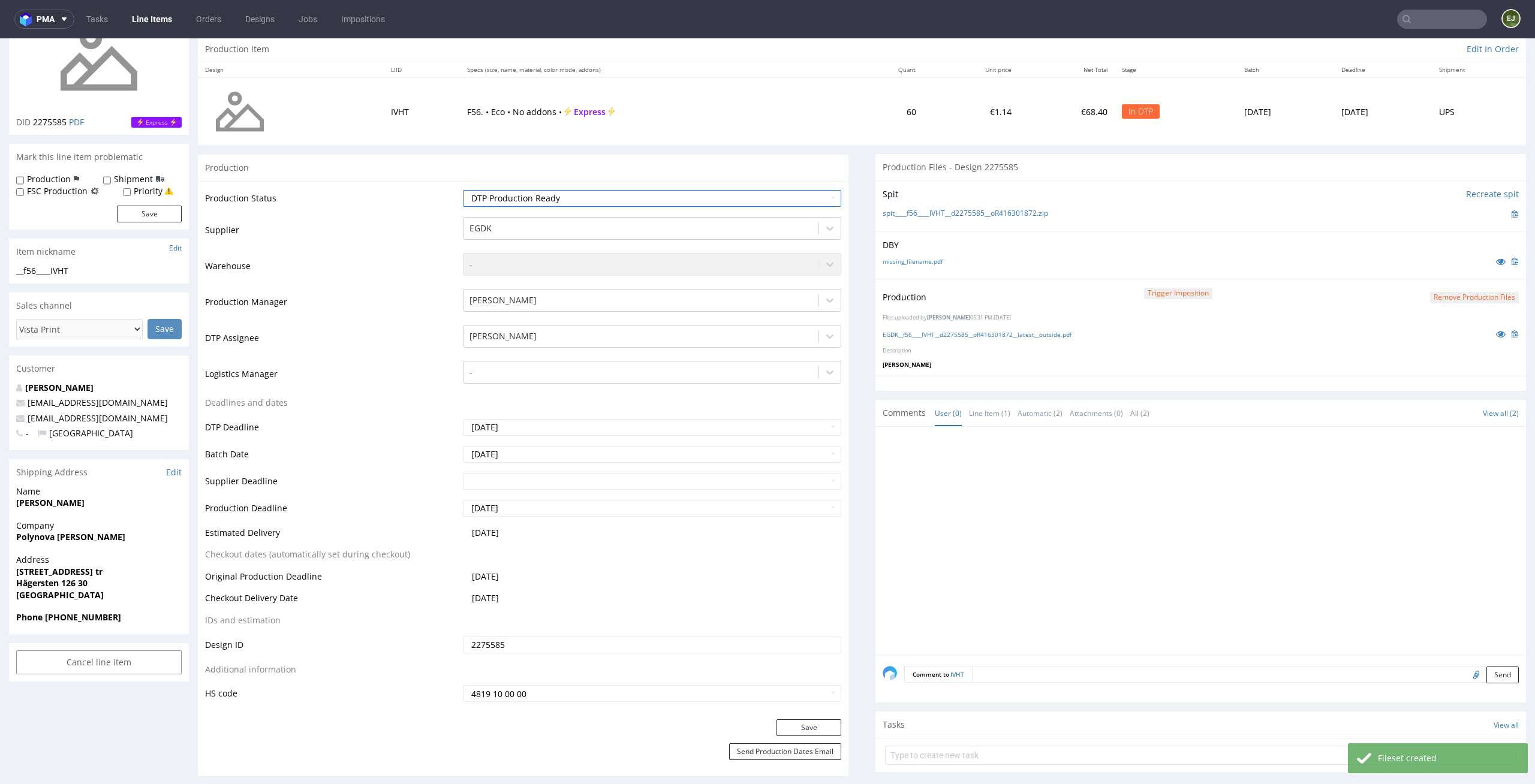
scroll to position [202, 0]
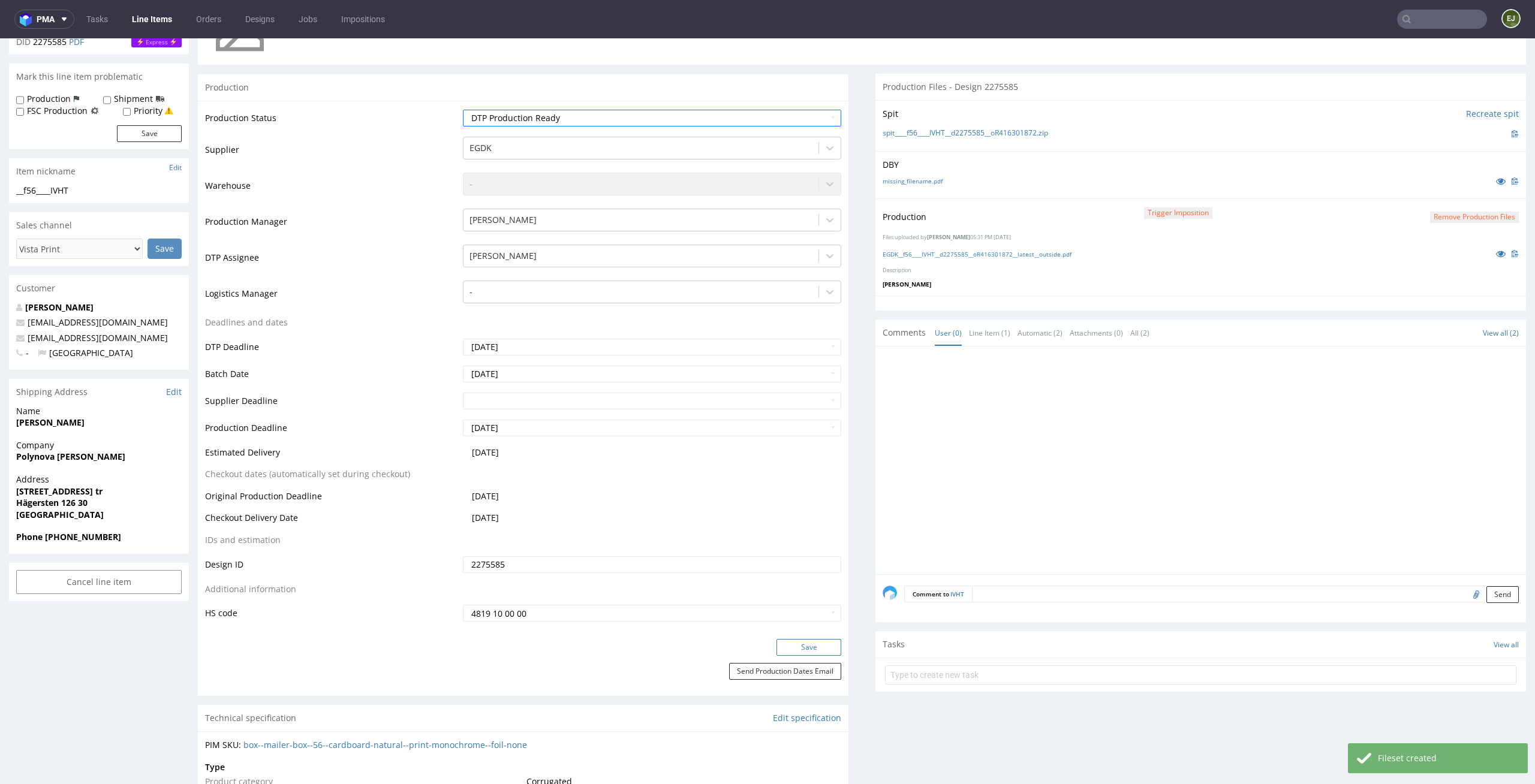
click at [810, 652] on button "Save" at bounding box center [809, 647] width 65 height 17
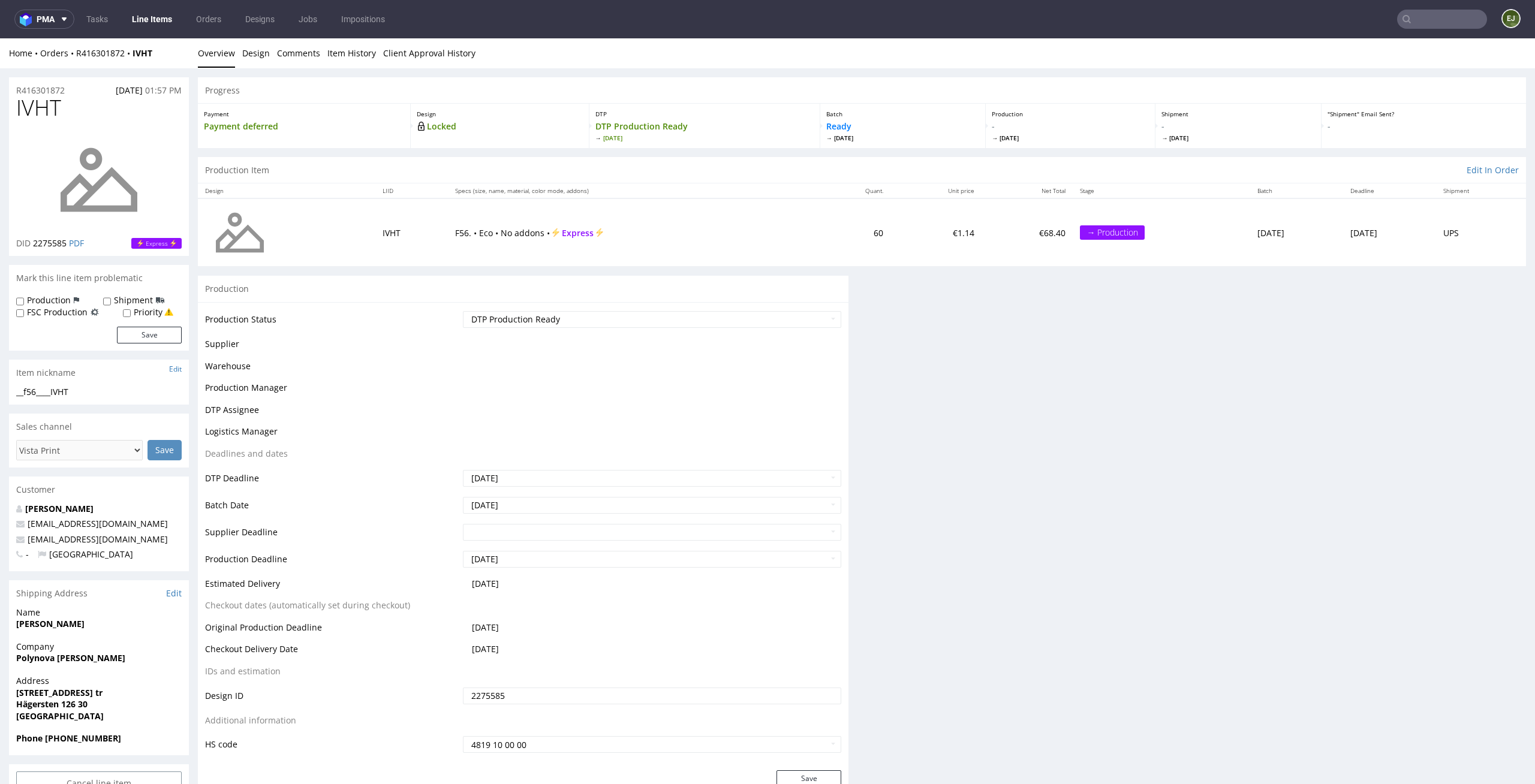
scroll to position [0, 0]
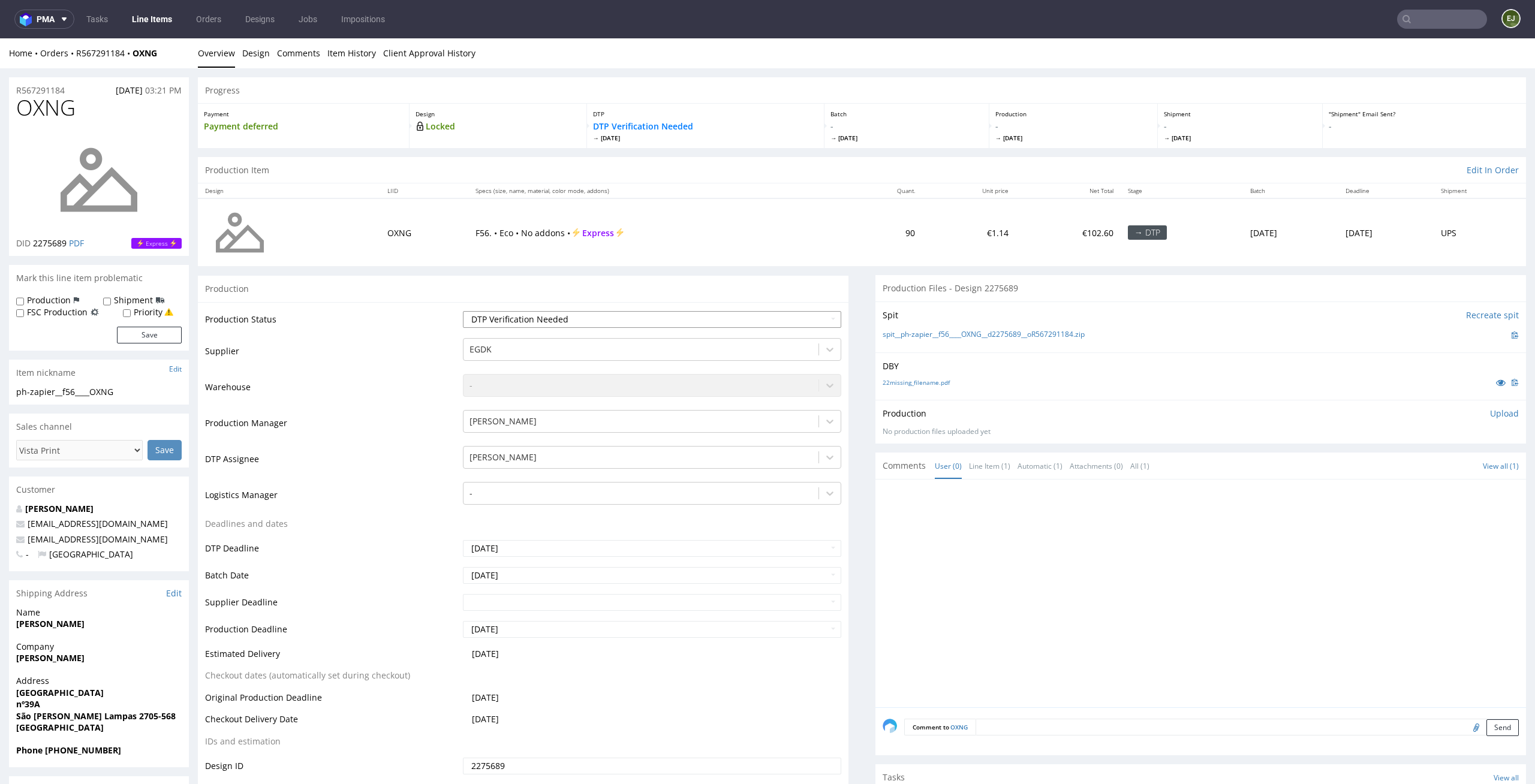
click at [812, 320] on select "Waiting for Artwork Waiting for Diecut Waiting for Mockup Waiting for DTP Waiti…" at bounding box center [653, 320] width 379 height 17
select select "dtp_in_process"
click at [463, 311] on select "Waiting for Artwork Waiting for Diecut Waiting for Mockup Waiting for DTP Waiti…" at bounding box center [653, 320] width 379 height 17
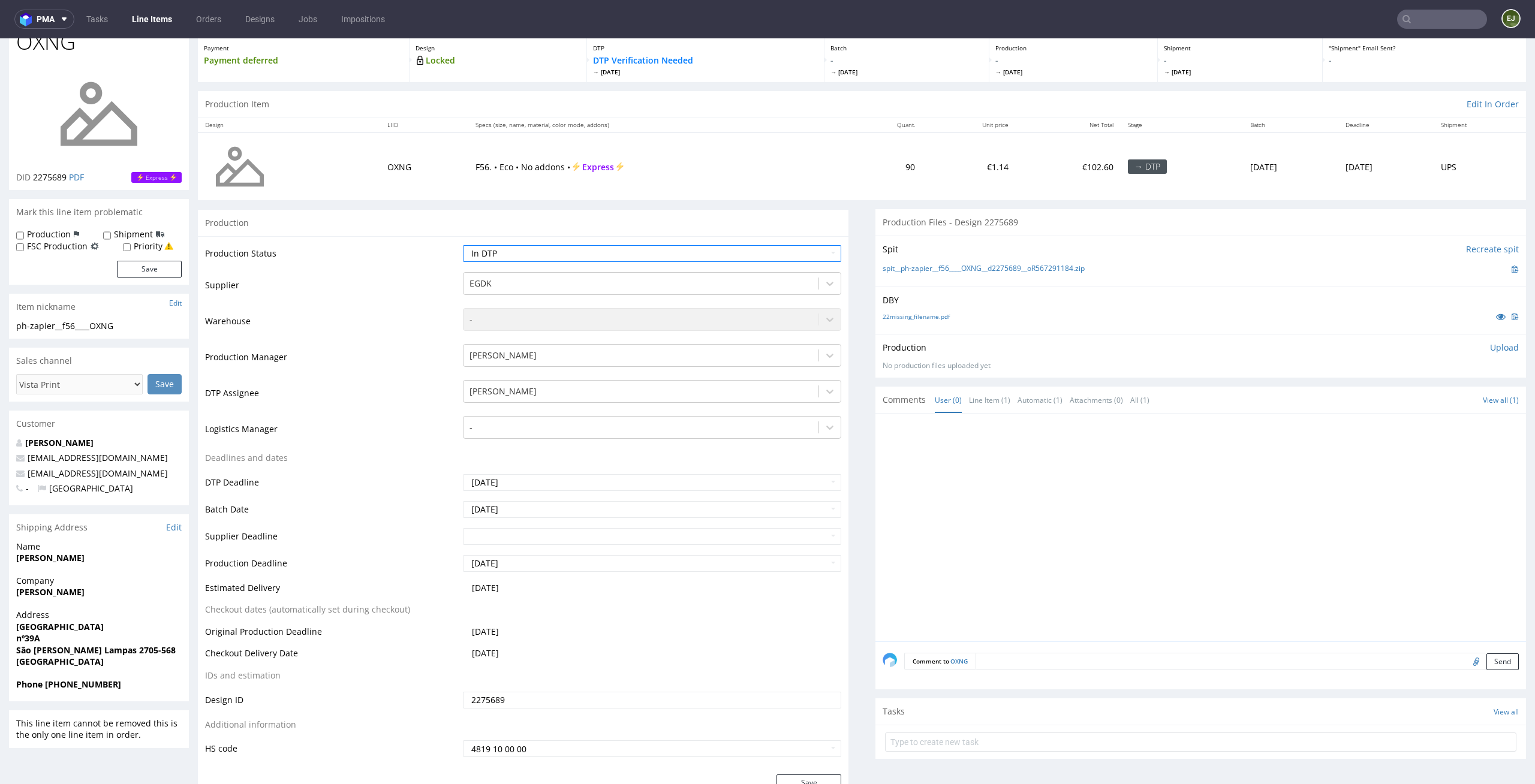
scroll to position [102, 0]
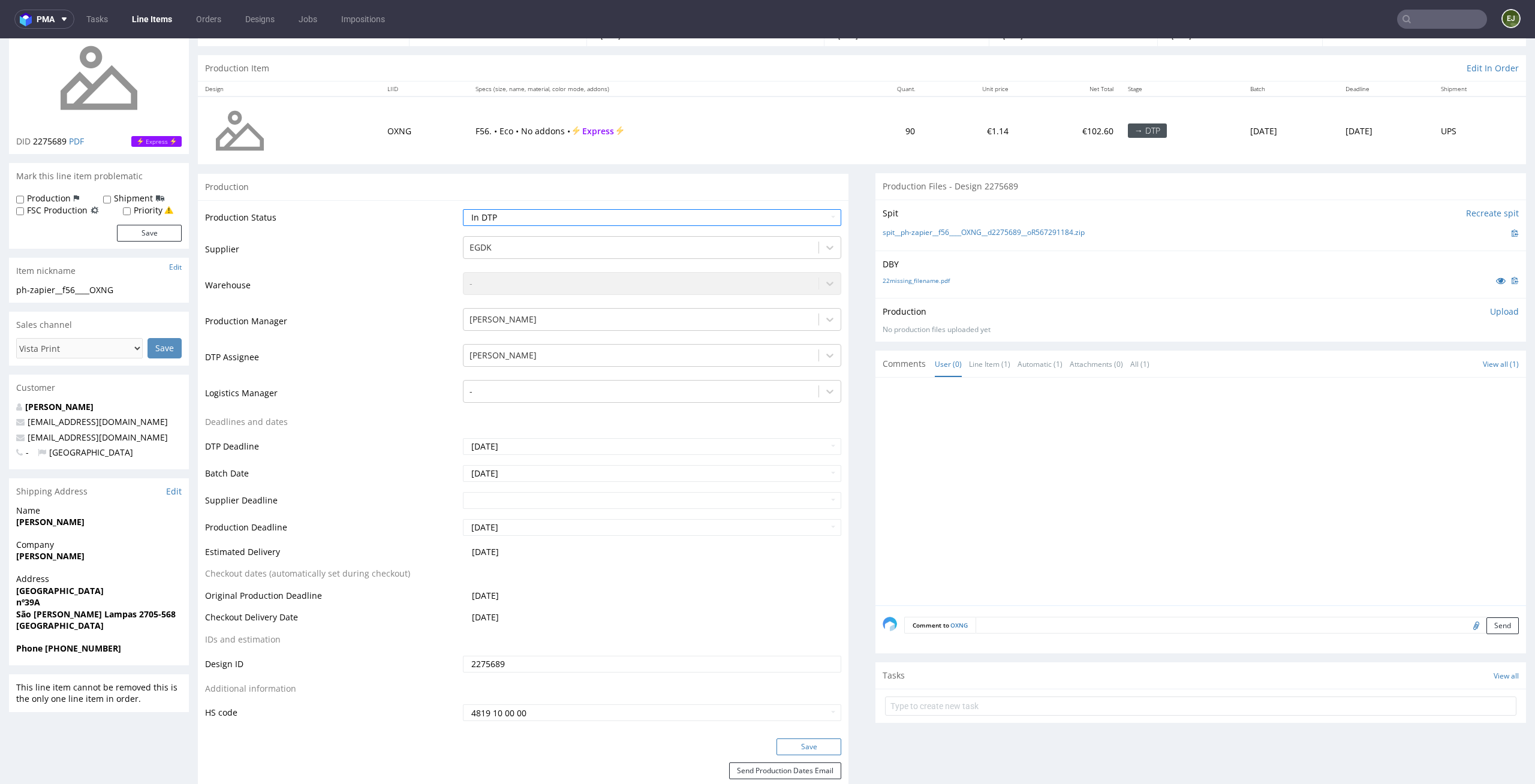
click at [804, 746] on button "Save" at bounding box center [809, 747] width 65 height 17
click at [808, 93] on th "Specs (size, name, material, color mode, addons)" at bounding box center [659, 89] width 380 height 15
click at [919, 285] on div "22missing_filename.pdf" at bounding box center [1201, 280] width 636 height 13
click at [930, 282] on link "22missing_filename.pdf" at bounding box center [917, 280] width 67 height 8
click at [891, 240] on div "Spit Recreate spit spit__ph-zapier__f56____OXNG__d2275689__oR567291184.zip" at bounding box center [1200, 225] width 651 height 51
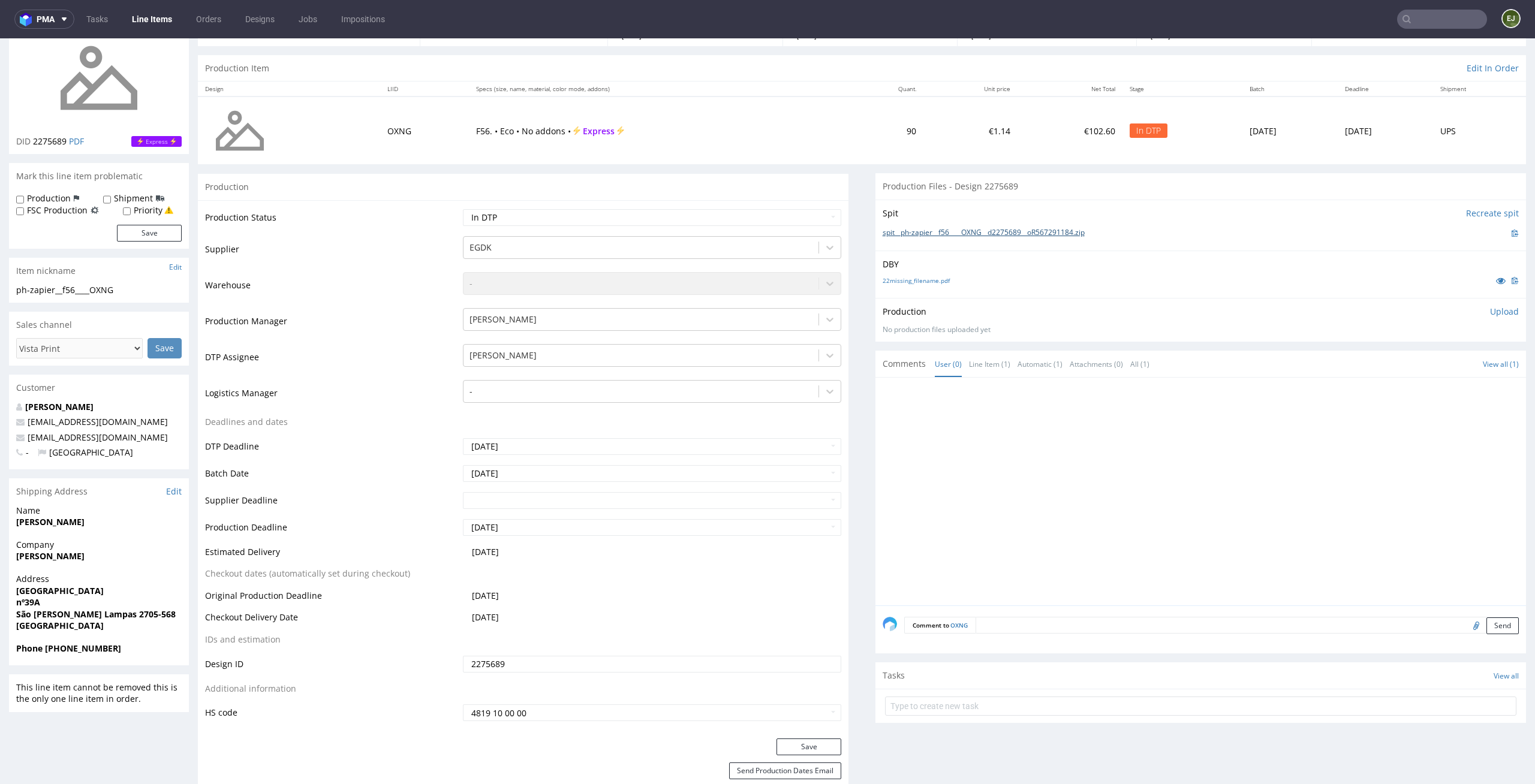
click at [897, 230] on link "spit__ph-zapier__f56____OXNG__d2275689__oR567291184.zip" at bounding box center [984, 233] width 202 height 10
click at [1490, 313] on p "Upload" at bounding box center [1505, 311] width 29 height 12
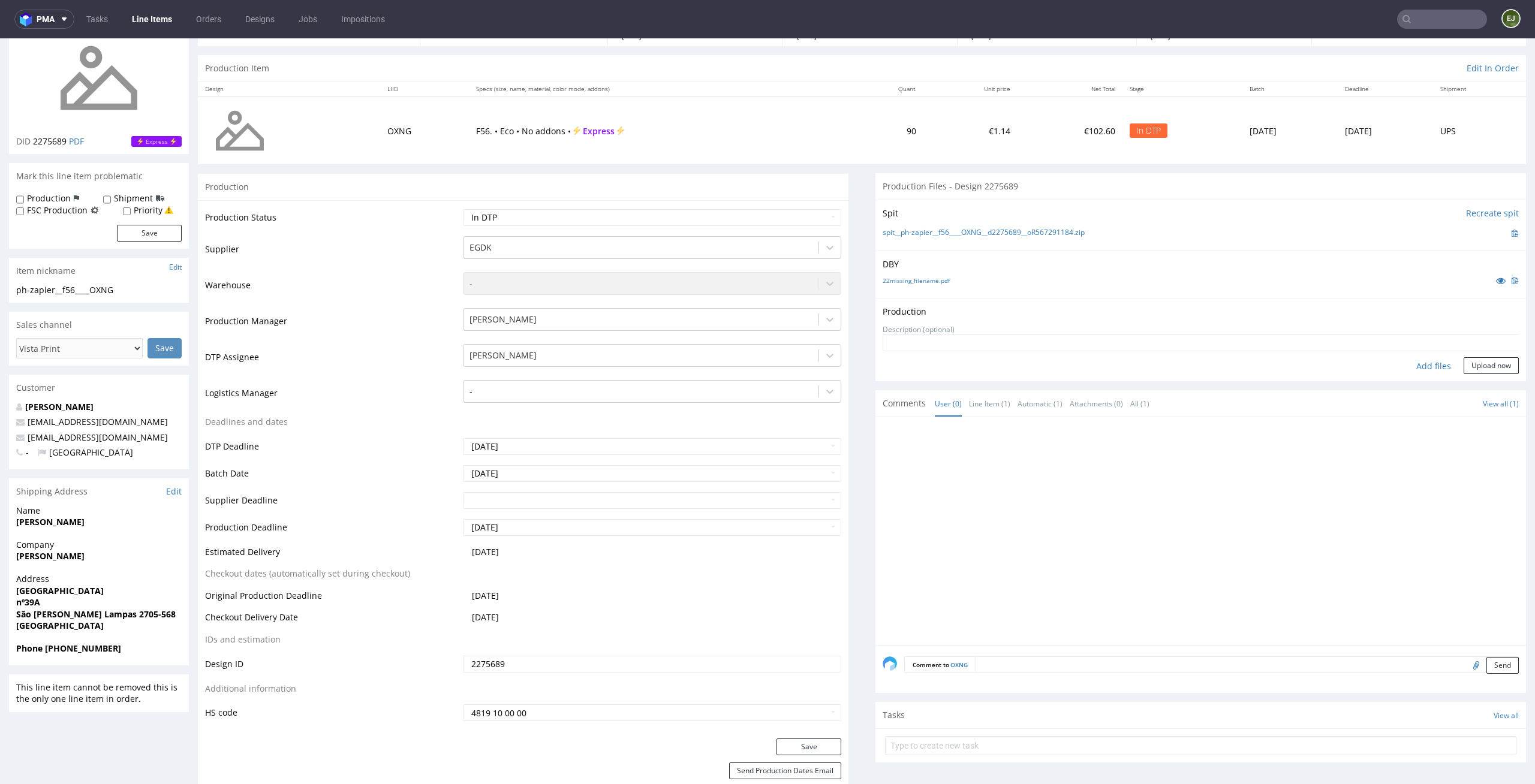
click at [1407, 368] on div "Add files" at bounding box center [1434, 366] width 60 height 18
type input "C:\fakepath\EGDK__f56____OXNG__d2275689__oR567291184__latest__outside.pdf"
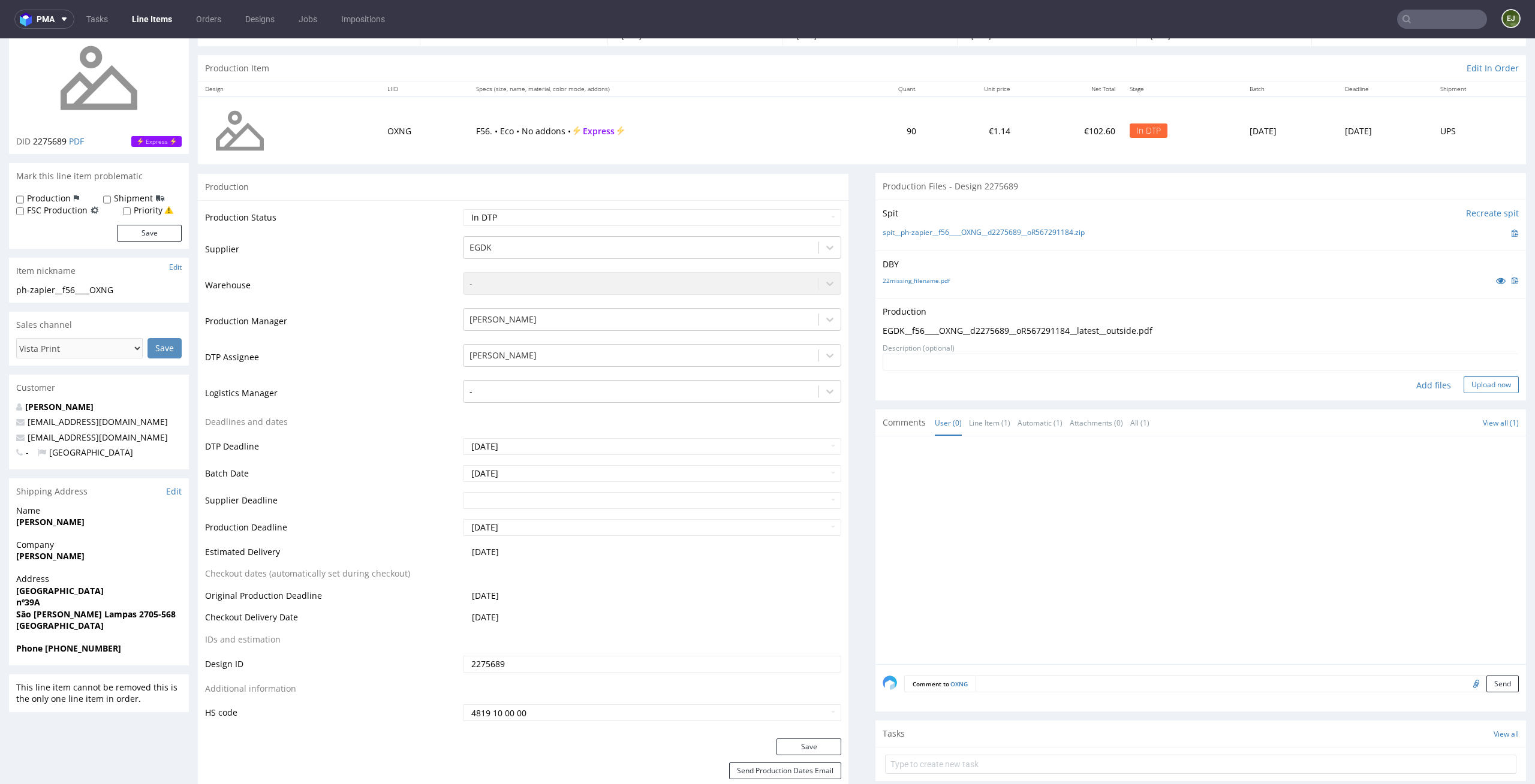
click at [1488, 388] on button "Upload now" at bounding box center [1491, 385] width 55 height 17
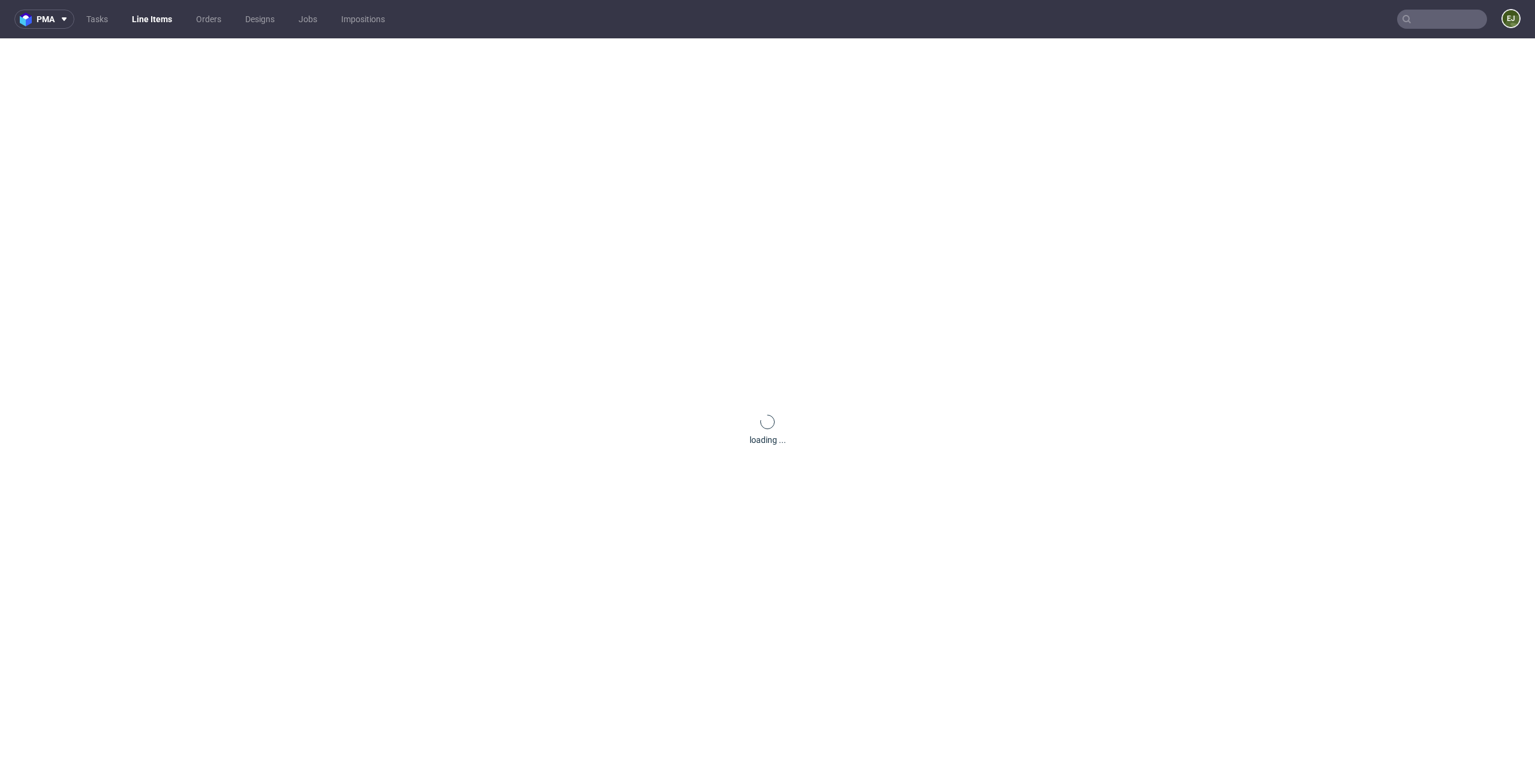
scroll to position [0, 0]
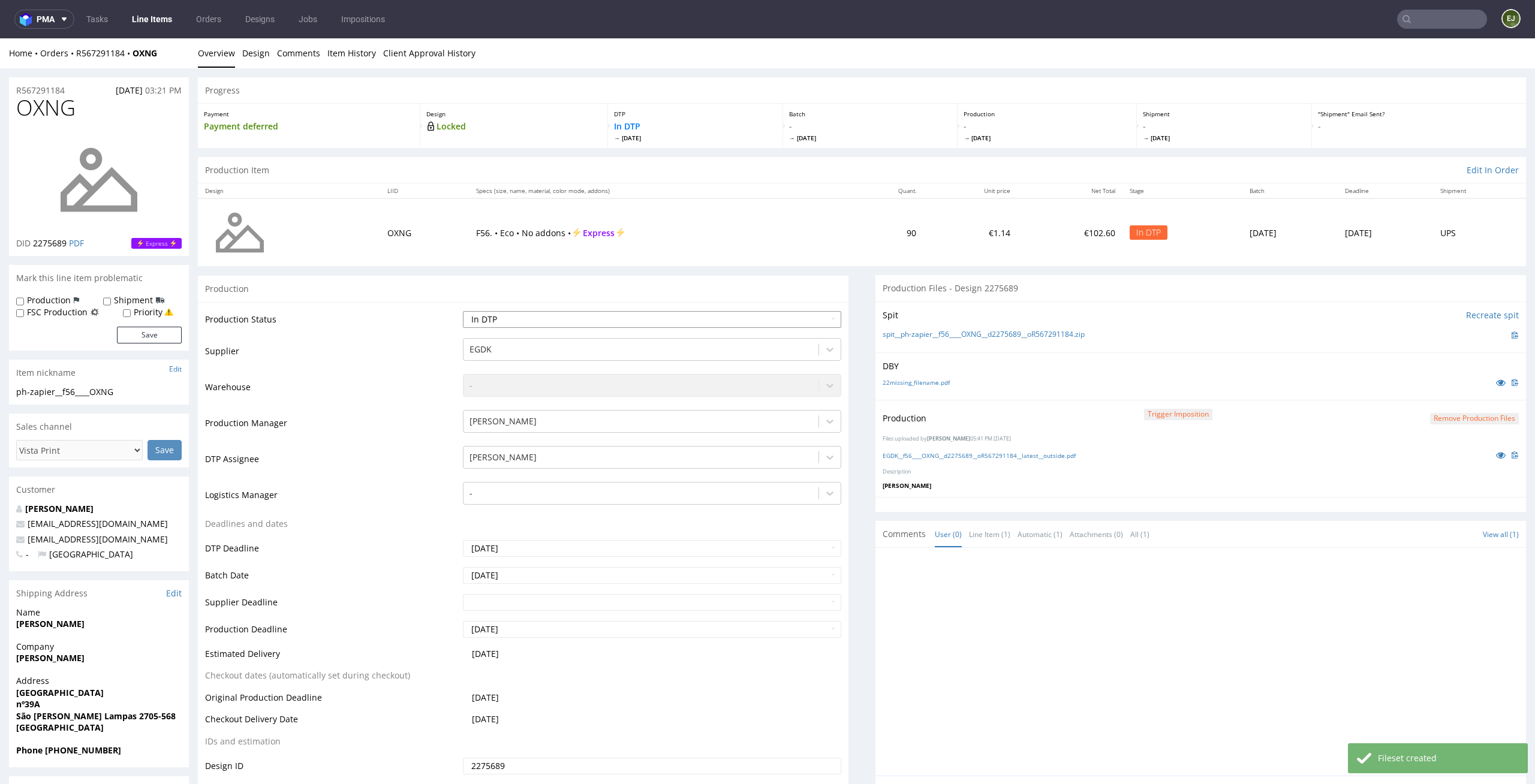
click at [812, 320] on select "Waiting for Artwork Waiting for Diecut Waiting for Mockup Waiting for DTP Waiti…" at bounding box center [653, 320] width 379 height 17
select select "dtp_production_ready"
click at [463, 311] on select "Waiting for Artwork Waiting for Diecut Waiting for Mockup Waiting for DTP Waiti…" at bounding box center [653, 320] width 379 height 17
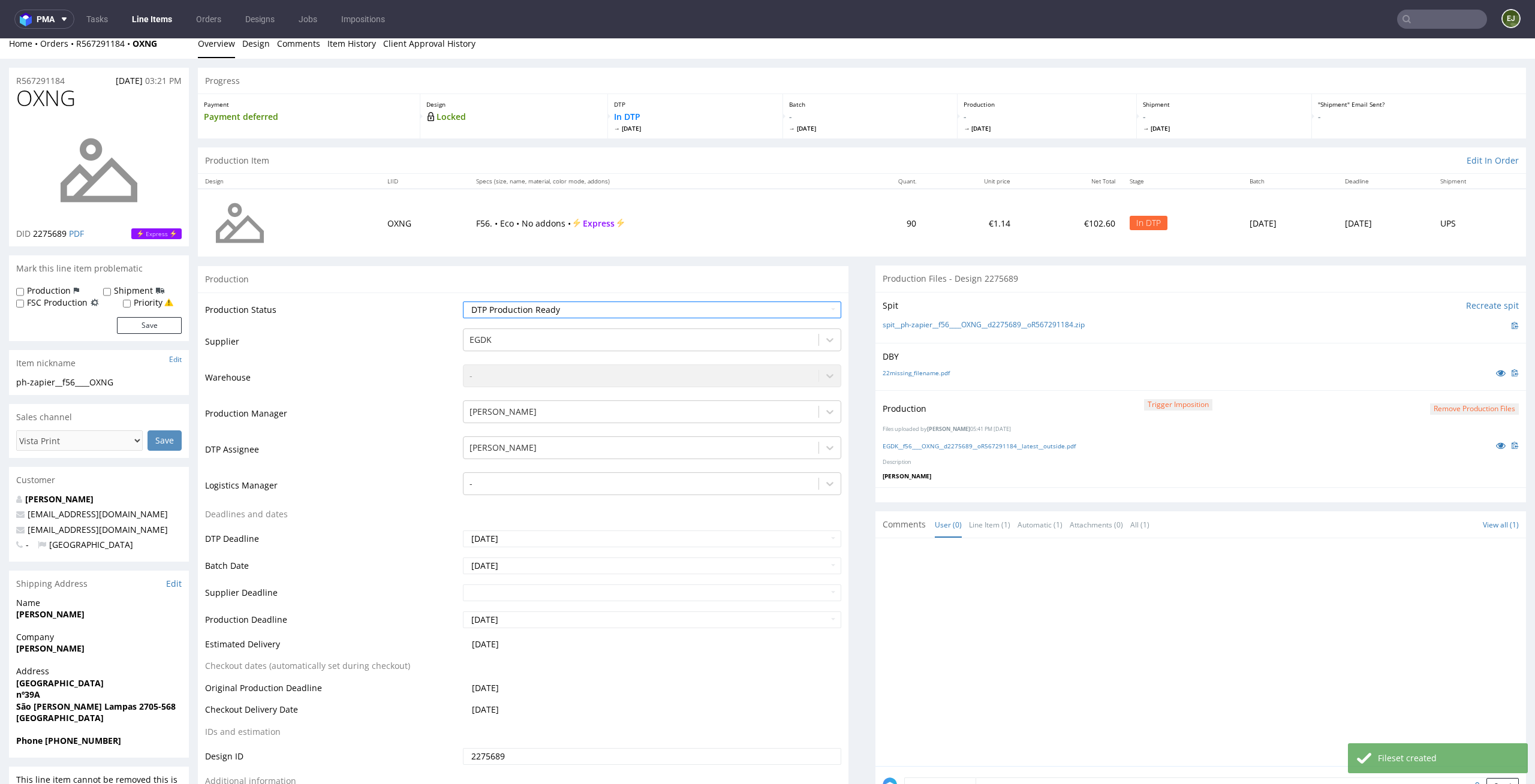
scroll to position [162, 0]
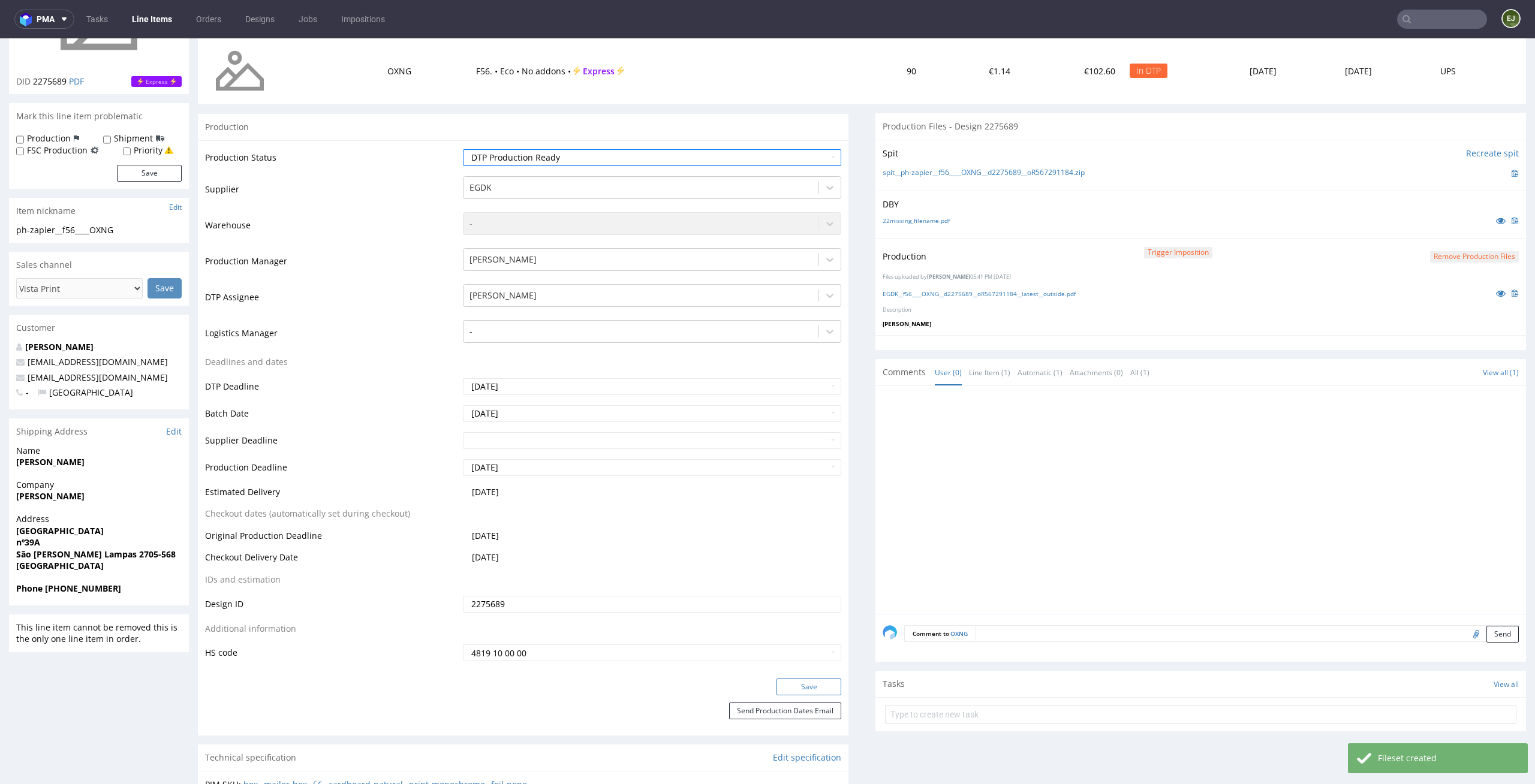
click at [821, 687] on button "Save" at bounding box center [809, 687] width 65 height 17
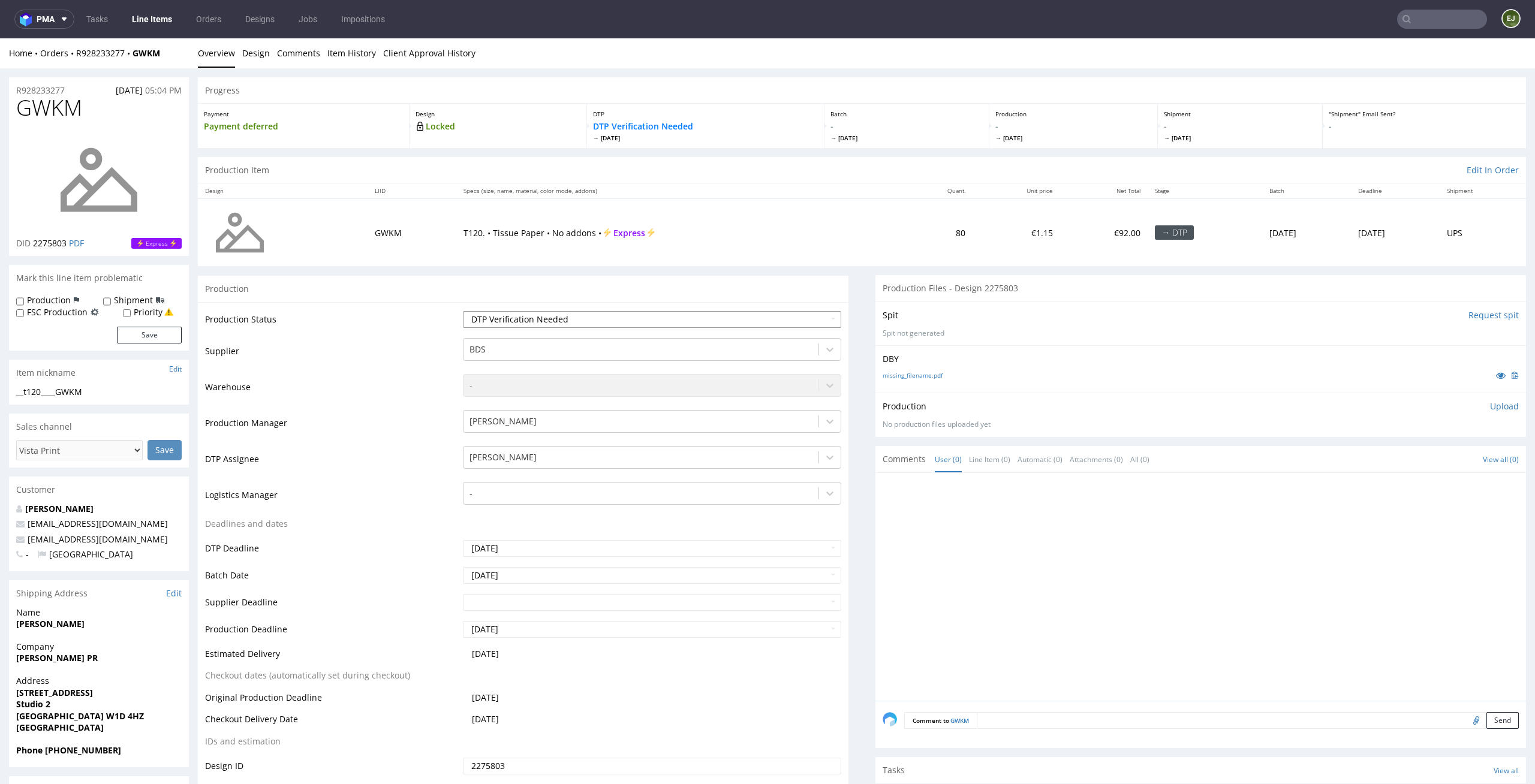
click at [786, 315] on select "Waiting for Artwork Waiting for Diecut Waiting for Mockup Waiting for DTP Waiti…" at bounding box center [653, 320] width 379 height 17
select select "dtp_in_process"
click at [463, 311] on select "Waiting for Artwork Waiting for Diecut Waiting for Mockup Waiting for DTP Waiti…" at bounding box center [653, 320] width 379 height 17
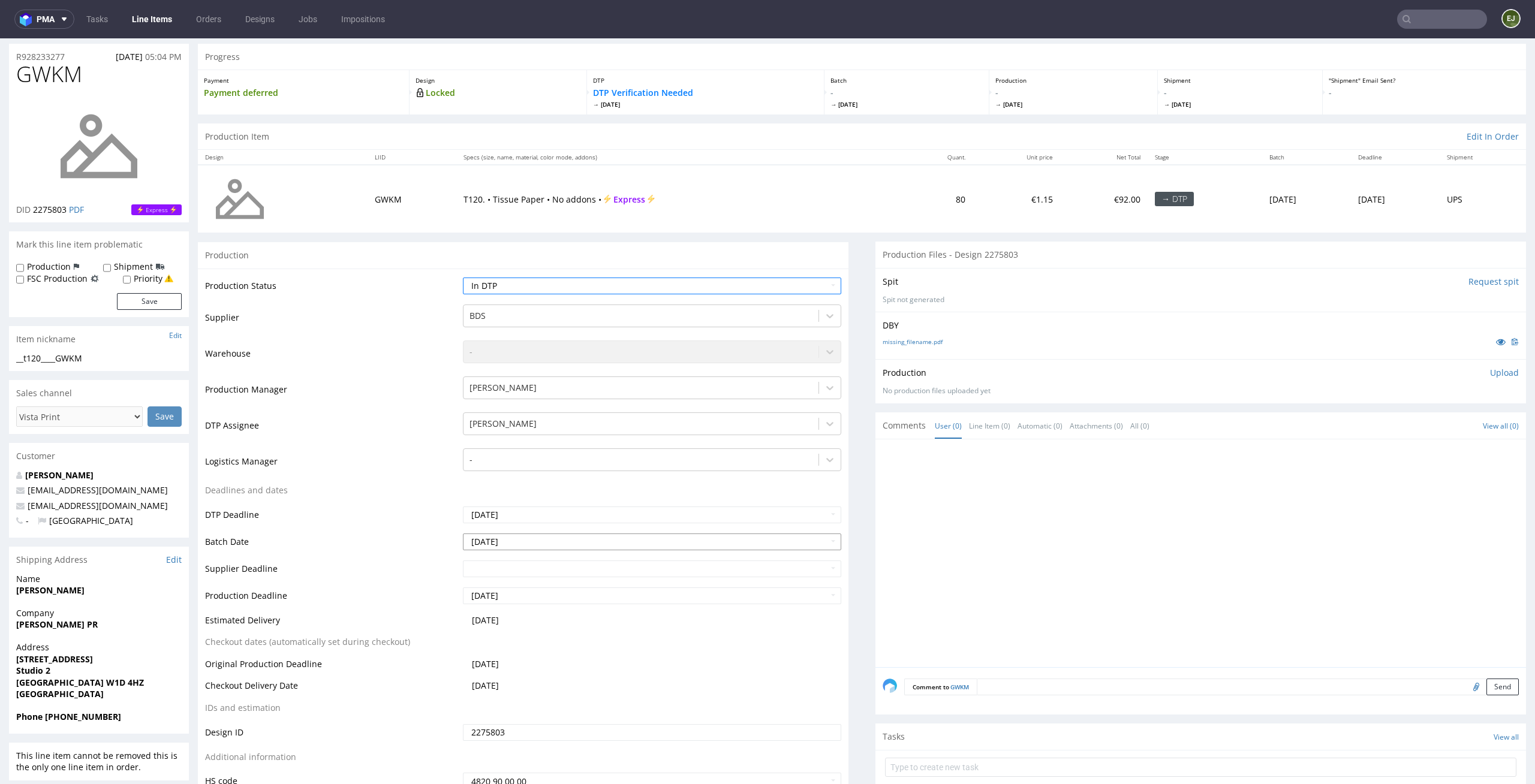
scroll to position [113, 0]
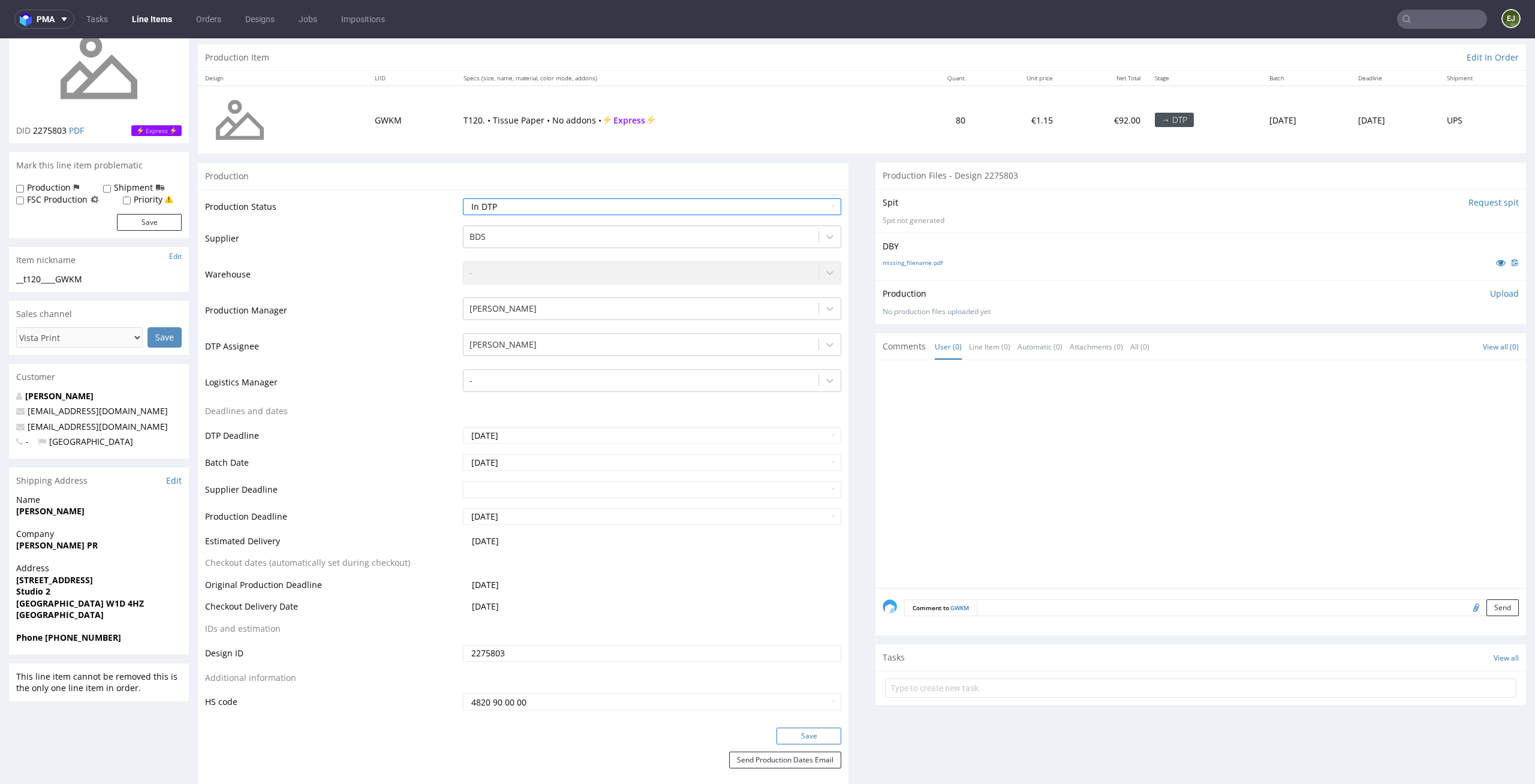
click at [796, 733] on button "Save" at bounding box center [809, 736] width 65 height 17
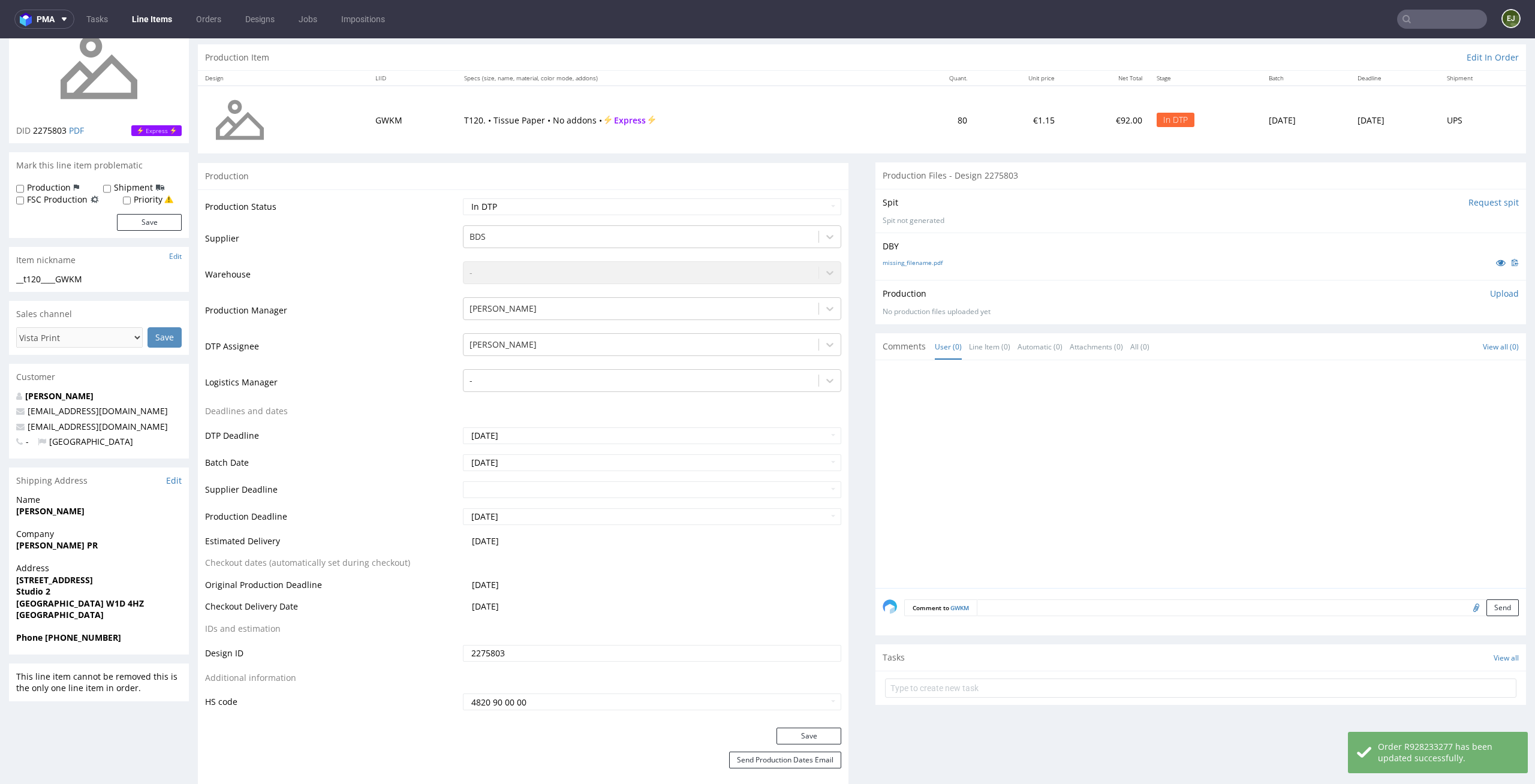
click at [1481, 206] on input "Request spit" at bounding box center [1494, 202] width 51 height 12
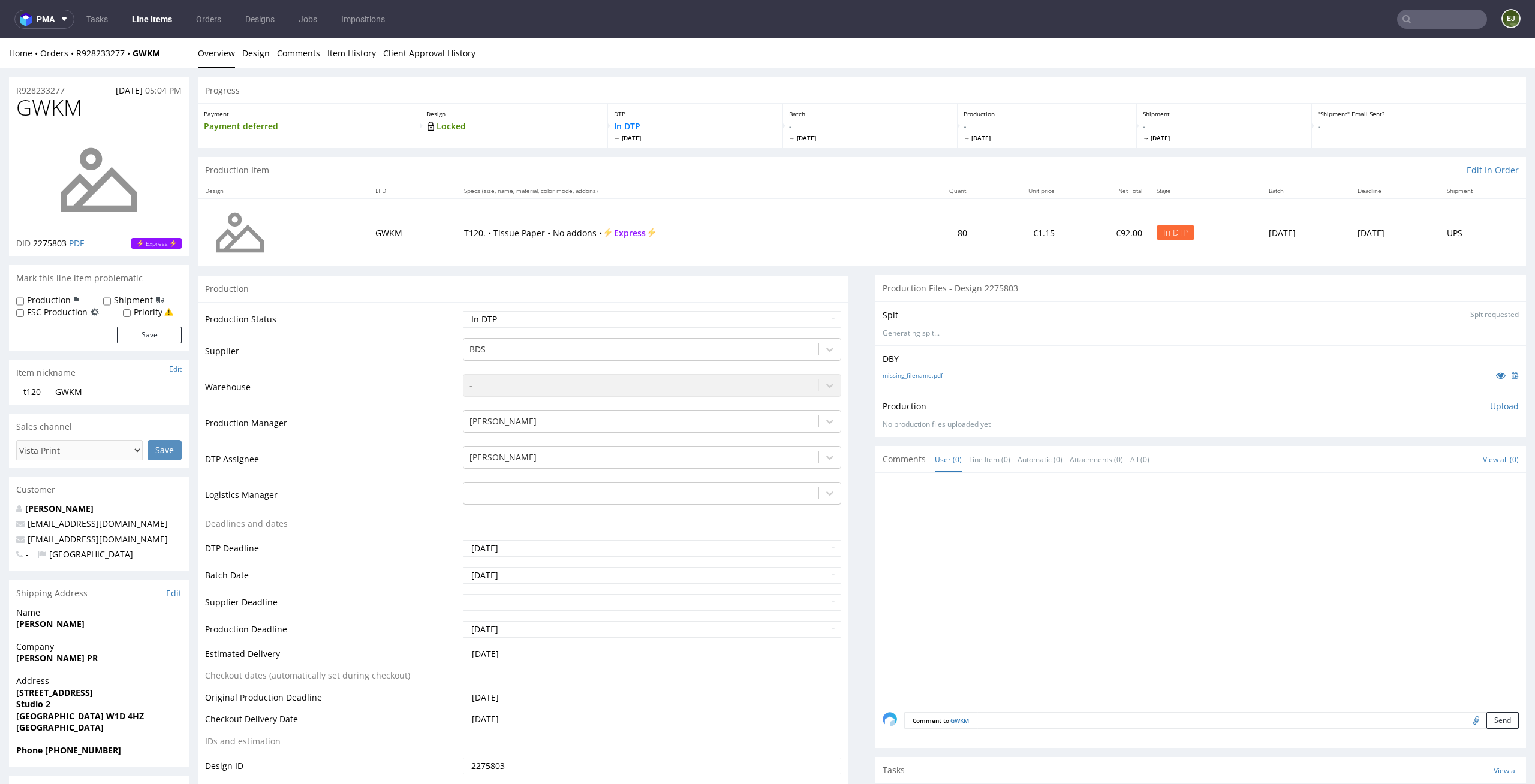
scroll to position [0, 0]
click at [1434, 311] on p "👉 Spit created, reload 👈" at bounding box center [1466, 315] width 104 height 12
click at [912, 381] on link "missing_filename.pdf" at bounding box center [913, 382] width 60 height 8
click at [883, 330] on link "spit____t120____GWKM__d2275803__oR928233277.zip" at bounding box center [971, 335] width 177 height 10
click at [1490, 410] on p "Upload" at bounding box center [1505, 414] width 29 height 12
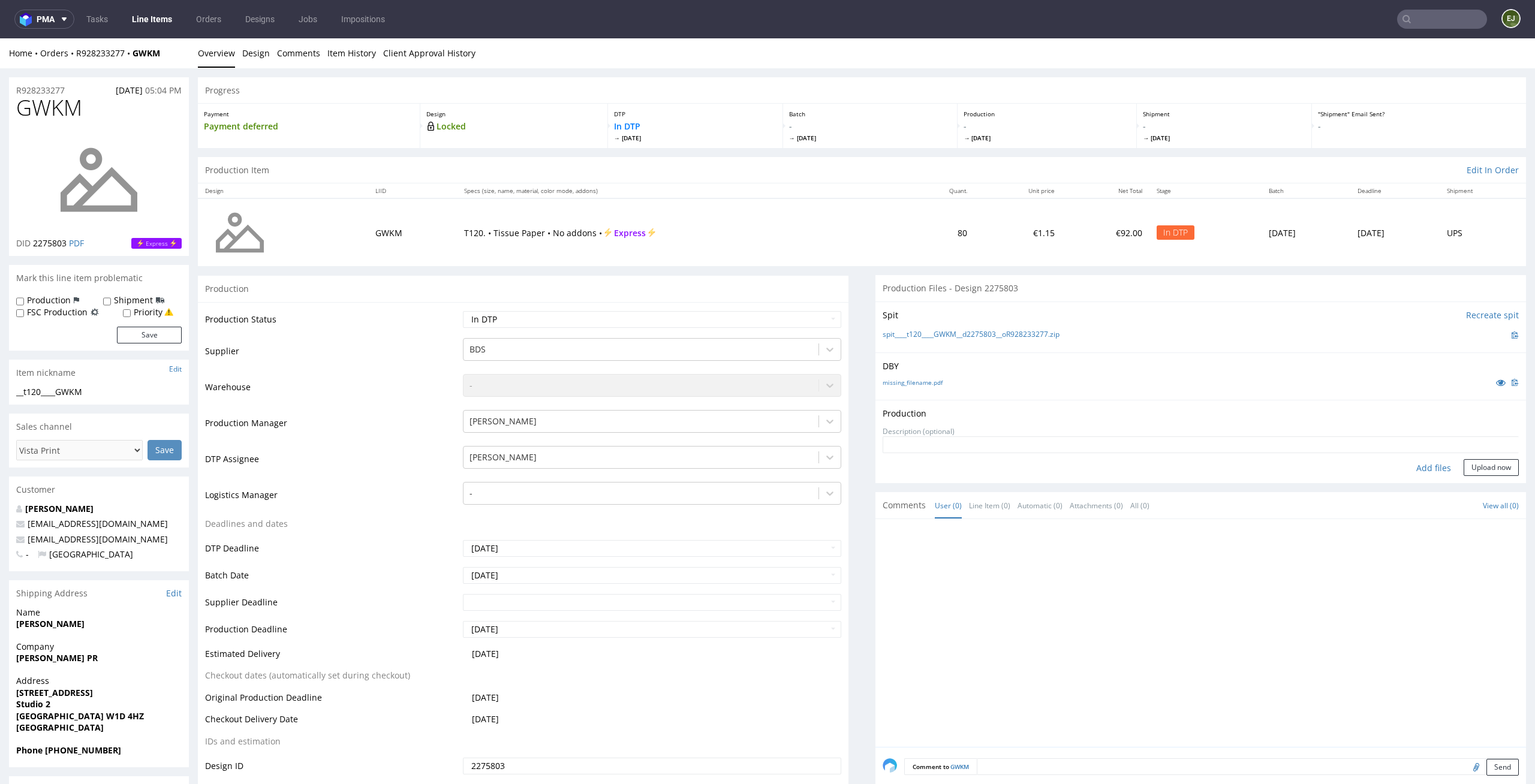
click at [1424, 469] on div "Add files" at bounding box center [1434, 468] width 60 height 18
type input "C:\fakepath\__t120____GWKM__d2275803__oR928233277__latest__front.pdf"
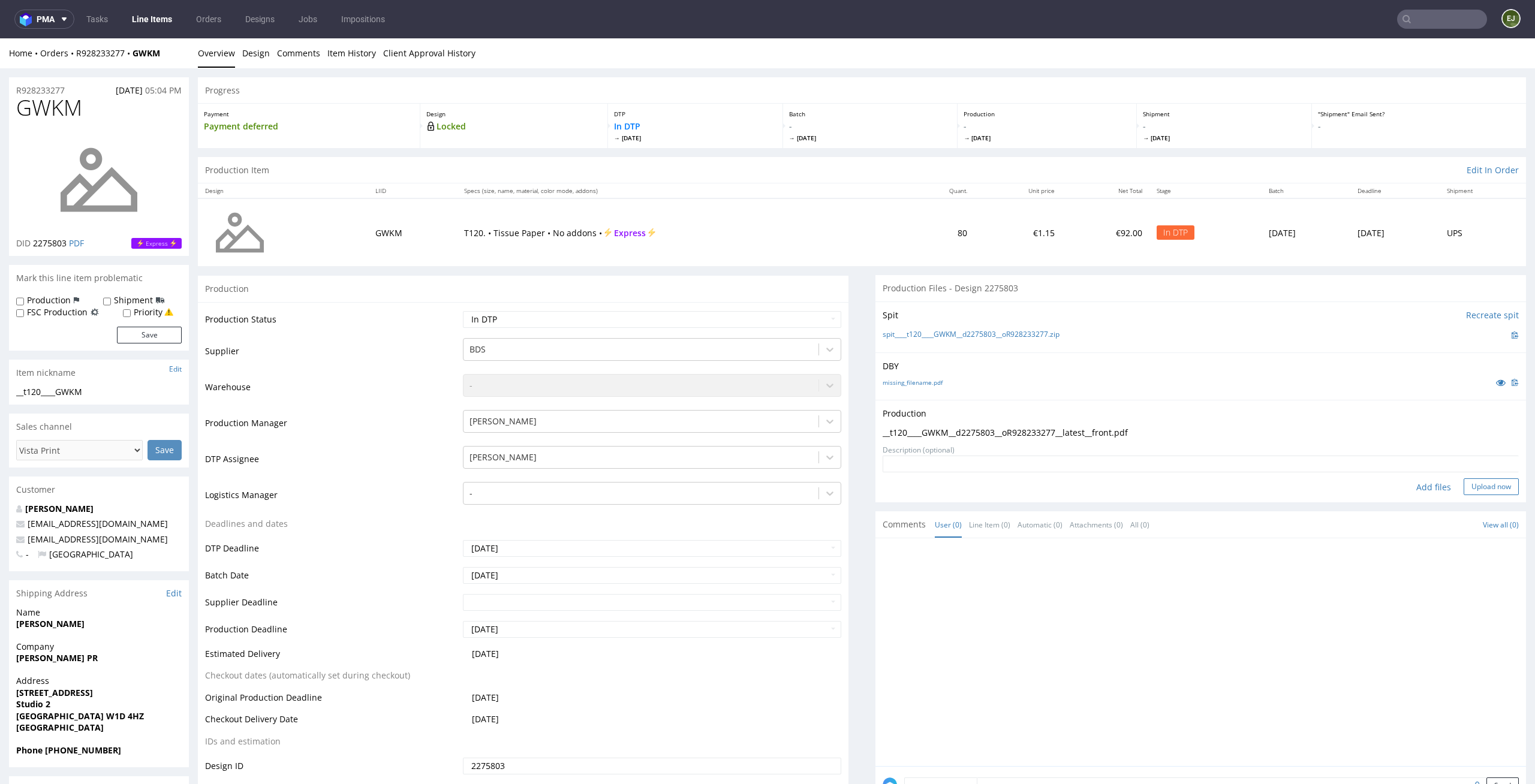
click at [1473, 491] on button "Upload now" at bounding box center [1491, 487] width 55 height 17
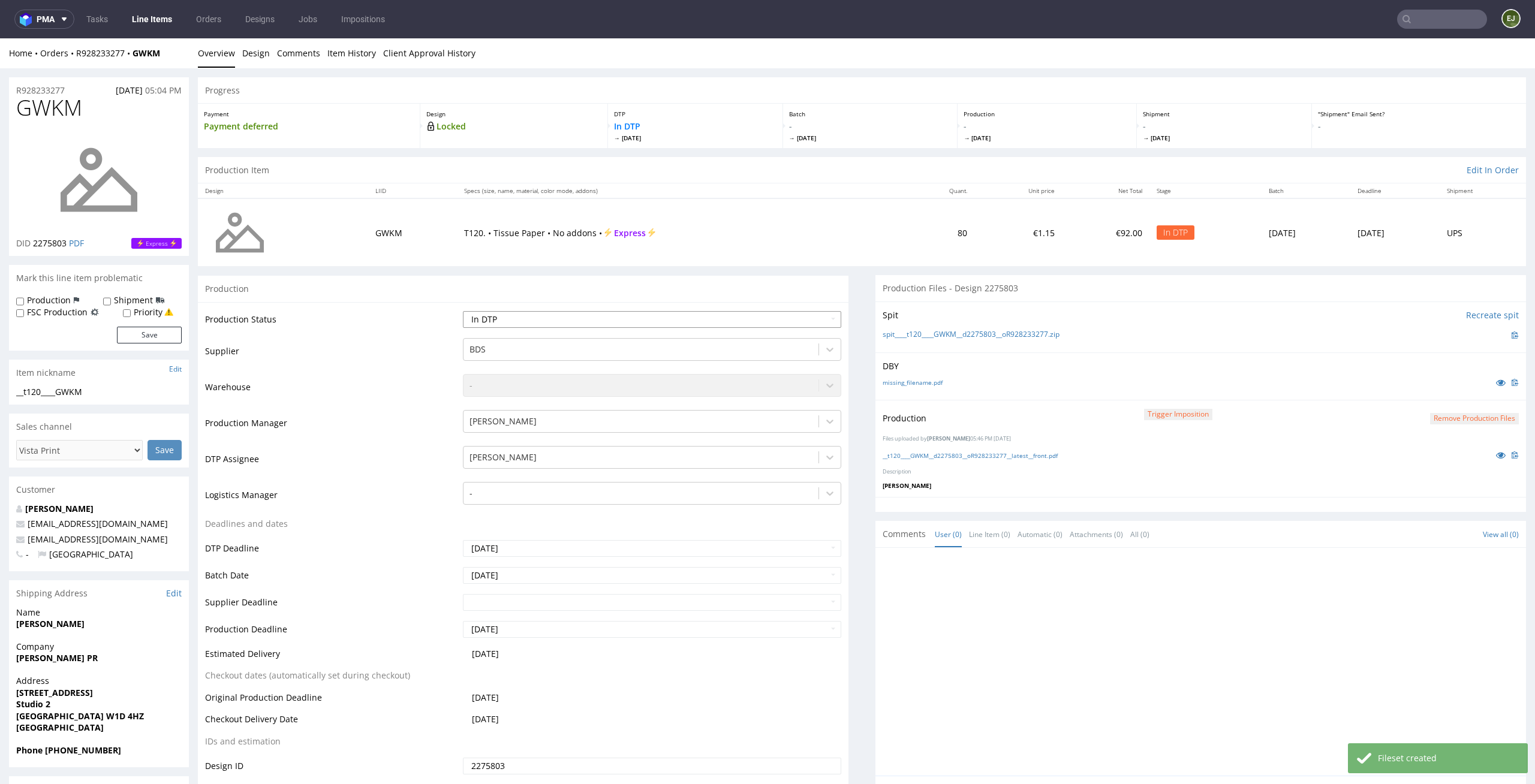
click at [773, 318] on select "Waiting for Artwork Waiting for Diecut Waiting for Mockup Waiting for DTP Waiti…" at bounding box center [653, 320] width 379 height 17
select select "dtp_production_ready"
click at [463, 311] on select "Waiting for Artwork Waiting for Diecut Waiting for Mockup Waiting for DTP Waiti…" at bounding box center [653, 320] width 379 height 17
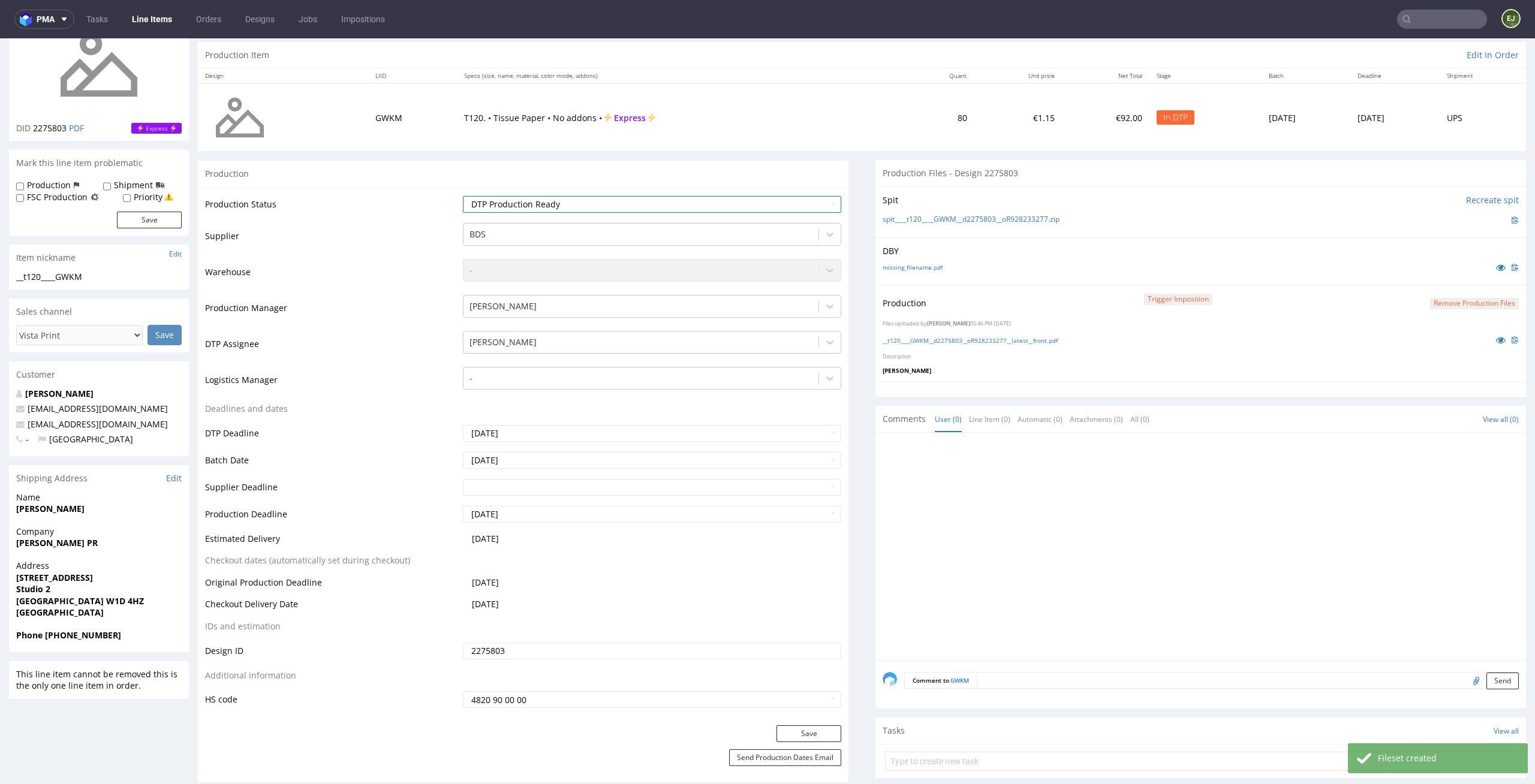
scroll to position [123, 0]
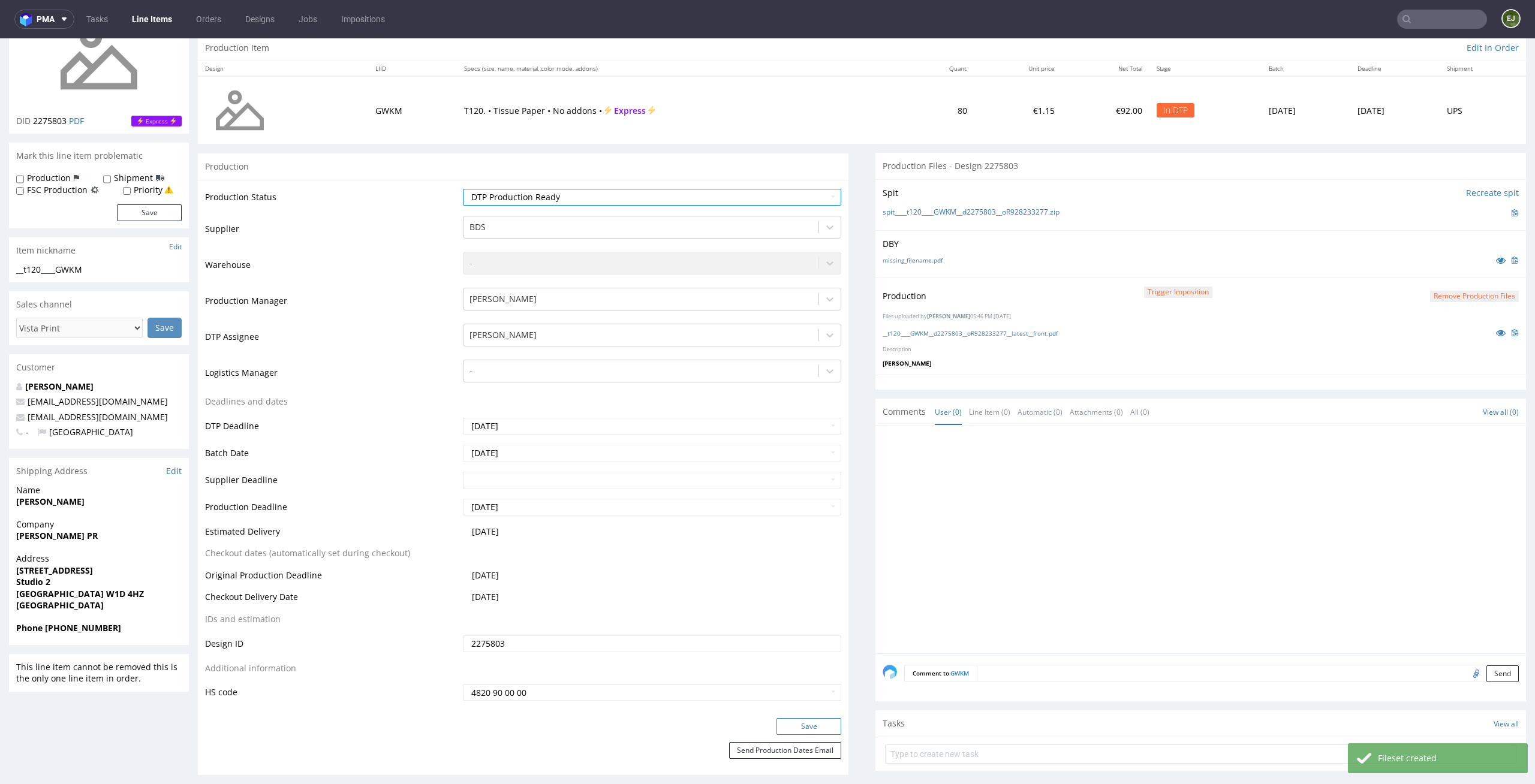
click at [788, 720] on button "Save" at bounding box center [809, 726] width 65 height 17
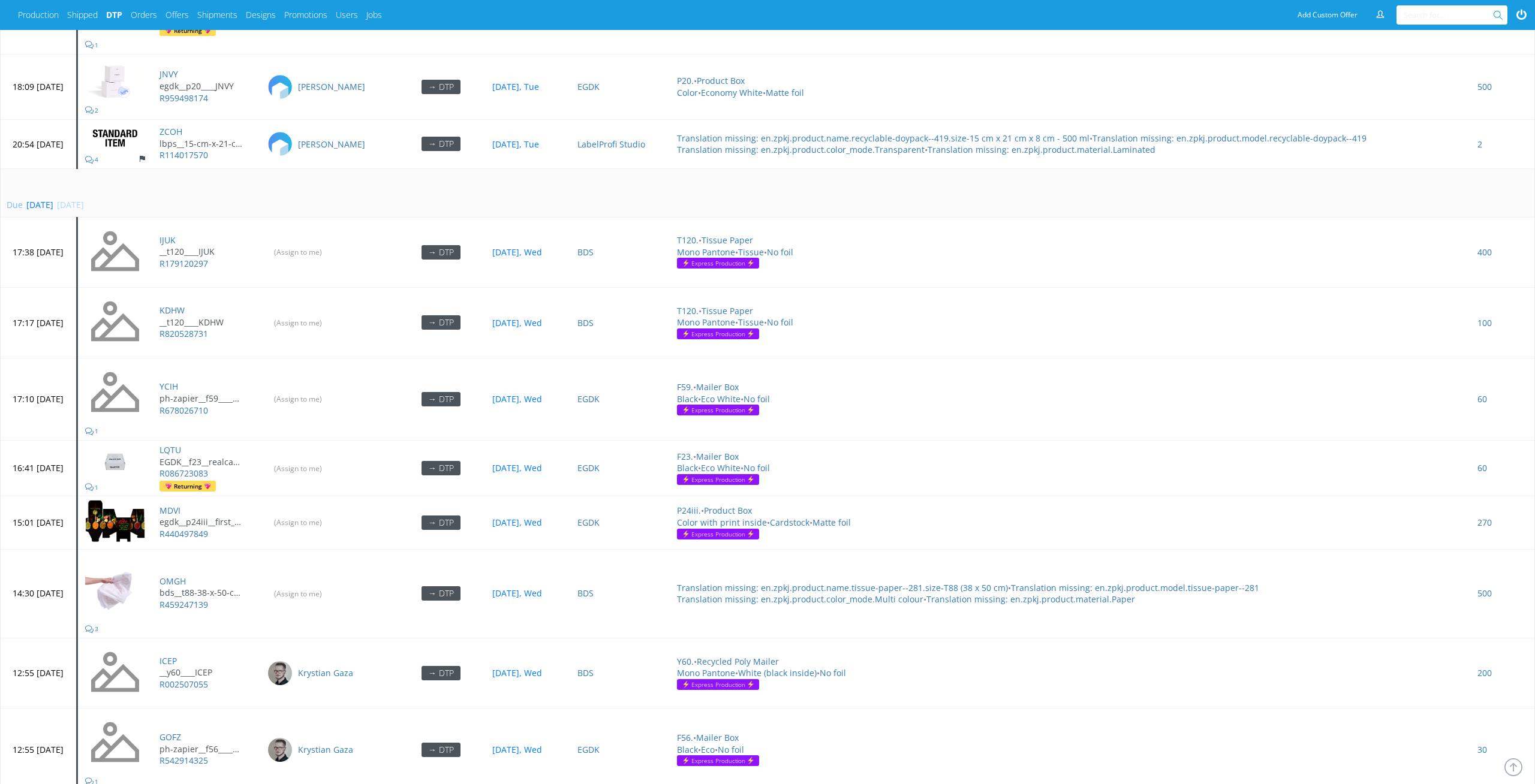
scroll to position [3866, 0]
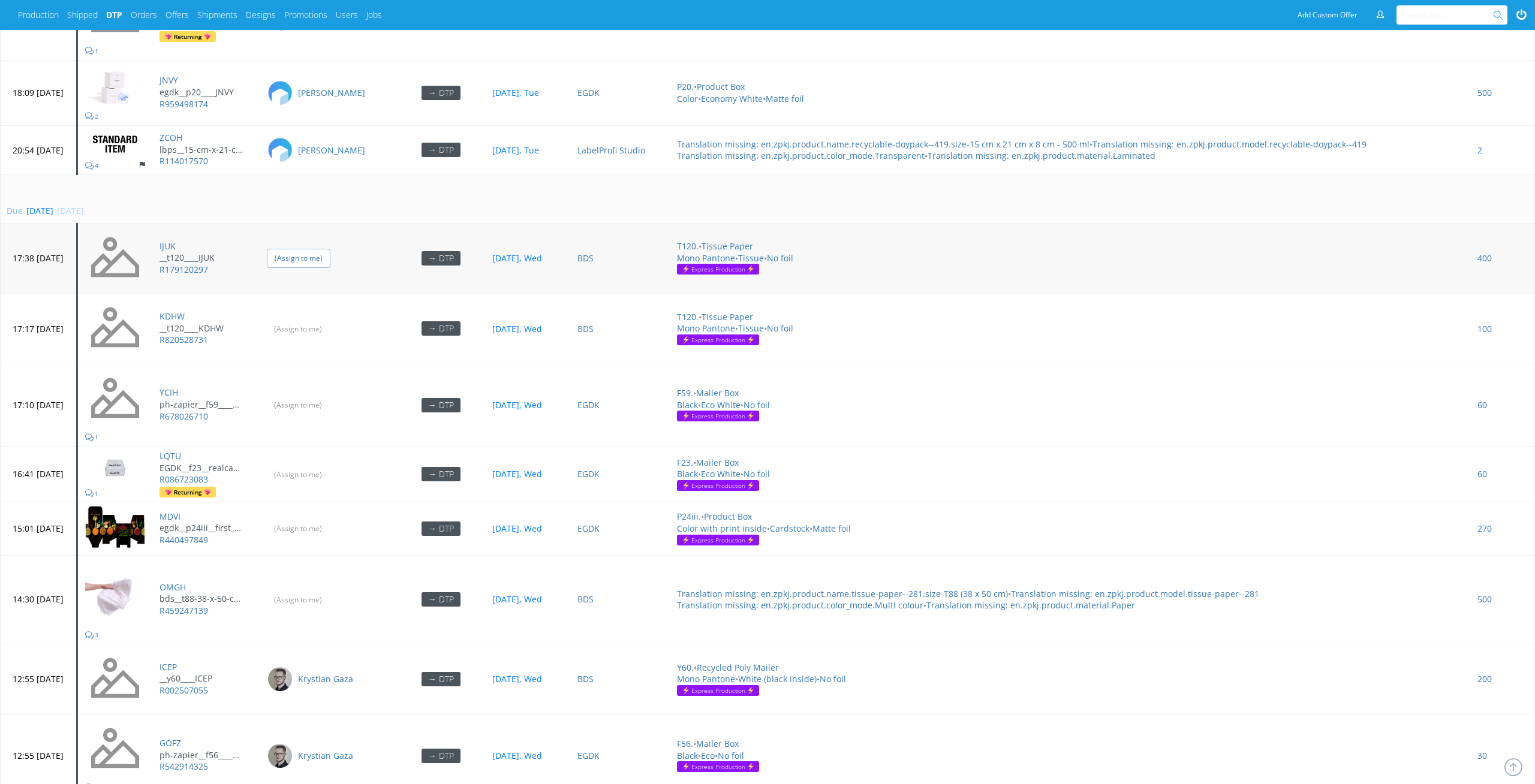
click at [330, 253] on input "(Assign to me)" at bounding box center [298, 258] width 64 height 19
click at [330, 321] on input "(Assign to me)" at bounding box center [298, 329] width 64 height 19
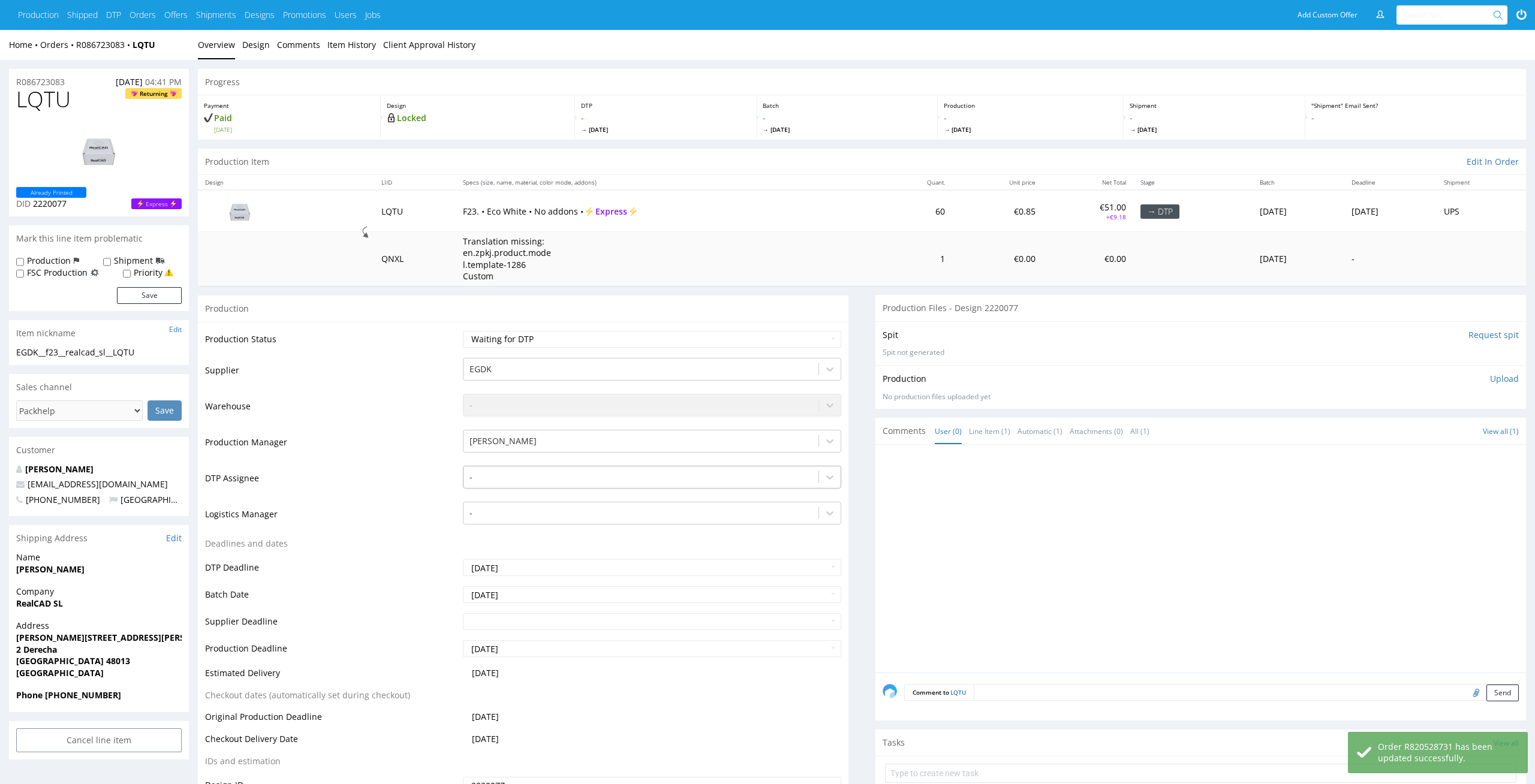
click at [531, 468] on div "-" at bounding box center [641, 477] width 356 height 19
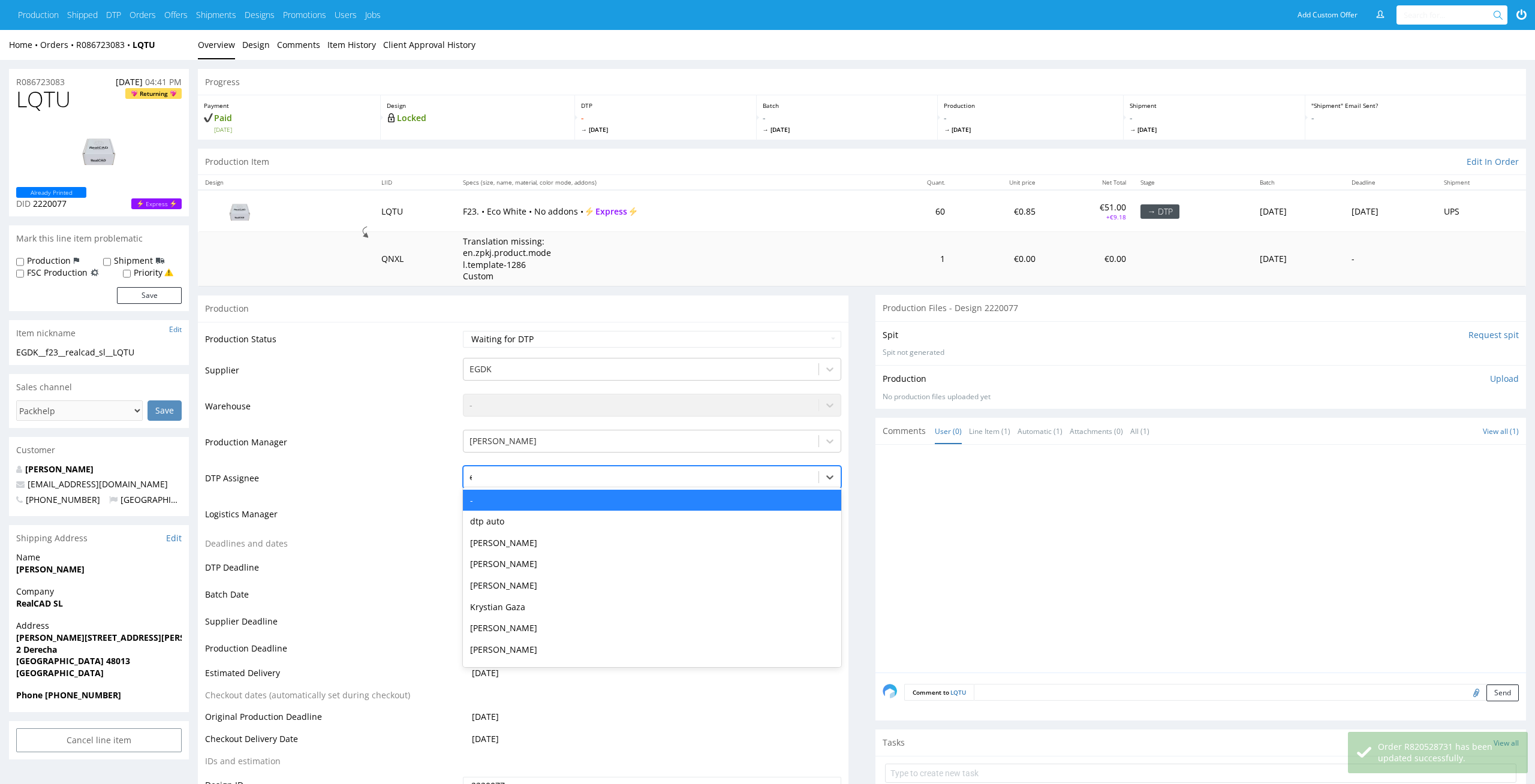
type input "el"
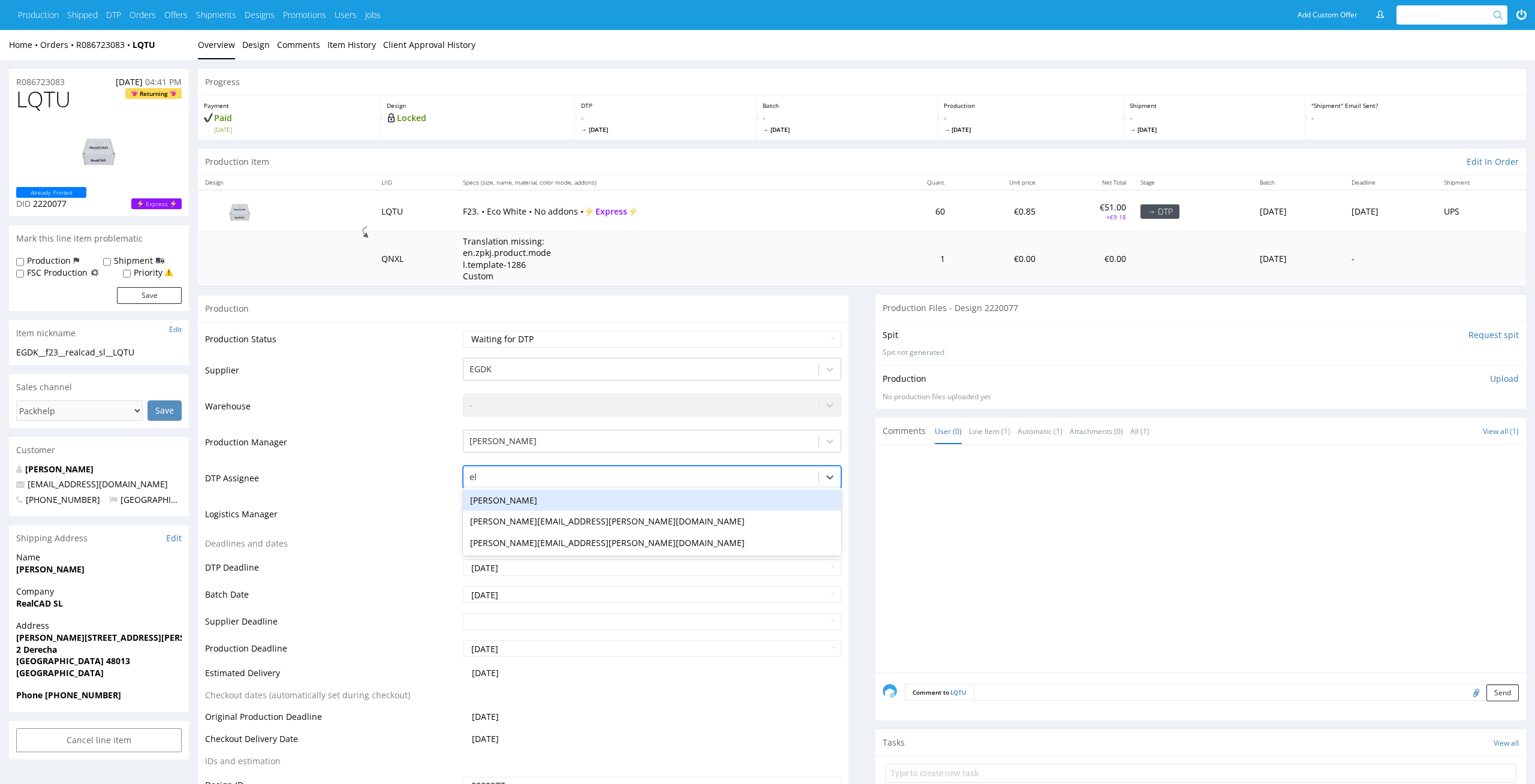
click at [508, 493] on div "[PERSON_NAME]" at bounding box center [653, 500] width 379 height 21
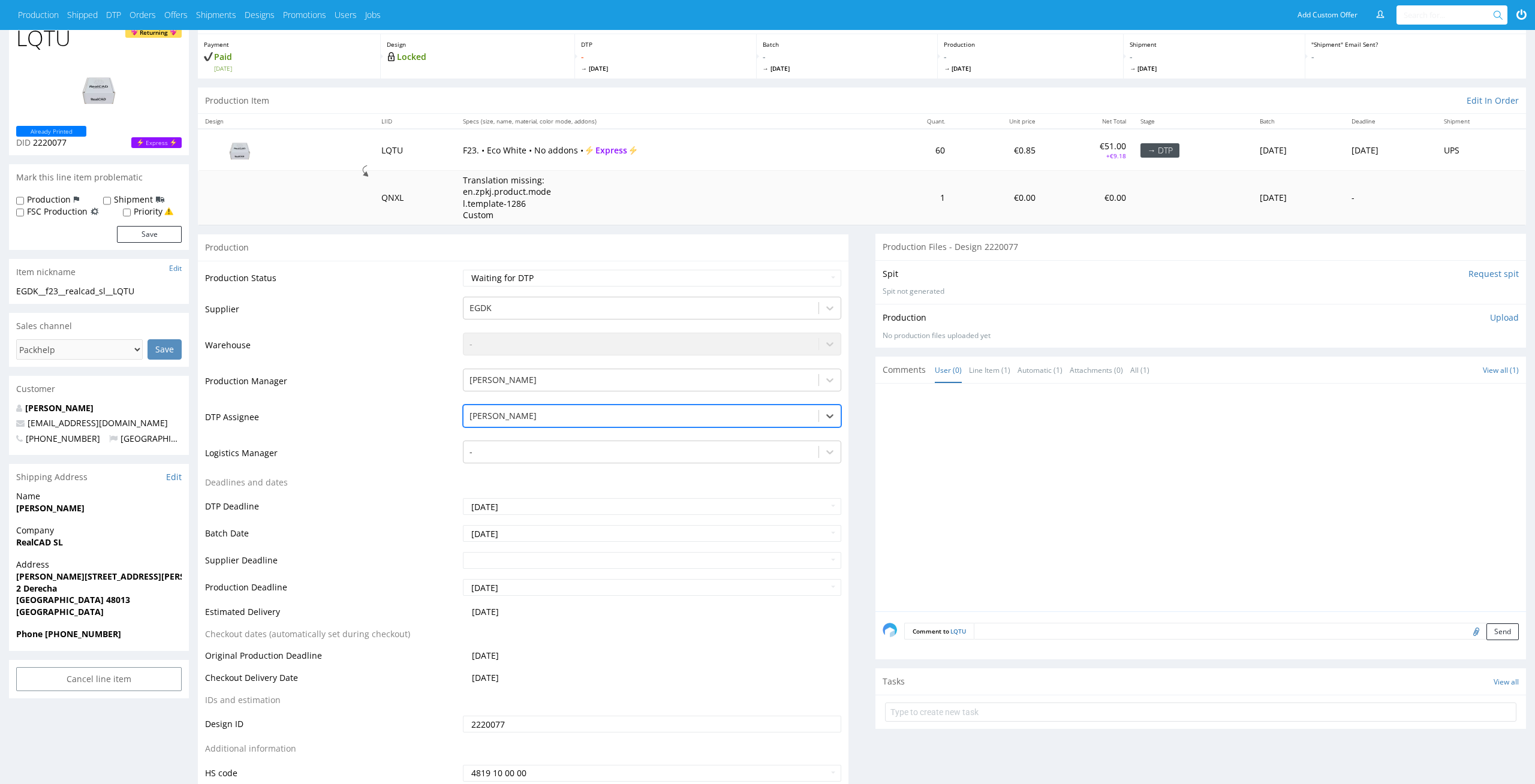
scroll to position [91, 0]
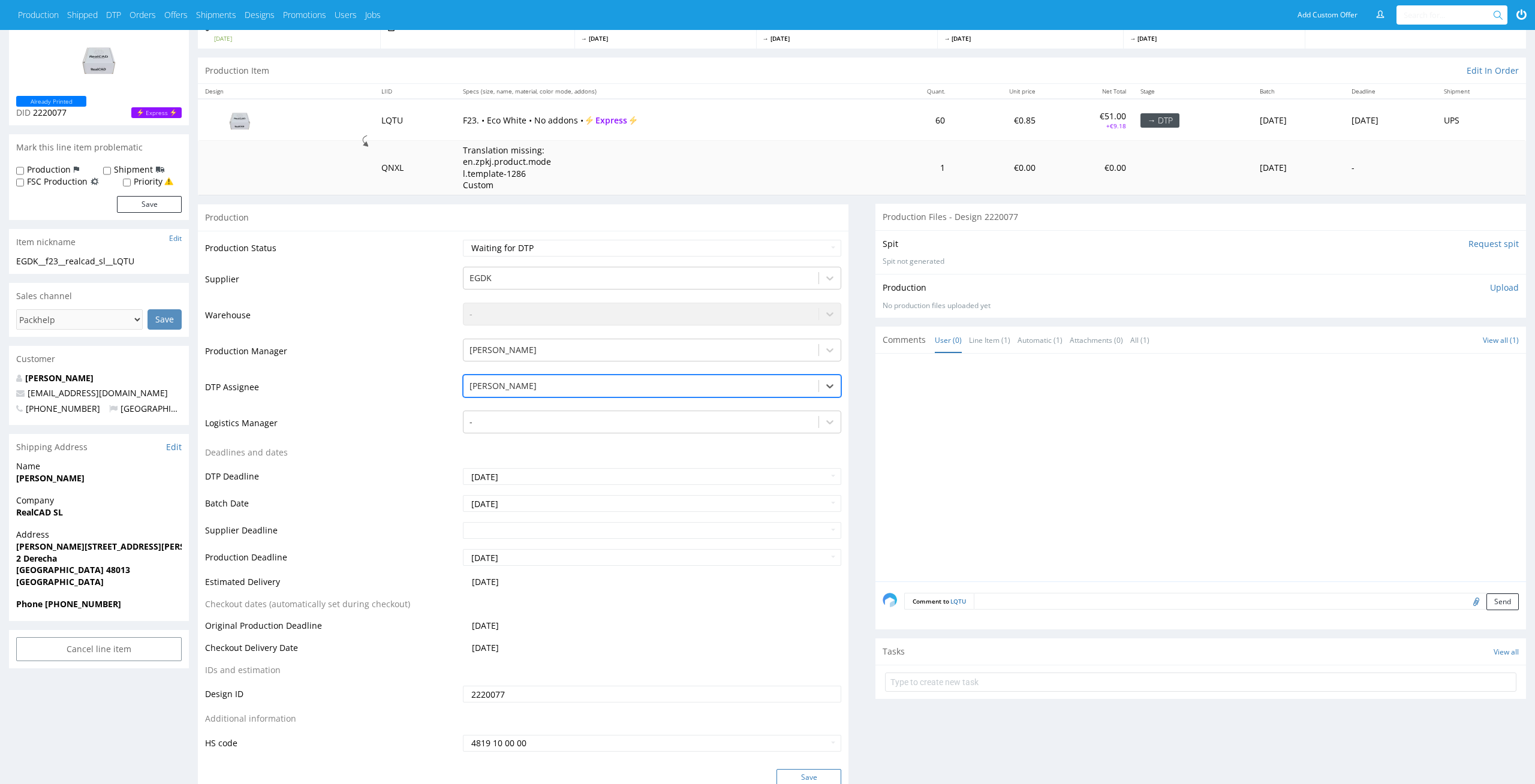
click at [828, 772] on button "Save" at bounding box center [809, 778] width 65 height 17
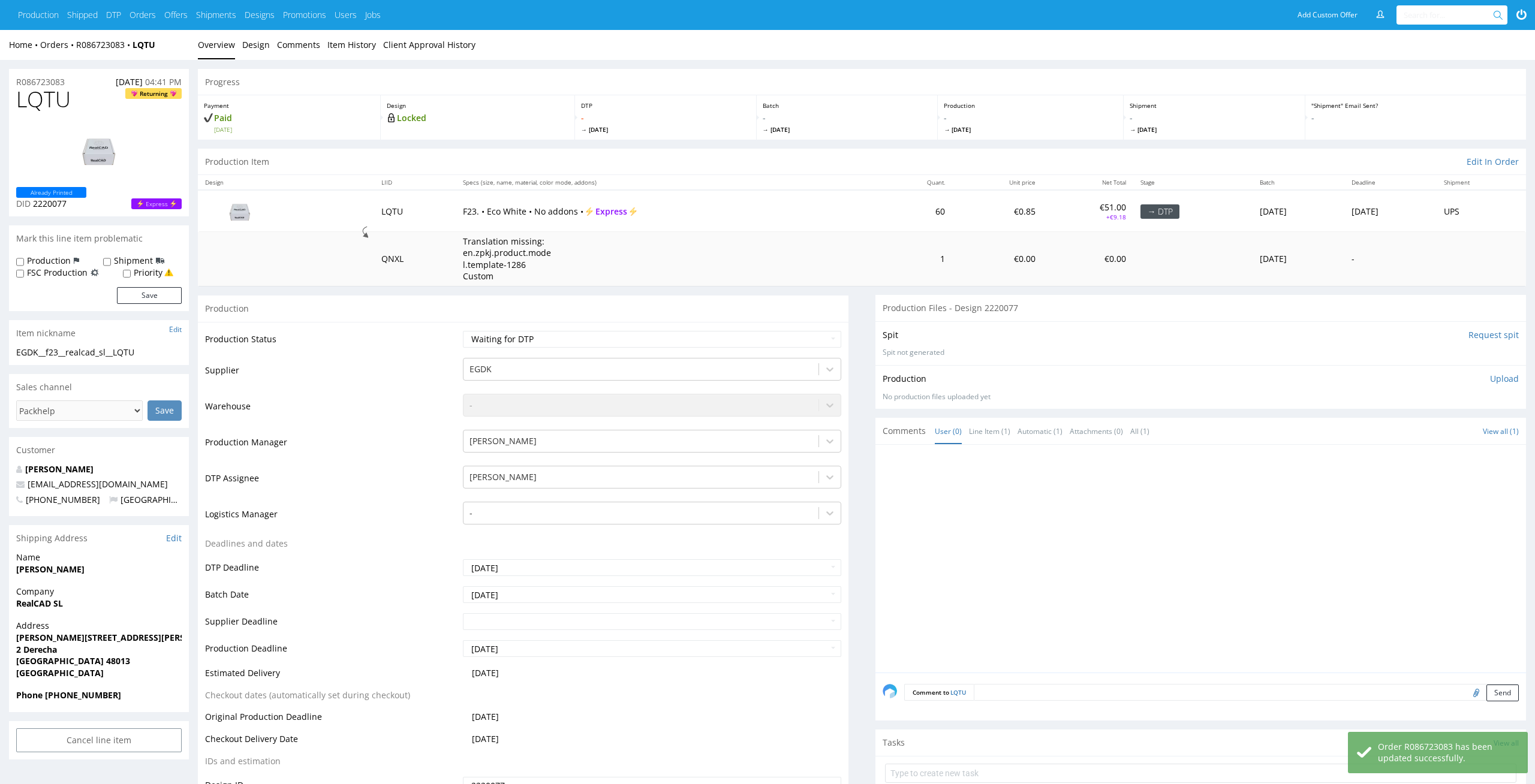
scroll to position [92, 0]
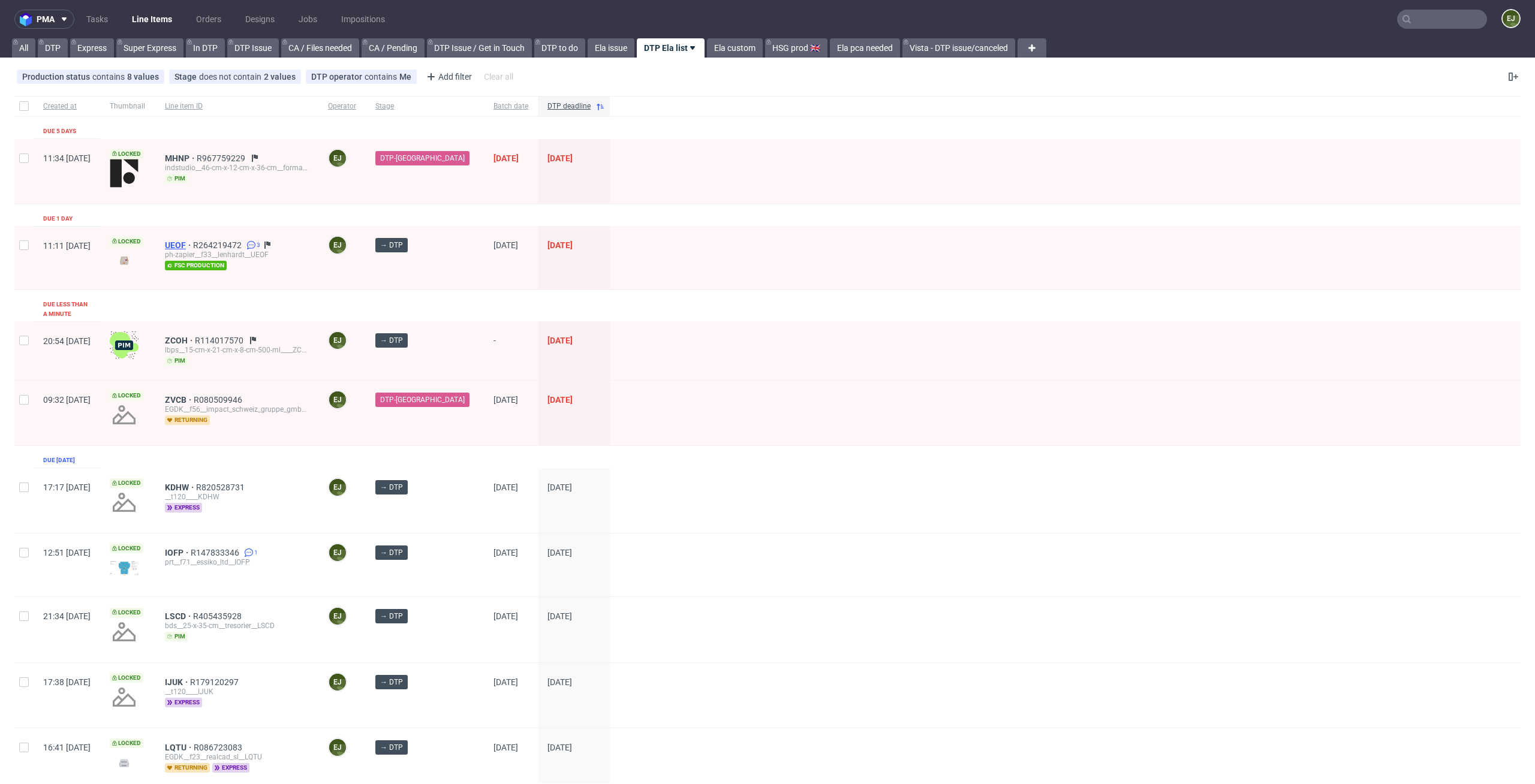
click at [193, 241] on span "UEOF" at bounding box center [178, 245] width 28 height 10
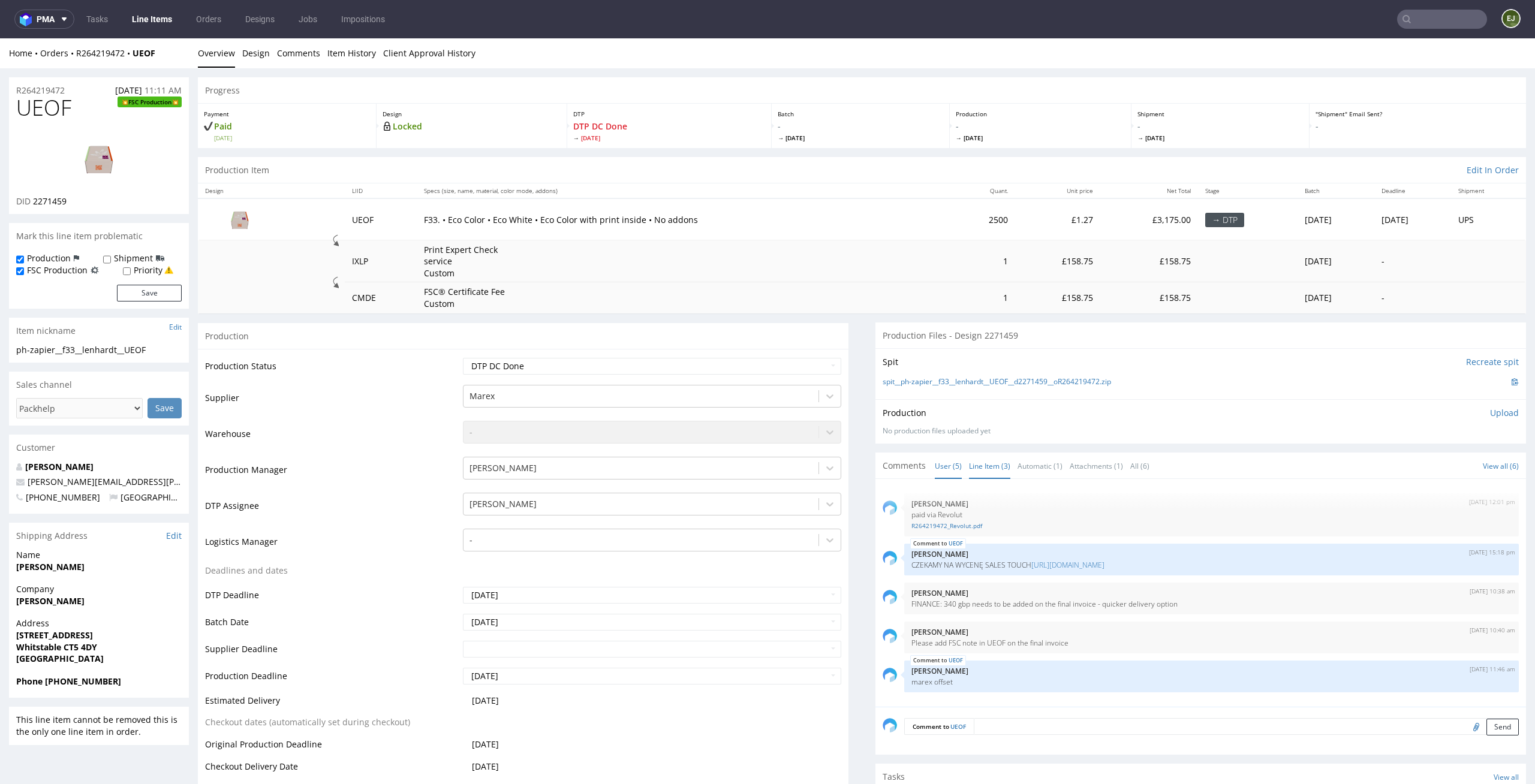
click at [991, 471] on link "Line Item (3)" at bounding box center [990, 466] width 42 height 26
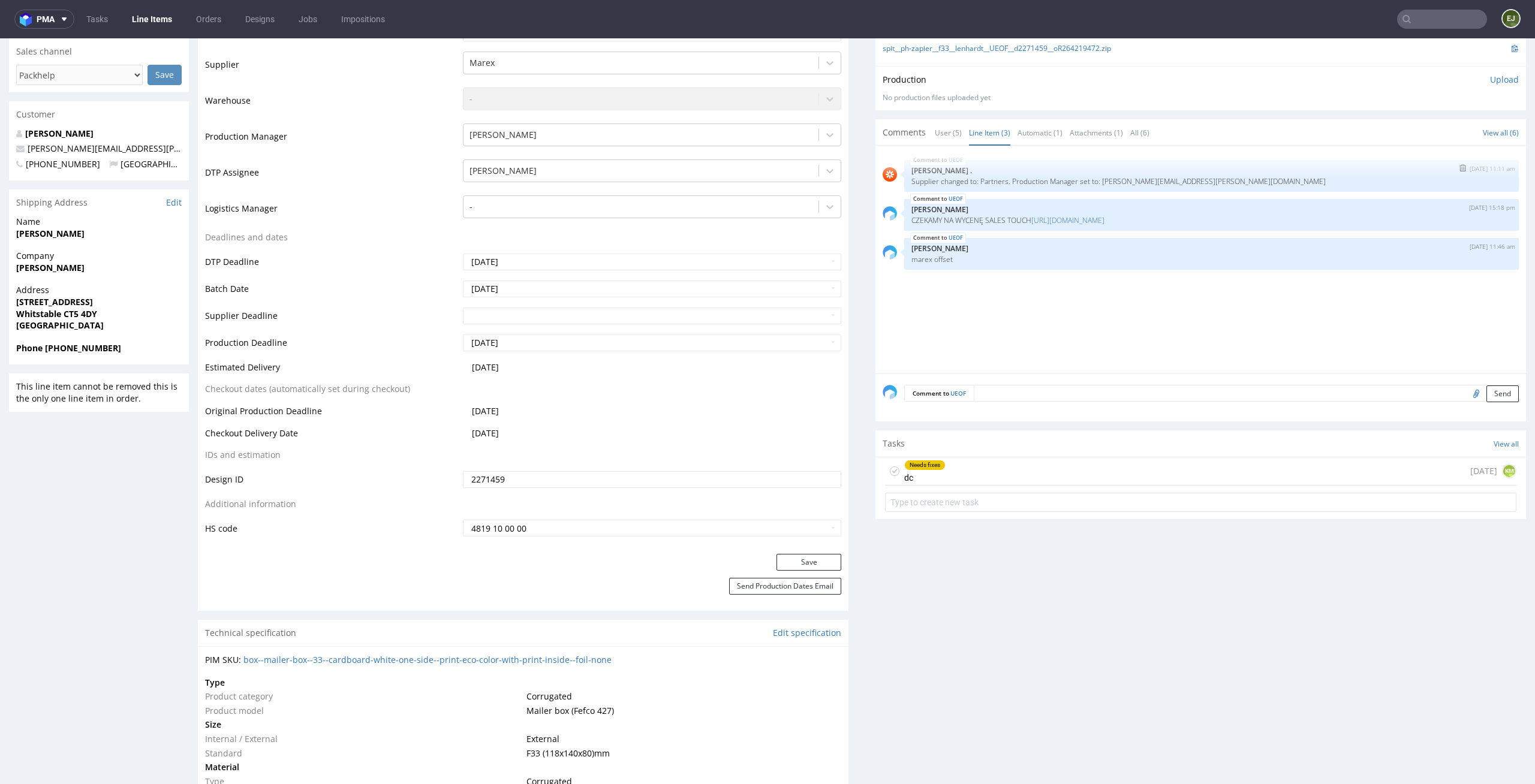
scroll to position [342, 0]
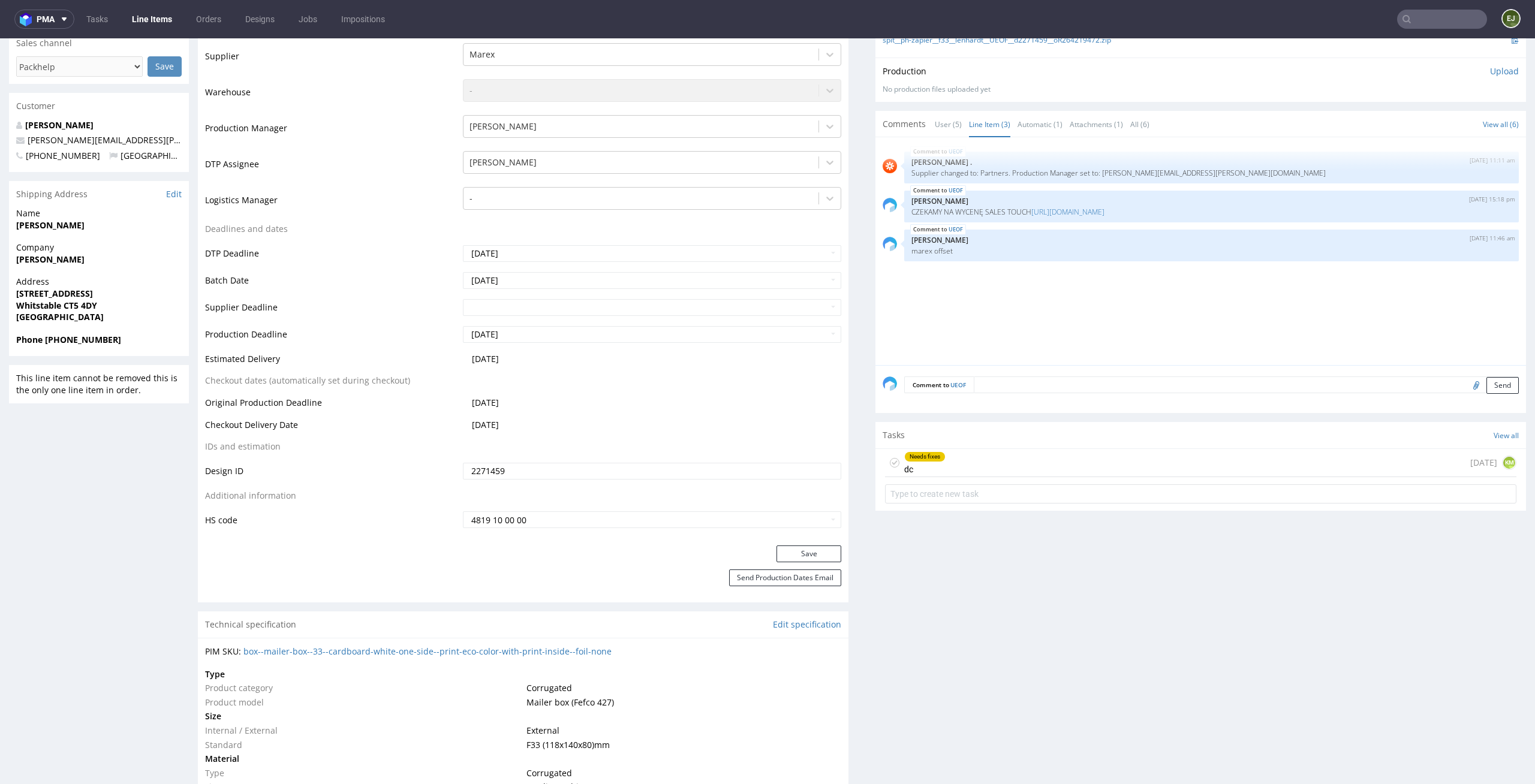
click at [1031, 469] on div "Needs fixes dc today KM" at bounding box center [1200, 462] width 631 height 28
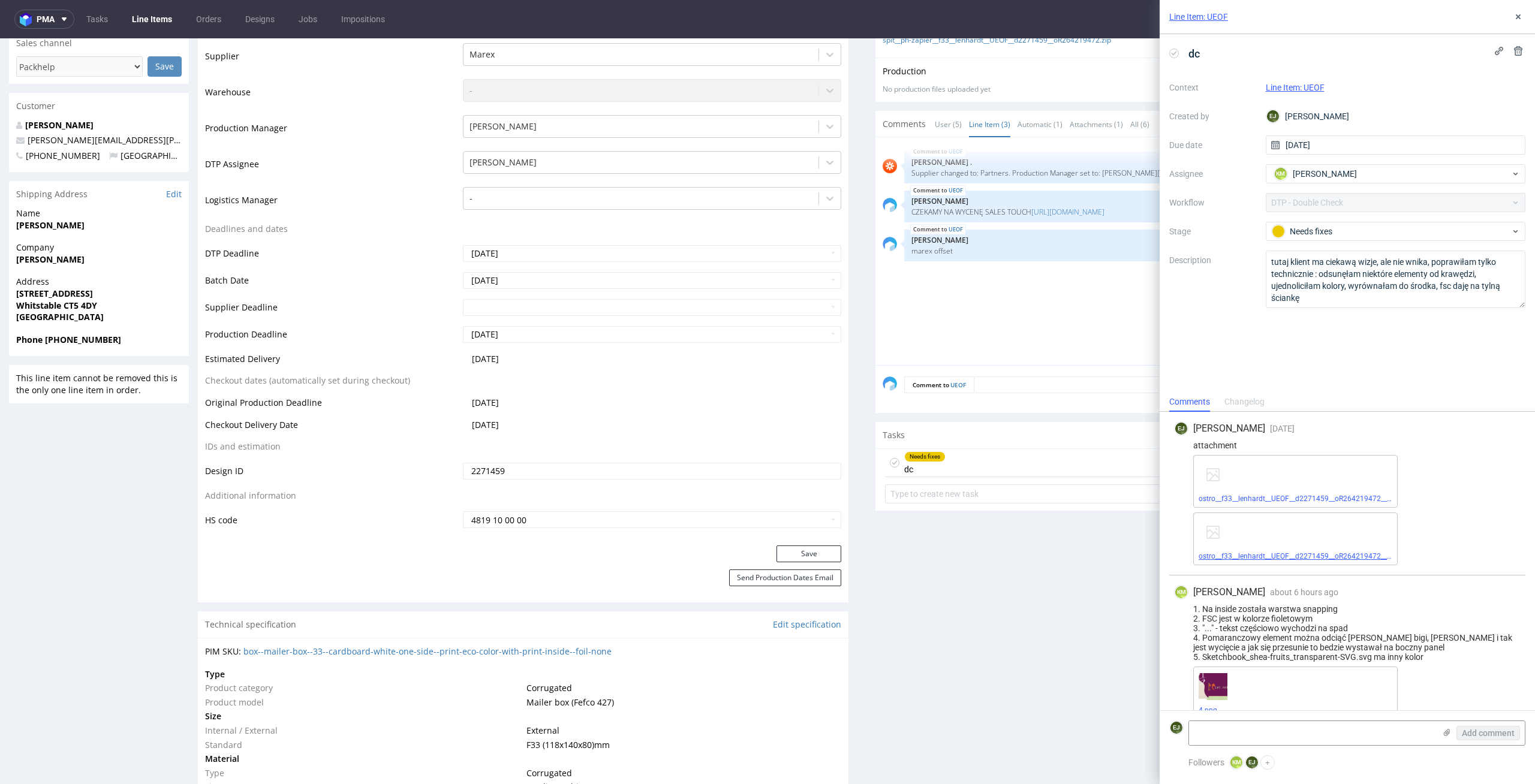
click at [1272, 553] on link "ostro__f33__lenhardt__UEOF__d2271459__oR264219472__latest__inside.pdf" at bounding box center [1321, 556] width 244 height 8
click at [1318, 552] on link "ostro__f33__lenhardt__UEOF__d2271459__oR264219472__latest__inside.pdf" at bounding box center [1321, 556] width 244 height 8
click at [1305, 499] on link "ostro__f33__lenhardt__UEOF__d2271459__oR264219472__latest__outside.pdf" at bounding box center [1323, 499] width 249 height 8
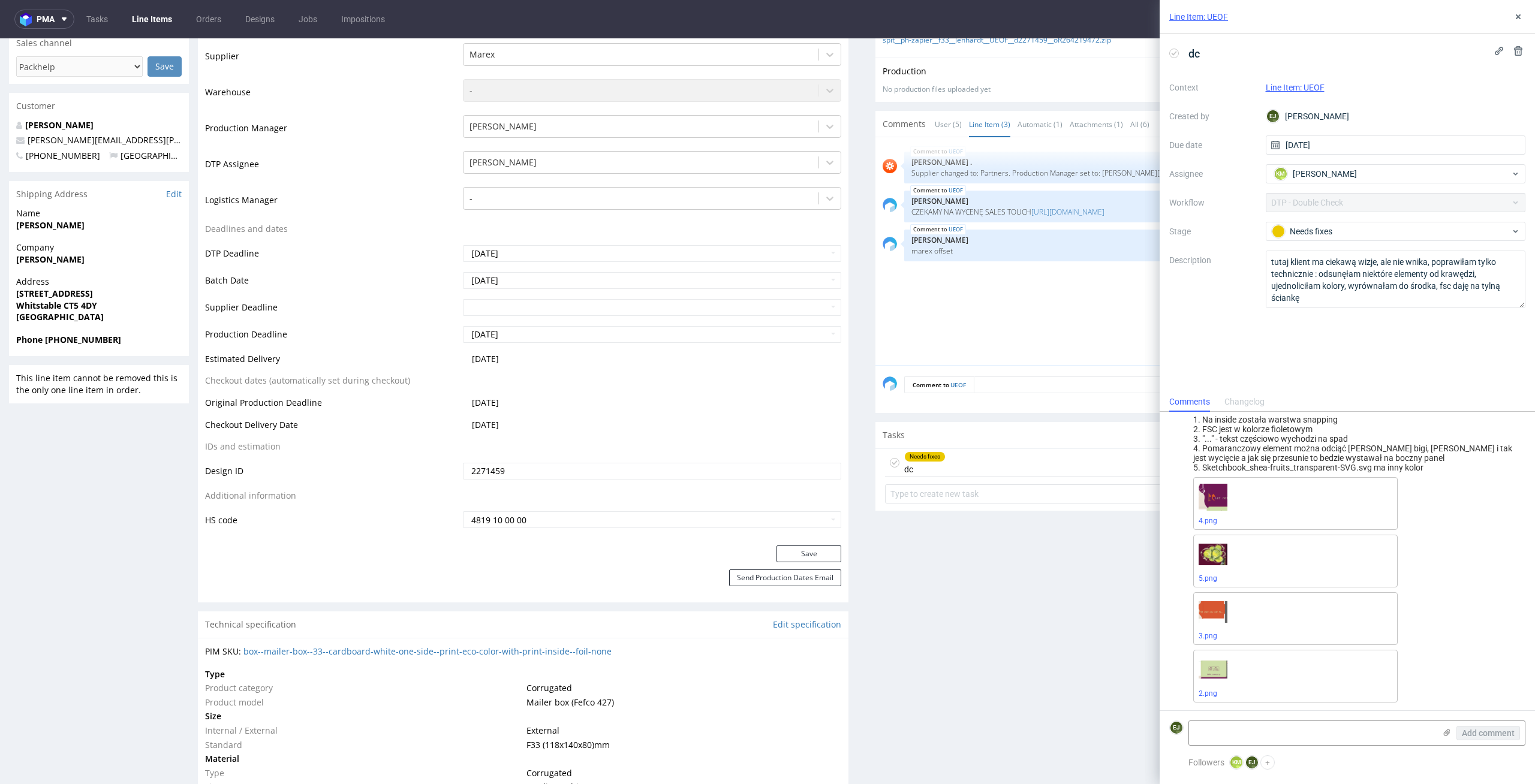
scroll to position [191, 0]
click at [1209, 696] on span "2.png" at bounding box center [1296, 691] width 194 height 10
click at [1209, 693] on link "2.png" at bounding box center [1208, 691] width 19 height 8
click at [1205, 630] on link "3.png" at bounding box center [1208, 634] width 19 height 8
click at [1209, 576] on link "5.png" at bounding box center [1208, 576] width 19 height 8
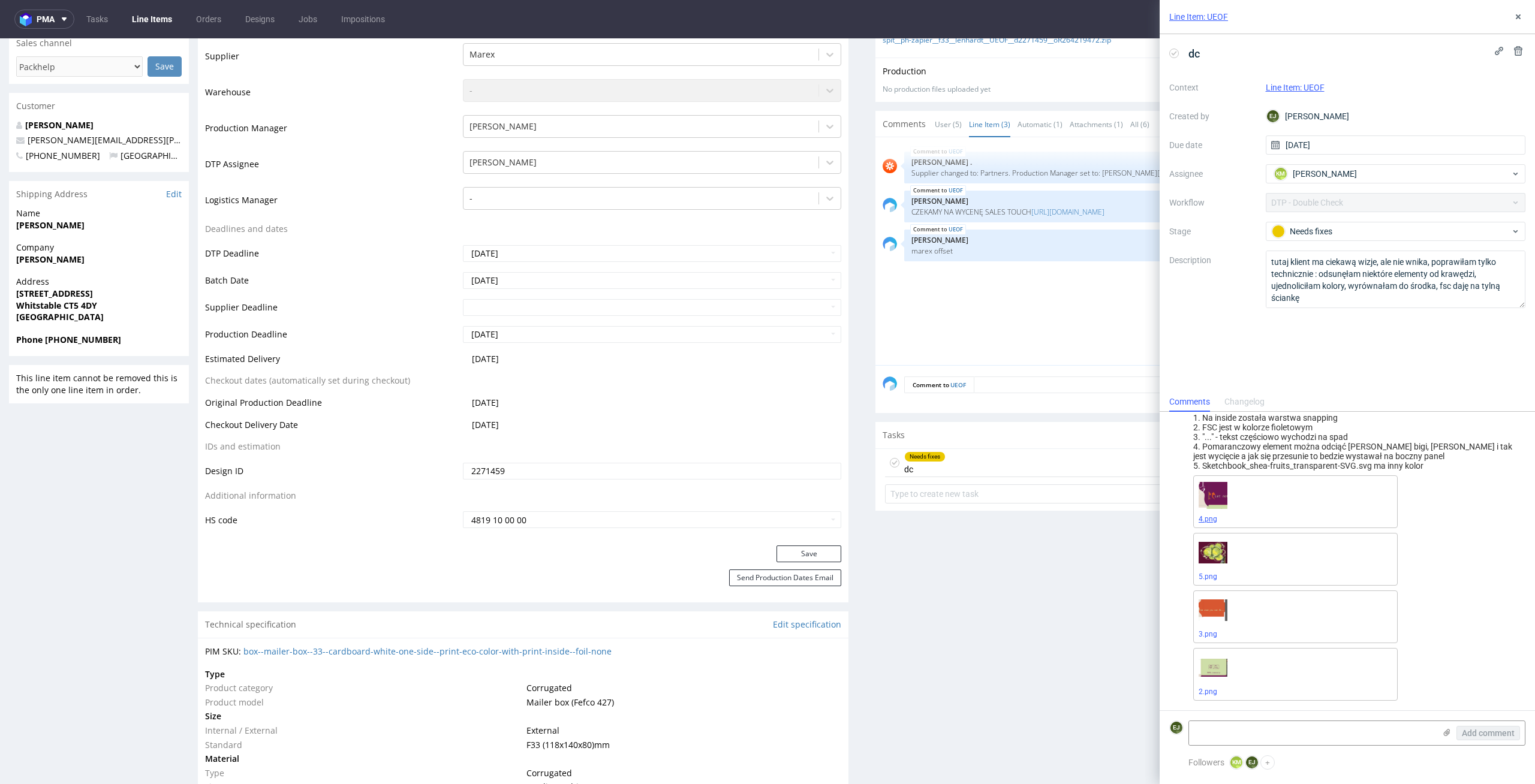
click at [1209, 519] on link "4.png" at bounding box center [1208, 519] width 19 height 8
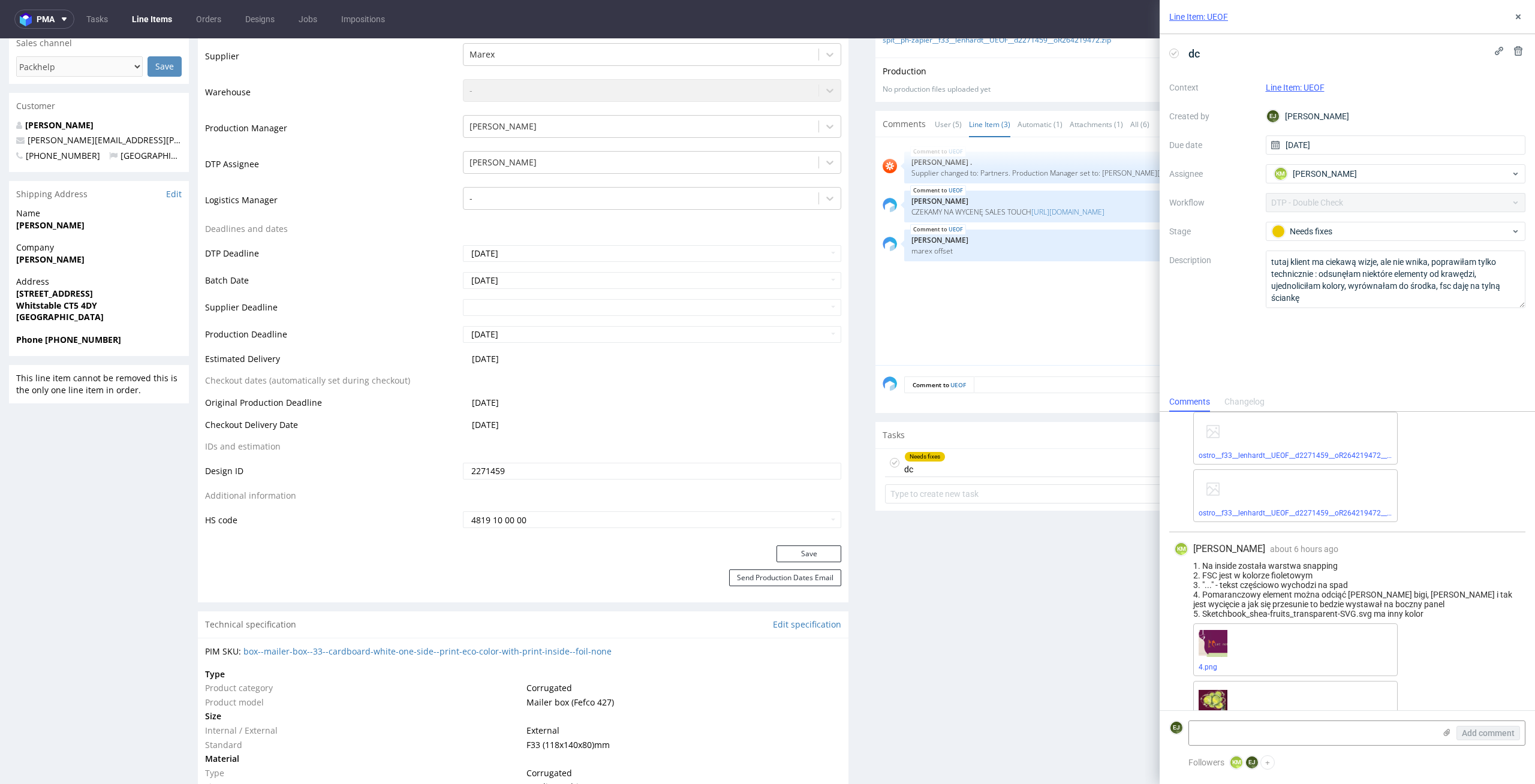
scroll to position [65, 0]
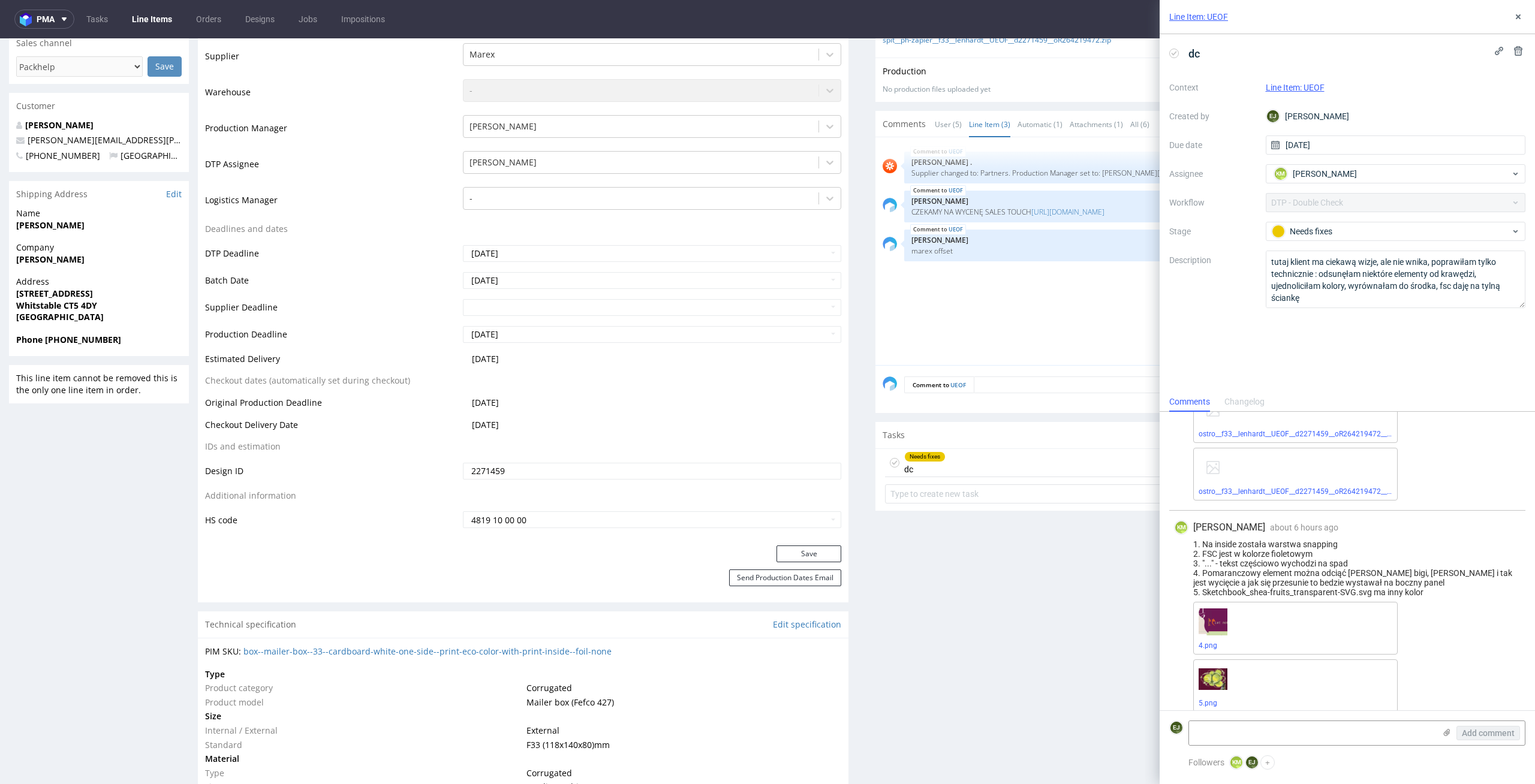
click at [1214, 650] on div "4.png" at bounding box center [1295, 628] width 204 height 53
click at [1215, 641] on link "4.png" at bounding box center [1208, 645] width 19 height 8
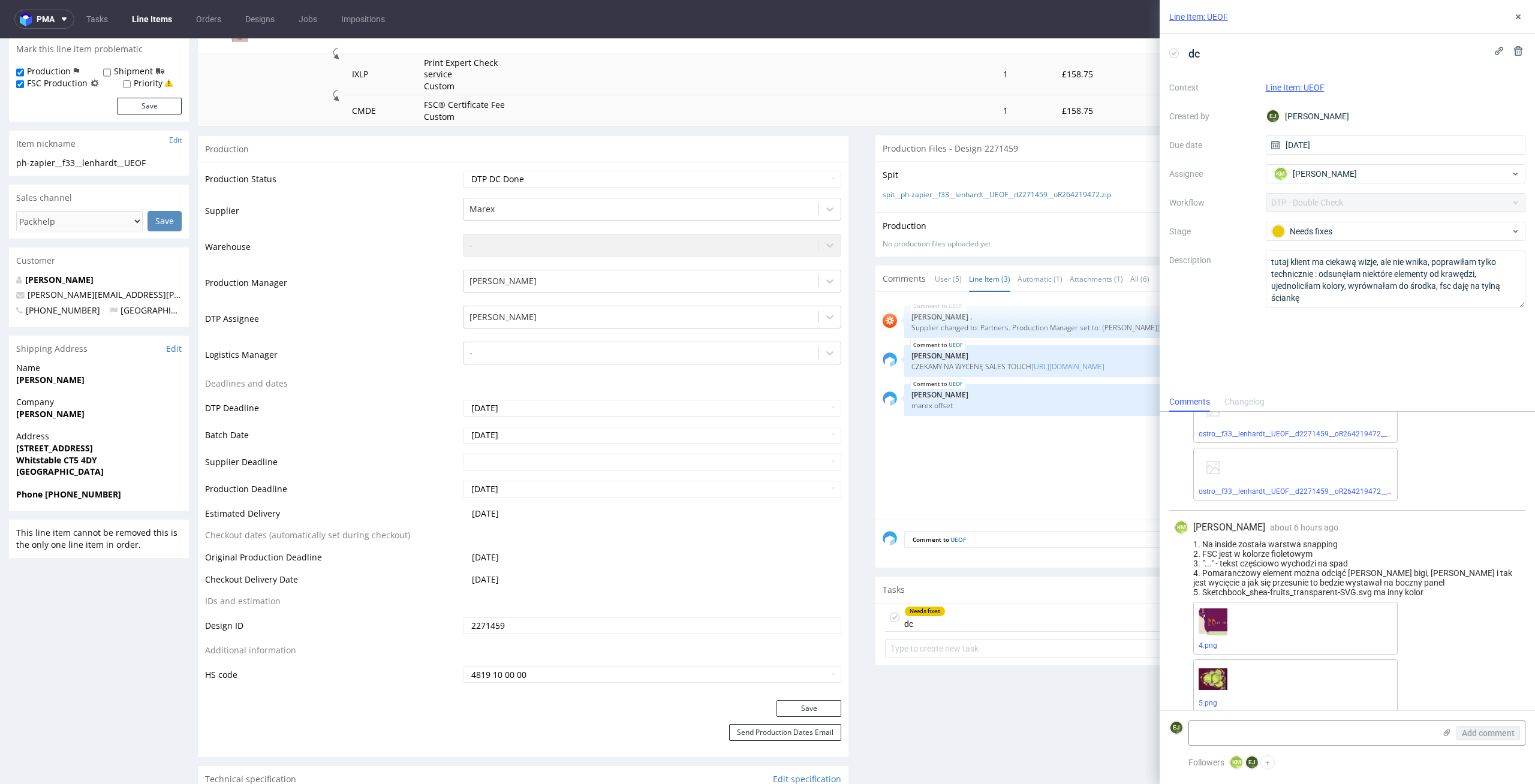
scroll to position [0, 0]
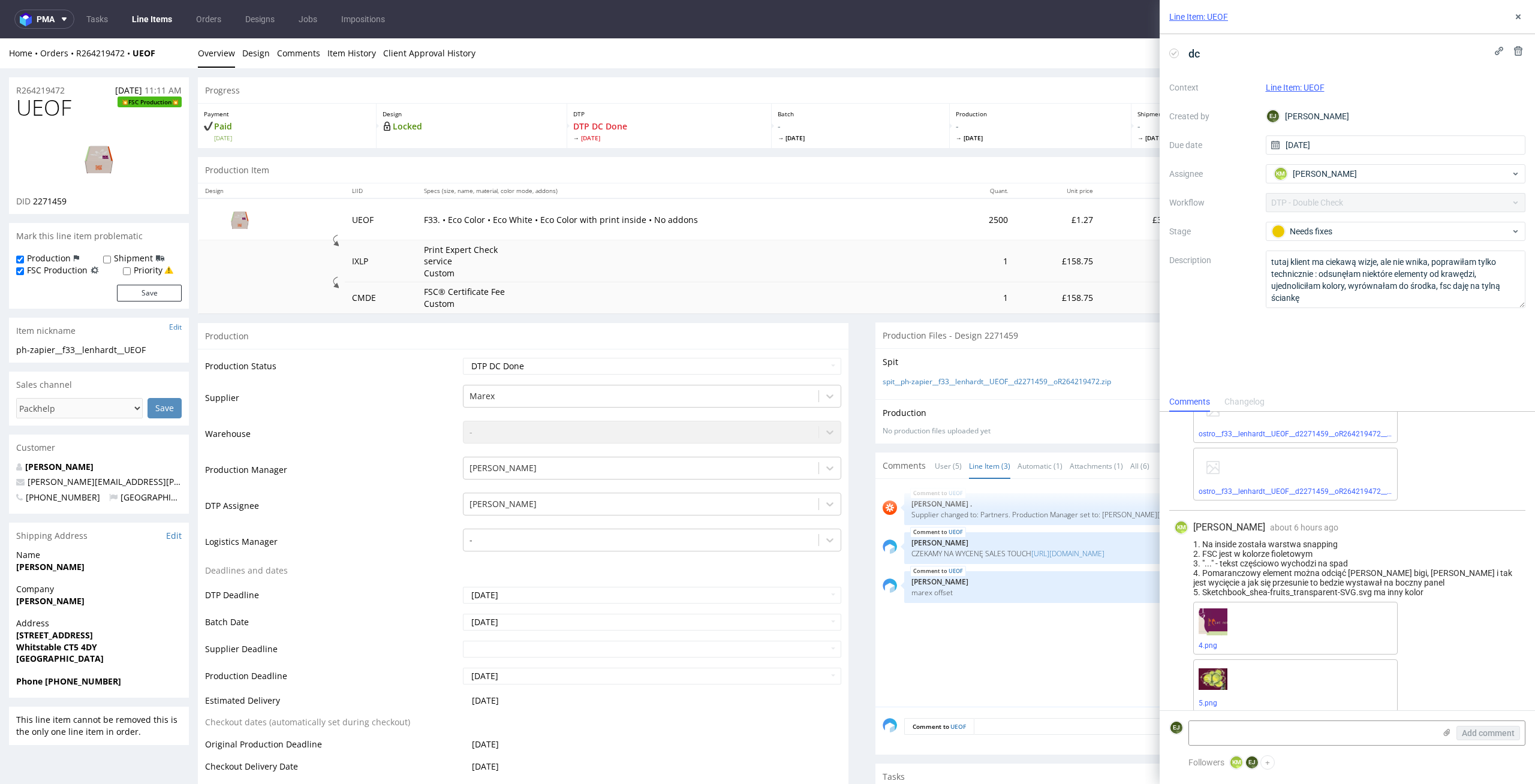
click at [273, 61] on div "Home Orders R264219472 UEOF Overview Design Comments Item History Client Approv…" at bounding box center [768, 53] width 1535 height 30
click at [261, 60] on link "Design" at bounding box center [256, 53] width 28 height 29
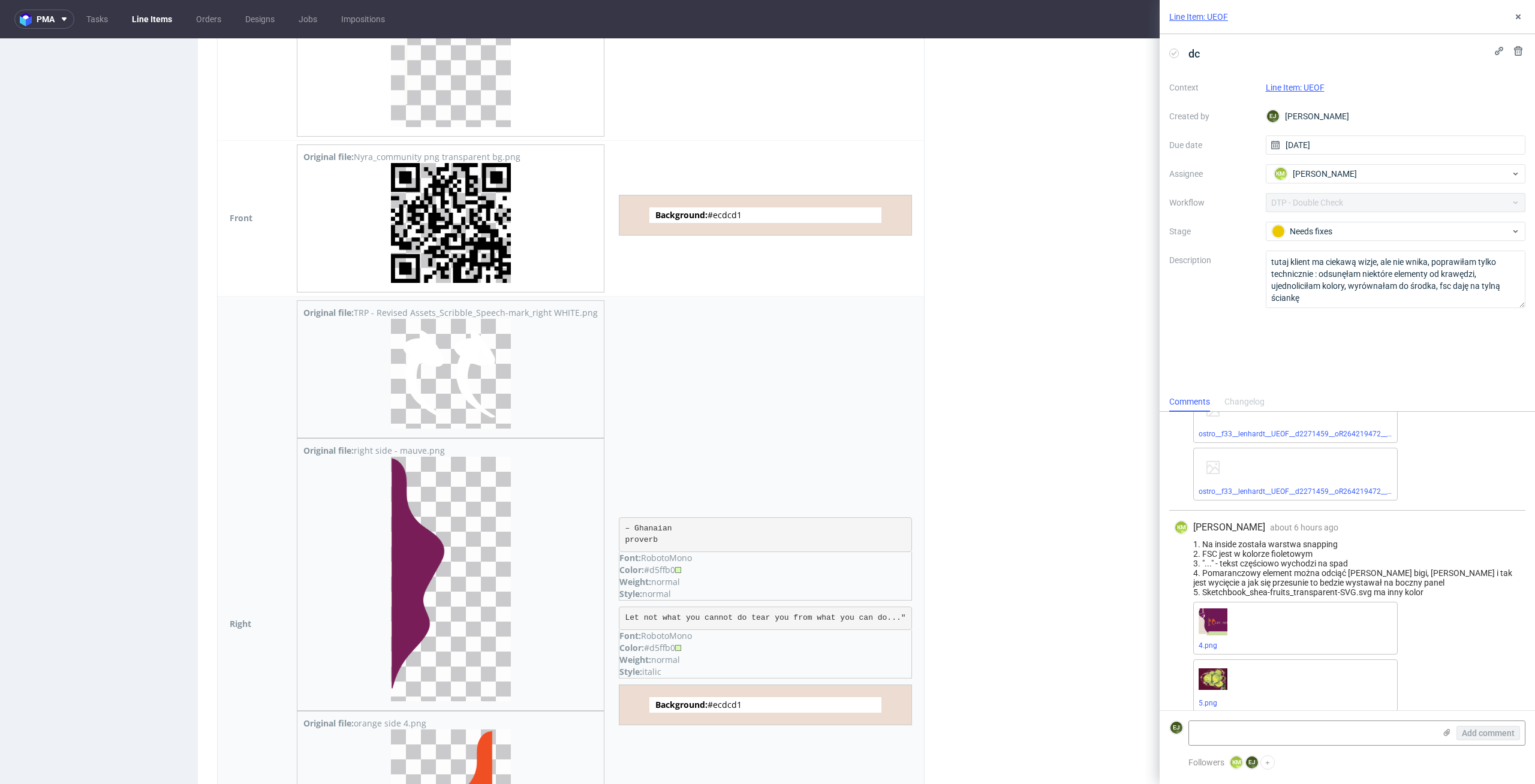
scroll to position [3451, 0]
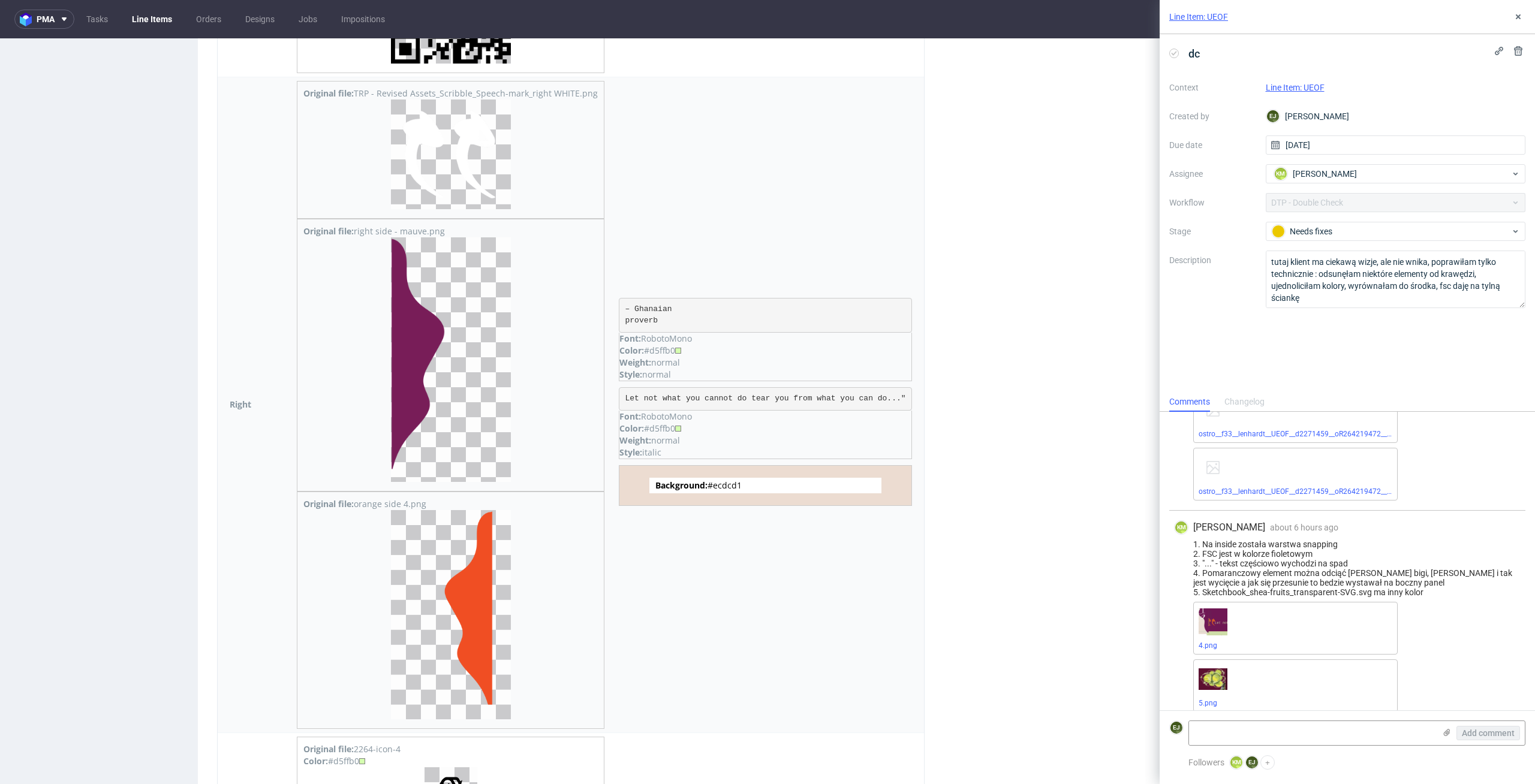
click at [835, 387] on pre "Let not what you cannot do tear you from what you can do..."" at bounding box center [766, 399] width 293 height 24
click at [867, 387] on pre "Let not what you cannot do tear you from what you can do..."" at bounding box center [766, 399] width 293 height 24
drag, startPoint x: 915, startPoint y: 386, endPoint x: 614, endPoint y: 390, distance: 301.0
click at [614, 390] on td "– Ghanaian proverb Font: RobotoMono Color: #d5ffb0 Weight: normal Style: normal…" at bounding box center [768, 405] width 313 height 656
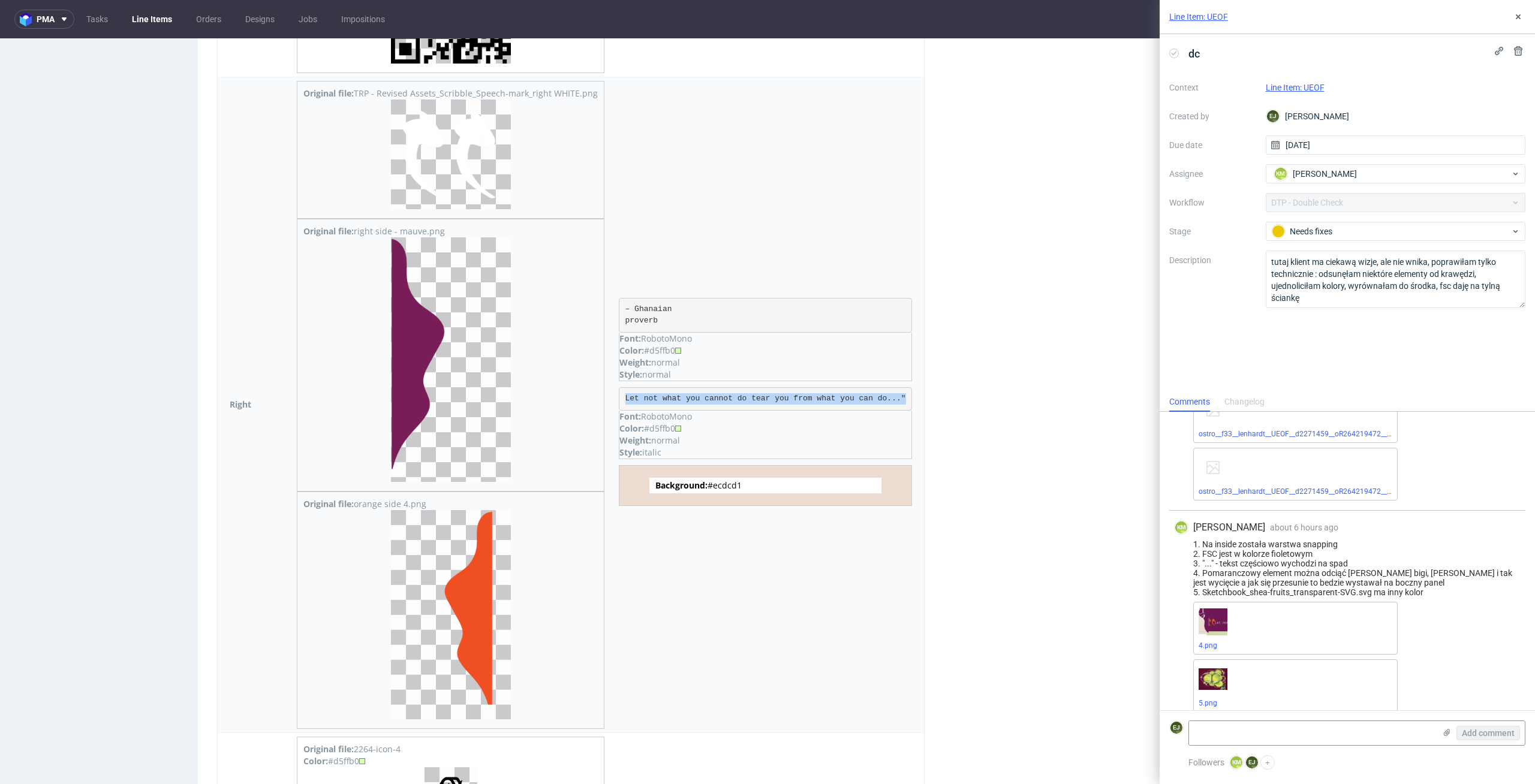
copy pre "Let not what you cannot do tear you from what you can do...""
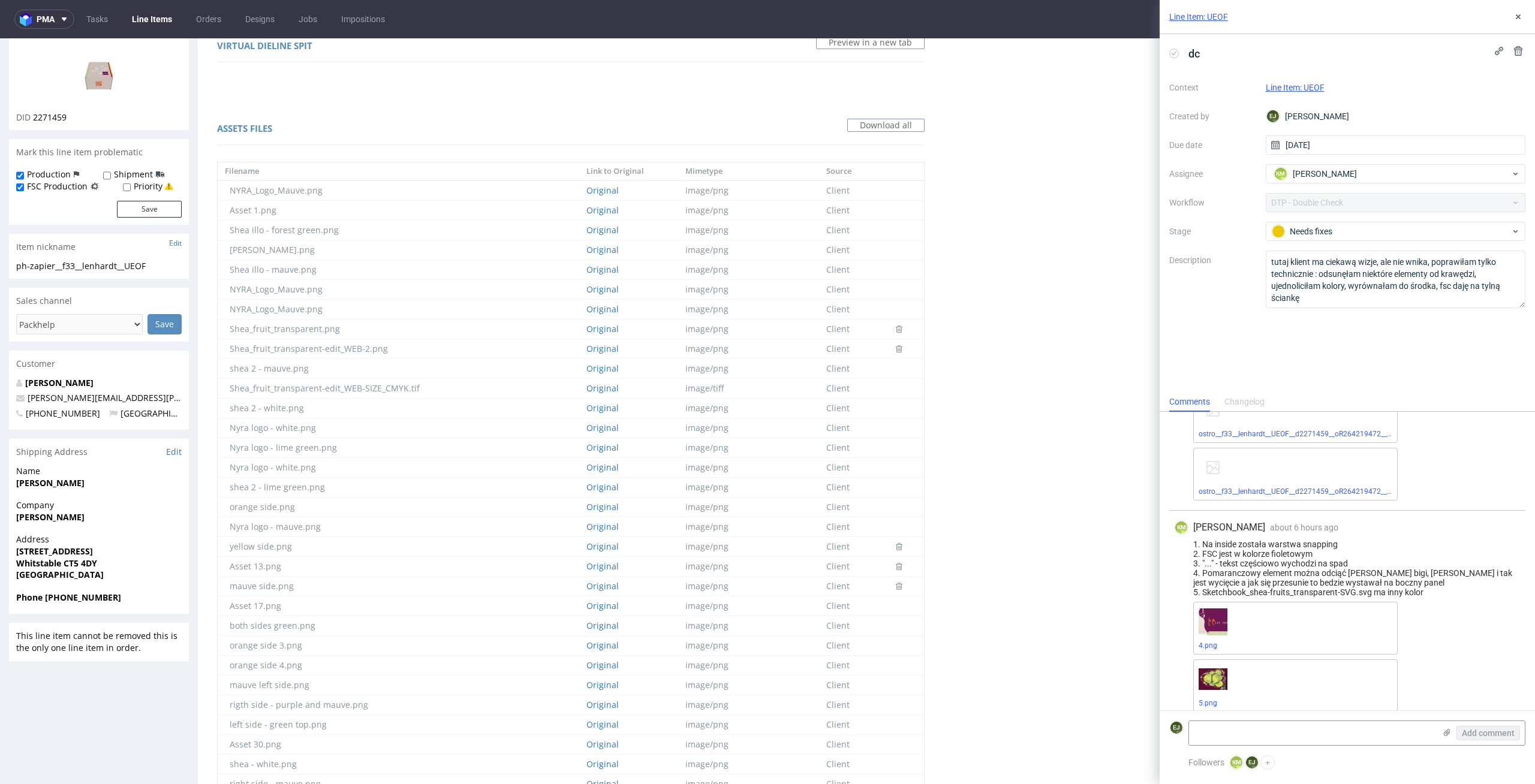
scroll to position [0, 0]
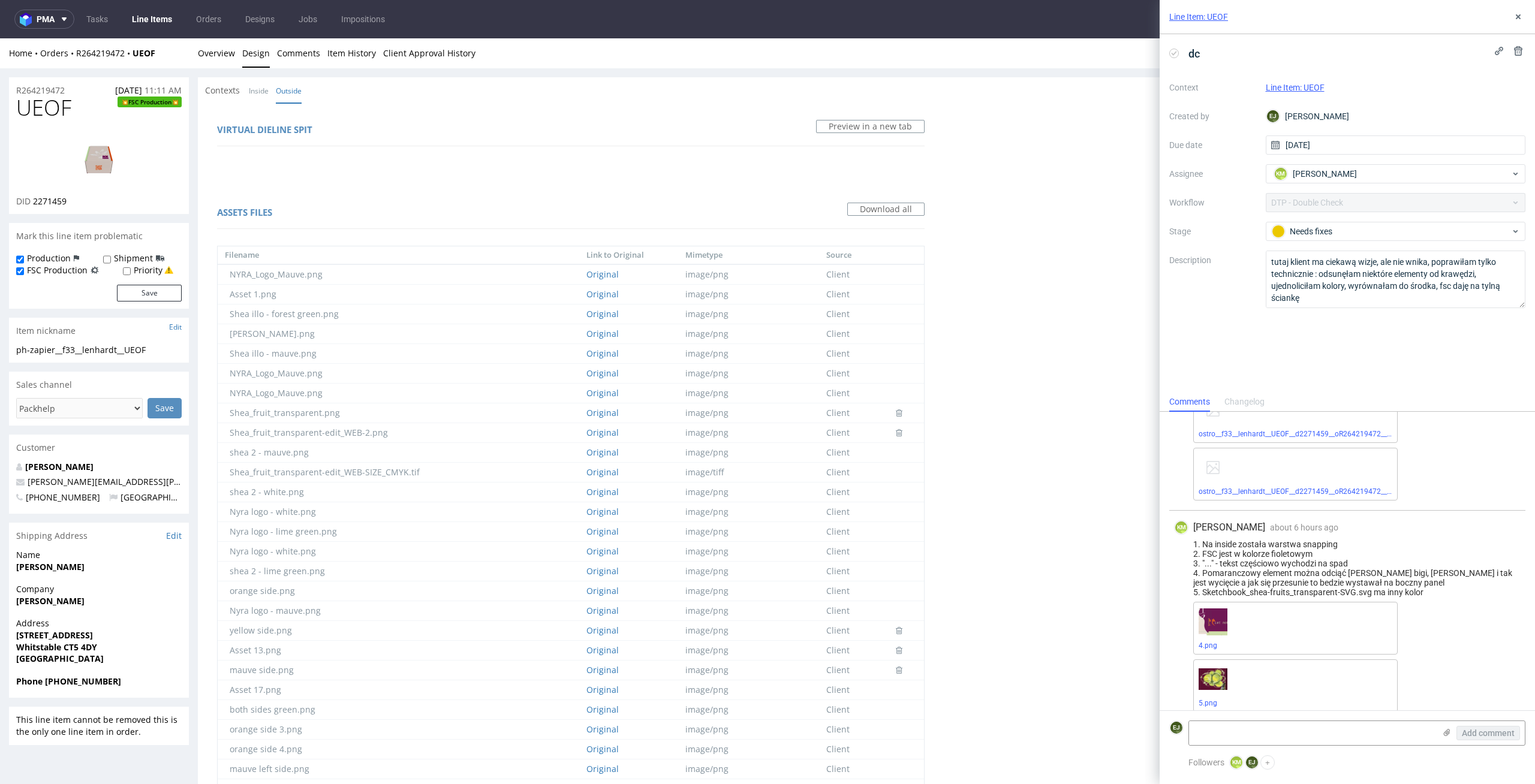
click at [103, 139] on img at bounding box center [99, 158] width 96 height 54
click at [1211, 700] on link "5.png" at bounding box center [1208, 703] width 19 height 8
click at [252, 86] on link "Inside" at bounding box center [259, 91] width 20 height 26
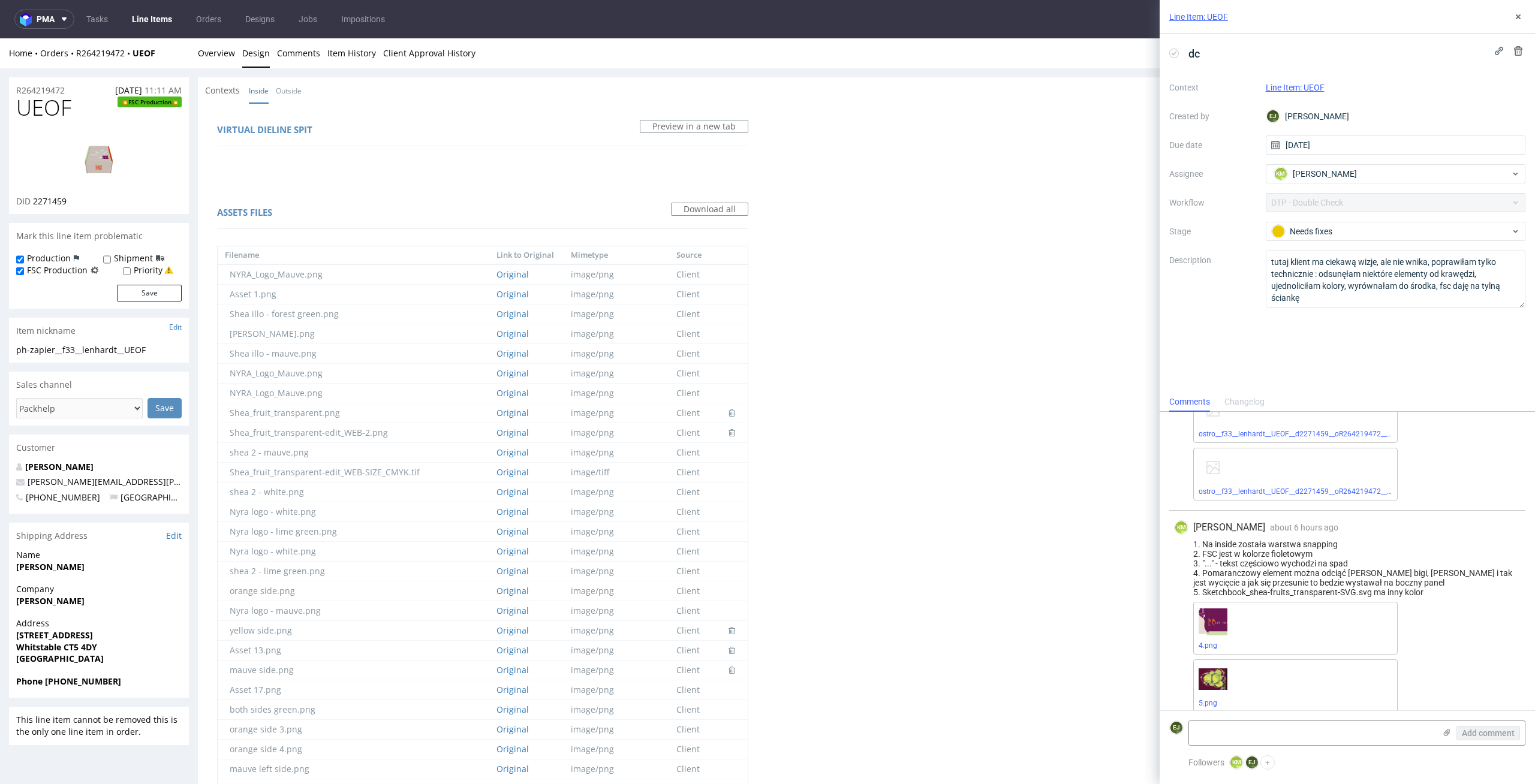
click at [1175, 53] on use at bounding box center [1174, 53] width 5 height 4
click at [1524, 21] on button at bounding box center [1518, 17] width 14 height 14
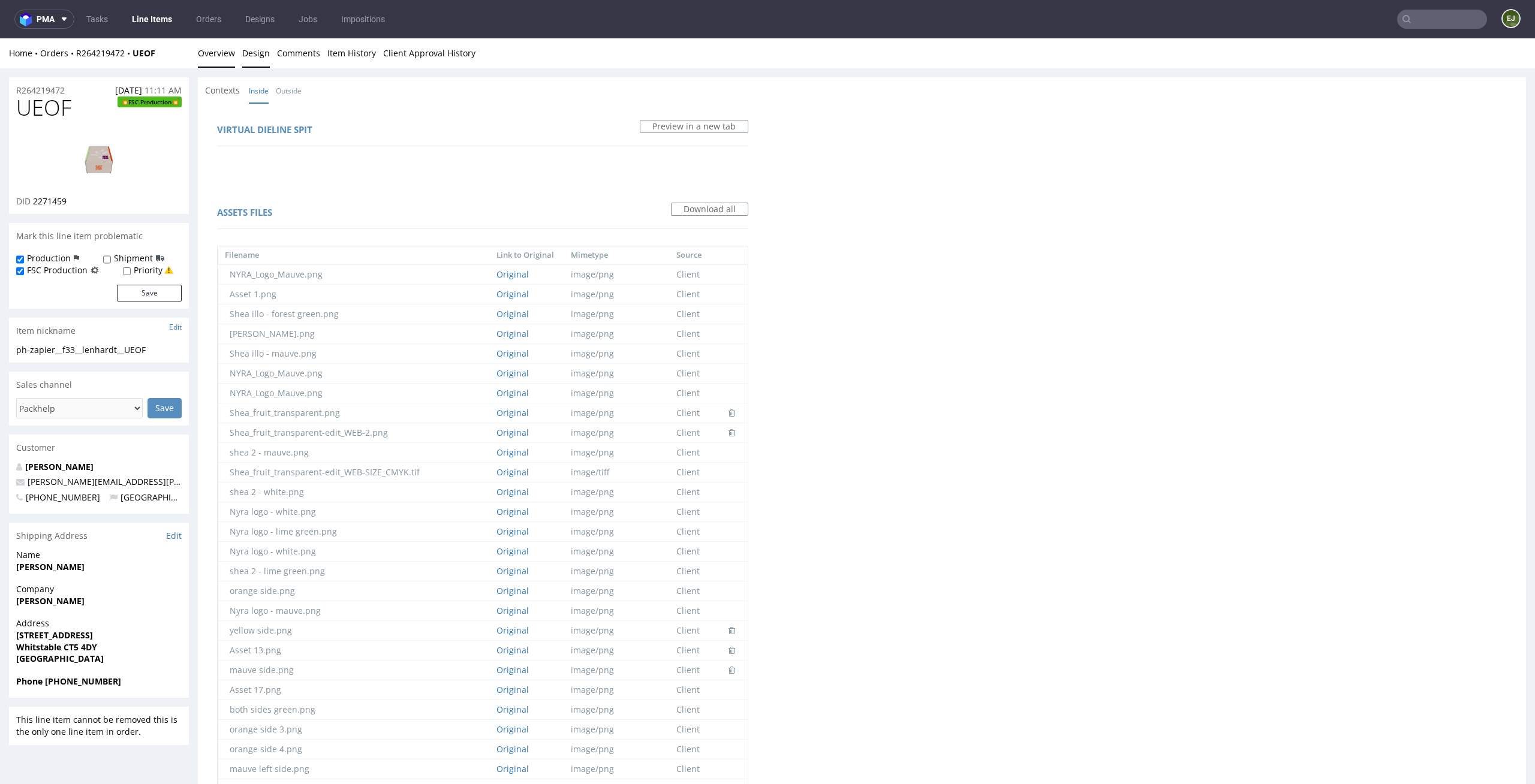
click at [218, 47] on link "Overview" at bounding box center [216, 53] width 37 height 29
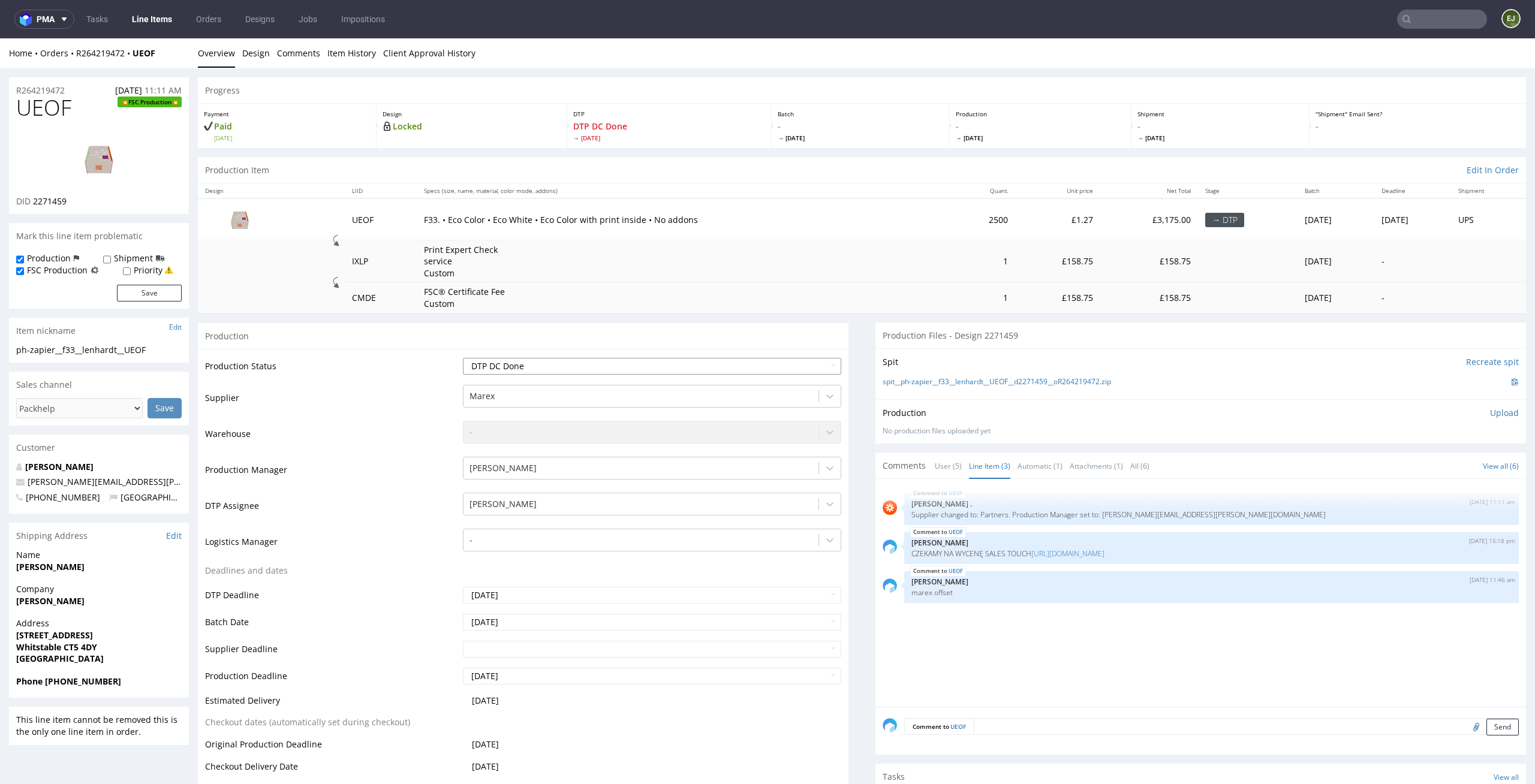
click at [812, 368] on select "Waiting for Artwork Waiting for Diecut Waiting for Mockup Waiting for DTP Waiti…" at bounding box center [653, 366] width 379 height 17
select select "dtp_ca_needed"
click at [463, 358] on select "Waiting for Artwork Waiting for Diecut Waiting for Mockup Waiting for DTP Waiti…" at bounding box center [653, 366] width 379 height 17
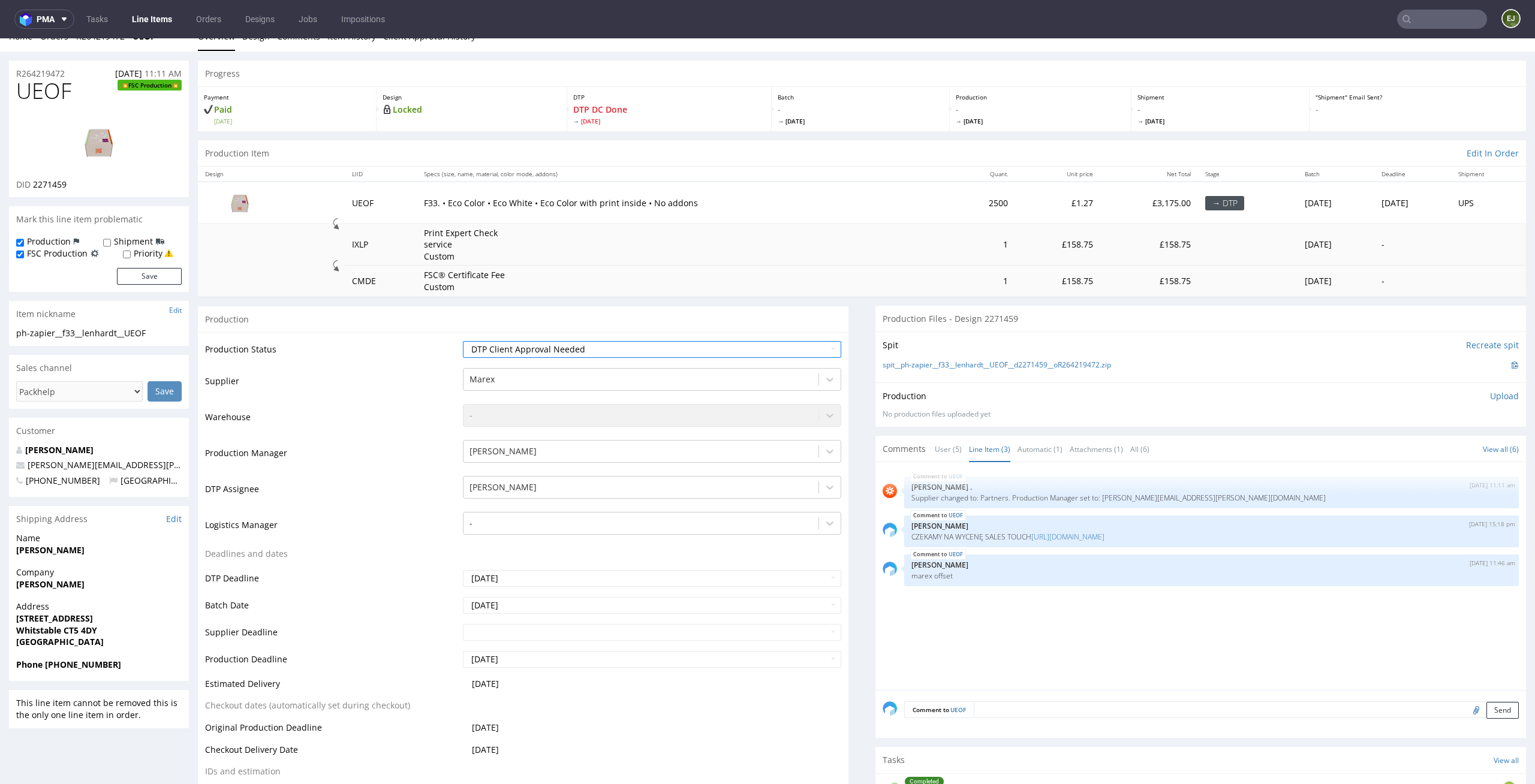
scroll to position [116, 0]
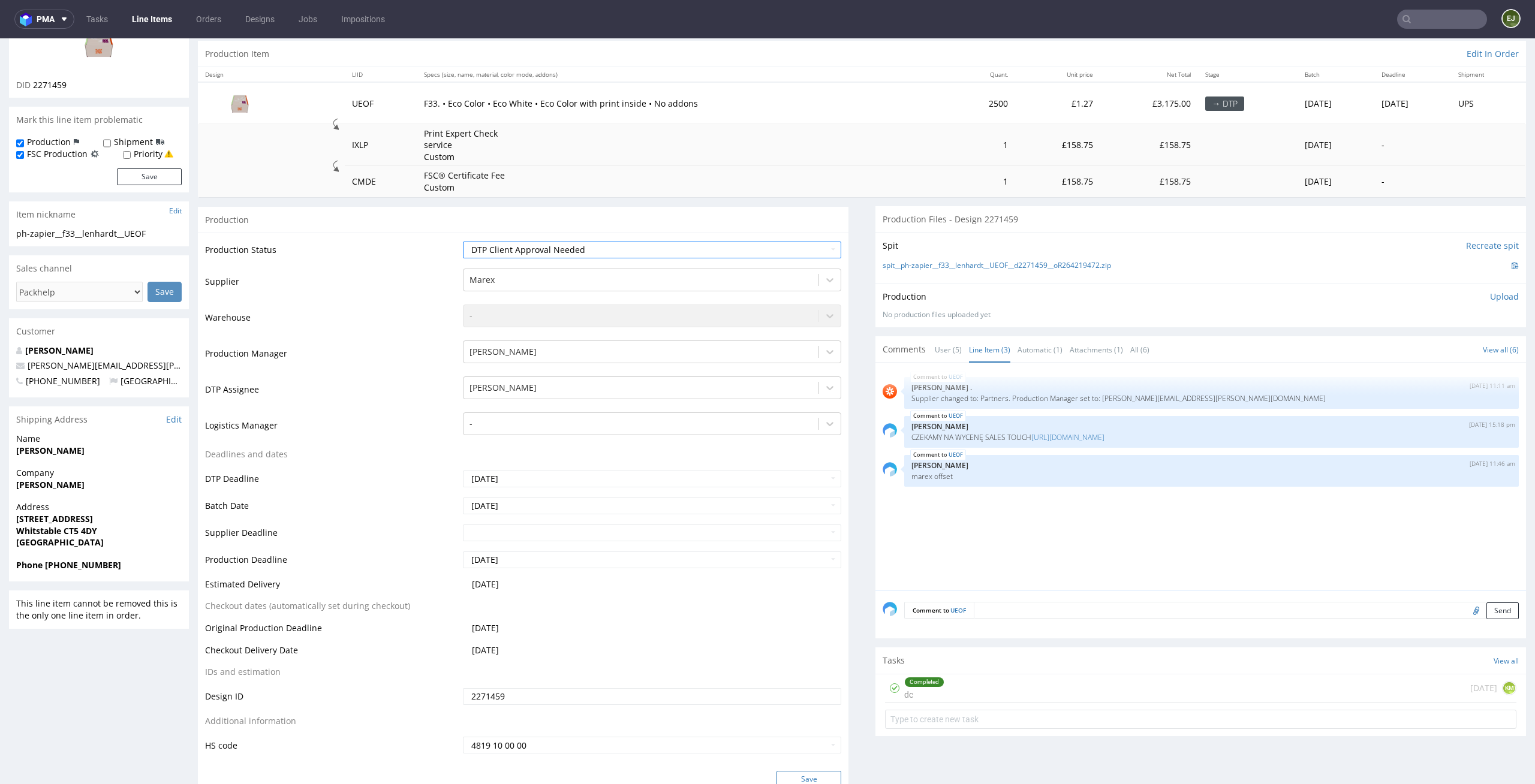
click at [801, 771] on button "Save" at bounding box center [809, 779] width 65 height 17
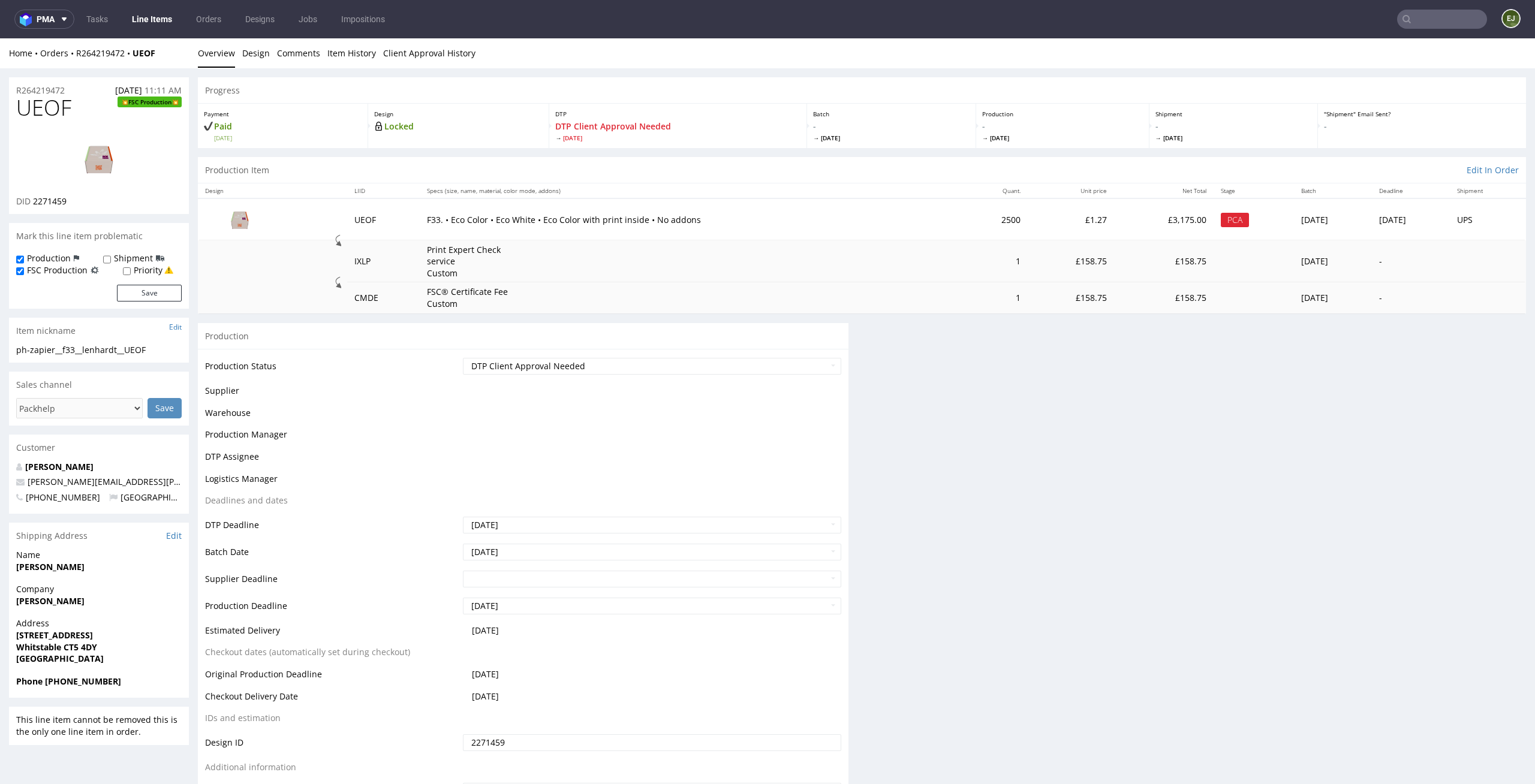
scroll to position [0, 0]
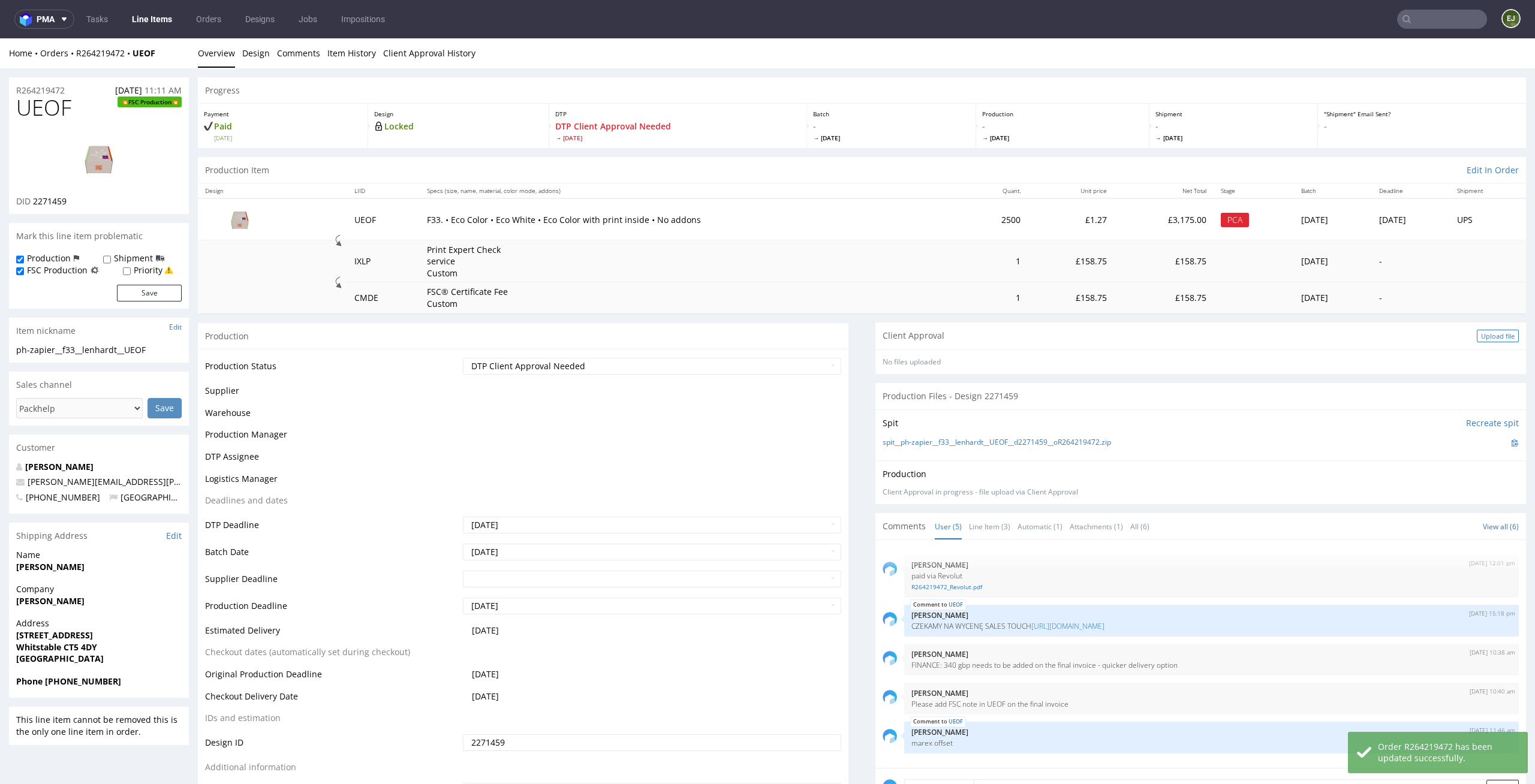
click at [1478, 333] on div "Upload file" at bounding box center [1497, 335] width 42 height 12
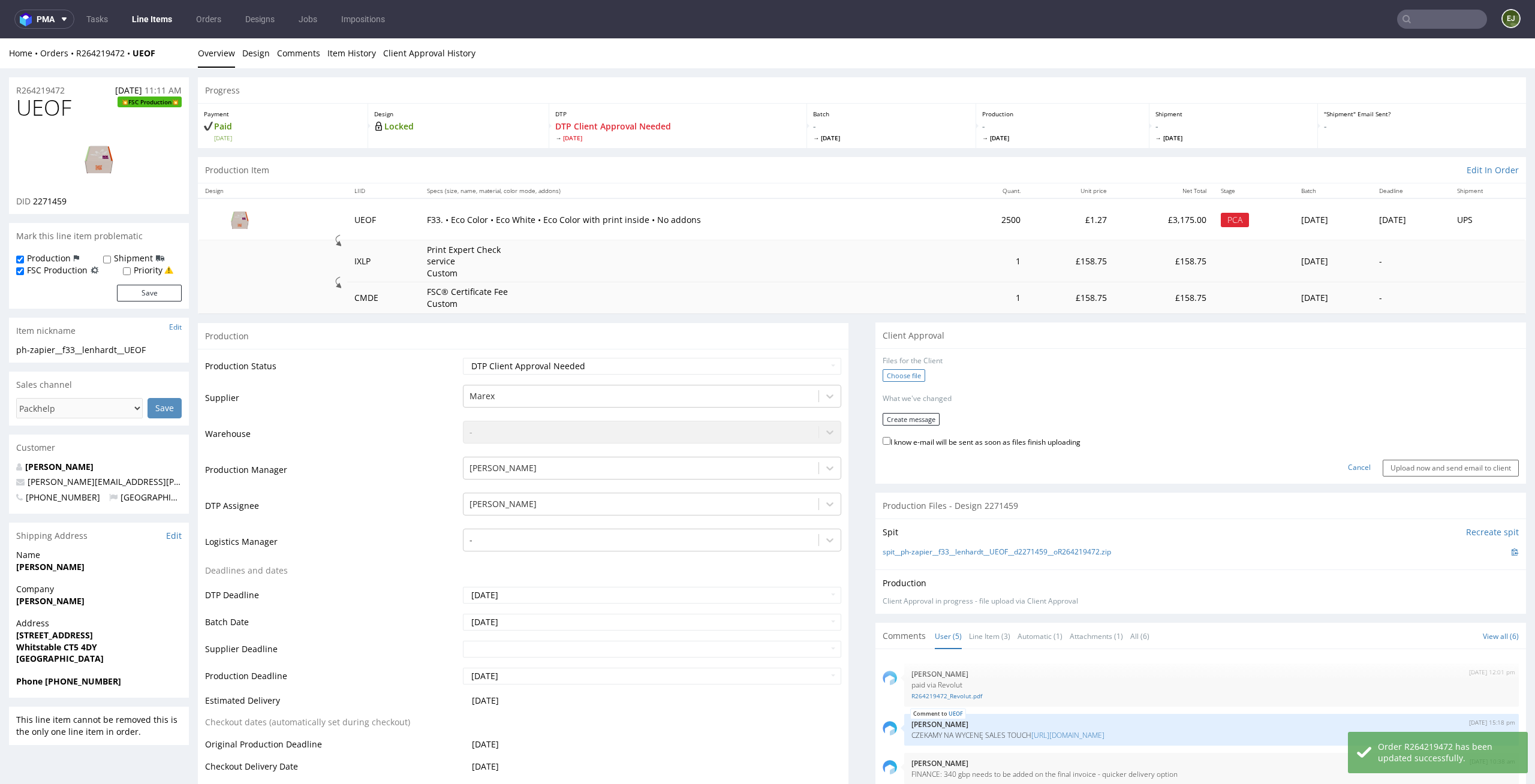
click at [896, 372] on label "Choose file" at bounding box center [904, 375] width 43 height 12
click at [0, 38] on input "Choose file" at bounding box center [0, 38] width 0 height 0
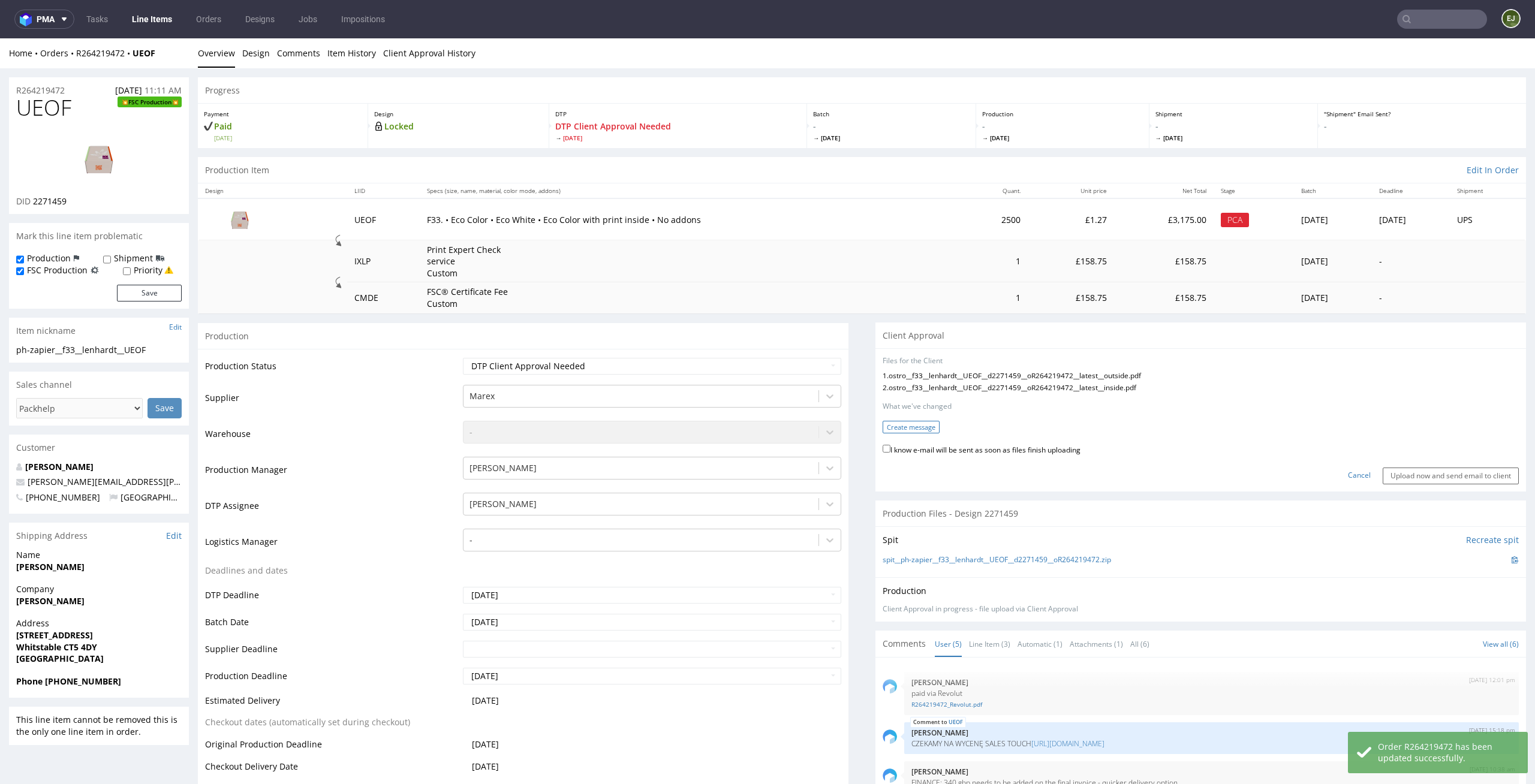
click at [906, 429] on button "Create message" at bounding box center [912, 427] width 57 height 12
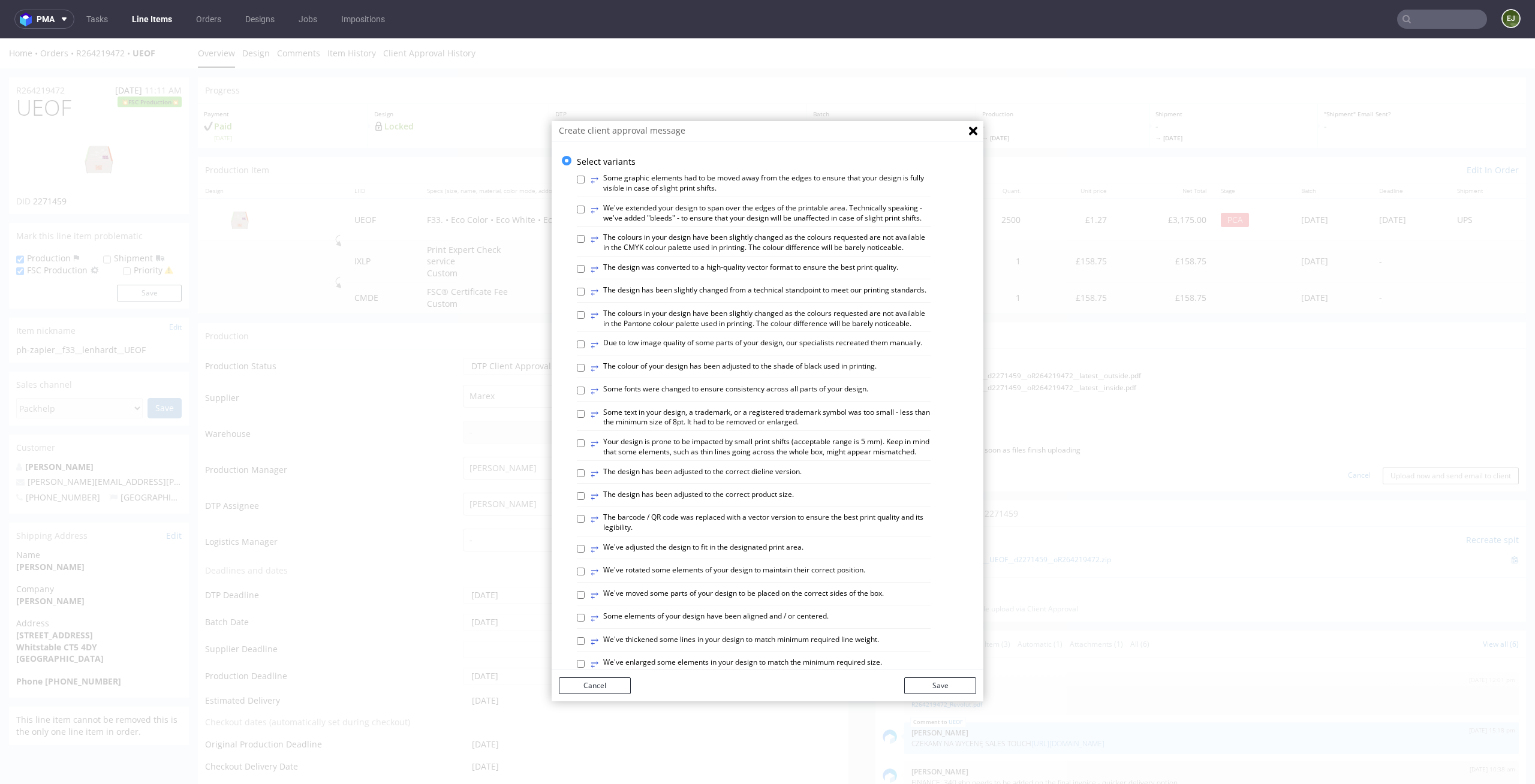
scroll to position [7, 0]
click at [969, 130] on icon "Close" at bounding box center [973, 131] width 8 height 9
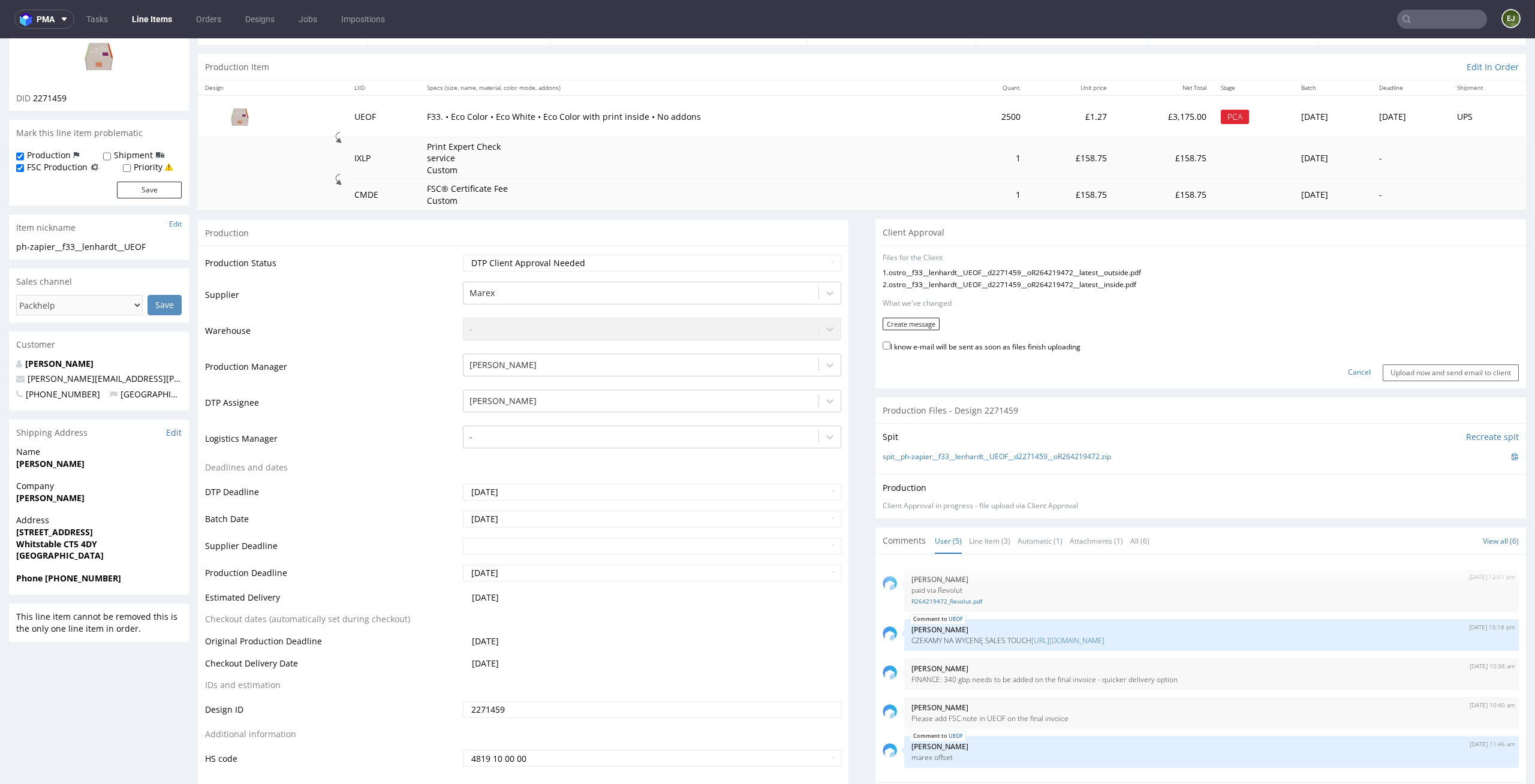
scroll to position [257, 0]
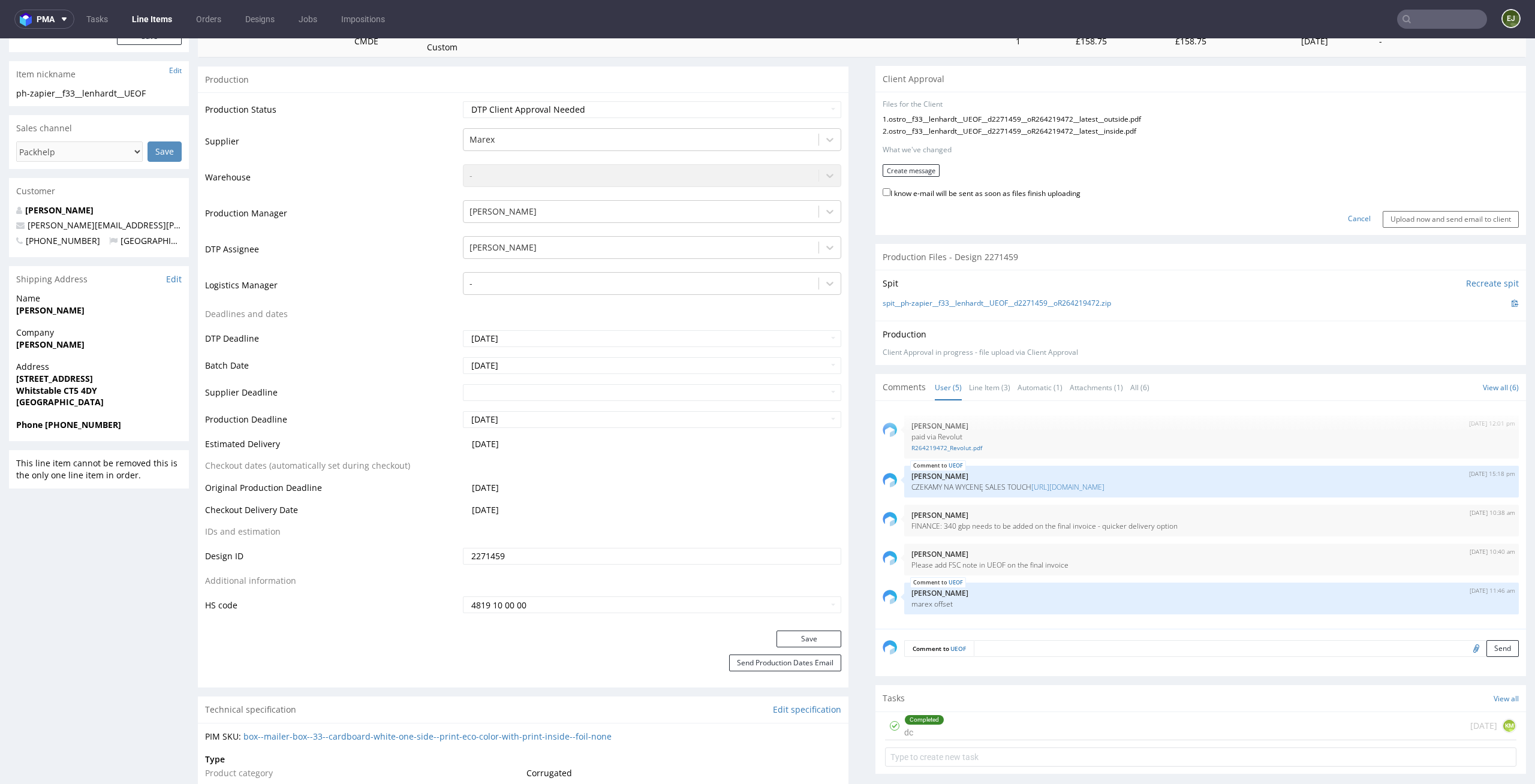
click at [963, 721] on div "Completed dc today KM" at bounding box center [1200, 726] width 631 height 28
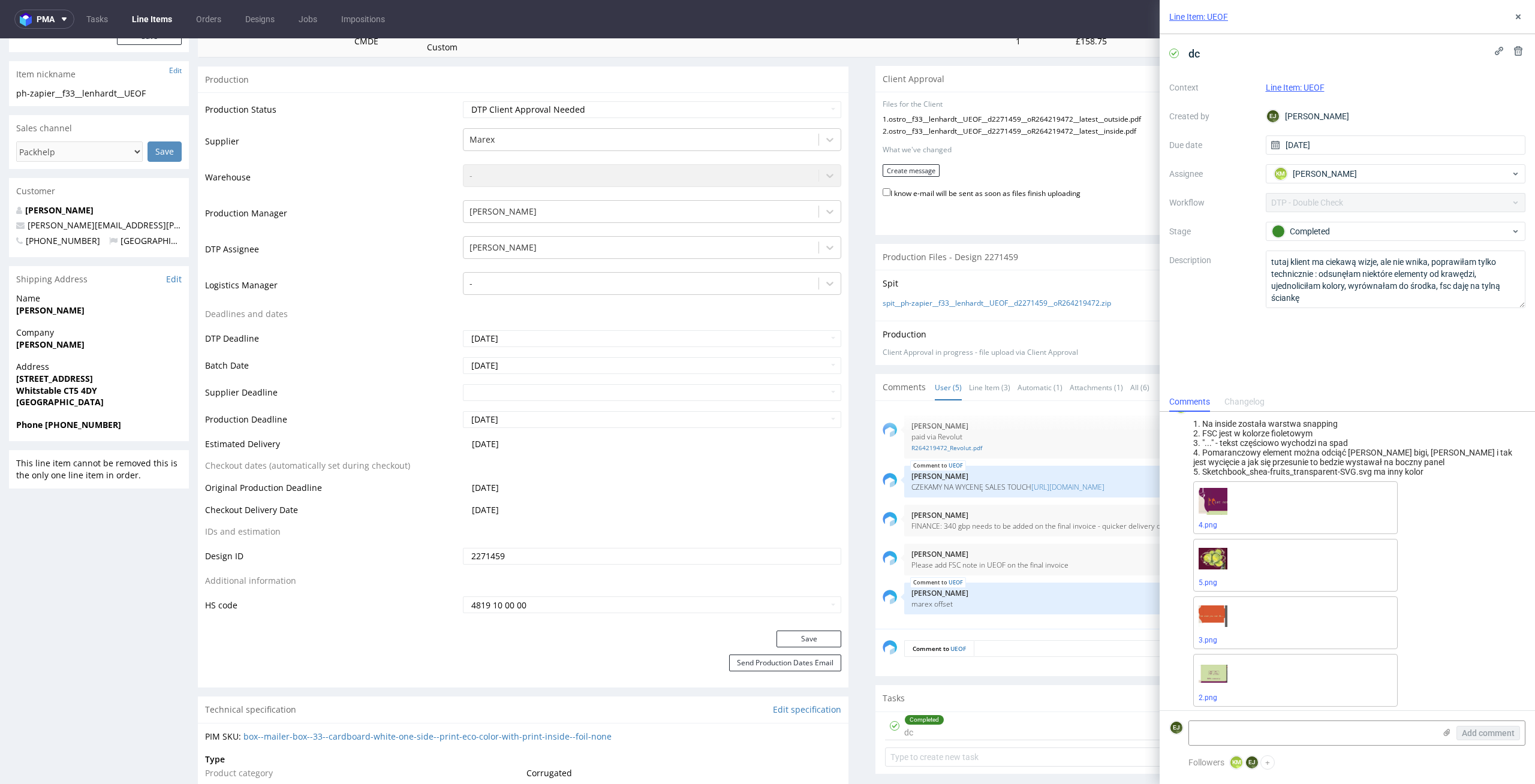
scroll to position [191, 0]
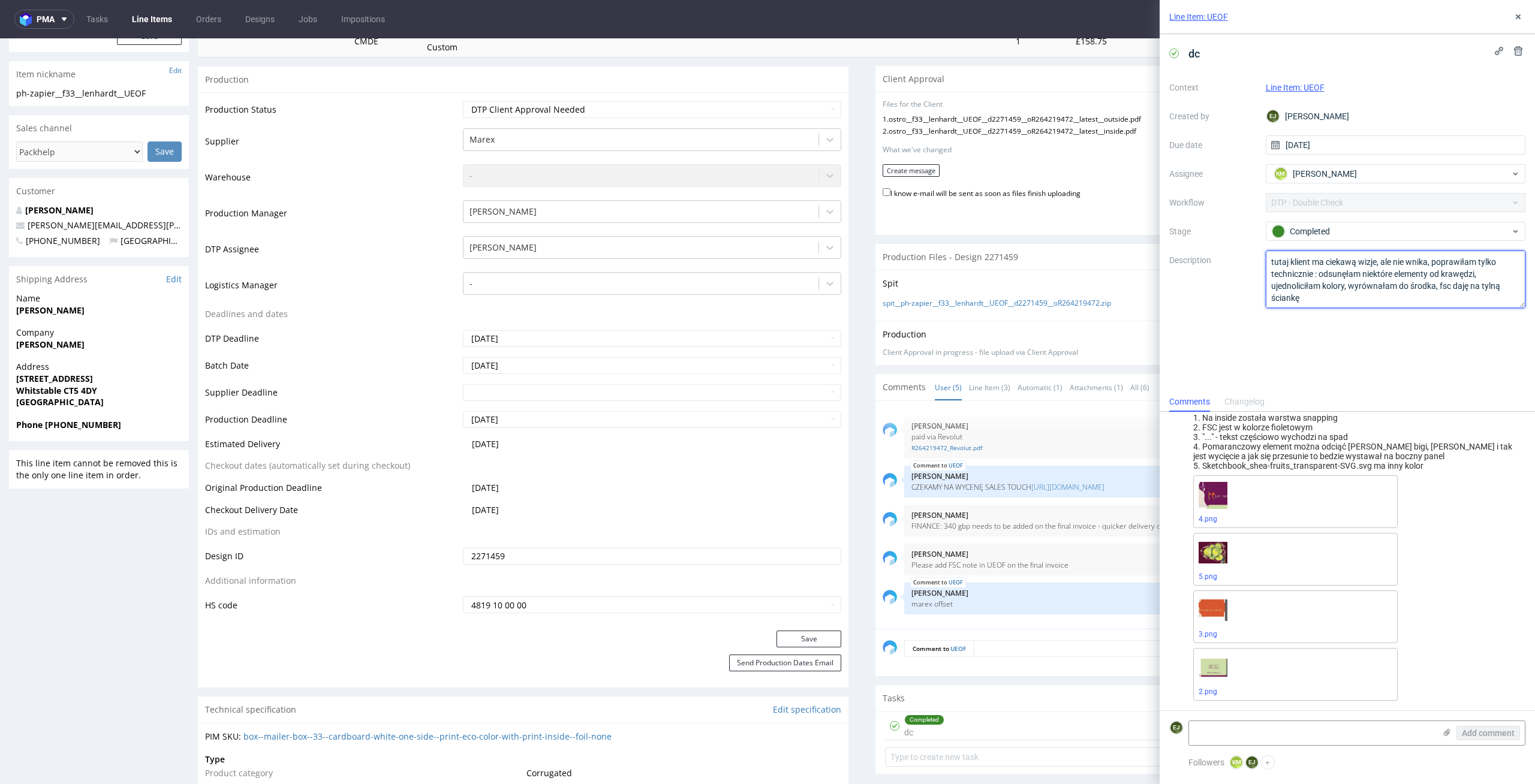
click at [1431, 265] on textarea "tutaj klient ma ciekawą wizje, ale nie wnika, poprawiłam tylko technicznie : od…" at bounding box center [1396, 279] width 260 height 58
drag, startPoint x: 1323, startPoint y: 301, endPoint x: 1318, endPoint y: 278, distance: 23.5
click at [1318, 278] on textarea "tutaj klient ma ciekawą wizje, ale nie wnika, poprawiłam tylko technicznie : od…" at bounding box center [1396, 279] width 260 height 58
type textarea "tutaj klient ma ciekawą wizje, ale nie wnikam, poprawiłam tylko technicznie : o…"
click at [918, 170] on button "Create message" at bounding box center [912, 170] width 57 height 12
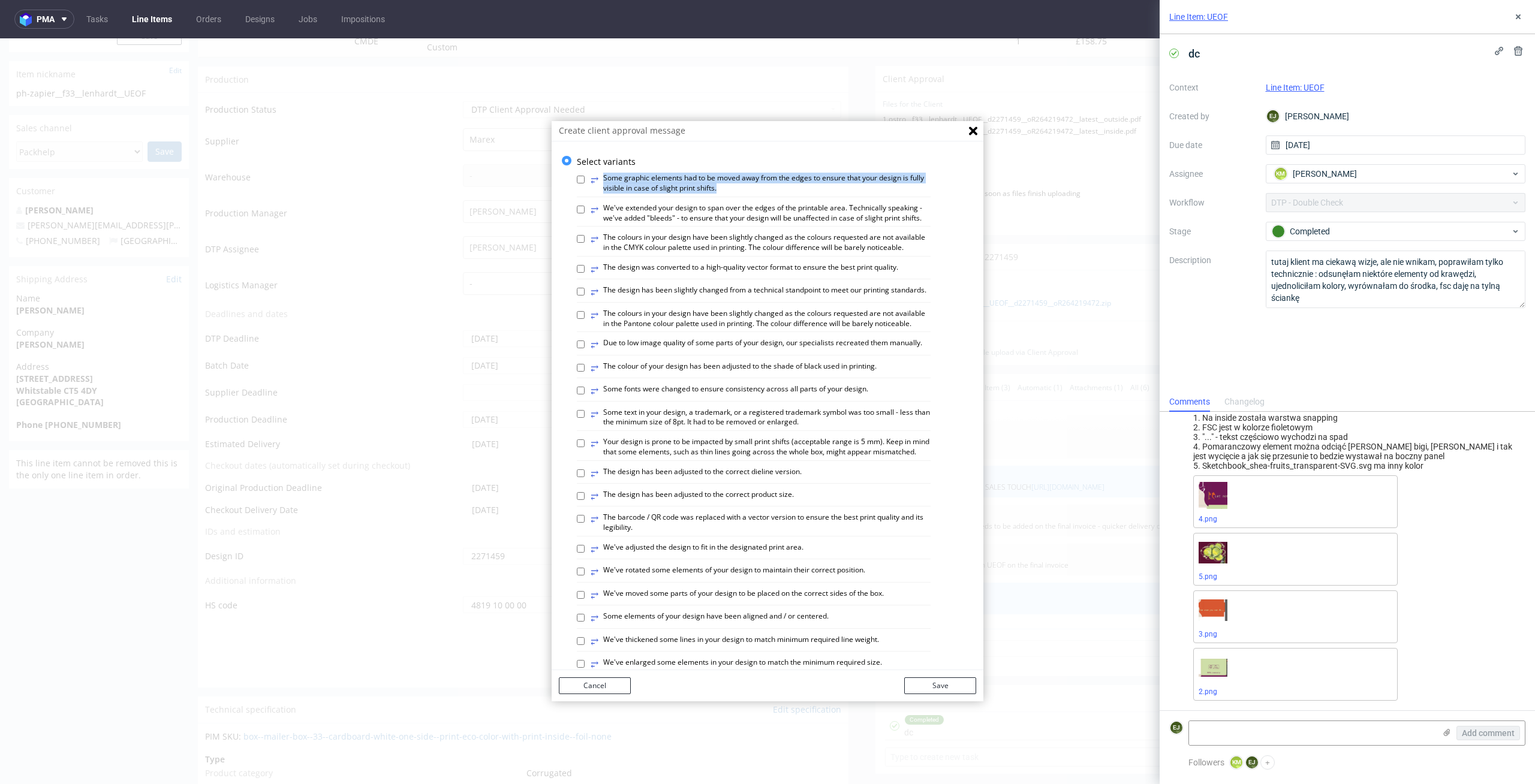
drag, startPoint x: 709, startPoint y: 191, endPoint x: 594, endPoint y: 180, distance: 115.5
click at [594, 180] on label "⥂ Some graphic elements had to be moved away from the edges to ensure that your…" at bounding box center [760, 183] width 340 height 20
copy label "Some graphic elements had to be moved away from the edges to ensure that your d…"
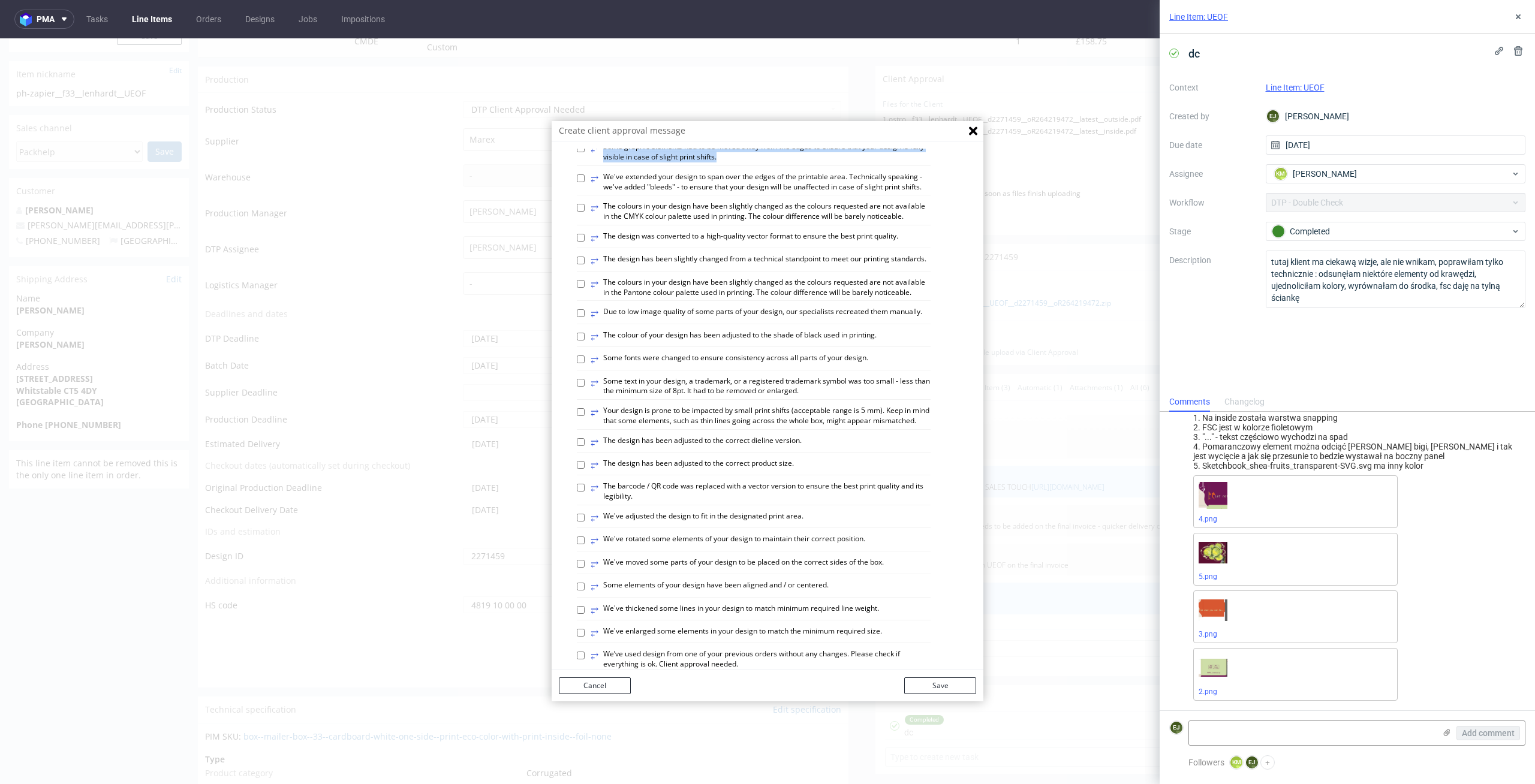
scroll to position [0, 0]
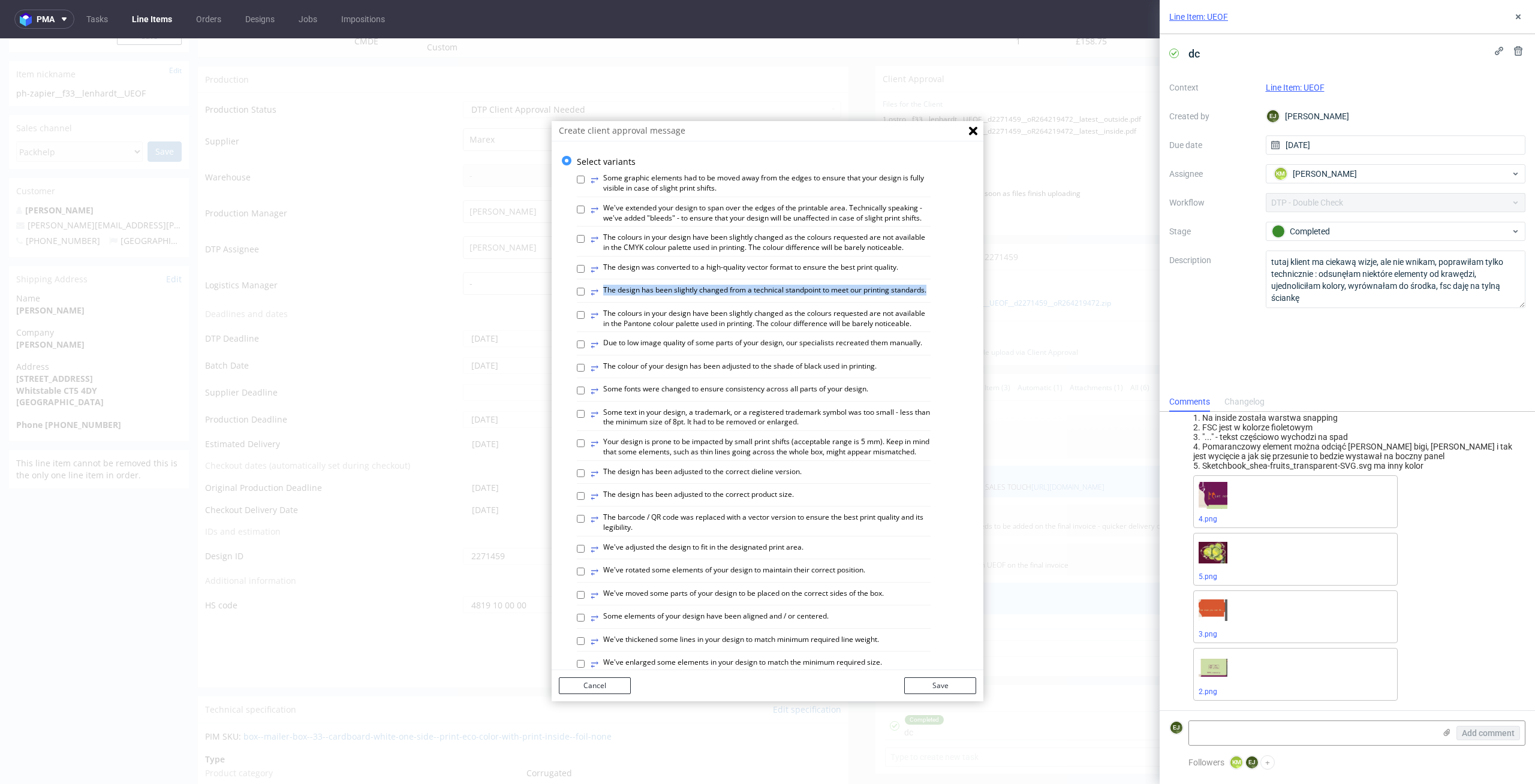
drag, startPoint x: 644, startPoint y: 310, endPoint x: 640, endPoint y: 316, distance: 7.2
click at [640, 302] on div "⥂ The design has been slightly changed from a technical standpoint to meet our …" at bounding box center [753, 294] width 354 height 17
copy label "⥂ The design has been slightly changed from a technical standpoint to meet our …"
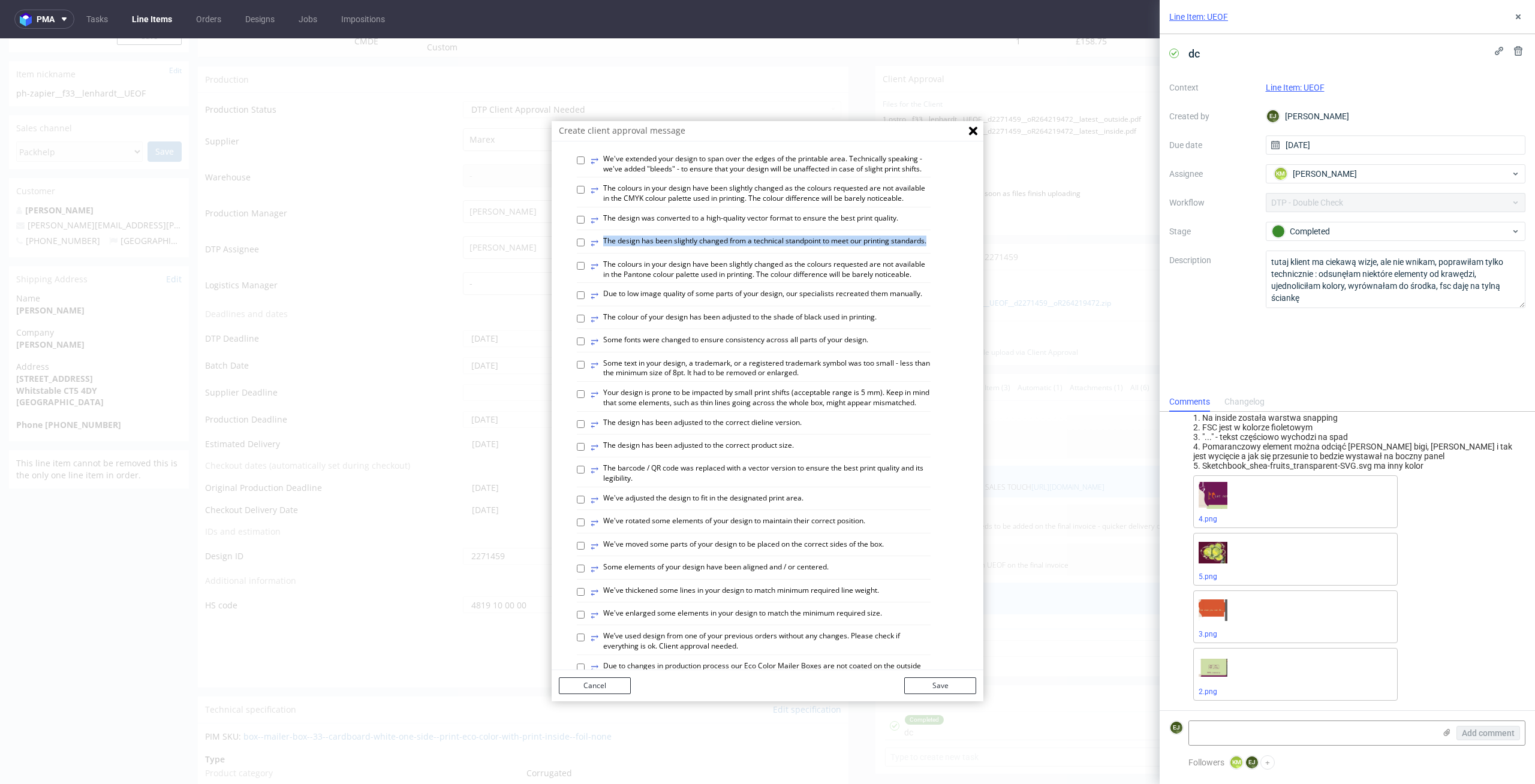
scroll to position [67, 0]
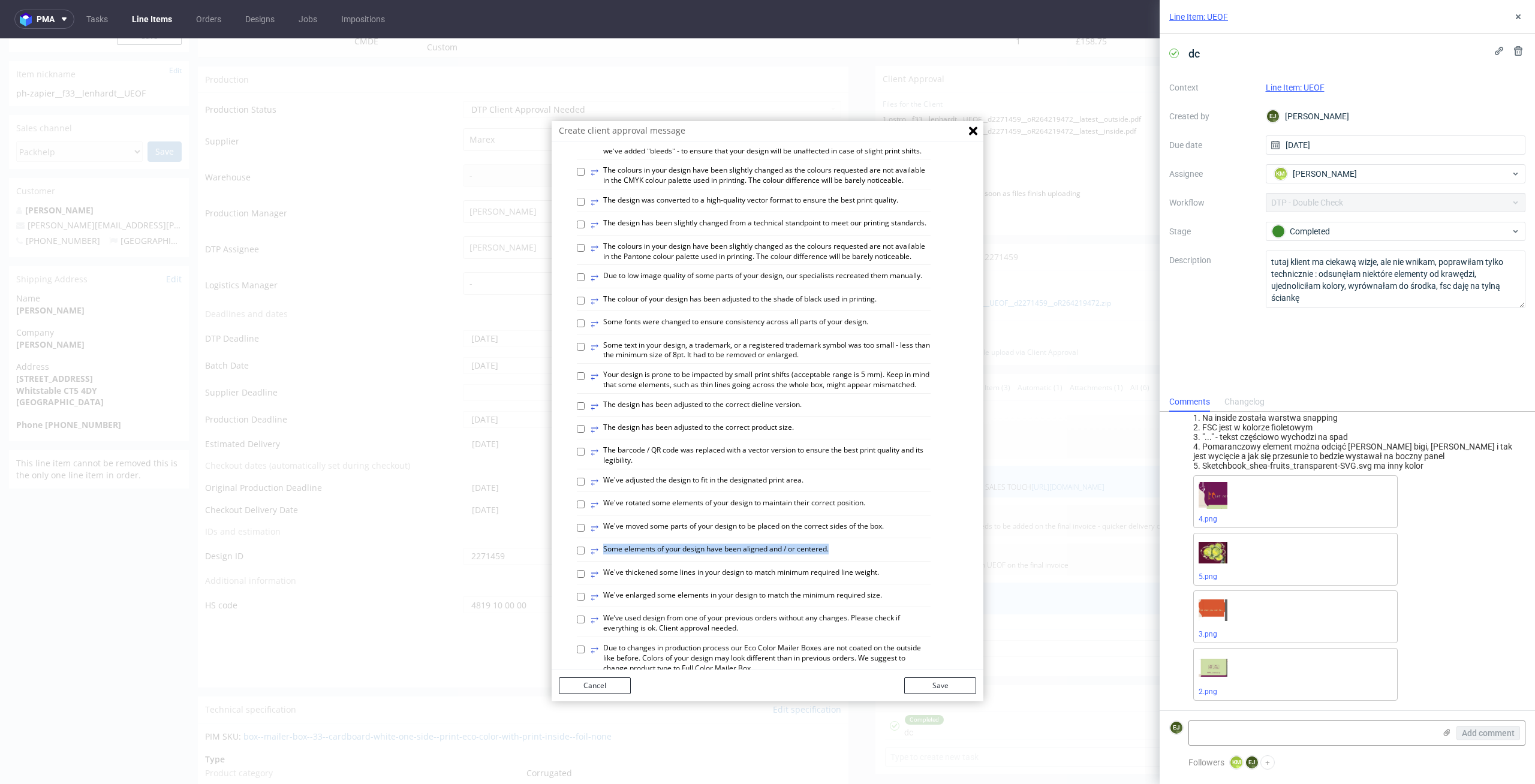
drag, startPoint x: 828, startPoint y: 579, endPoint x: 851, endPoint y: 587, distance: 24.4
click at [851, 561] on div "⥂ Some elements of your design have been aligned and / or centered." at bounding box center [753, 552] width 354 height 17
copy label "⥂ Some elements of your design have been aligned and / or centered."
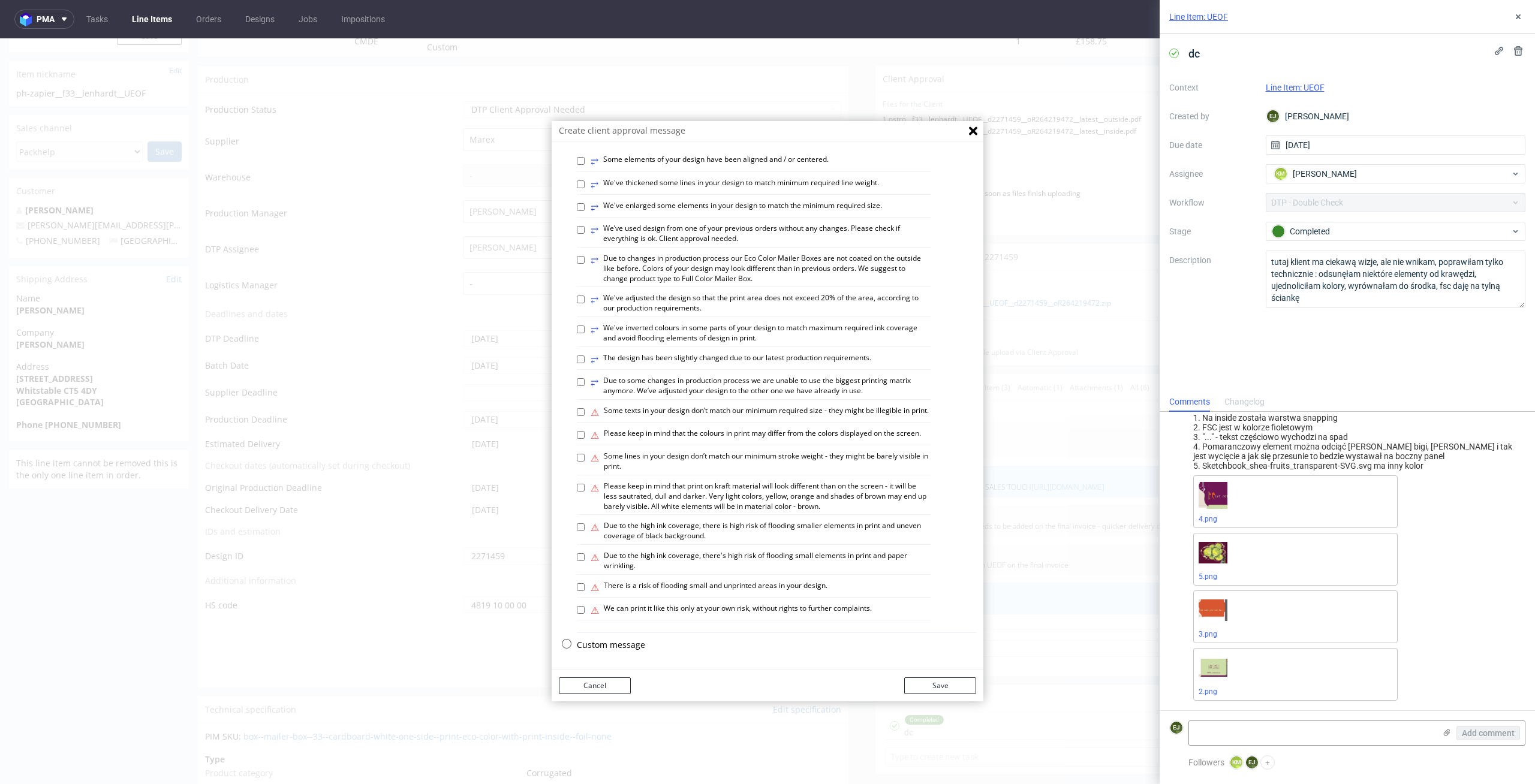
click at [603, 641] on p "Custom message" at bounding box center [777, 645] width 400 height 12
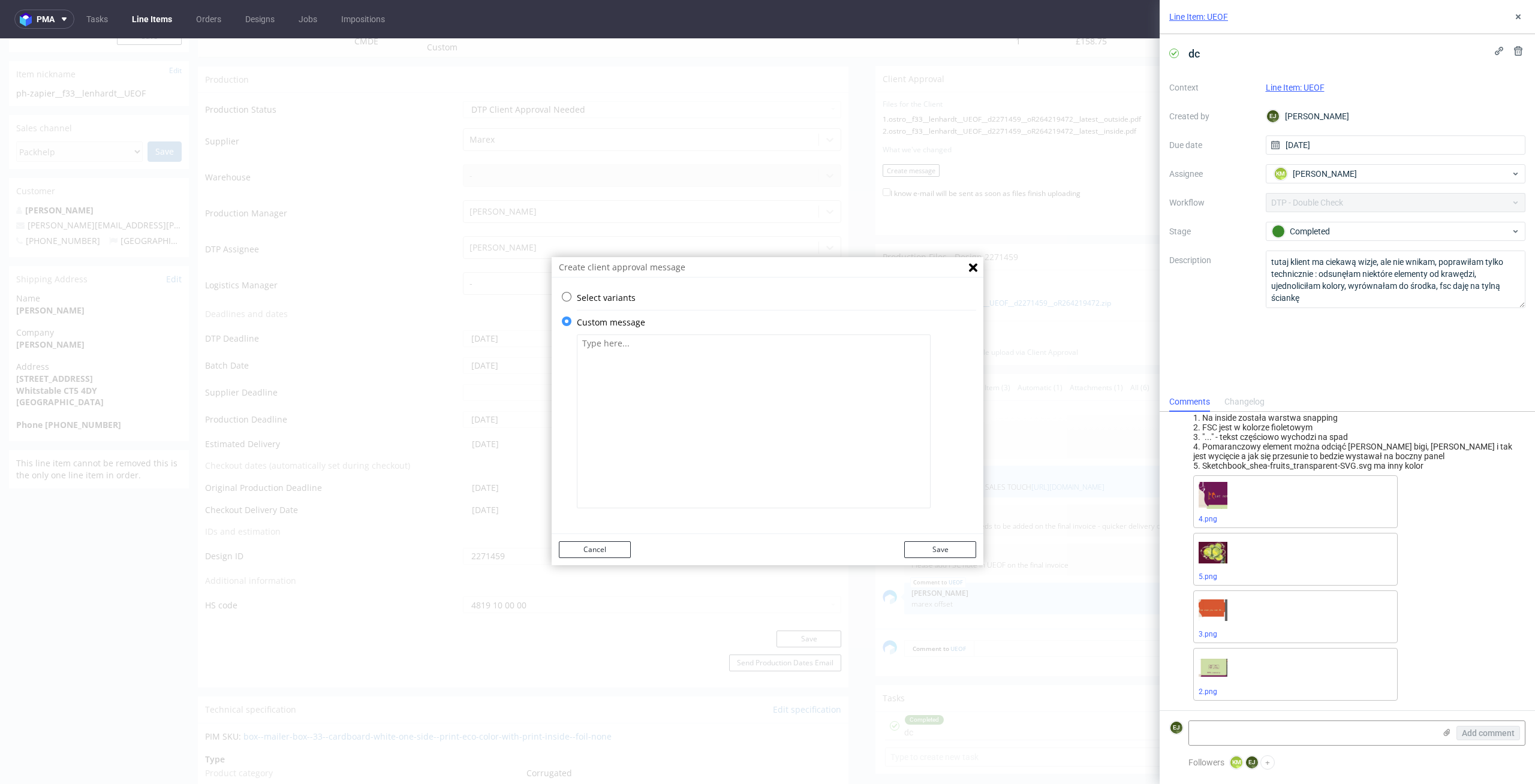
scroll to position [0, 0]
click at [646, 424] on textarea at bounding box center [753, 422] width 354 height 174
paste textarea "• The design has been slightly changed from a technical standpoint to meet our …"
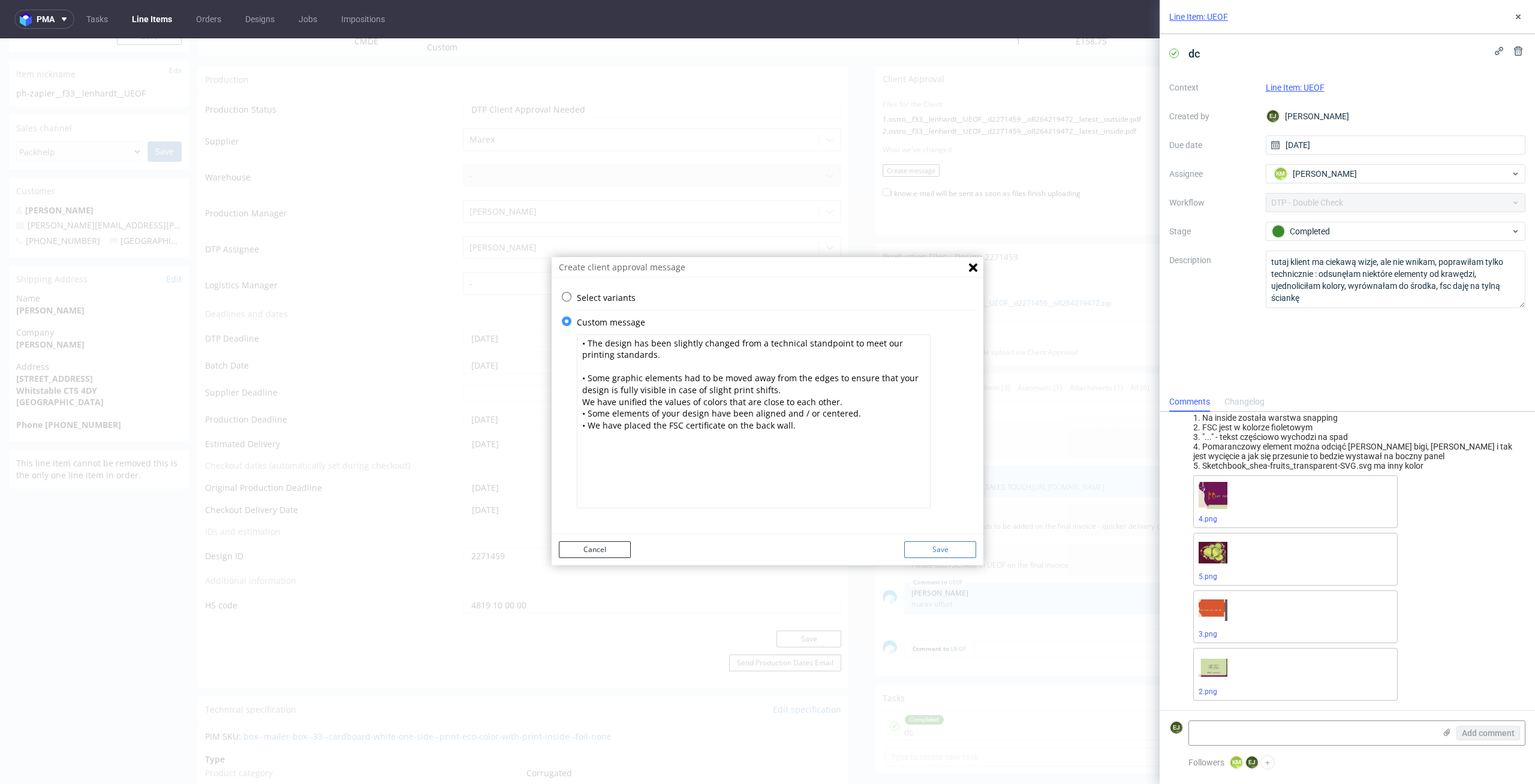
type textarea "• The design has been slightly changed from a technical standpoint to meet our …"
click at [955, 548] on button "Save" at bounding box center [940, 550] width 72 height 17
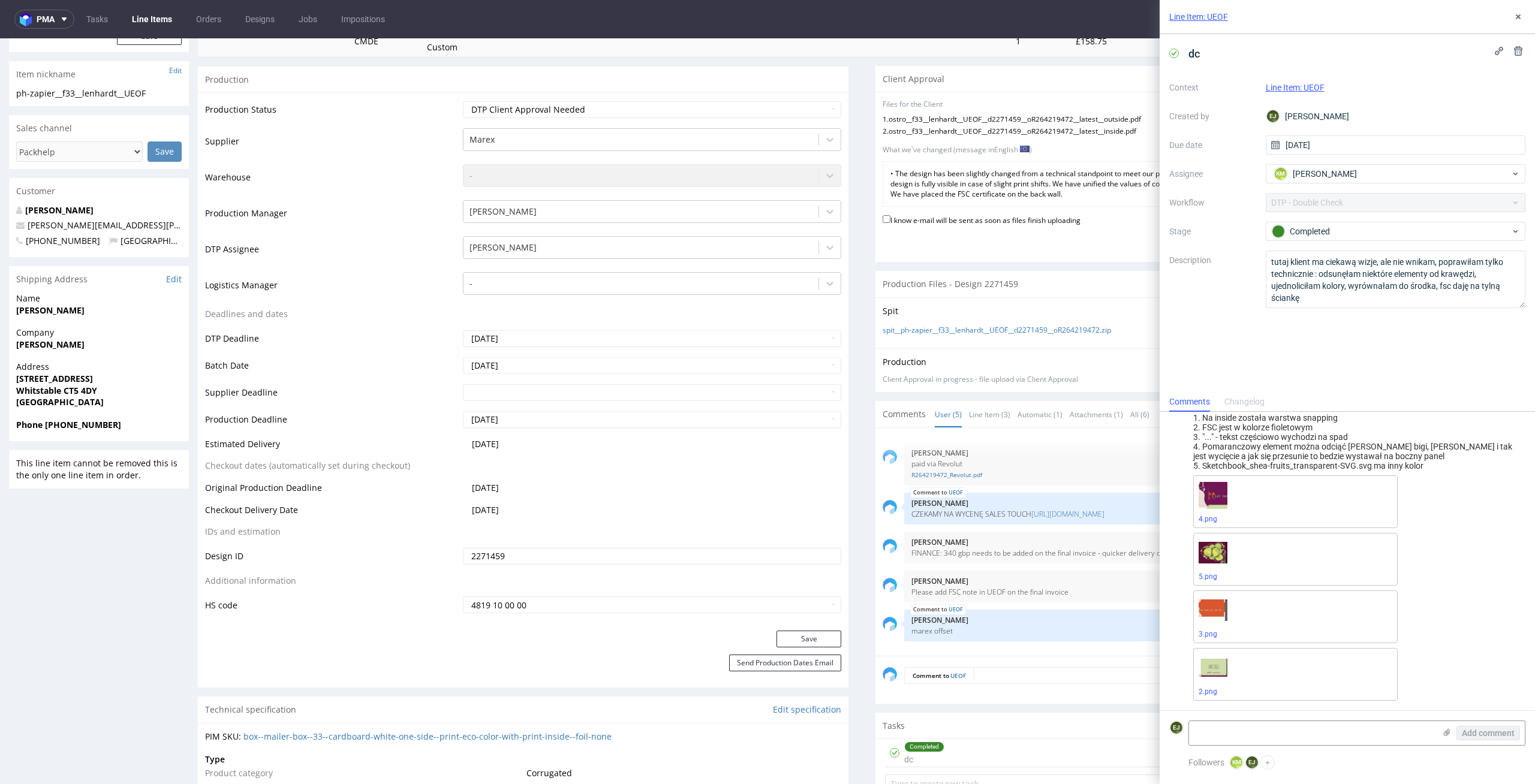
click at [914, 222] on label "I know e-mail will be sent as soon as files finish uploading" at bounding box center [982, 219] width 198 height 13
click at [891, 222] on input "I know e-mail will be sent as soon as files finish uploading" at bounding box center [887, 219] width 8 height 8
checkbox input "true"
click at [1521, 19] on icon at bounding box center [1518, 16] width 10 height 10
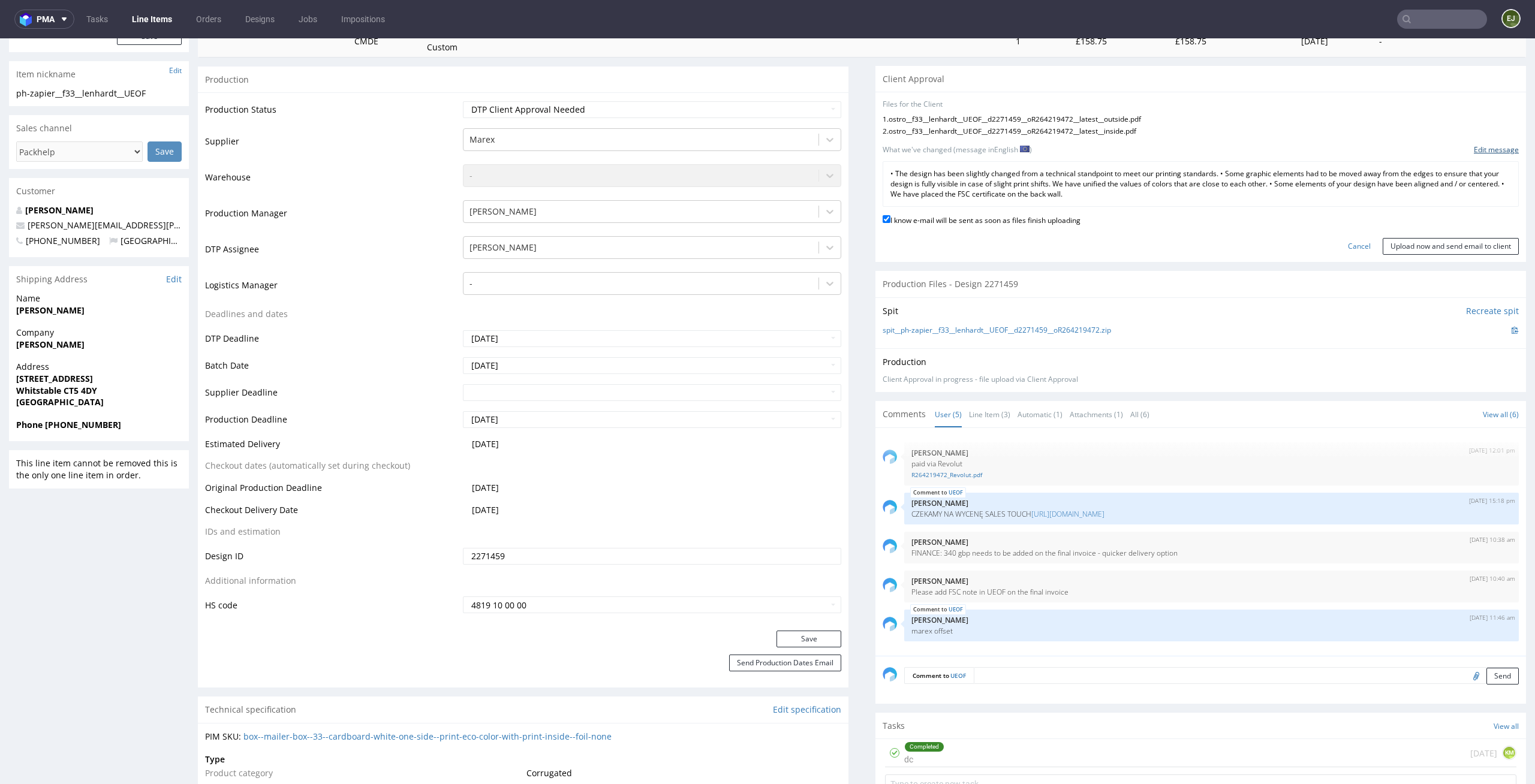
click at [1481, 148] on link "Edit message" at bounding box center [1496, 150] width 45 height 10
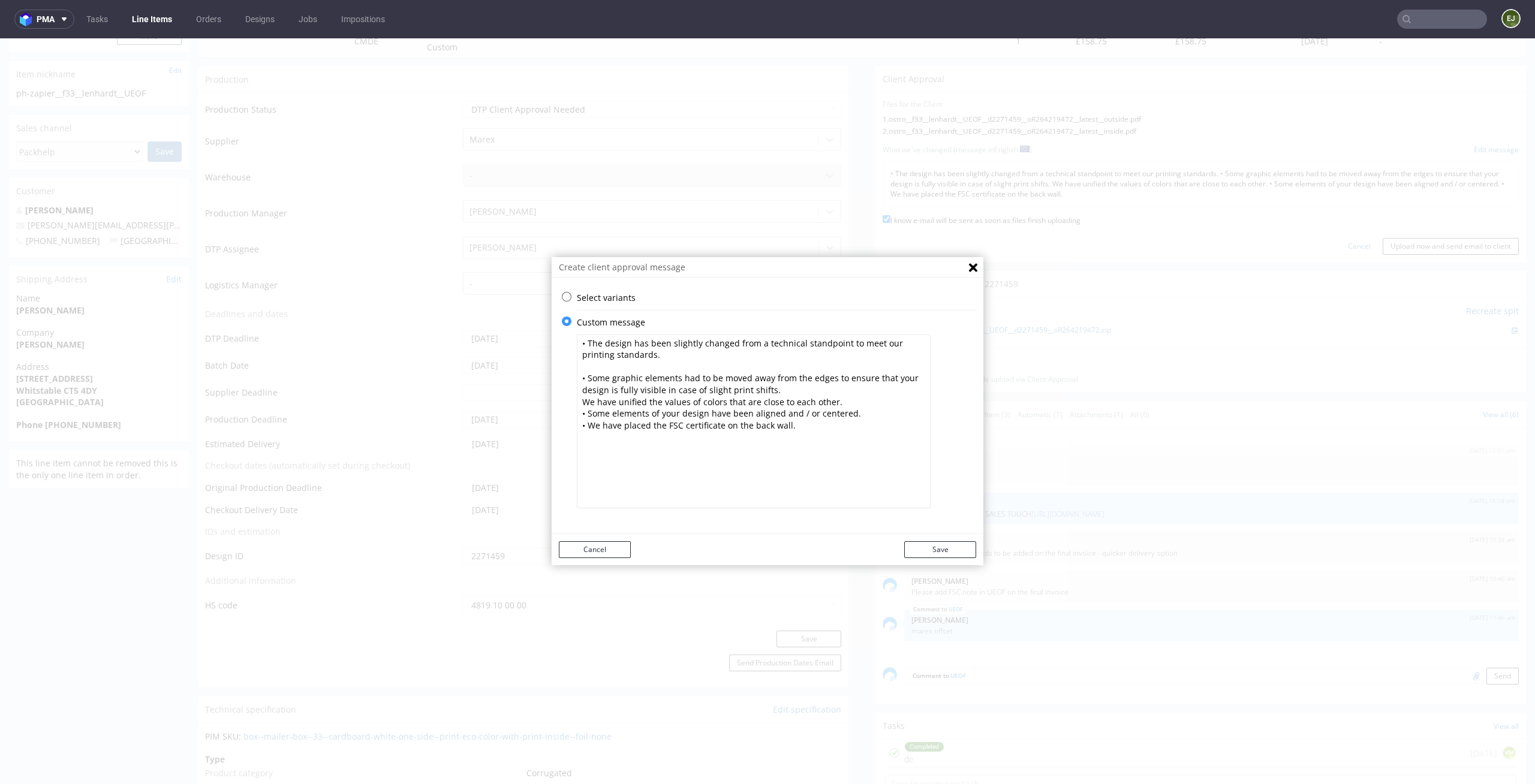
click at [740, 421] on textarea "• The design has been slightly changed from a technical standpoint to meet our …" at bounding box center [753, 422] width 354 height 174
click at [590, 298] on p "Select variants" at bounding box center [777, 298] width 400 height 12
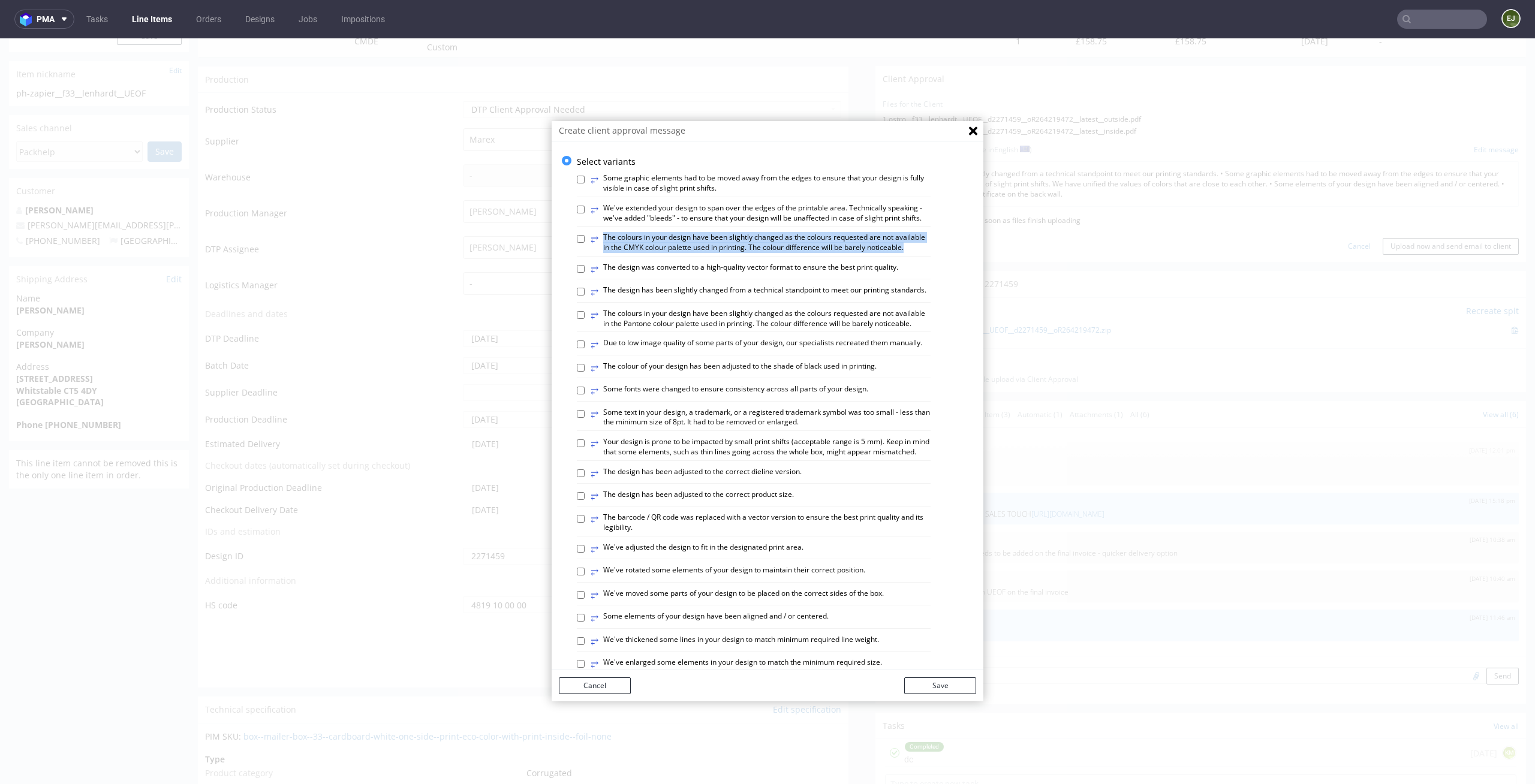
drag, startPoint x: 901, startPoint y: 257, endPoint x: 933, endPoint y: 263, distance: 32.6
click at [933, 263] on div "⥂ Some graphic elements had to be moved away from the edges to ensure that your…" at bounding box center [777, 625] width 400 height 916
copy label "⥂ The colours in your design have been slightly changed as the colours requeste…"
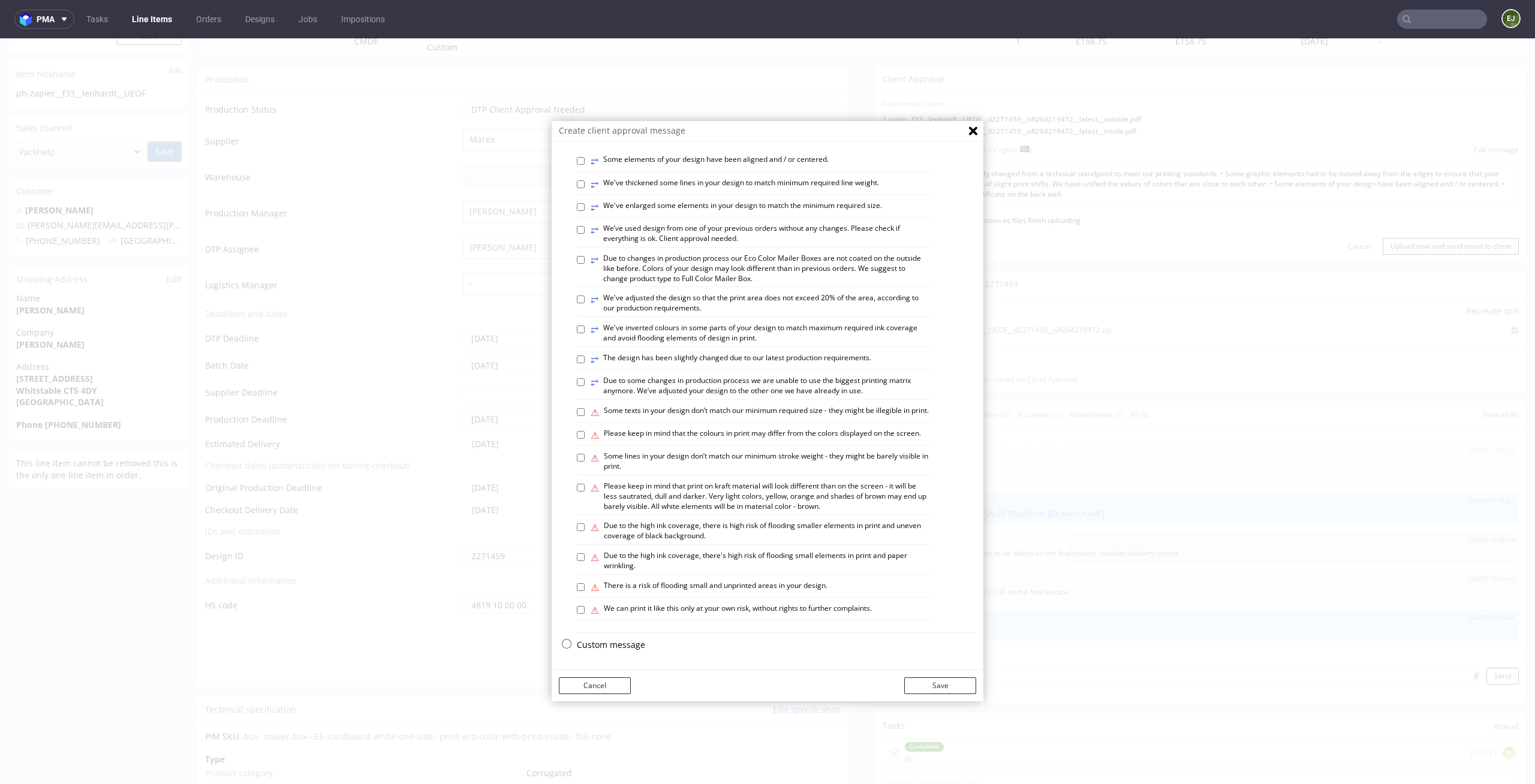
click at [623, 646] on p "Custom message" at bounding box center [777, 645] width 400 height 12
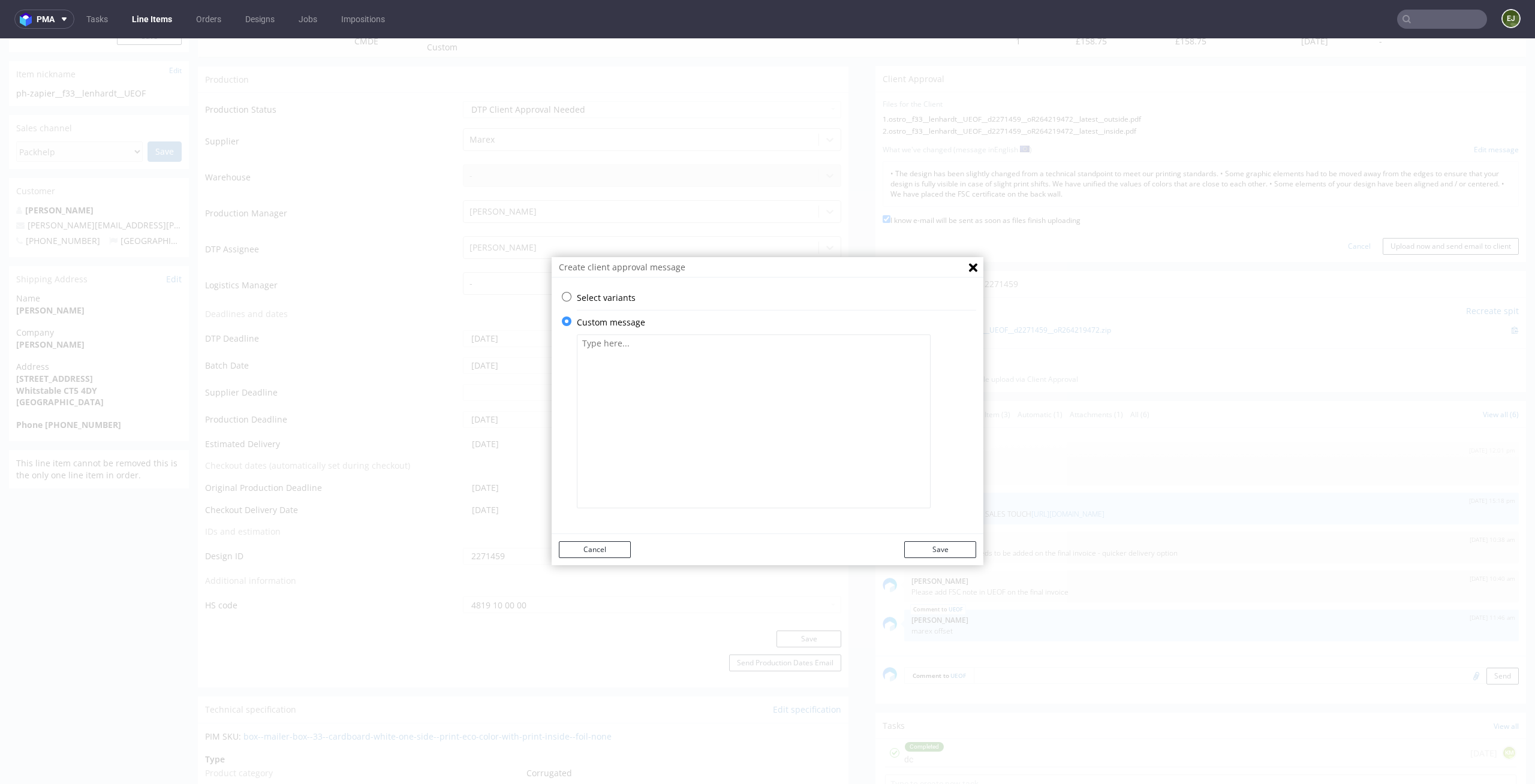
click at [666, 403] on textarea at bounding box center [753, 422] width 354 height 174
paste textarea "• The design has been slightly changed from a technical standpoint to meet our …"
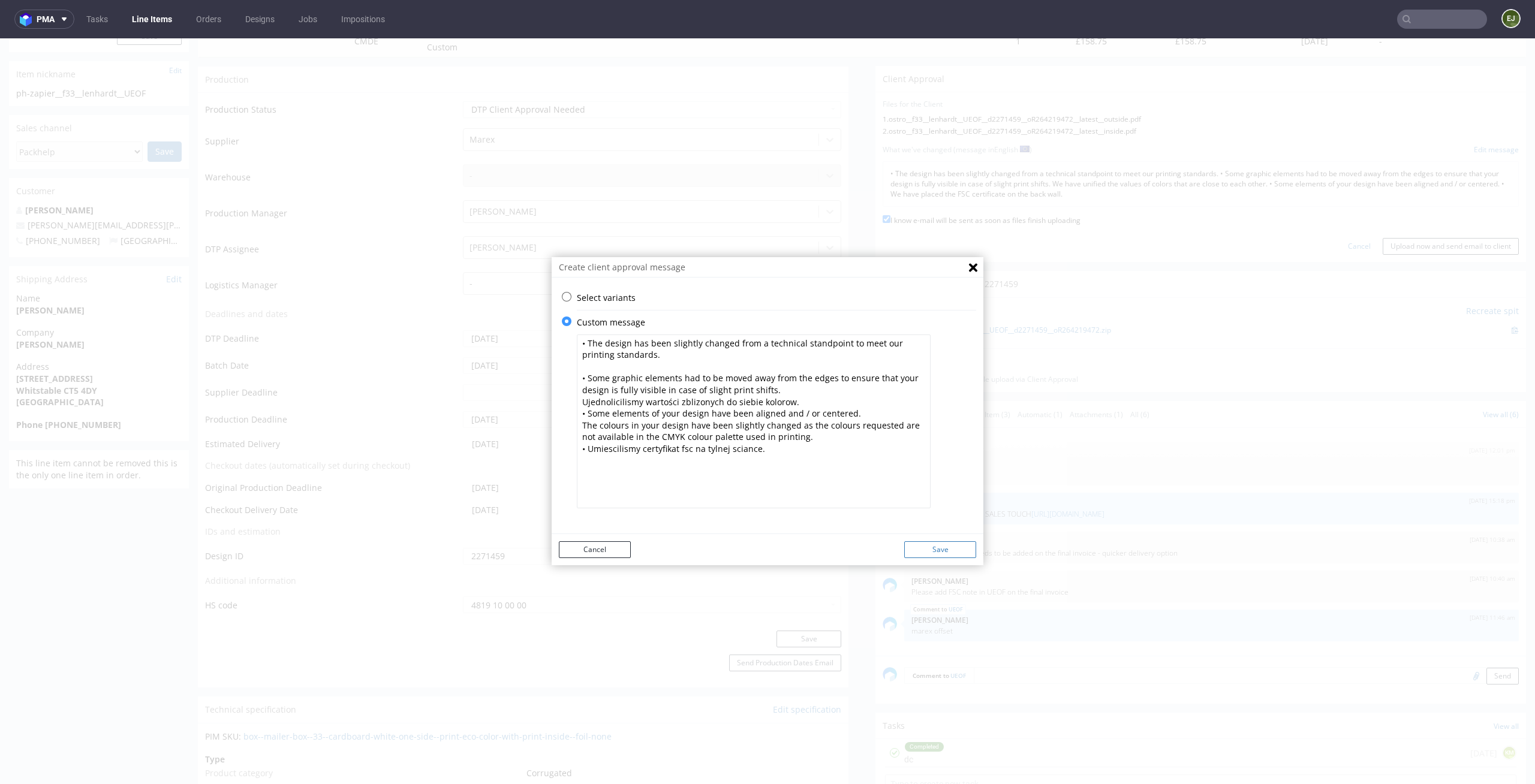
type textarea "• The design has been slightly changed from a technical standpoint to meet our …"
click at [931, 554] on button "Save" at bounding box center [940, 550] width 72 height 17
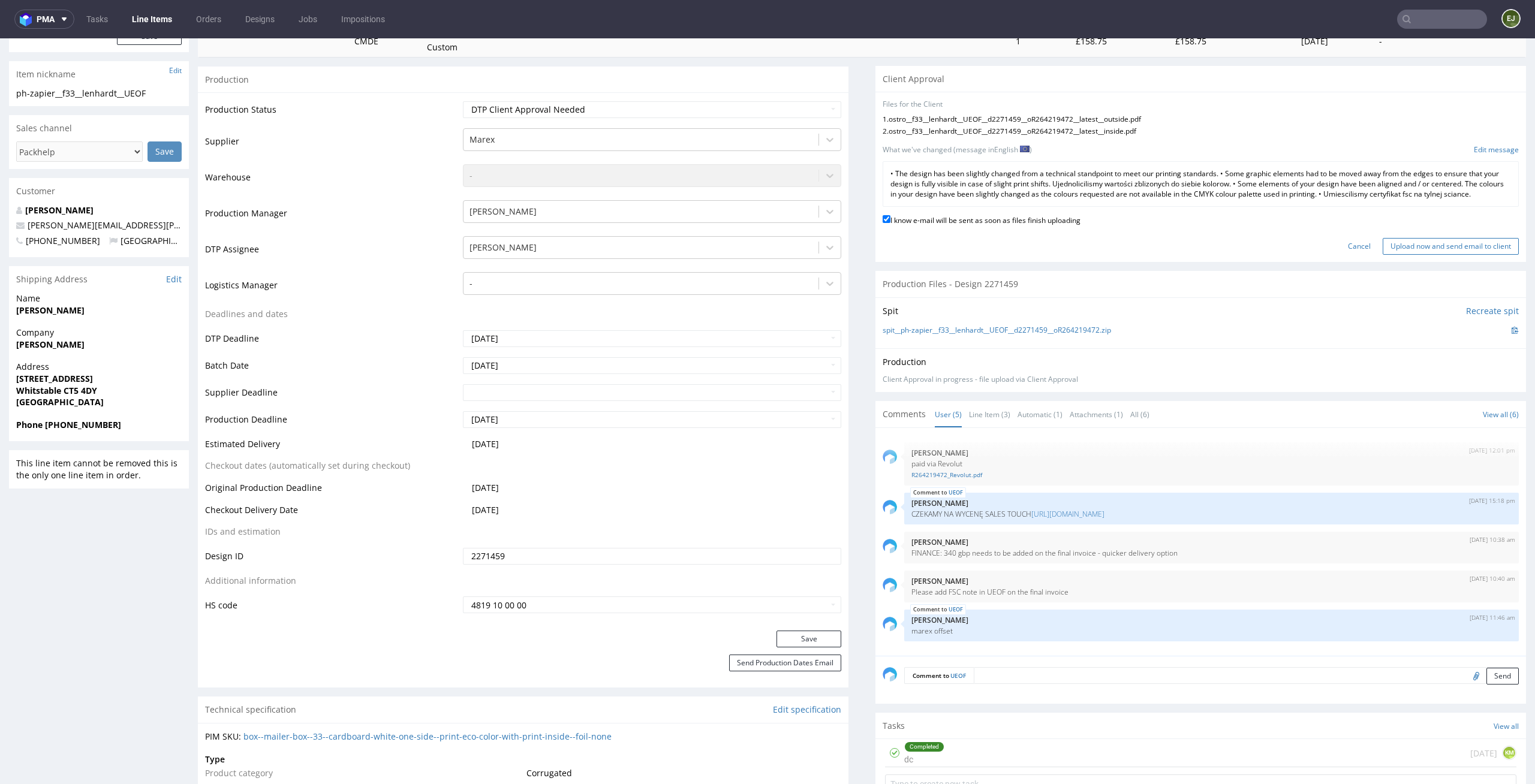
click at [1463, 255] on input "Upload now and send email to client" at bounding box center [1451, 246] width 136 height 17
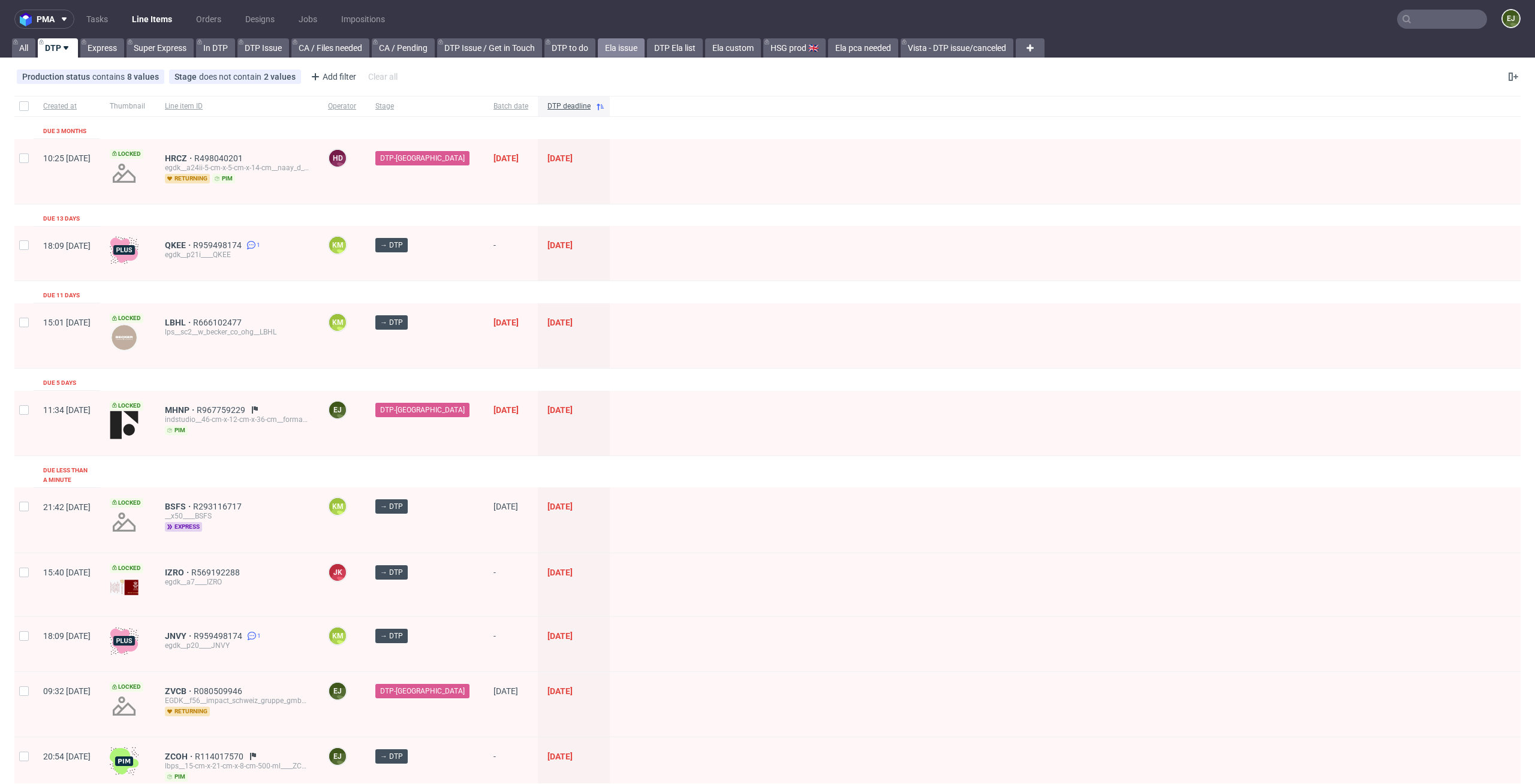
click at [629, 38] on link "Ela issue" at bounding box center [621, 48] width 47 height 19
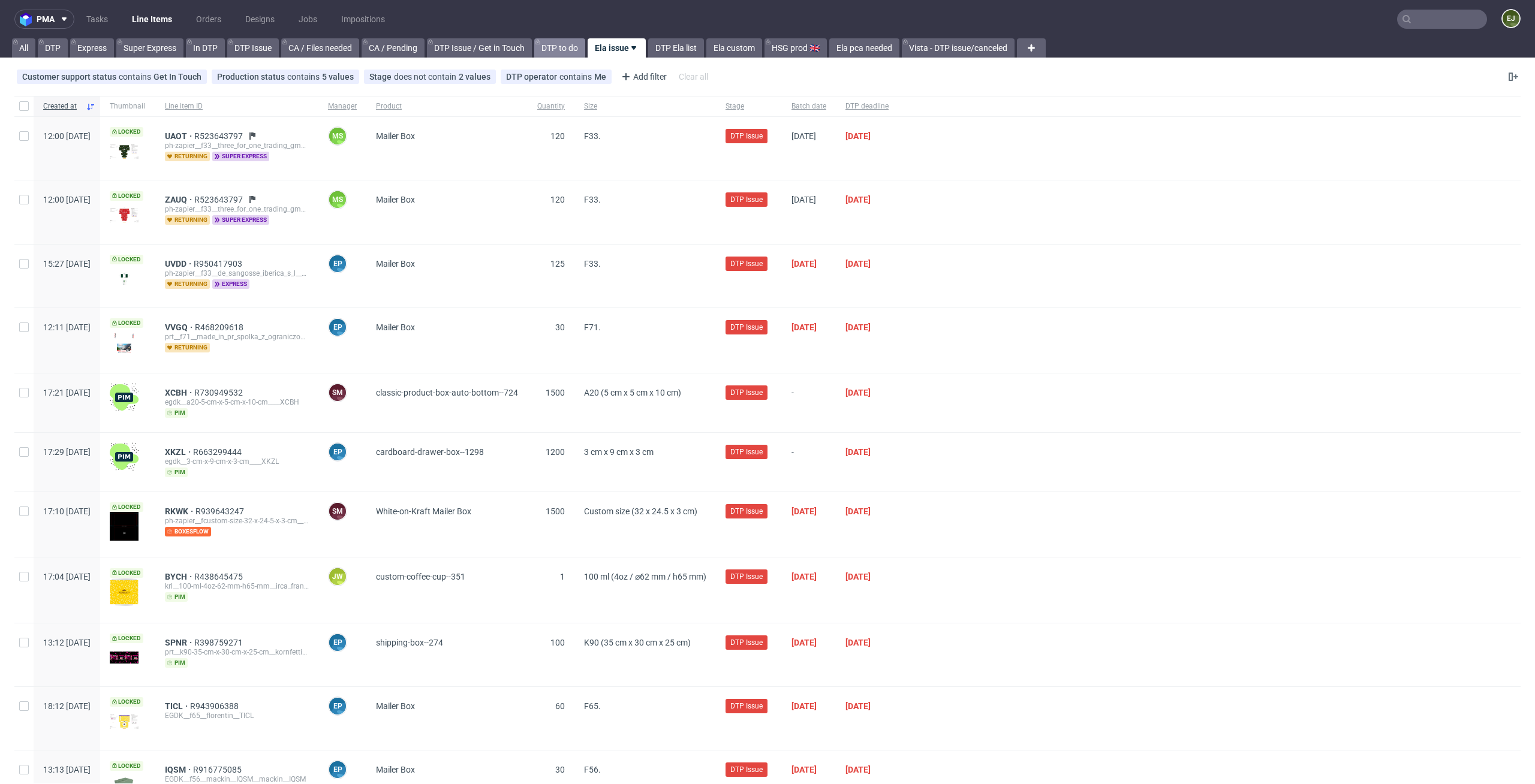
click at [570, 39] on link "DTP to do" at bounding box center [560, 48] width 51 height 19
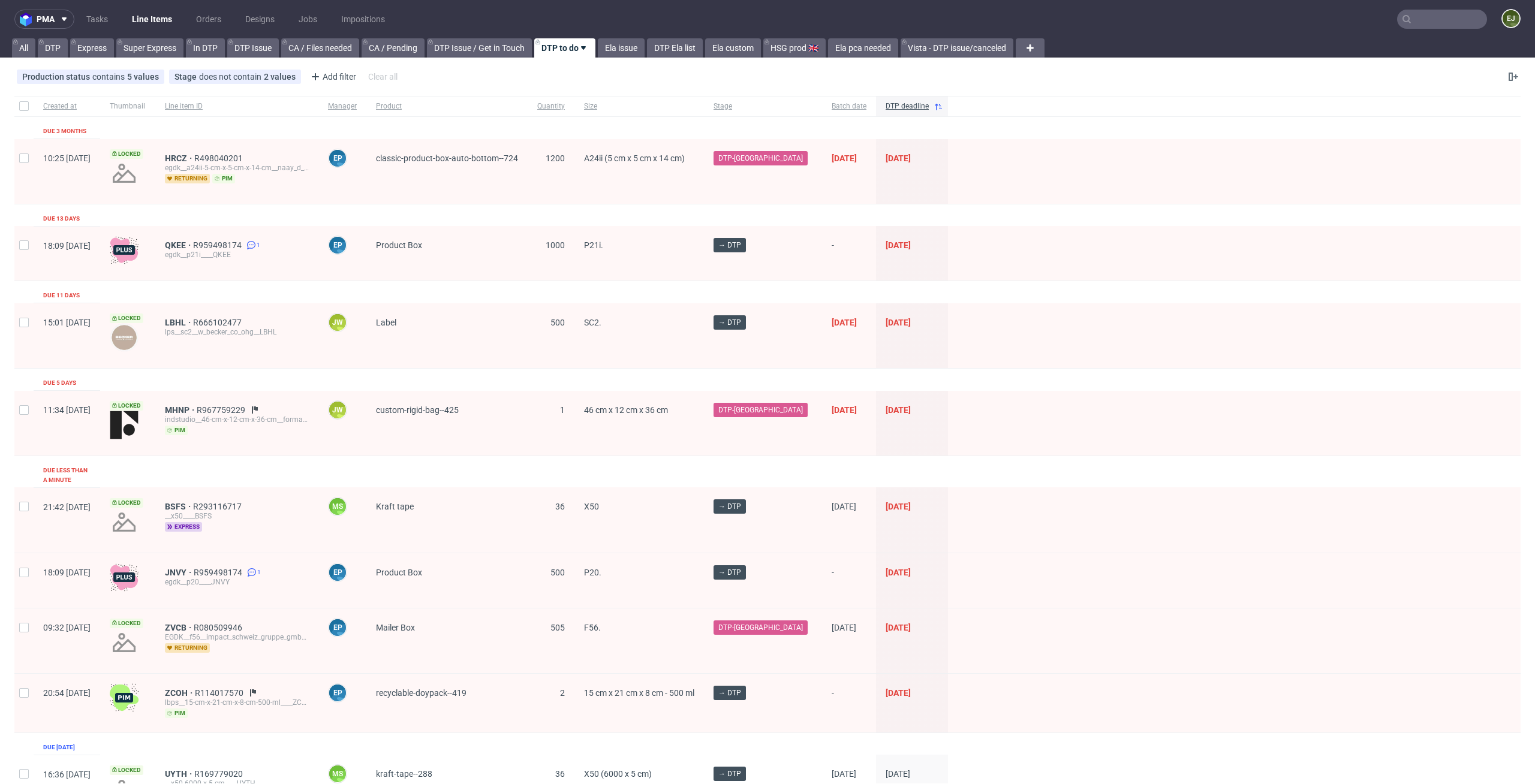
click at [1437, 14] on input "text" at bounding box center [1442, 19] width 90 height 19
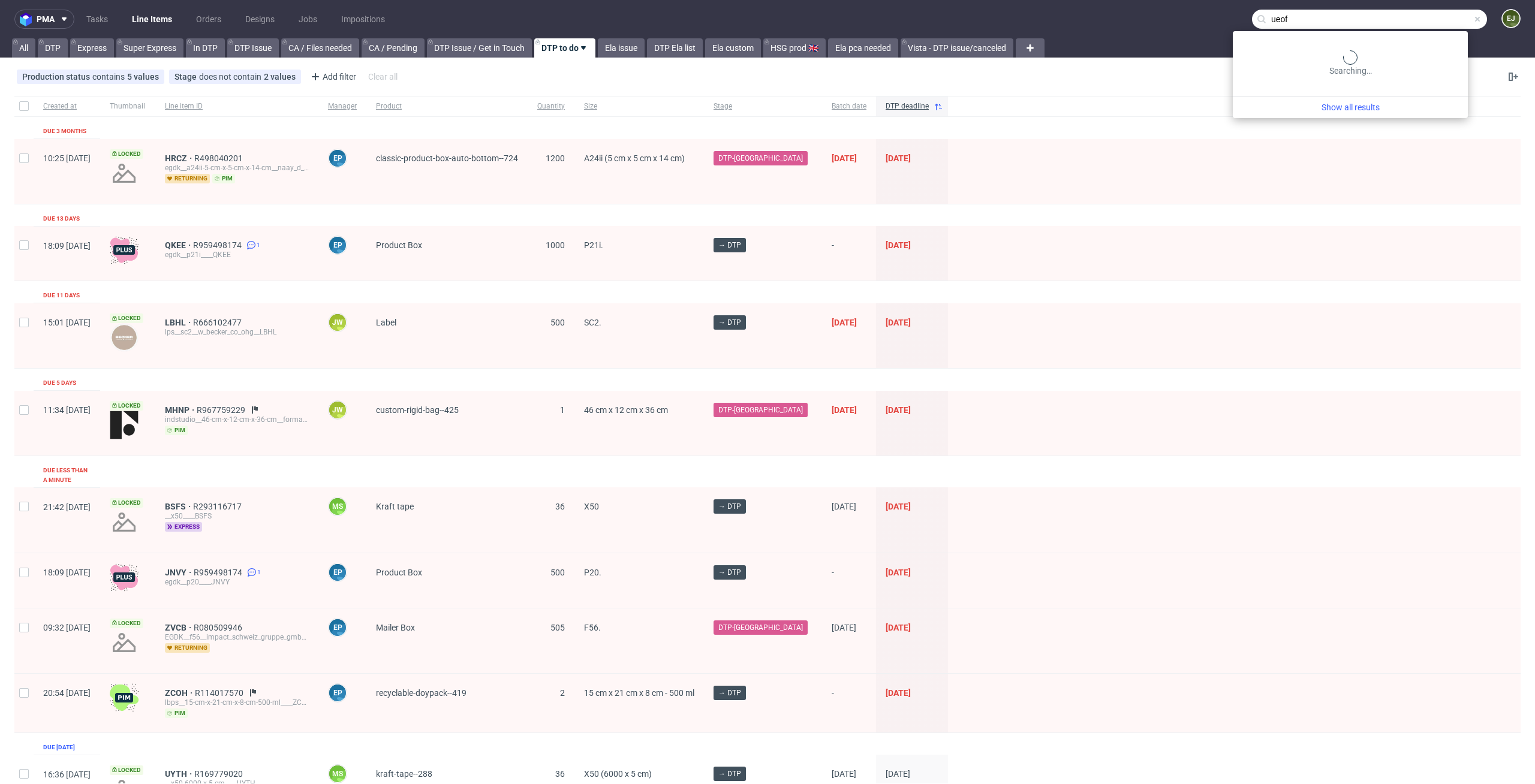
type input "ueof"
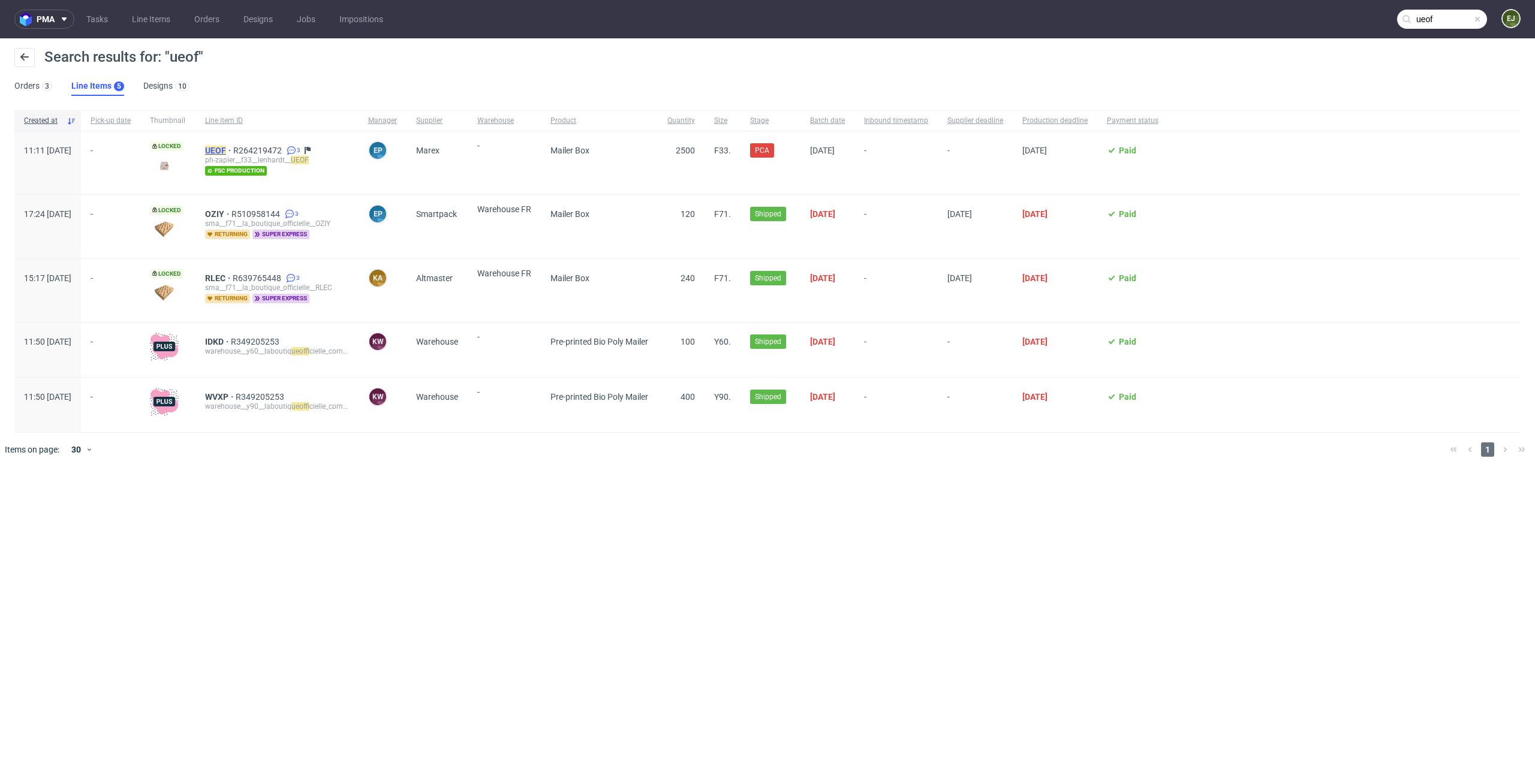
click at [226, 152] on mark "UEOF" at bounding box center [215, 150] width 21 height 10
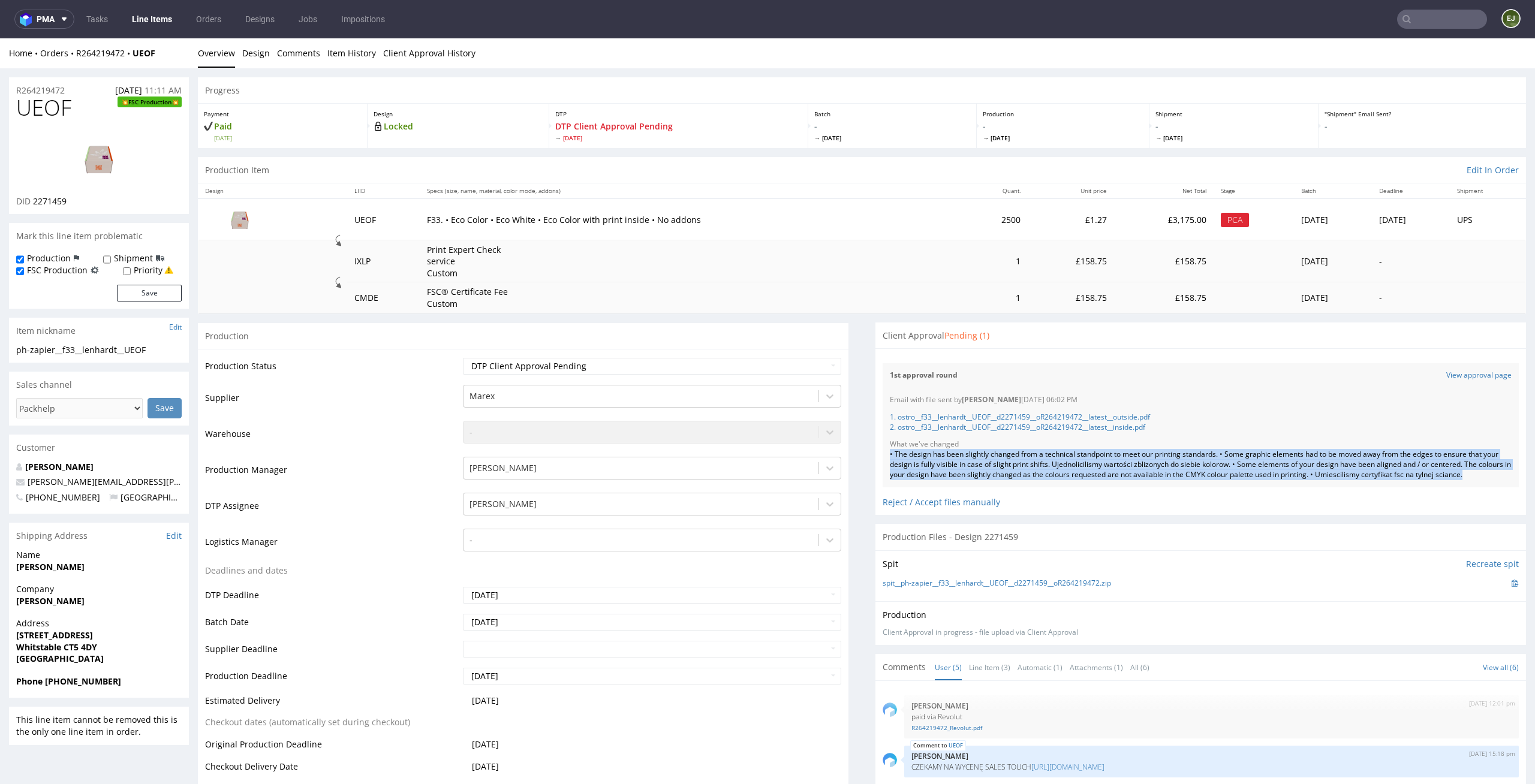
drag, startPoint x: 916, startPoint y: 482, endPoint x: 877, endPoint y: 457, distance: 46.3
click at [883, 457] on div "Email with file sent by Elżbieta Jelińska 14.10.2025 06:02 PM 1. ostro__f33__le…" at bounding box center [1201, 437] width 636 height 99
copy div "• The design has been slightly changed from a technical standpoint to meet our …"
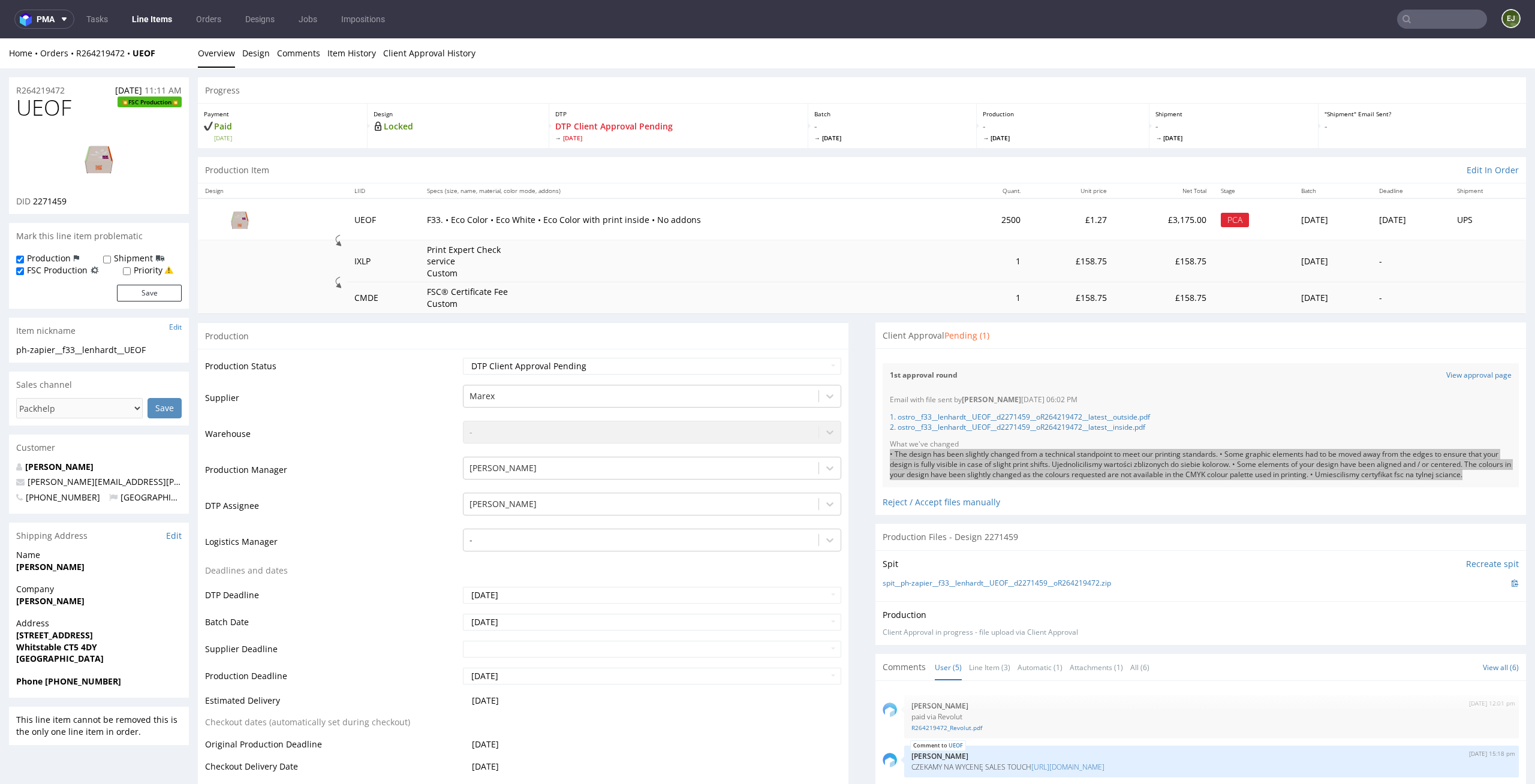
click at [147, 30] on nav "pma Tasks Line Items Orders Designs Jobs Impositions EJ" at bounding box center [768, 19] width 1535 height 38
click at [92, 12] on link "Tasks" at bounding box center [97, 19] width 36 height 19
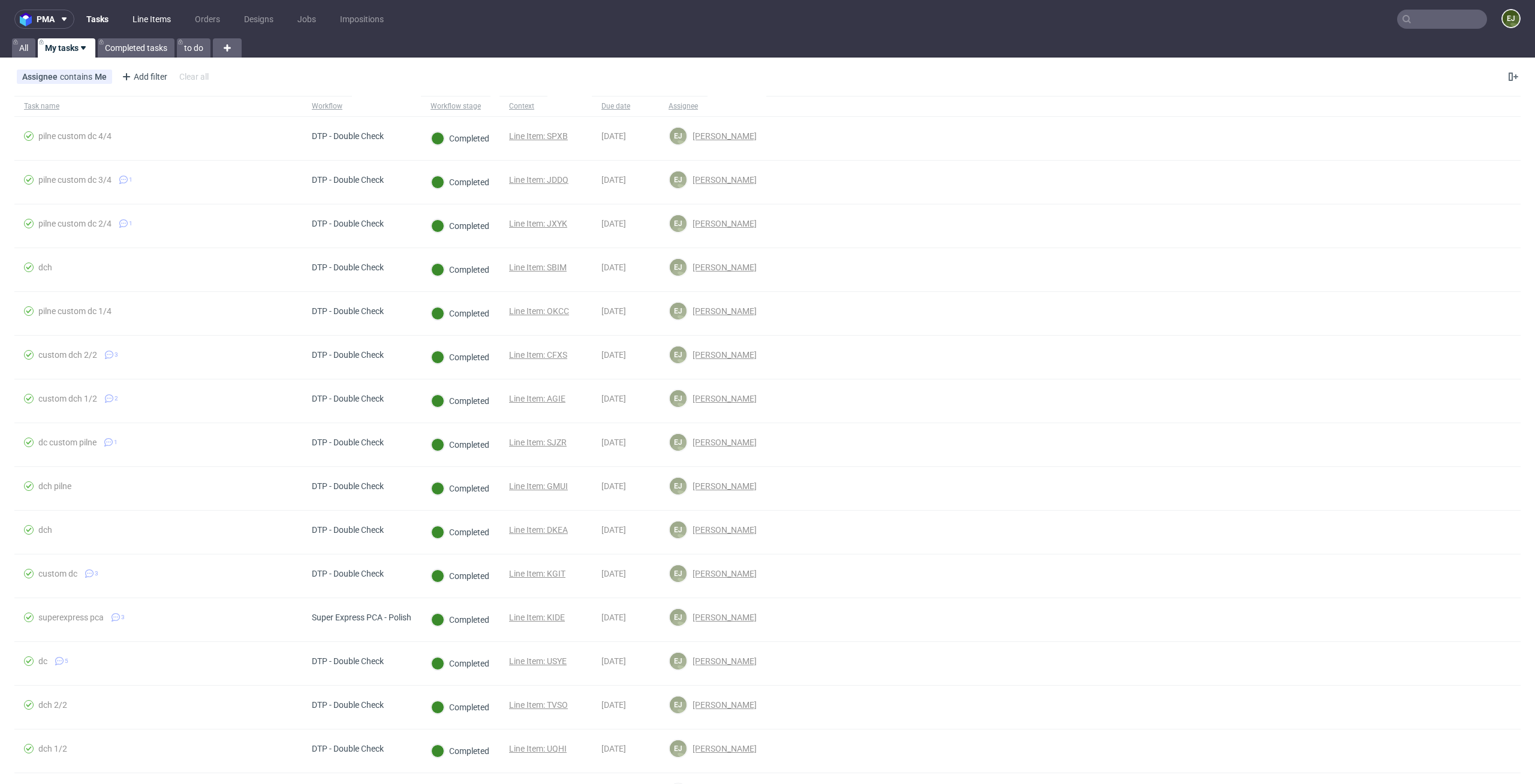
click at [155, 26] on link "Line Items" at bounding box center [151, 19] width 53 height 19
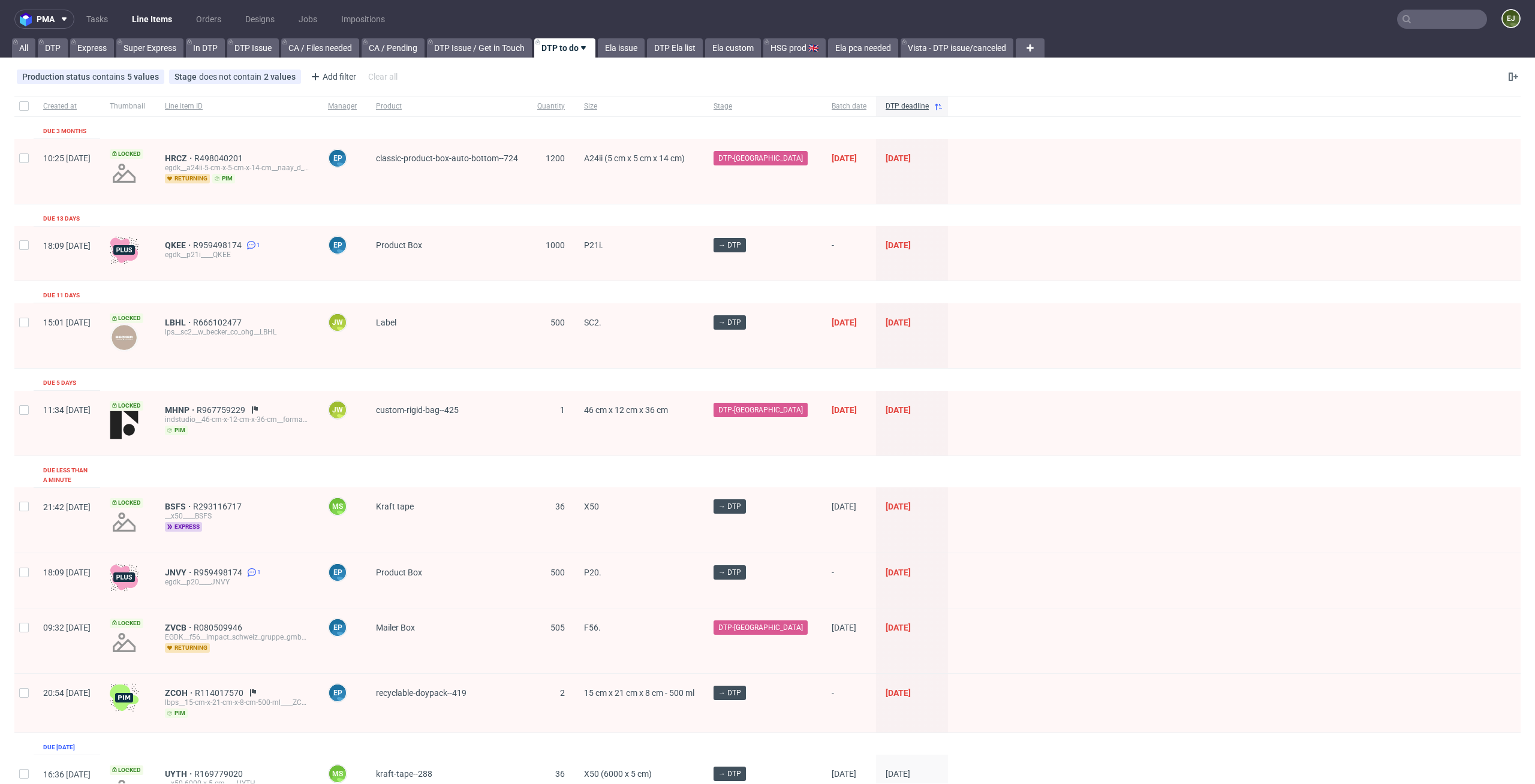
click at [625, 60] on div "pma Tasks Line Items Orders Designs Jobs Impositions EJ All DTP Express Super E…" at bounding box center [768, 392] width 1535 height 784
click at [668, 45] on link "DTP Ela list" at bounding box center [675, 48] width 56 height 19
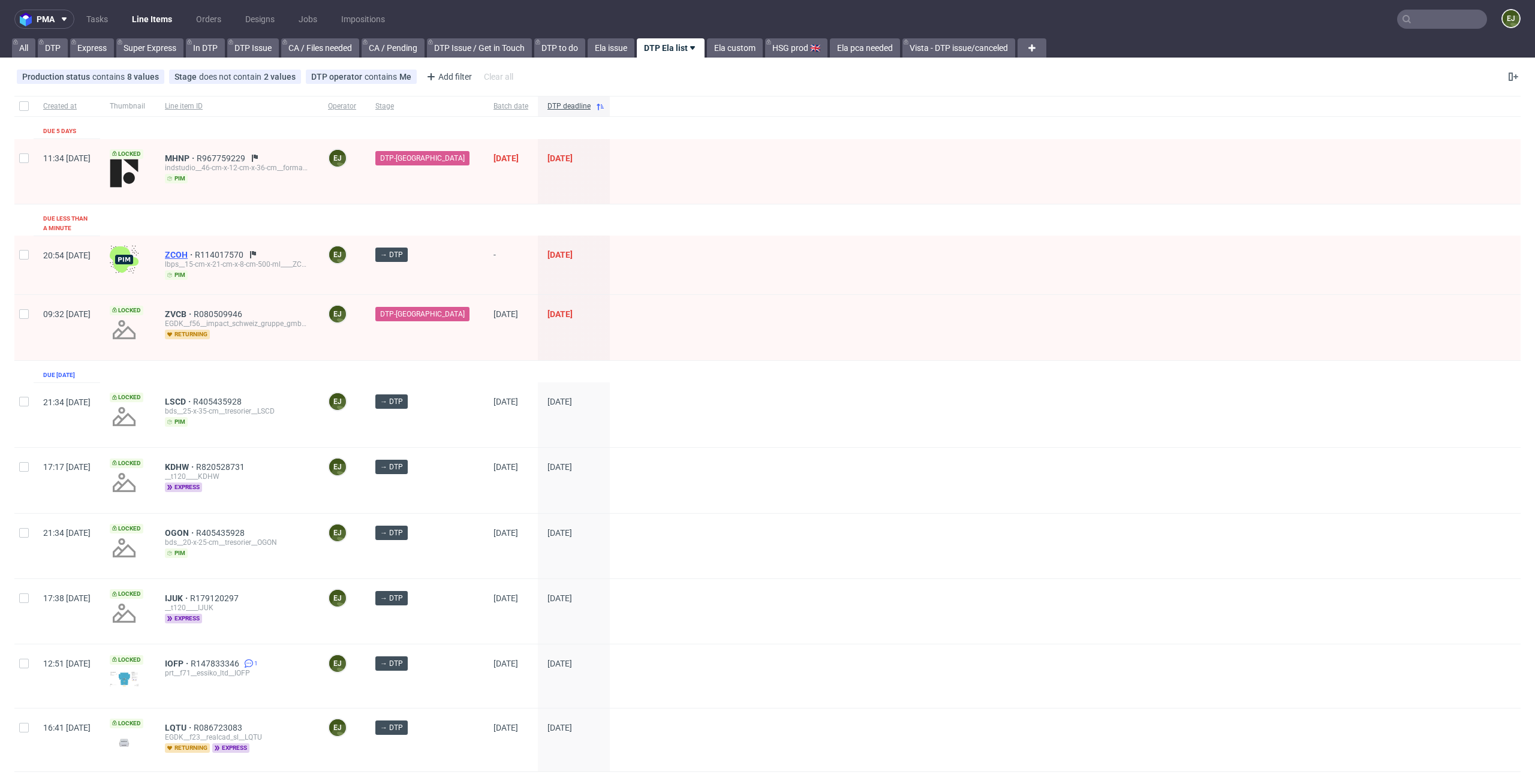
click at [195, 250] on span "ZCOH" at bounding box center [180, 254] width 30 height 10
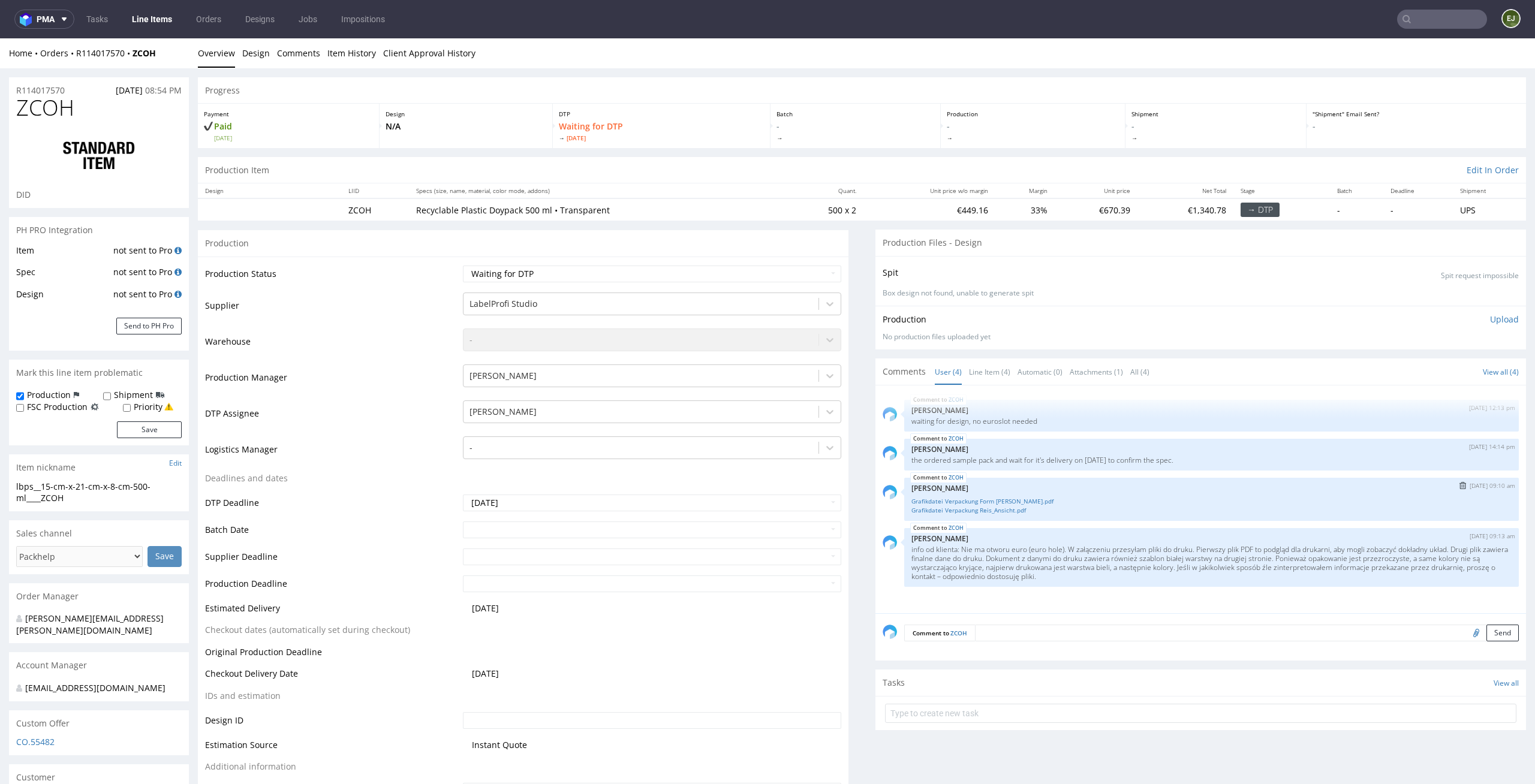
click at [997, 495] on div "Grafikdatei Verpackung Form Reis.pdf Grafikdatei Verpackung Reis_Ansicht.pdf" at bounding box center [1211, 505] width 600 height 20
click at [997, 498] on link "Grafikdatei Verpackung Form Reis.pdf" at bounding box center [1211, 501] width 600 height 9
click at [963, 508] on link "Grafikdatei Verpackung Reis_Ansicht.pdf" at bounding box center [1211, 510] width 600 height 9
click at [752, 161] on div "Production Item Edit In Order" at bounding box center [862, 170] width 1328 height 27
click at [1136, 519] on div "ZCOH 13th Oct 25 | 09:10 am Zuzanna Pawlicka-Sabak Grafikdatei Verpackung Form …" at bounding box center [1211, 499] width 614 height 43
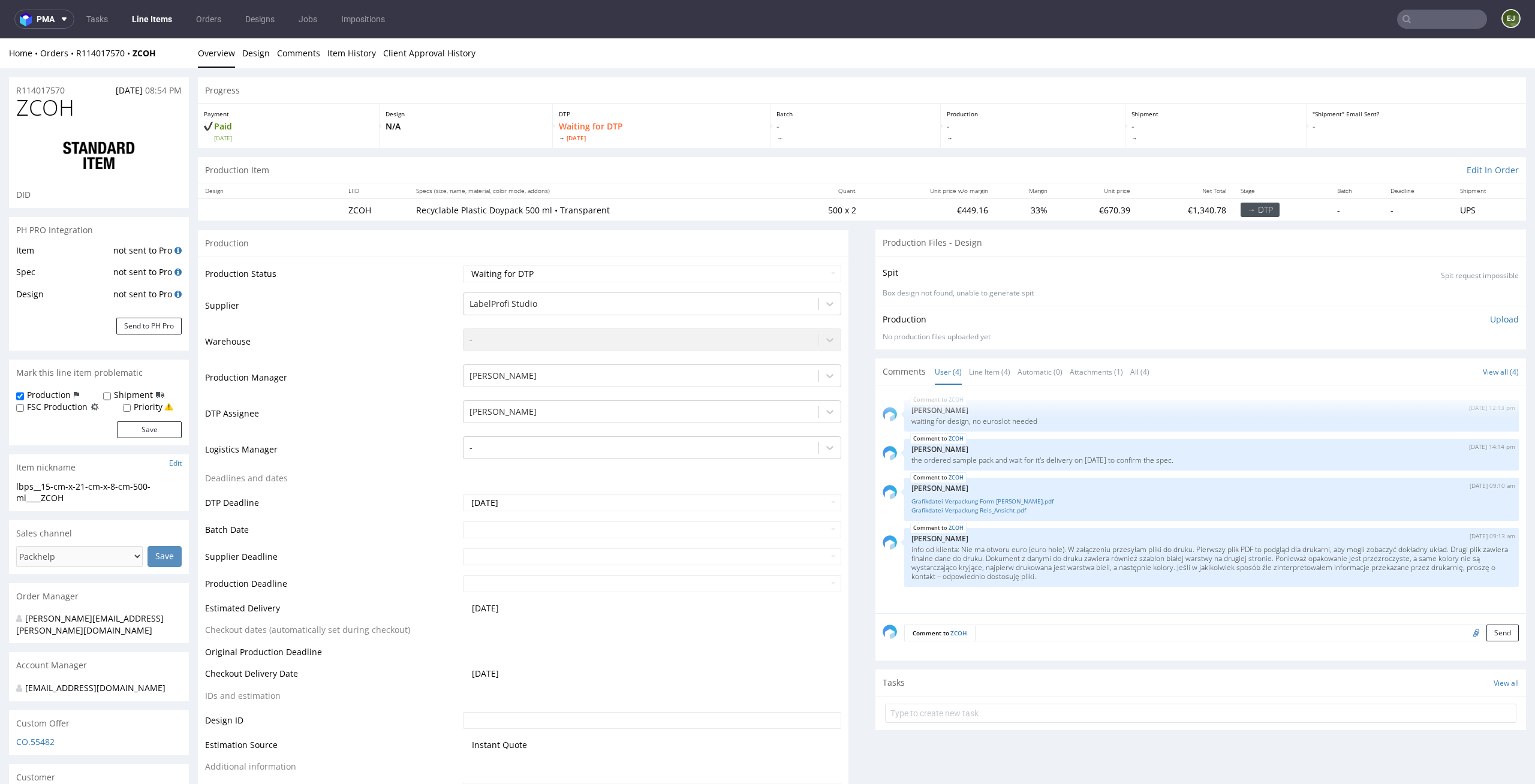
click at [1124, 267] on div "Spit Spit request impossible" at bounding box center [1201, 272] width 636 height 18
click at [971, 500] on link "Grafikdatei Verpackung Form Reis.pdf" at bounding box center [1211, 501] width 600 height 9
click at [875, 237] on div "Production Files - Design" at bounding box center [1200, 243] width 651 height 27
drag, startPoint x: 518, startPoint y: 207, endPoint x: 407, endPoint y: 214, distance: 111.2
click at [409, 214] on td "Recyclable Plastic Doypack 500 ml • Transparent" at bounding box center [597, 209] width 377 height 22
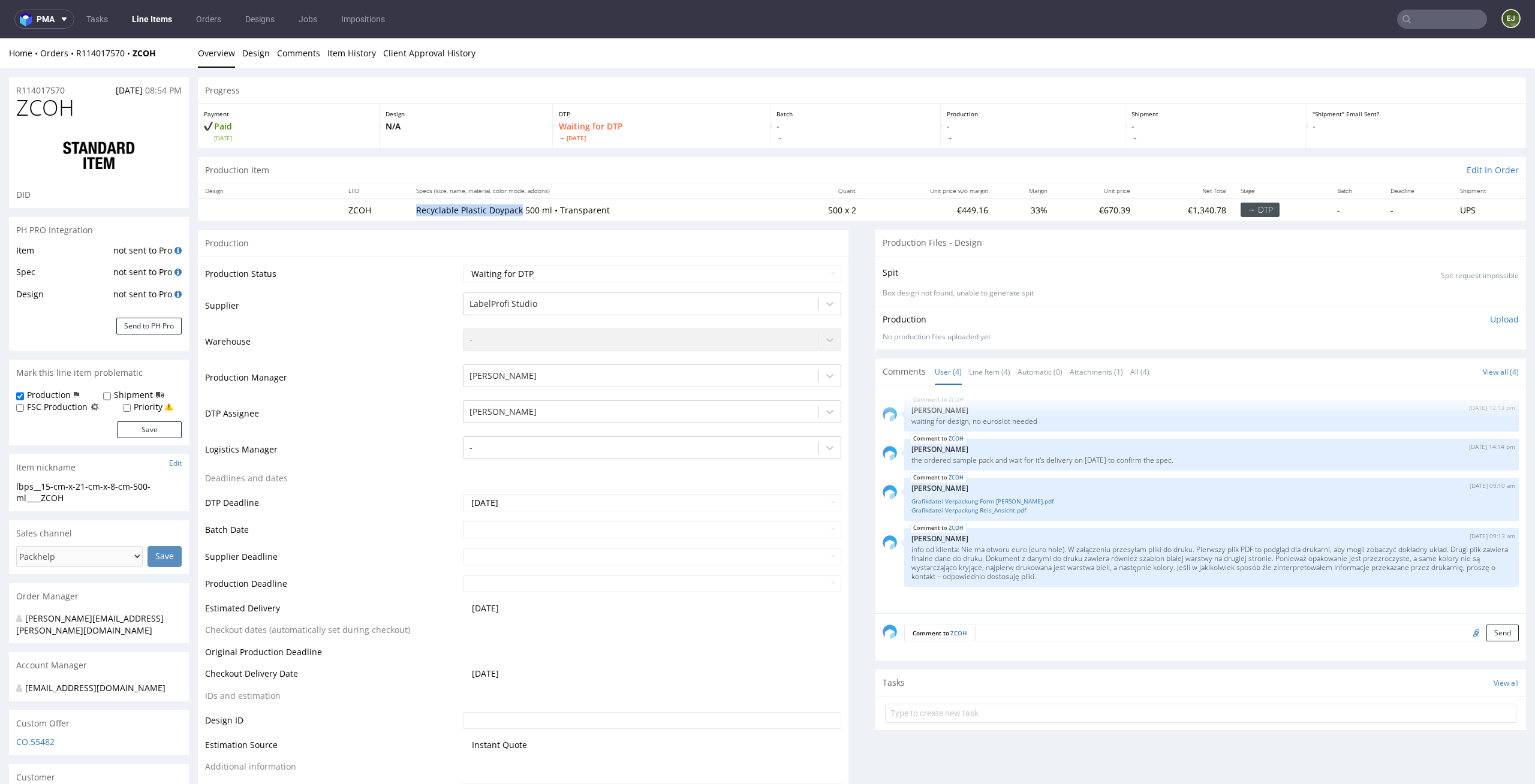
copy p "Recyclable Plastic Doypack"
click at [955, 505] on link "Grafikdatei Verpackung Form Reis.pdf" at bounding box center [1211, 501] width 600 height 9
click at [949, 508] on link "Grafikdatei Verpackung Reis_Ansicht.pdf" at bounding box center [1211, 510] width 600 height 9
click at [995, 208] on td "33%" at bounding box center [1025, 209] width 60 height 22
click at [999, 499] on link "Grafikdatei Verpackung Form Reis.pdf" at bounding box center [1211, 501] width 600 height 9
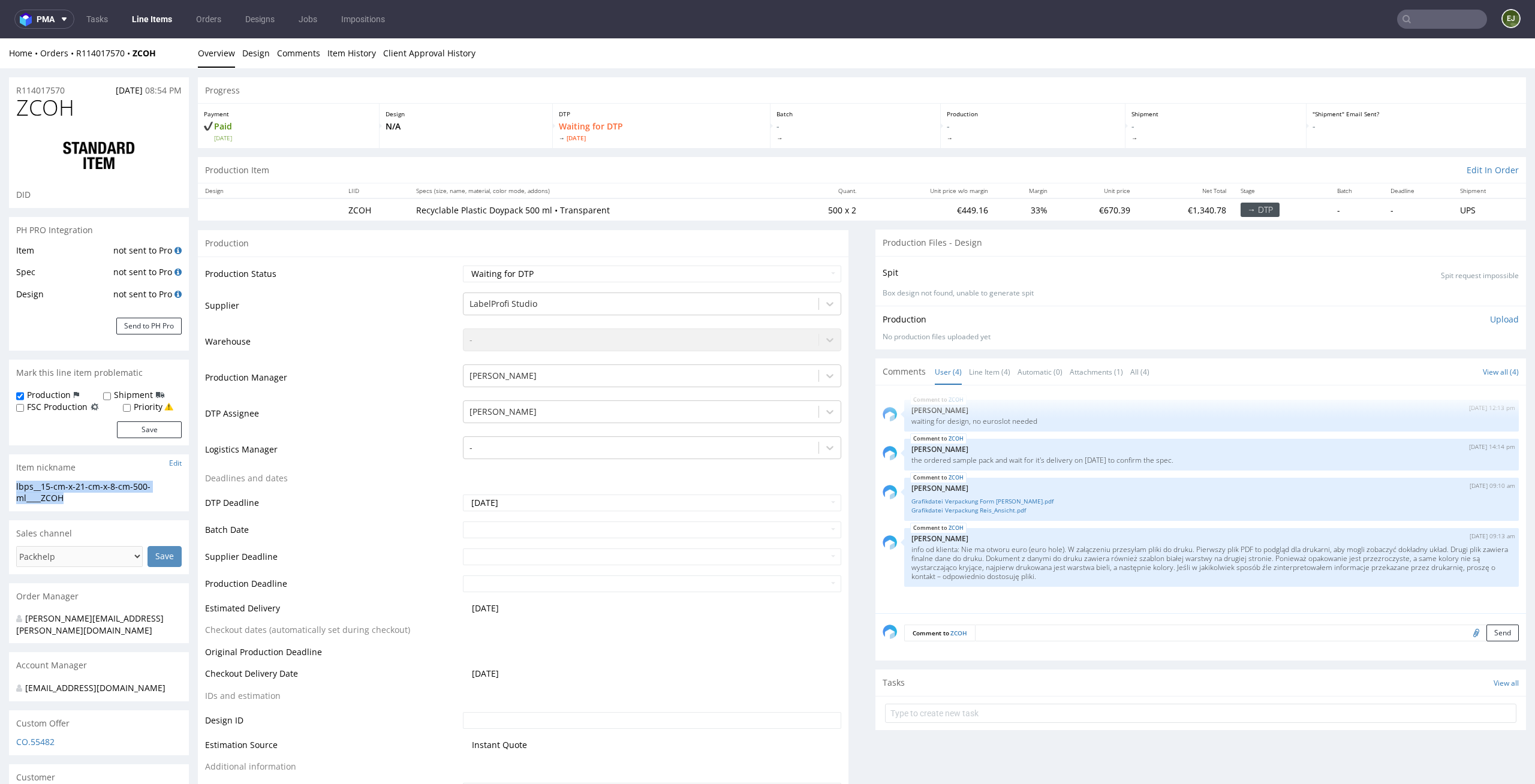
drag, startPoint x: 87, startPoint y: 501, endPoint x: 3, endPoint y: 485, distance: 85.5
copy div "lbps__15-cm-x-21-cm-x-8-cm-500-ml____ZCOH"
drag, startPoint x: 73, startPoint y: 88, endPoint x: 0, endPoint y: 88, distance: 73.0
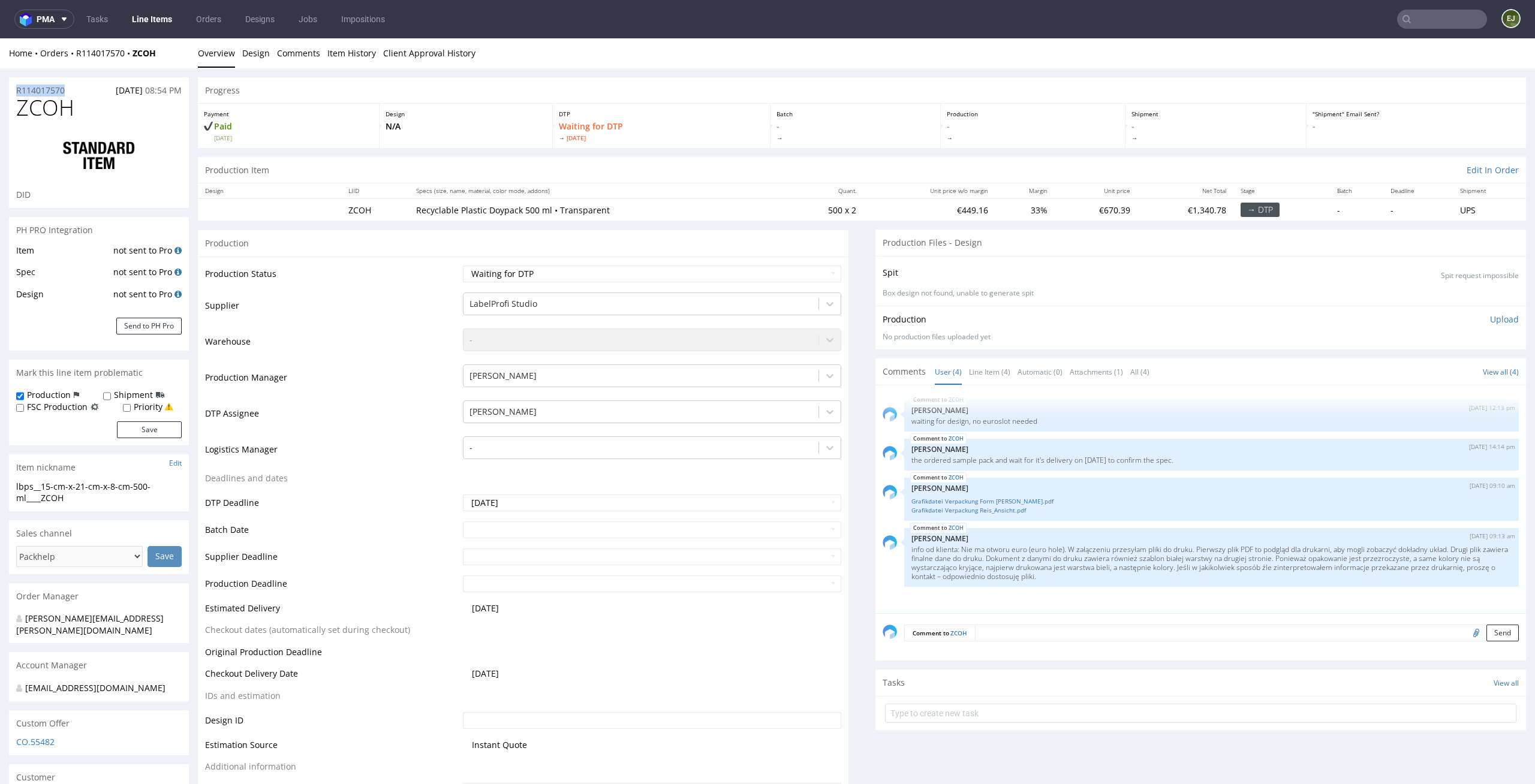
copy p "R114017570"
click at [790, 273] on select "Waiting for Artwork Waiting for Diecut Waiting for Mockup Waiting for DTP Waiti…" at bounding box center [653, 274] width 379 height 17
select select "dtp_ca_needed"
click at [463, 265] on select "Waiting for Artwork Waiting for Diecut Waiting for Mockup Waiting for DTP Waiti…" at bounding box center [653, 274] width 379 height 17
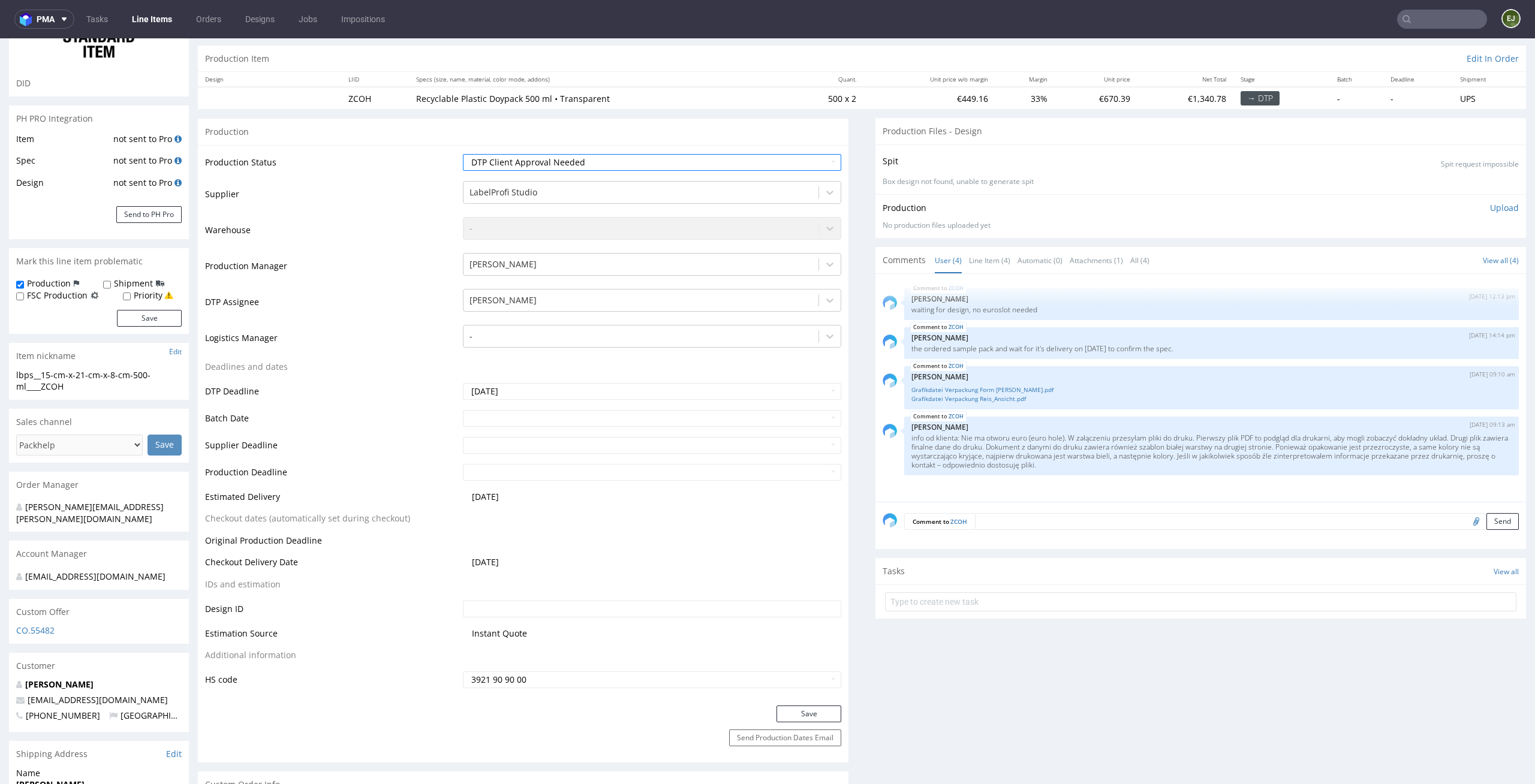
scroll to position [193, 0]
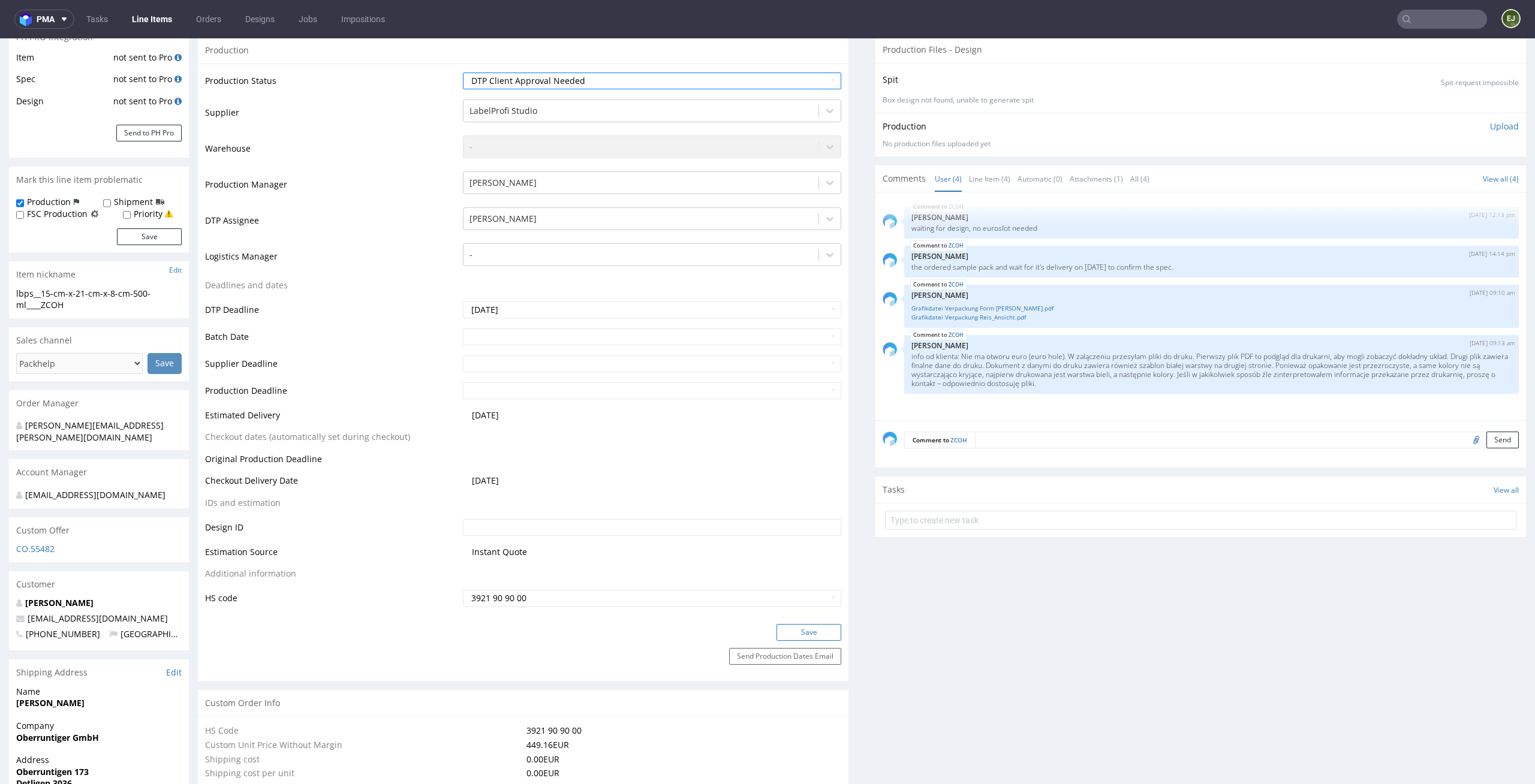
click at [820, 632] on button "Save" at bounding box center [809, 632] width 65 height 17
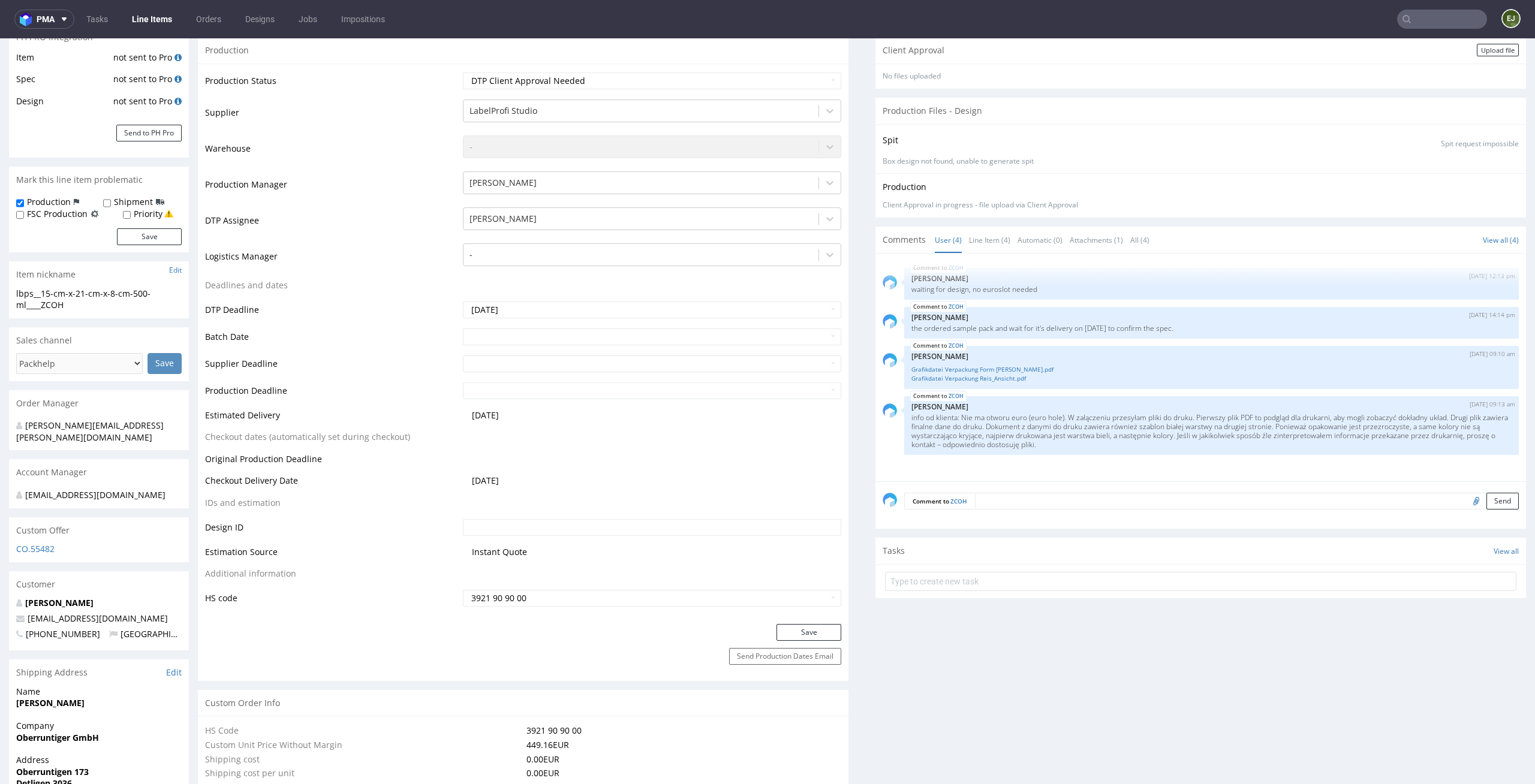
scroll to position [0, 0]
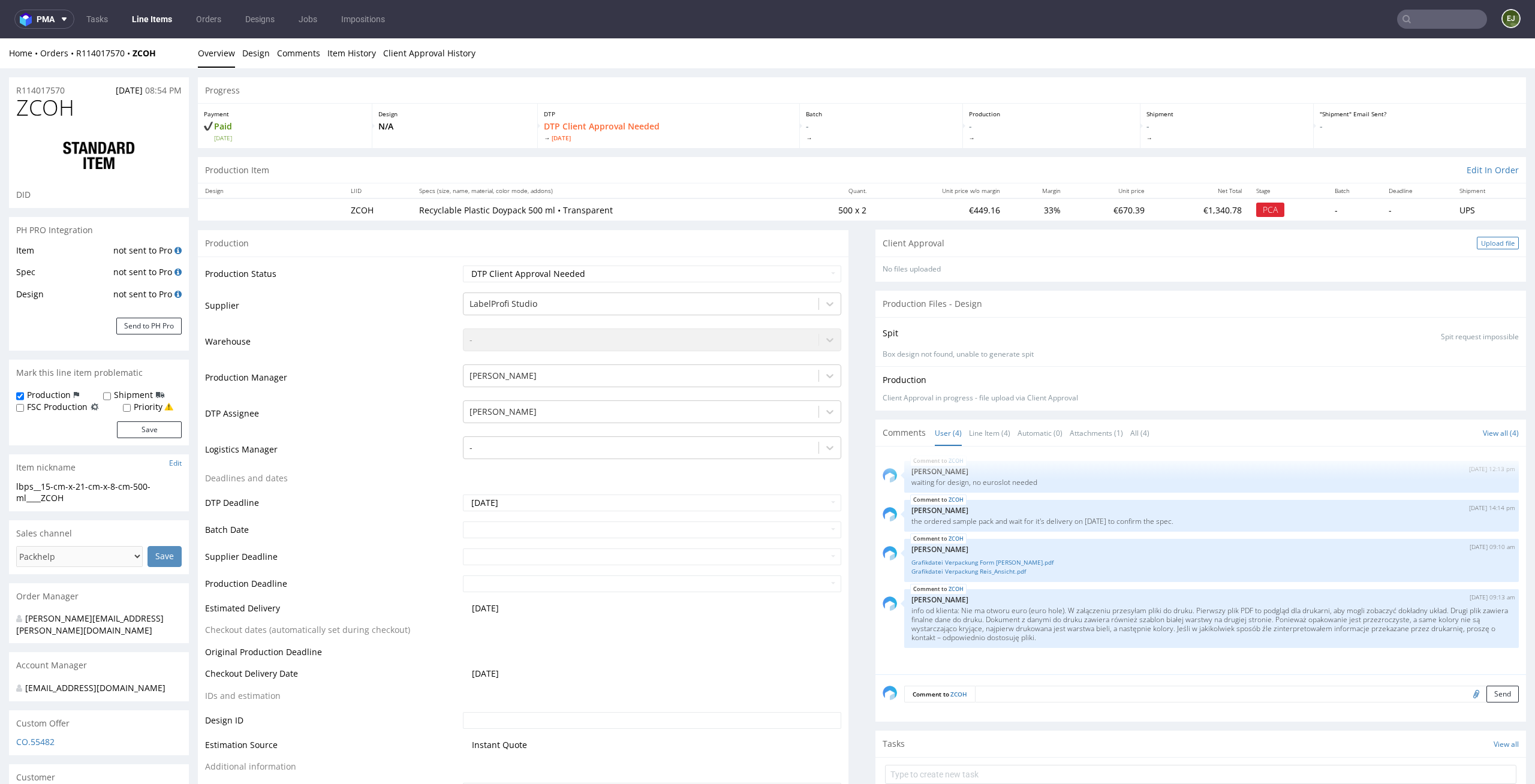
click at [1477, 240] on div "Upload file" at bounding box center [1497, 243] width 42 height 12
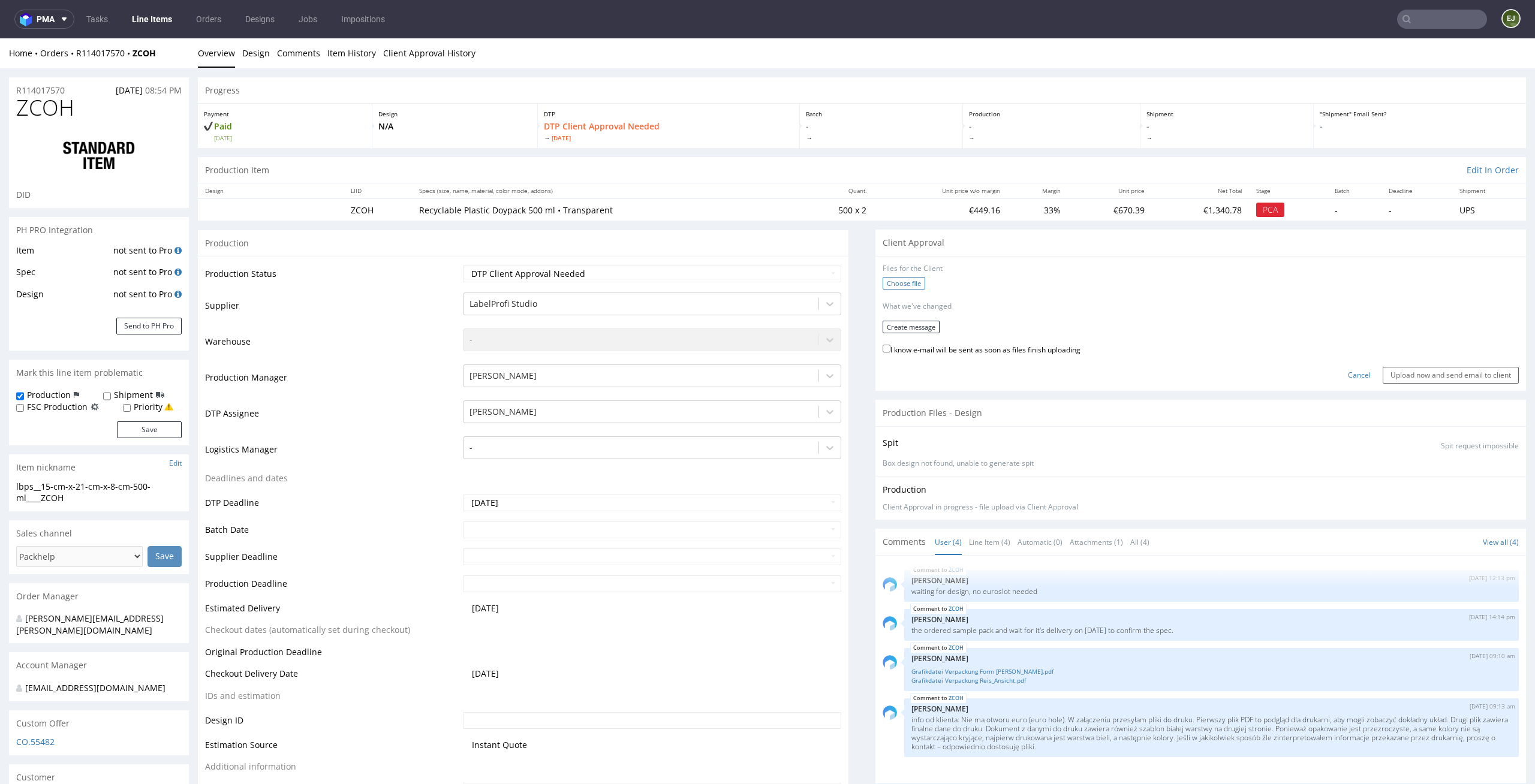
click at [888, 283] on label "Choose file" at bounding box center [904, 283] width 43 height 12
click at [0, 38] on input "Choose file" at bounding box center [0, 38] width 0 height 0
drag, startPoint x: 73, startPoint y: 498, endPoint x: 0, endPoint y: 479, distance: 75.4
copy section "lbps__15-cm-x-21-cm-x-8-cm-500-ml____ZCOH"
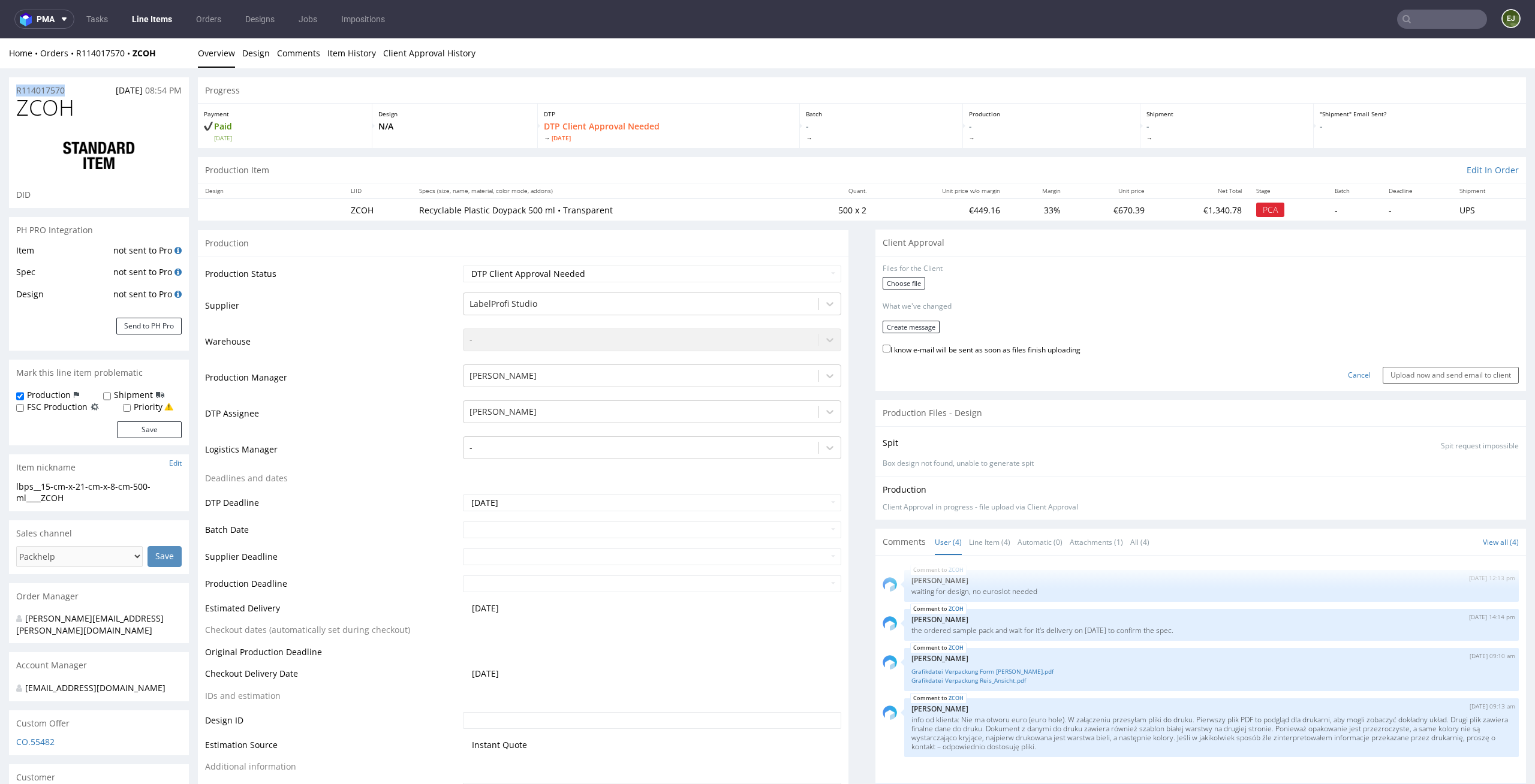
drag, startPoint x: 65, startPoint y: 87, endPoint x: 0, endPoint y: 87, distance: 65.0
copy p "R114017570"
click at [895, 283] on label "Choose file" at bounding box center [904, 283] width 43 height 12
click at [0, 38] on input "Choose file" at bounding box center [0, 38] width 0 height 0
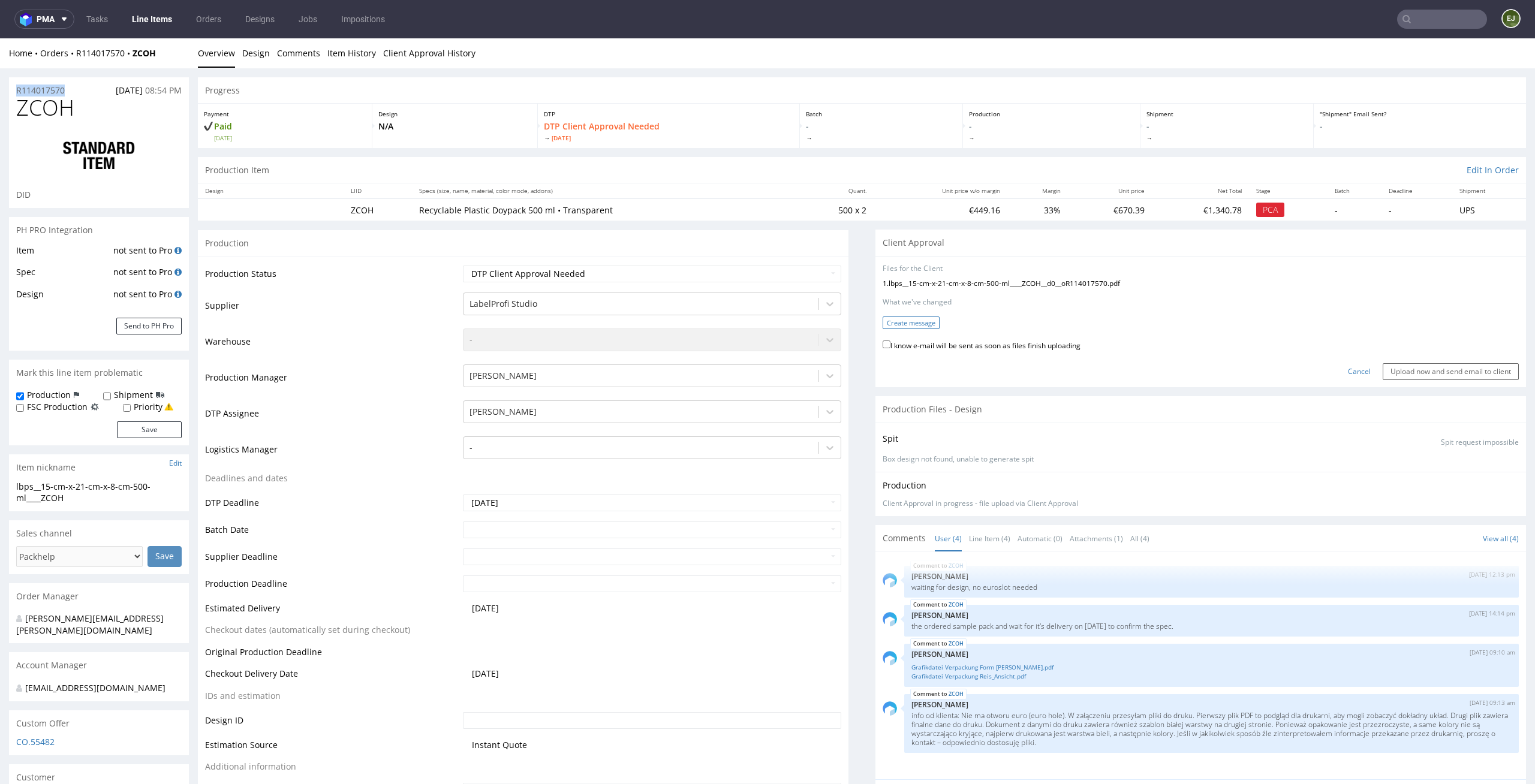
click at [908, 327] on button "Create message" at bounding box center [912, 322] width 57 height 12
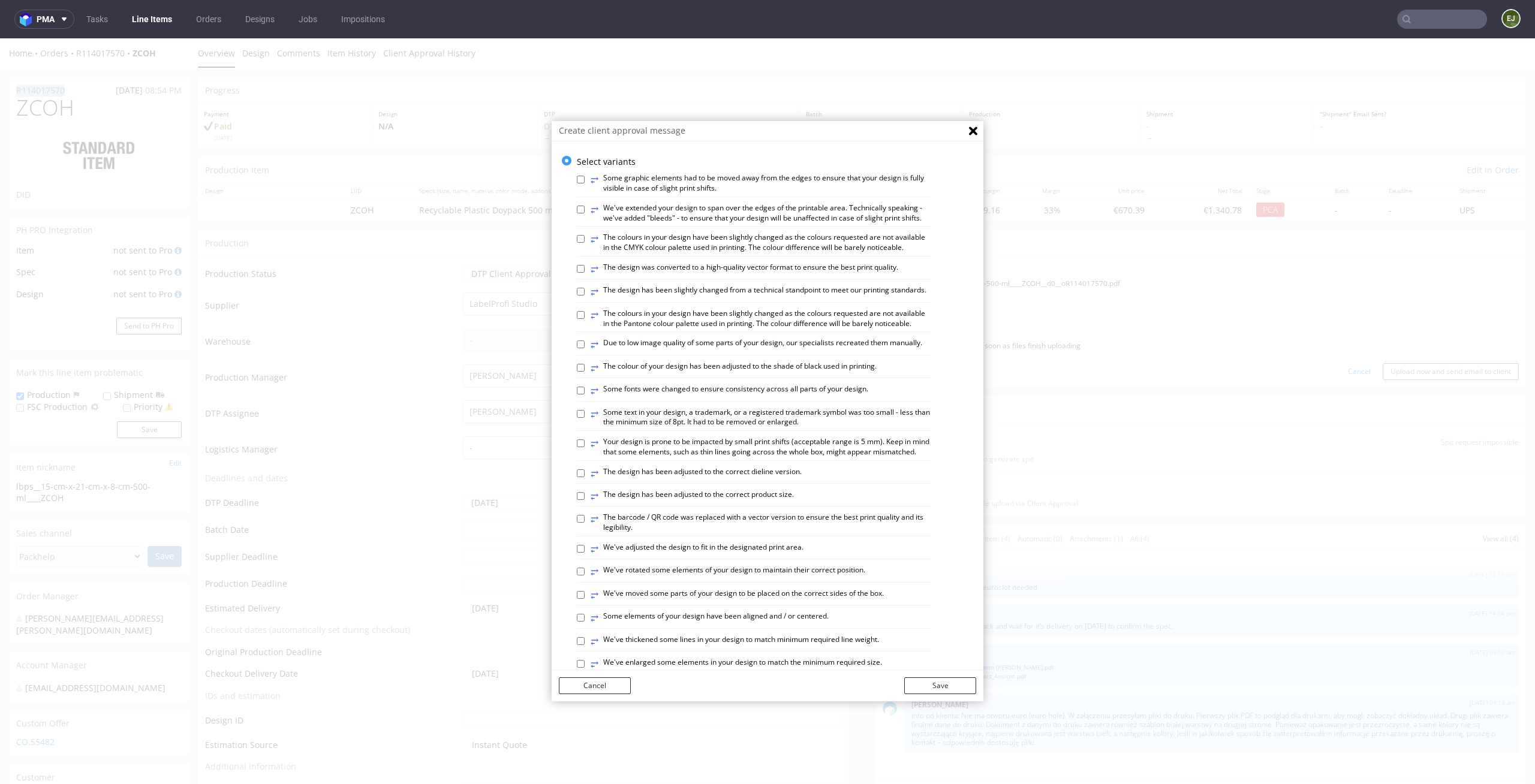
scroll to position [490, 0]
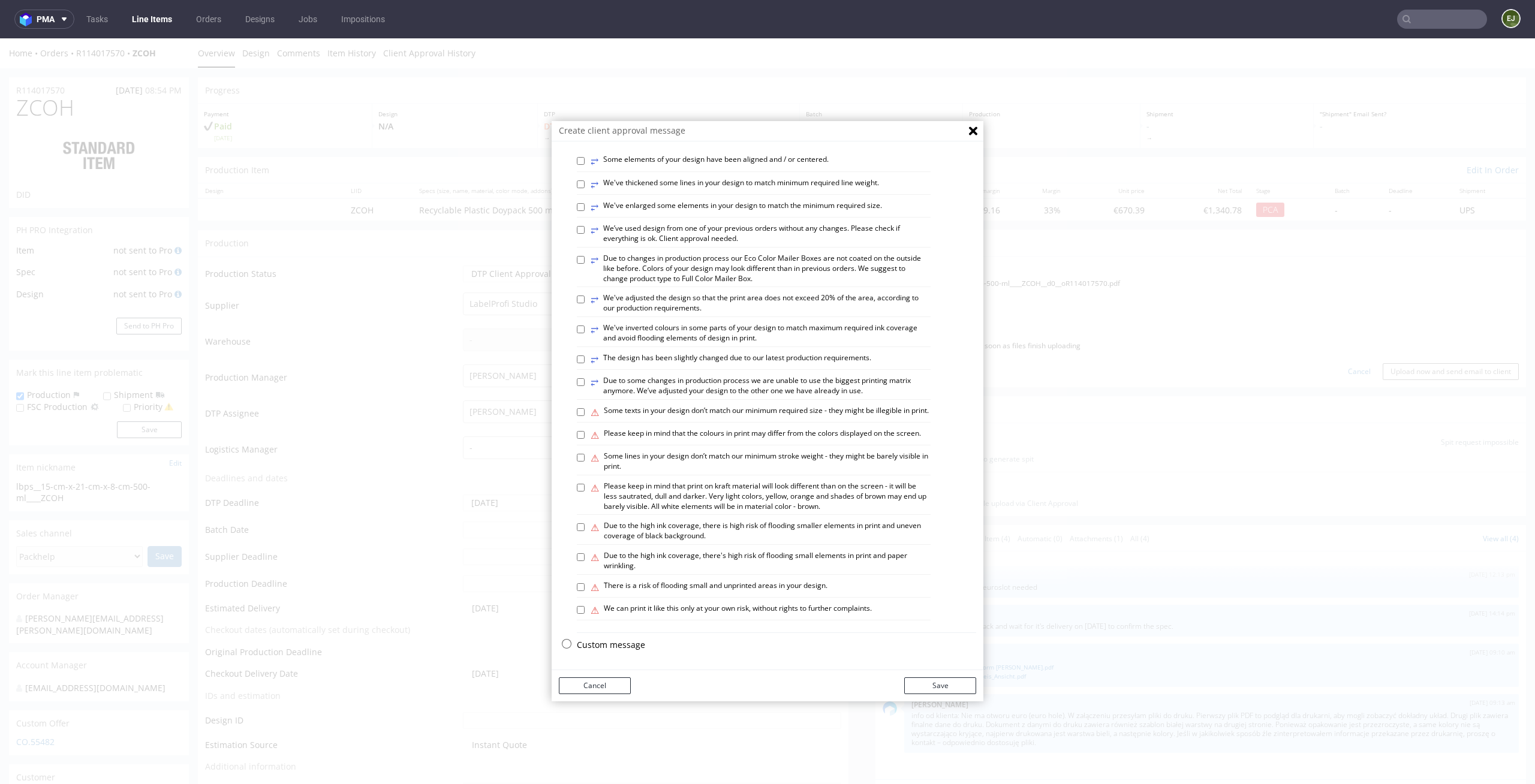
click at [617, 641] on p "Custom message" at bounding box center [777, 645] width 400 height 12
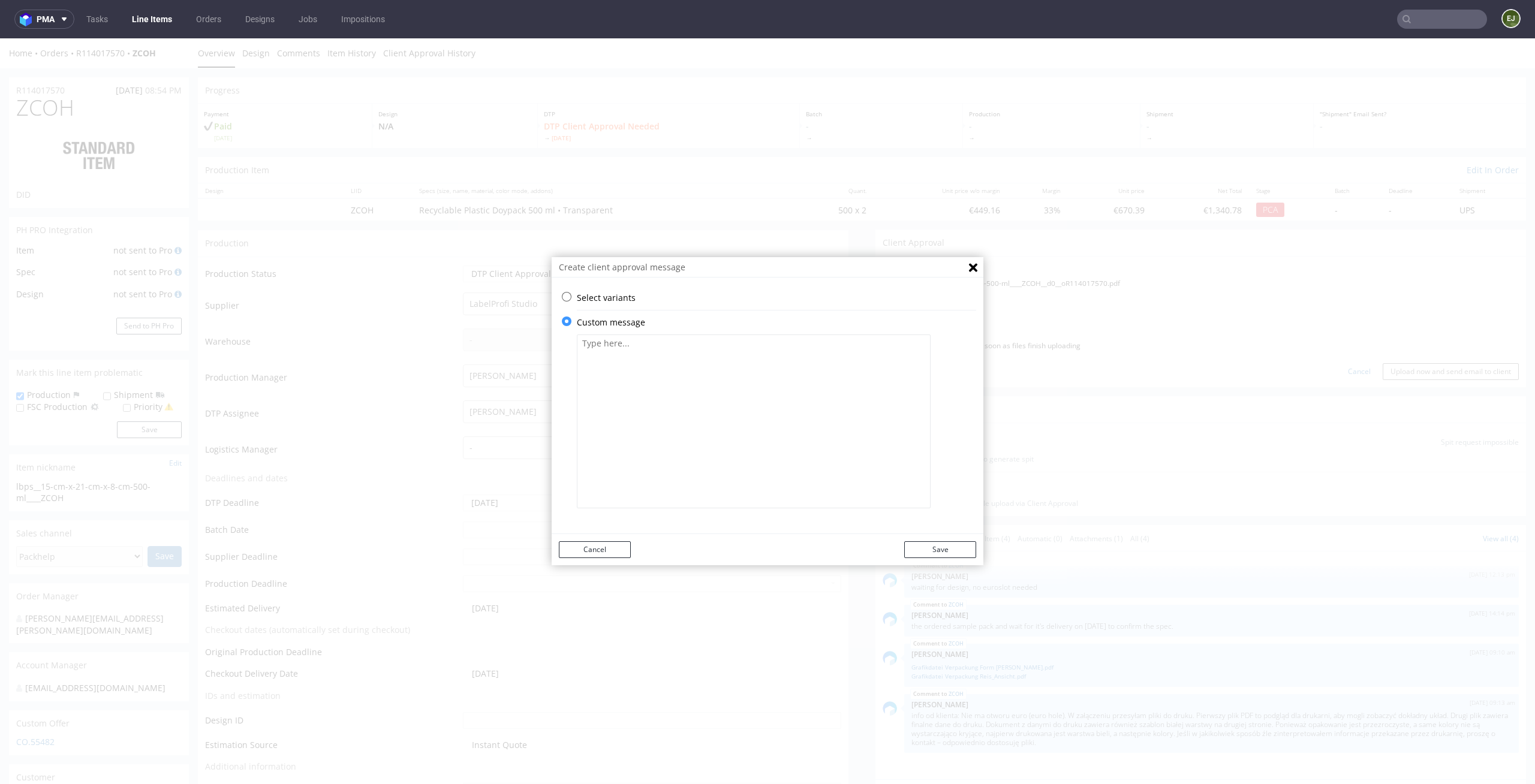
scroll to position [0, 0]
click at [708, 275] on div "Create client approval message" at bounding box center [767, 267] width 431 height 20
click at [690, 359] on textarea at bounding box center [753, 422] width 354 height 174
paste textarea "Please verify that your project has been correctly transferred to the productio…"
type textarea "Please verify that your project has been correctly transferred to the productio…"
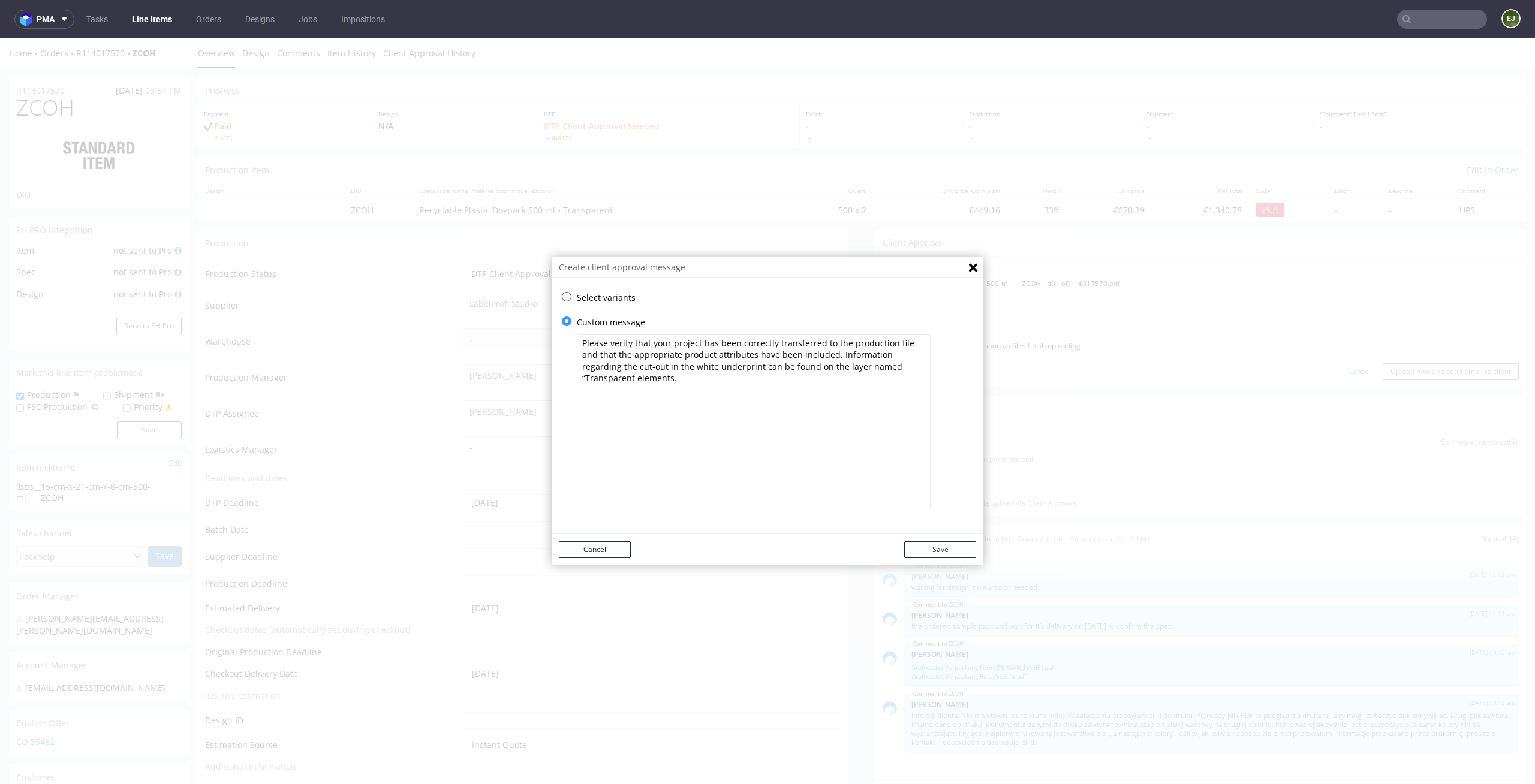
click at [939, 539] on div "Cancel Save" at bounding box center [767, 550] width 431 height 31
click at [939, 544] on button "Save" at bounding box center [940, 550] width 72 height 17
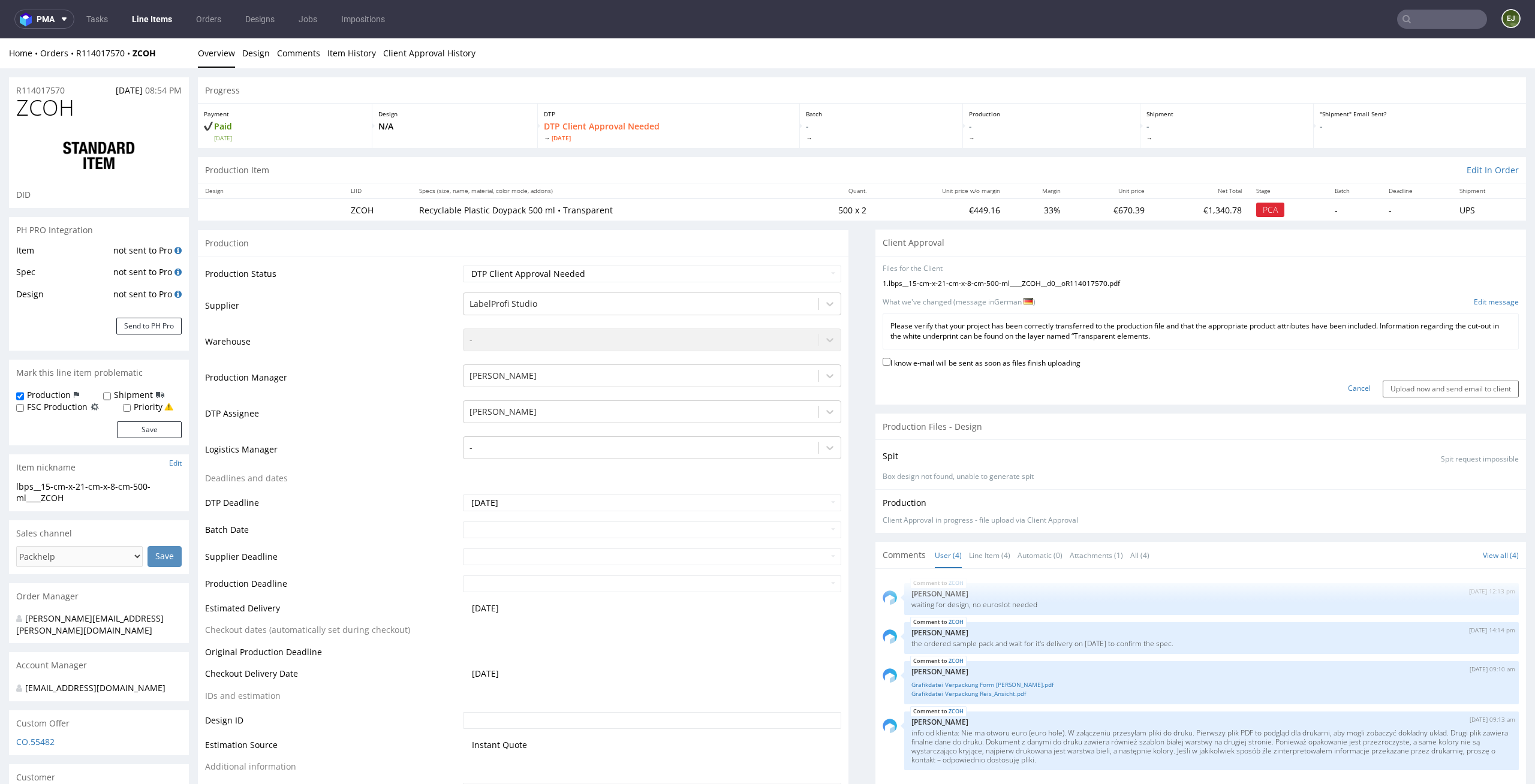
click at [1028, 360] on label "I know e-mail will be sent as soon as files finish uploading" at bounding box center [982, 362] width 198 height 13
click at [891, 360] on input "I know e-mail will be sent as soon as files finish uploading" at bounding box center [887, 362] width 8 height 8
checkbox input "true"
click at [1437, 392] on input "Upload now and send email to client" at bounding box center [1451, 389] width 136 height 17
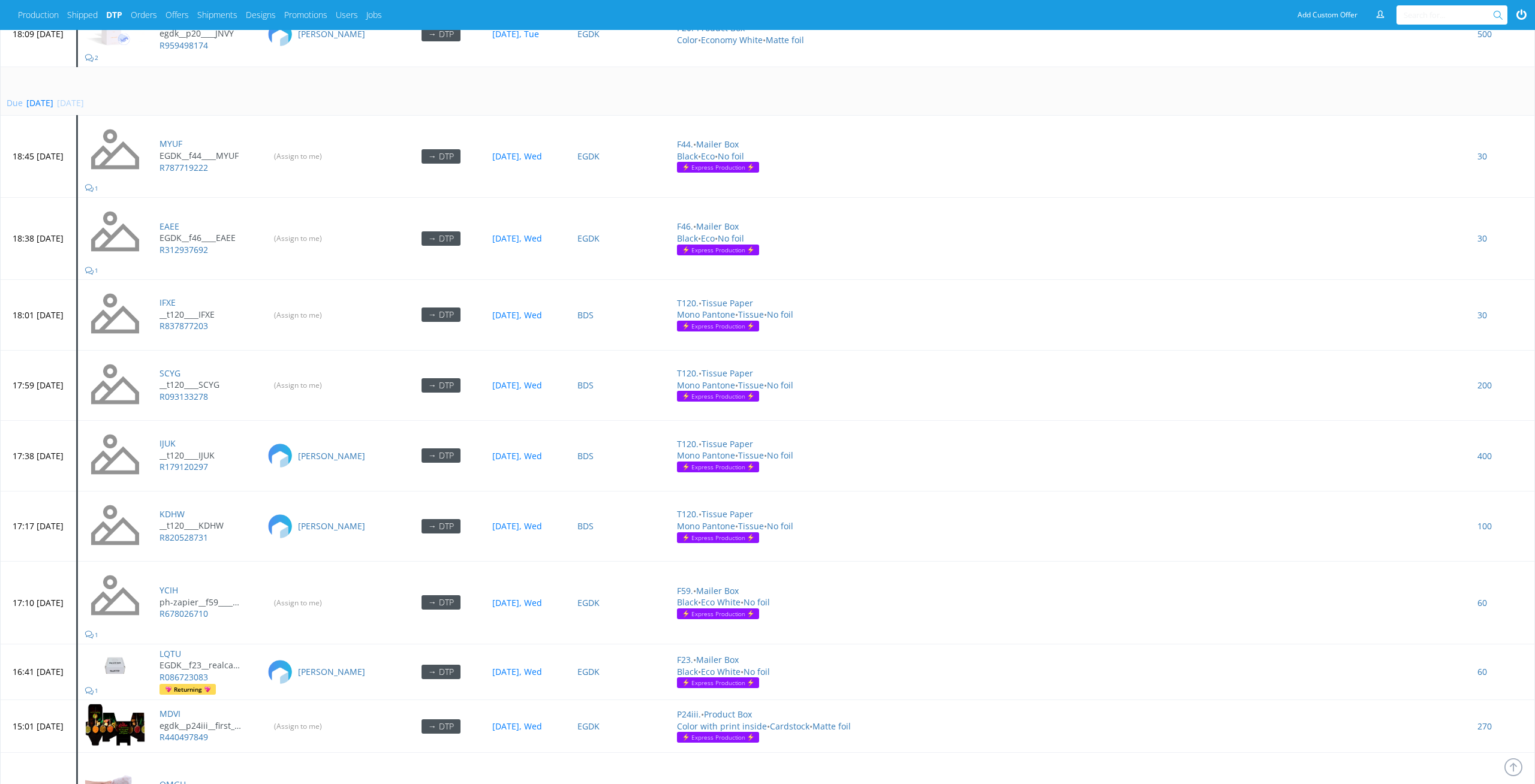
scroll to position [3751, 0]
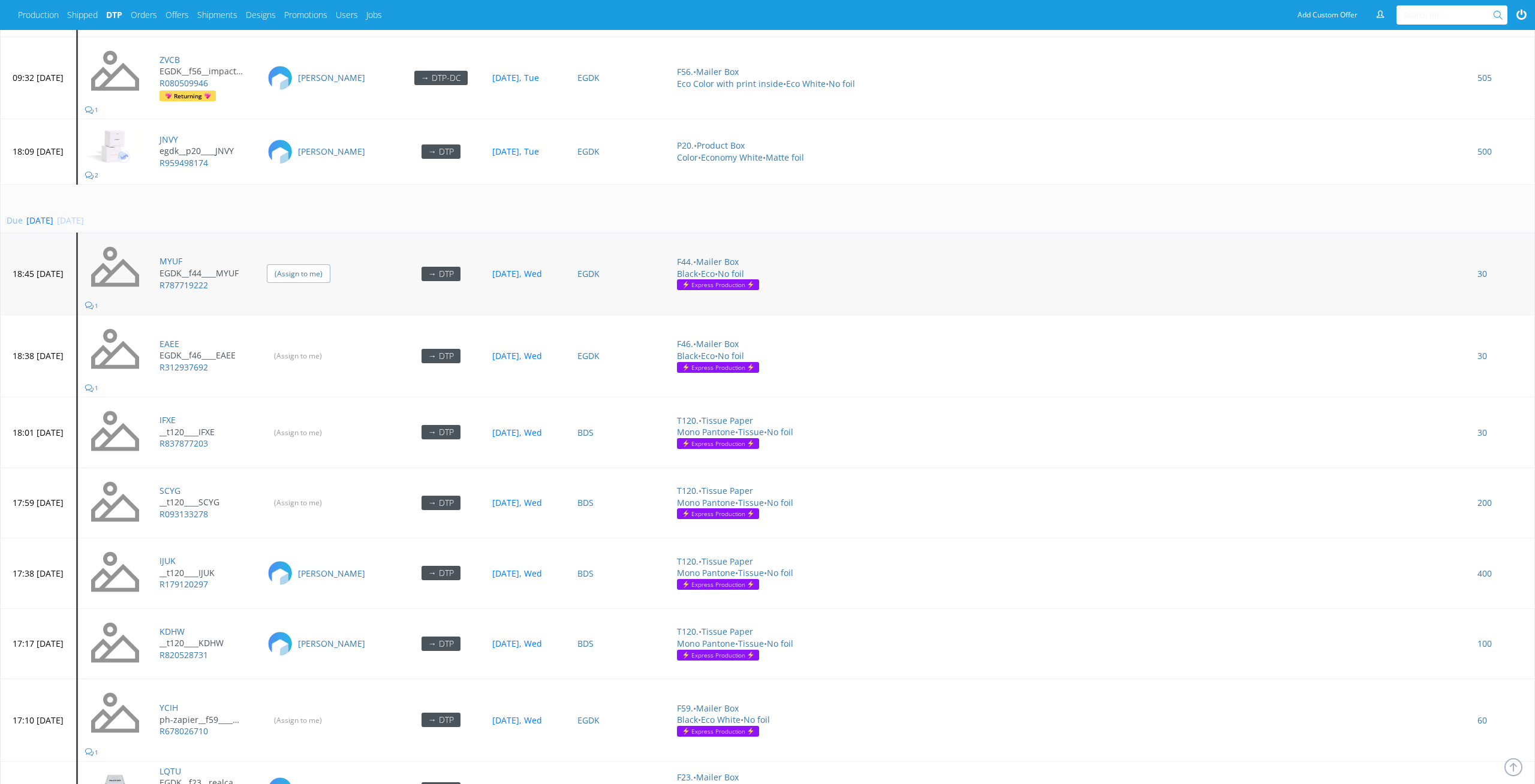
click at [330, 265] on input "(Assign to me)" at bounding box center [298, 274] width 64 height 19
click at [330, 353] on input "(Assign to me)" at bounding box center [298, 355] width 64 height 19
click at [330, 355] on input "(Assign to me)" at bounding box center [298, 433] width 64 height 19
click at [330, 355] on input "(Assign to me)" at bounding box center [298, 503] width 64 height 19
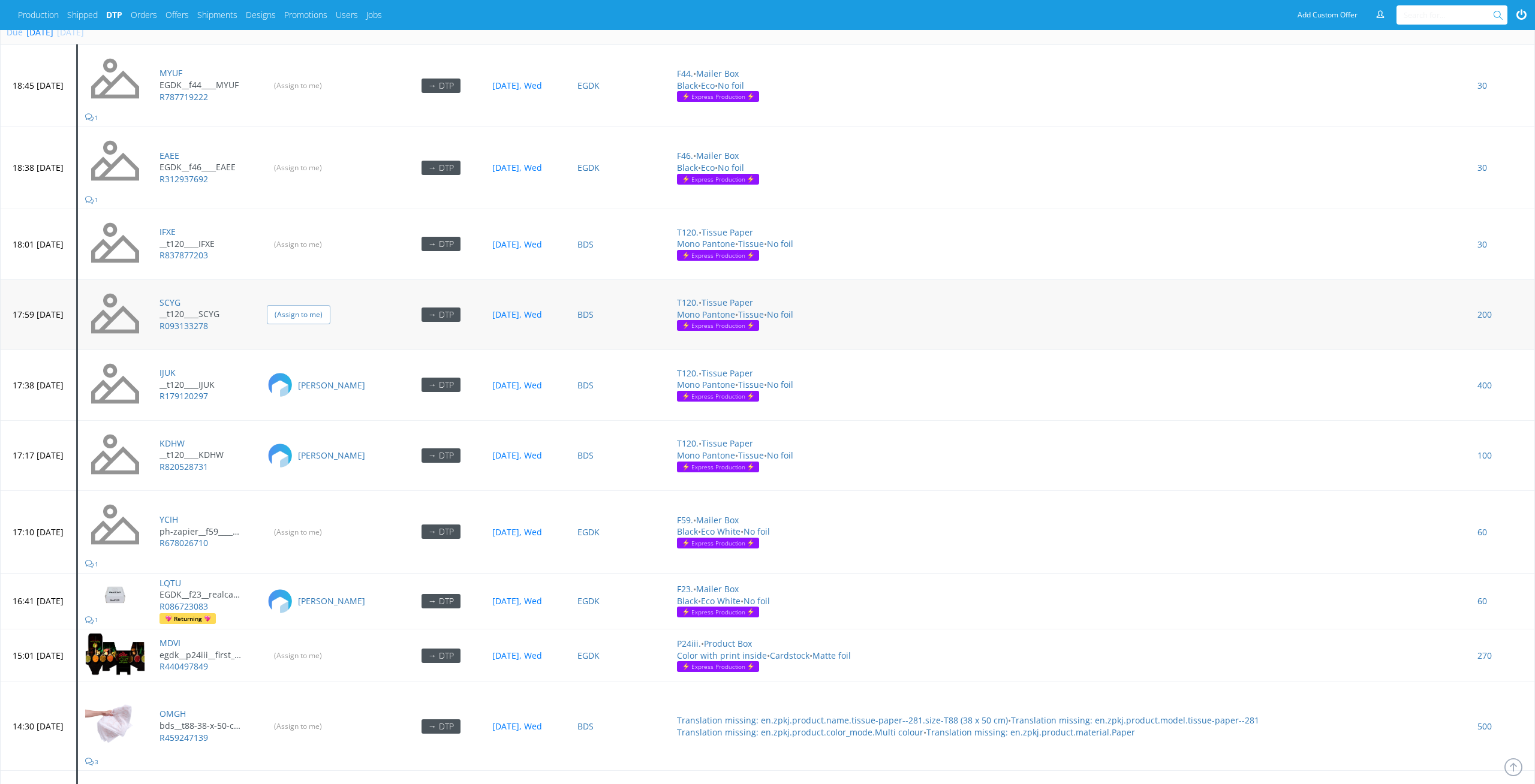
scroll to position [4215, 0]
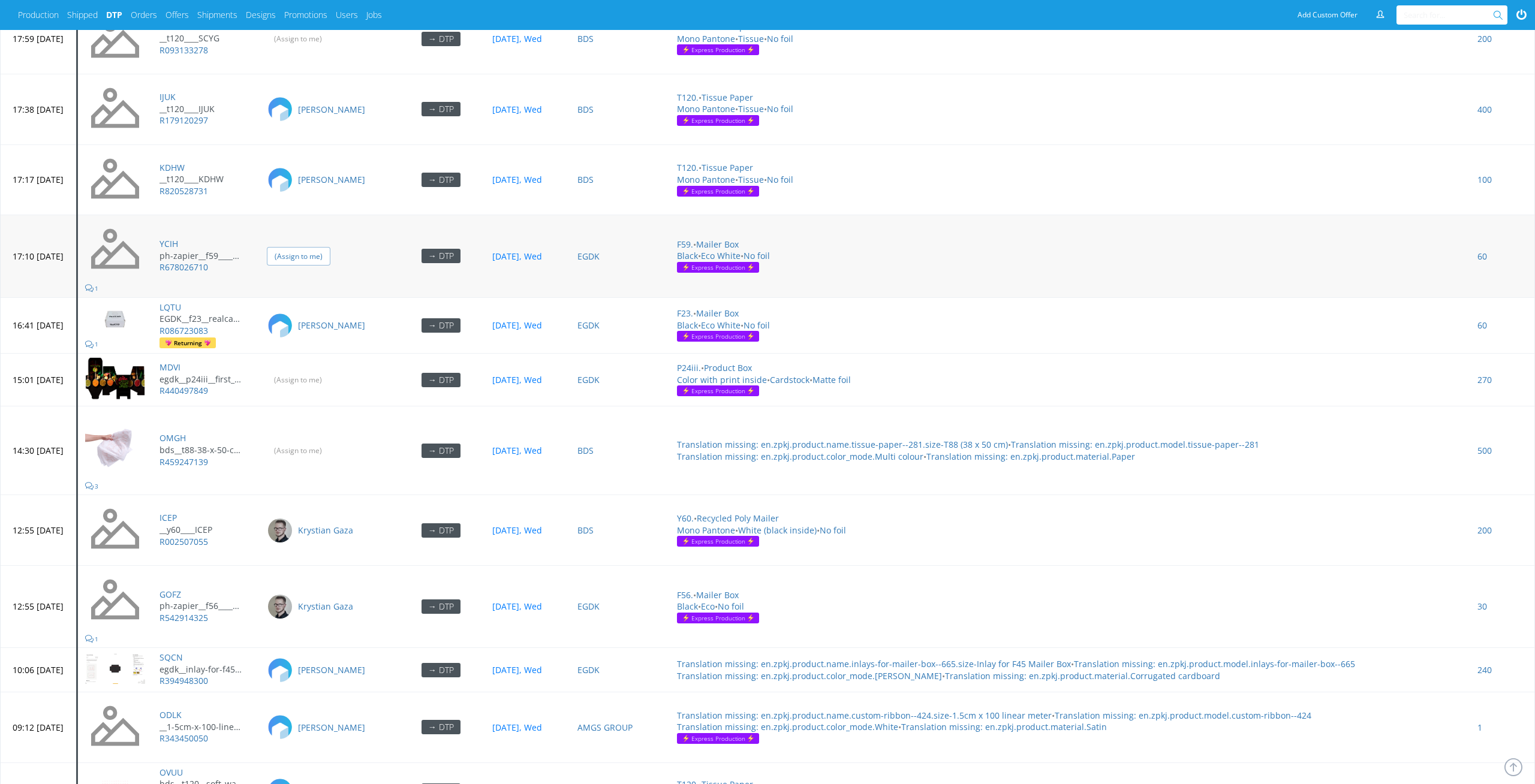
click at [330, 248] on input "(Assign to me)" at bounding box center [298, 256] width 64 height 19
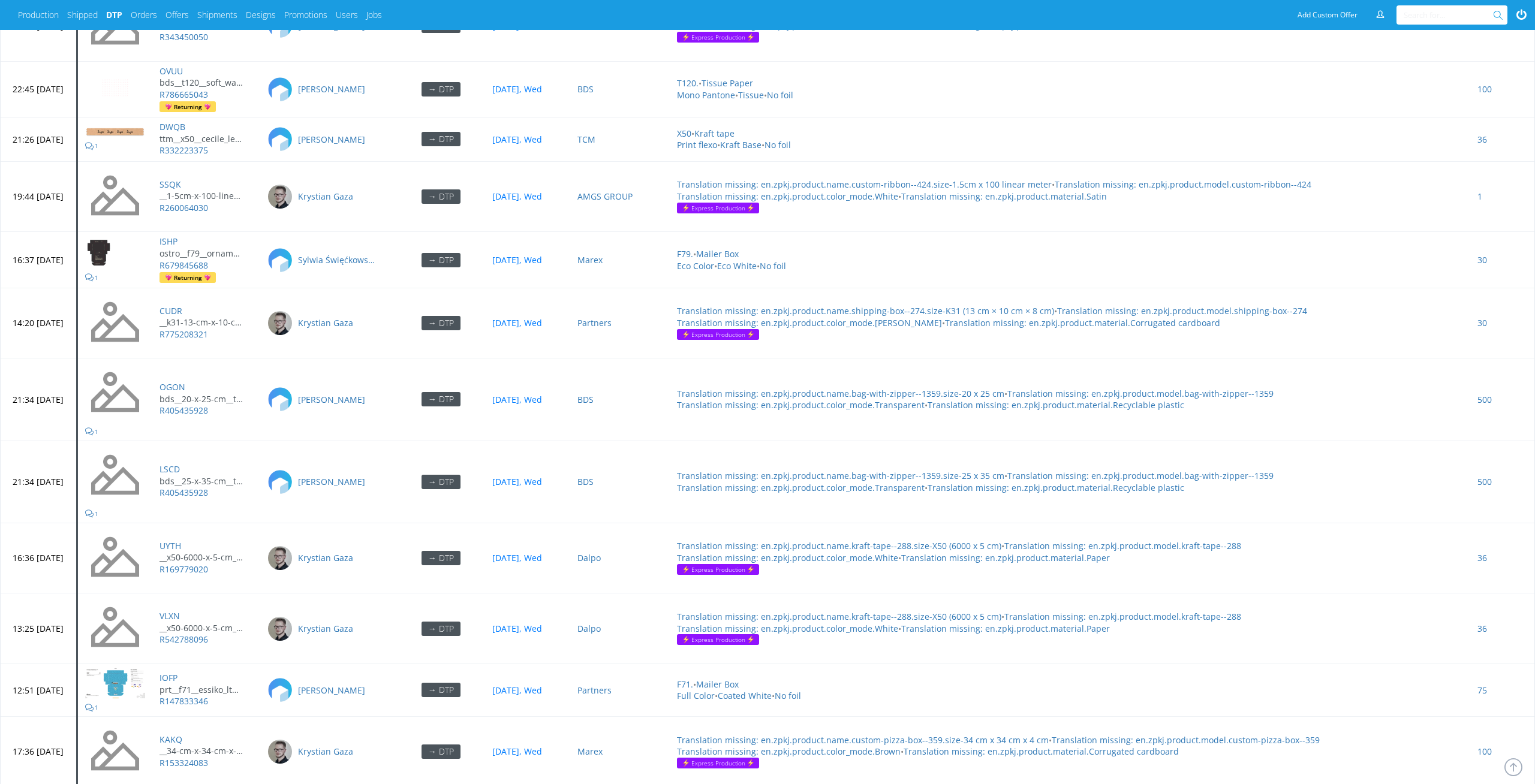
scroll to position [5463, 0]
